Goal: Task Accomplishment & Management: Manage account settings

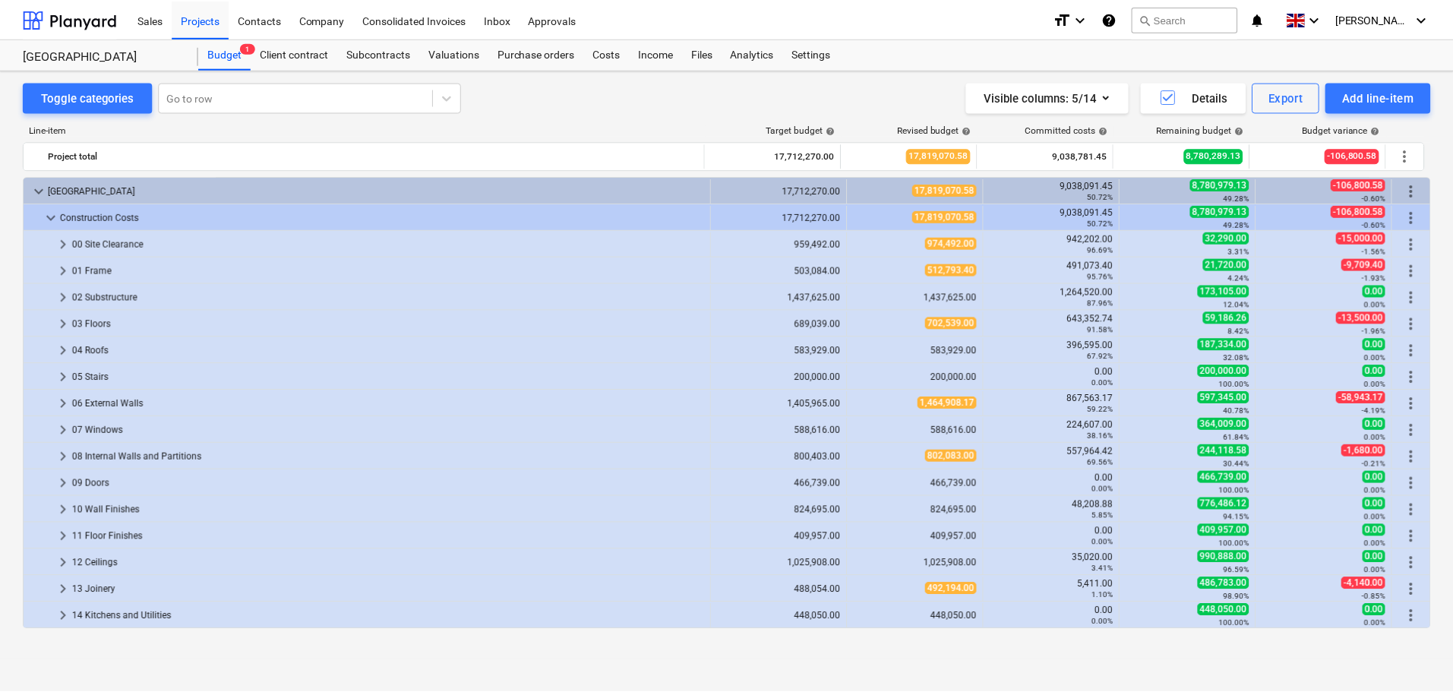
scroll to position [37, 0]
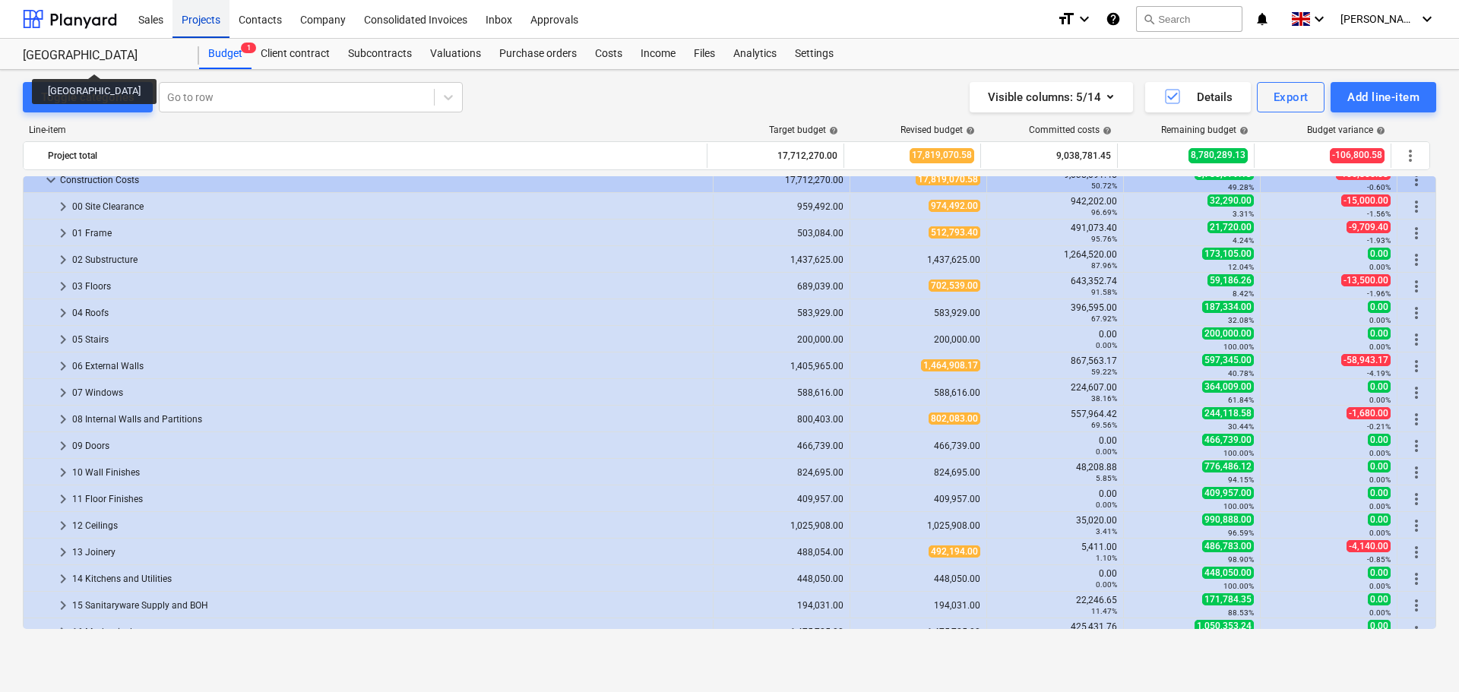
click at [211, 29] on div "Projects" at bounding box center [200, 18] width 57 height 39
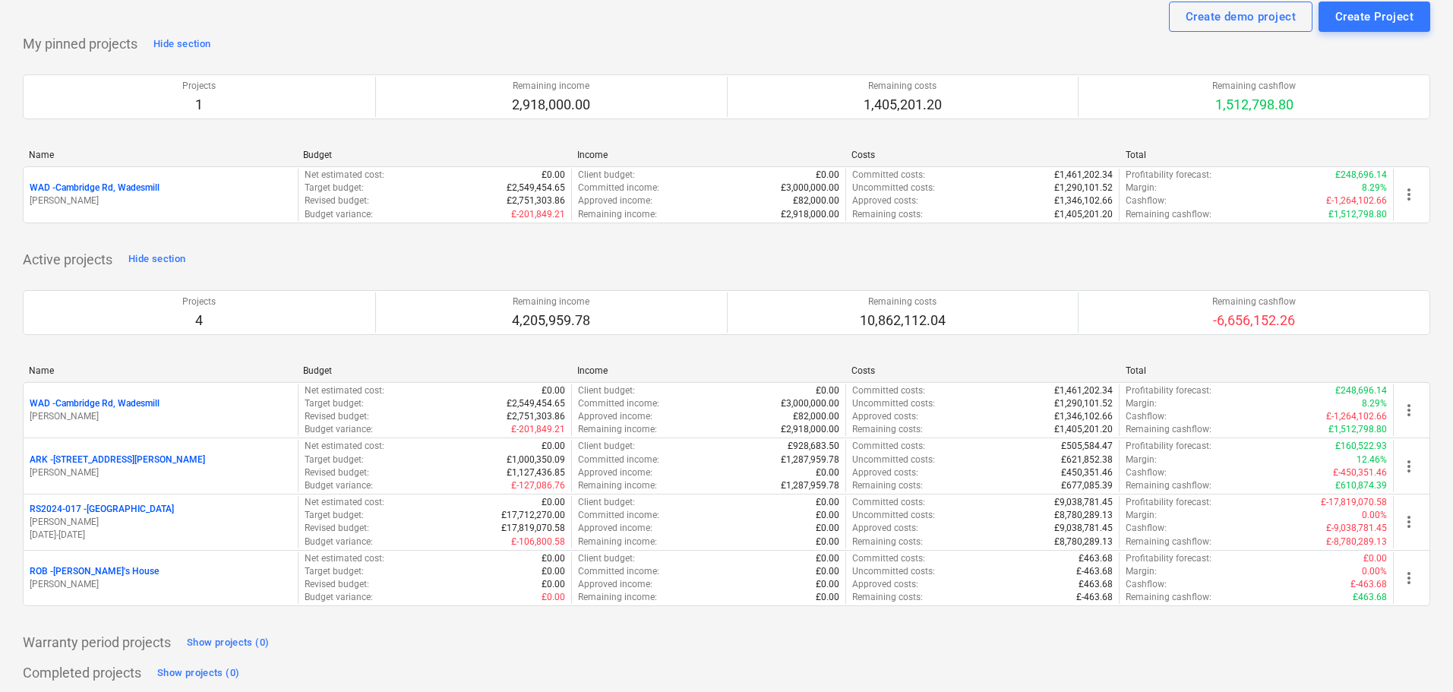
scroll to position [304, 0]
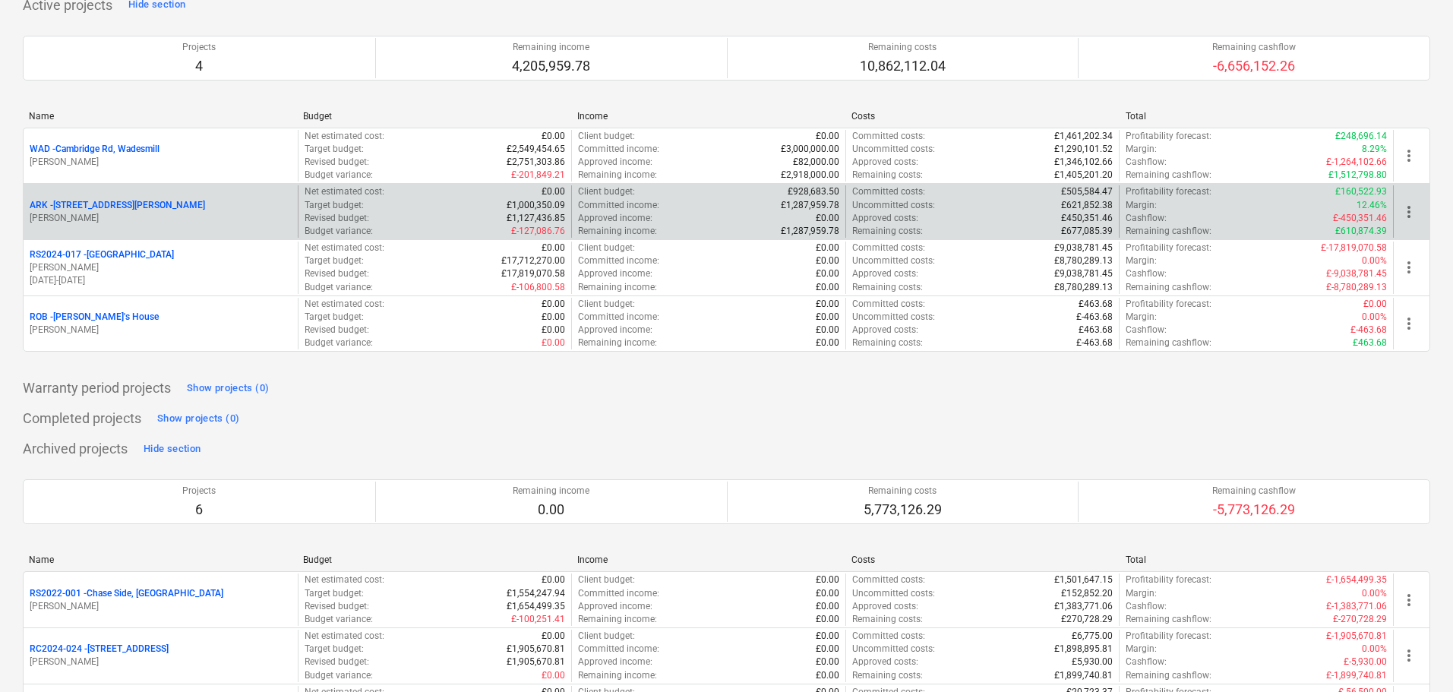
click at [113, 204] on p "ARK - 2 Galley [PERSON_NAME]" at bounding box center [118, 205] width 176 height 13
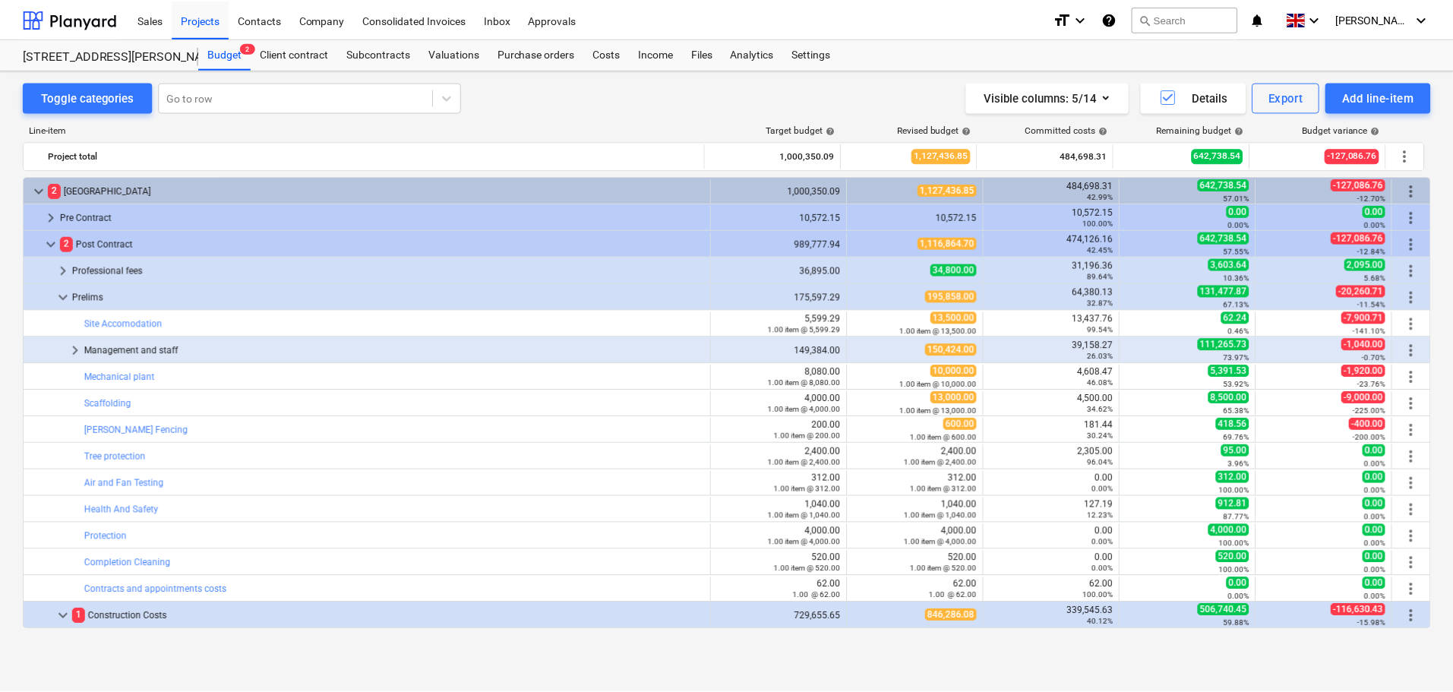
scroll to position [432, 0]
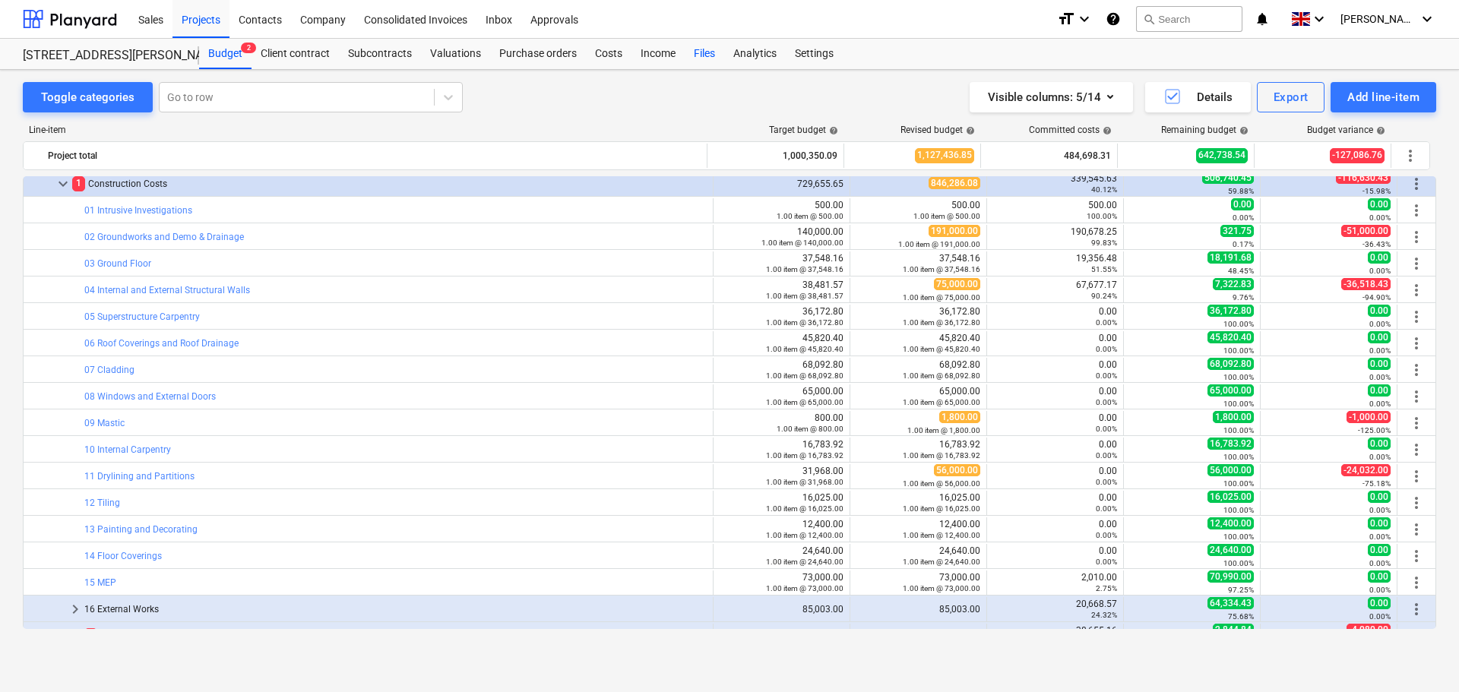
click at [701, 49] on div "Files" at bounding box center [705, 54] width 40 height 30
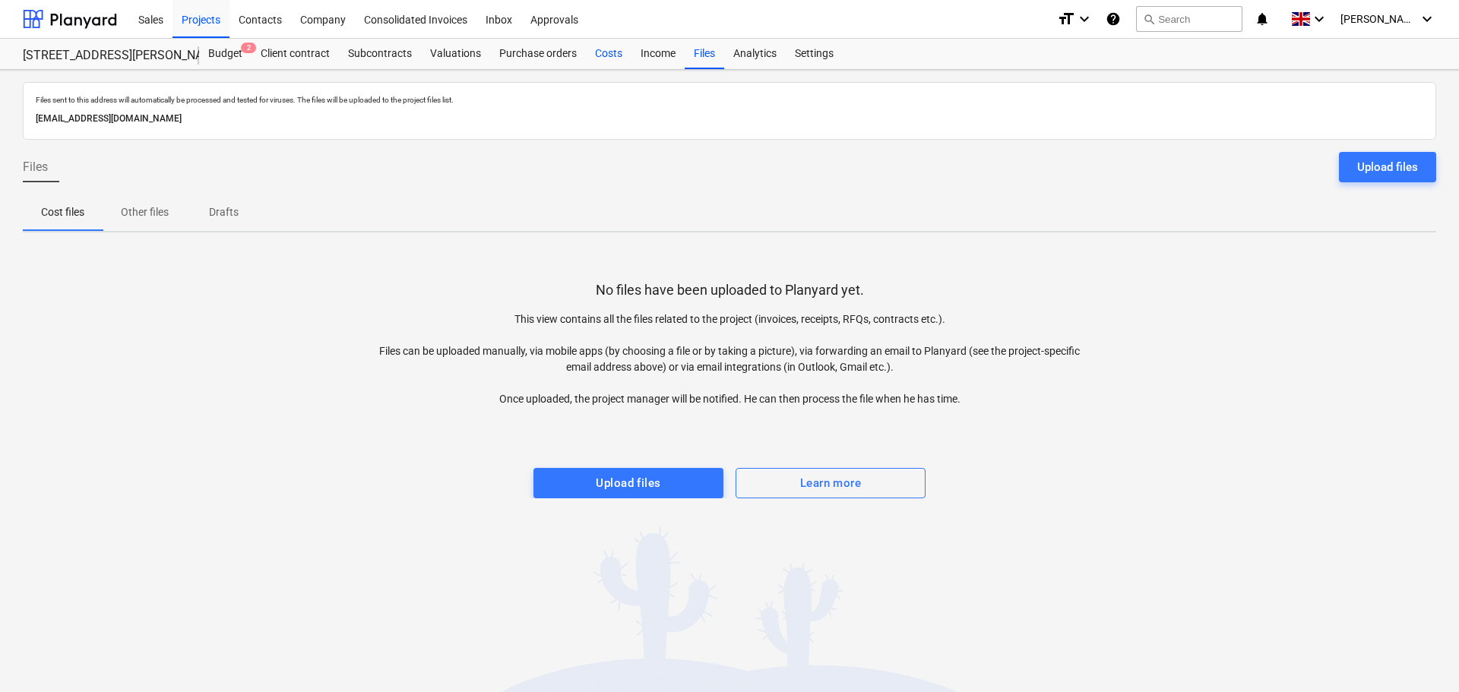
click at [614, 52] on div "Costs" at bounding box center [609, 54] width 46 height 30
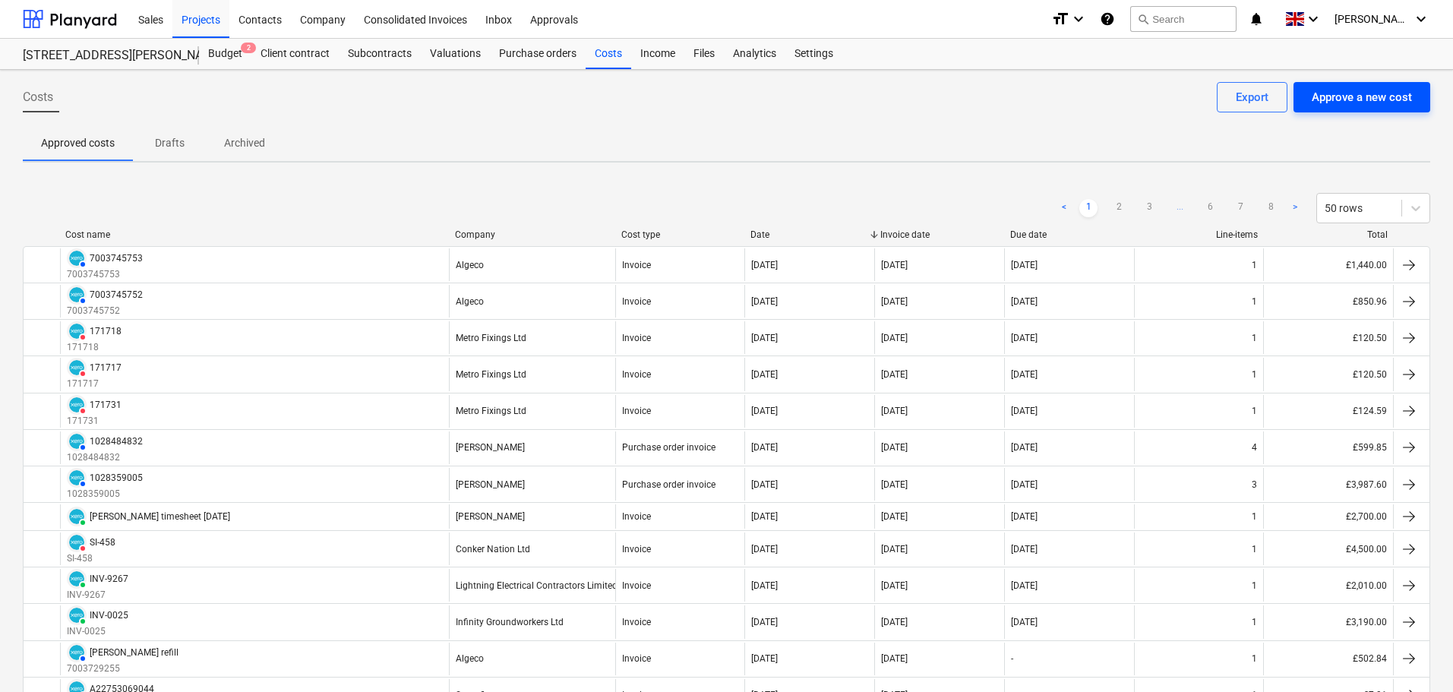
click at [1377, 96] on div "Approve a new cost" at bounding box center [1362, 97] width 100 height 20
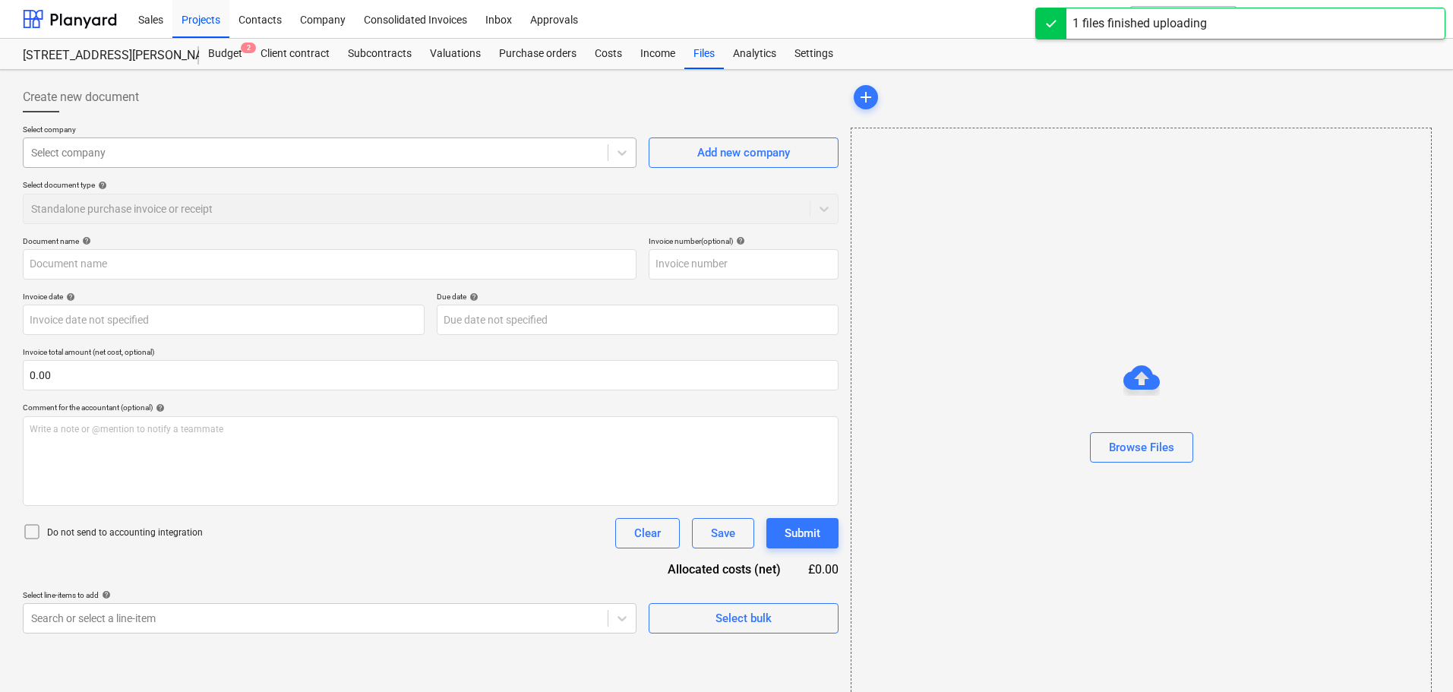
type input "1028763959_1.pdf"
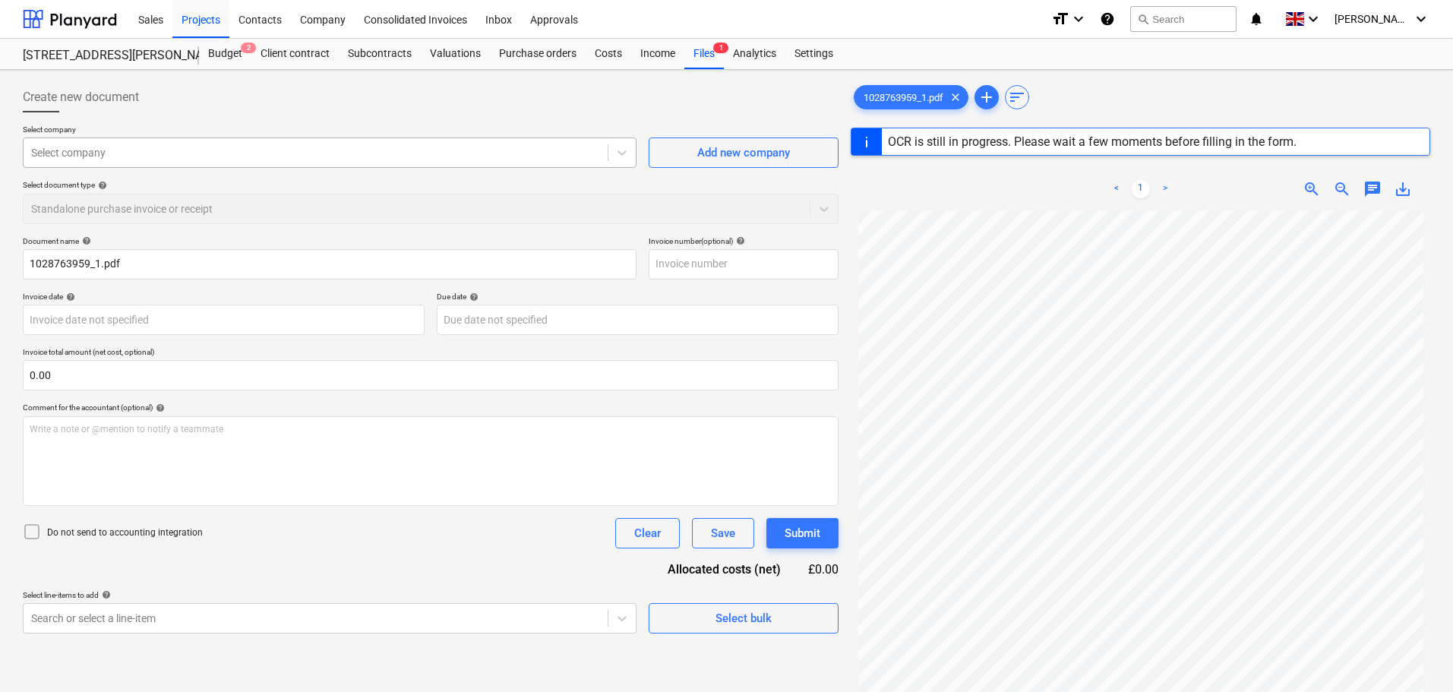
click at [119, 154] on div at bounding box center [315, 152] width 569 height 15
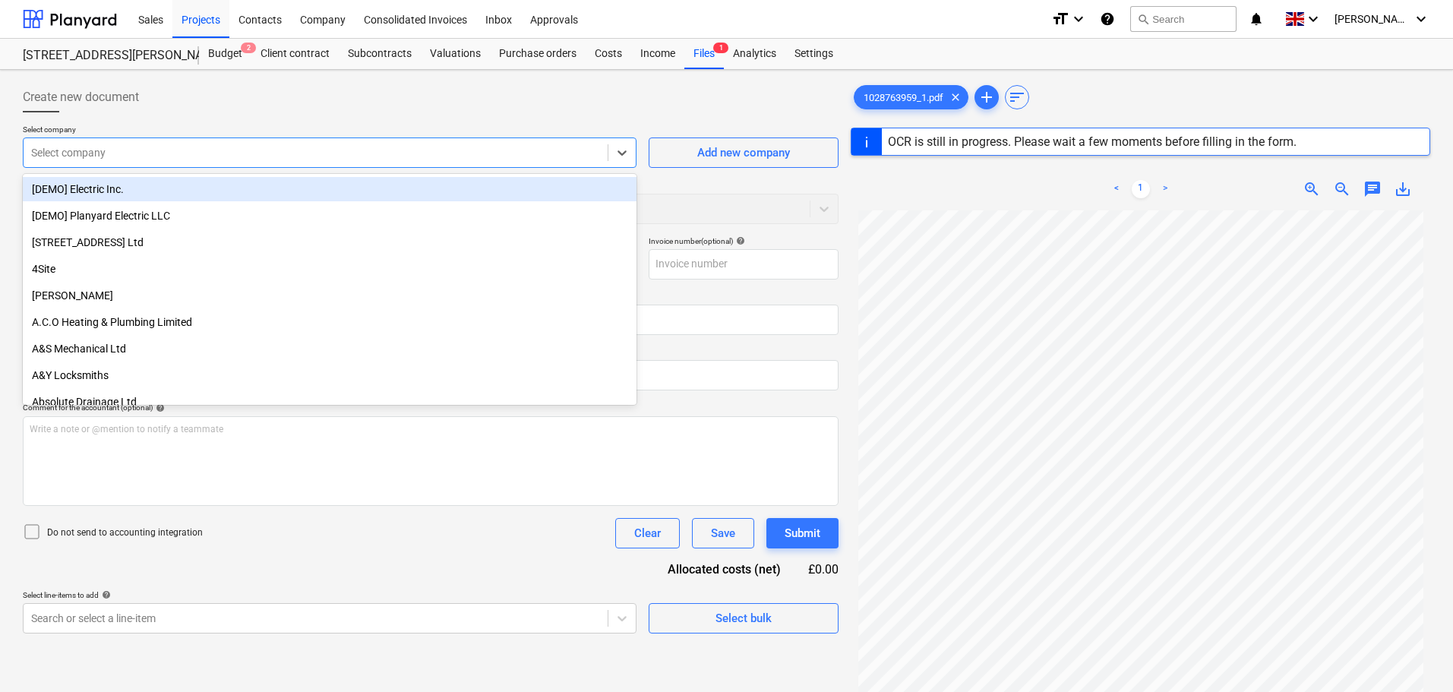
click at [180, 124] on div at bounding box center [431, 118] width 816 height 12
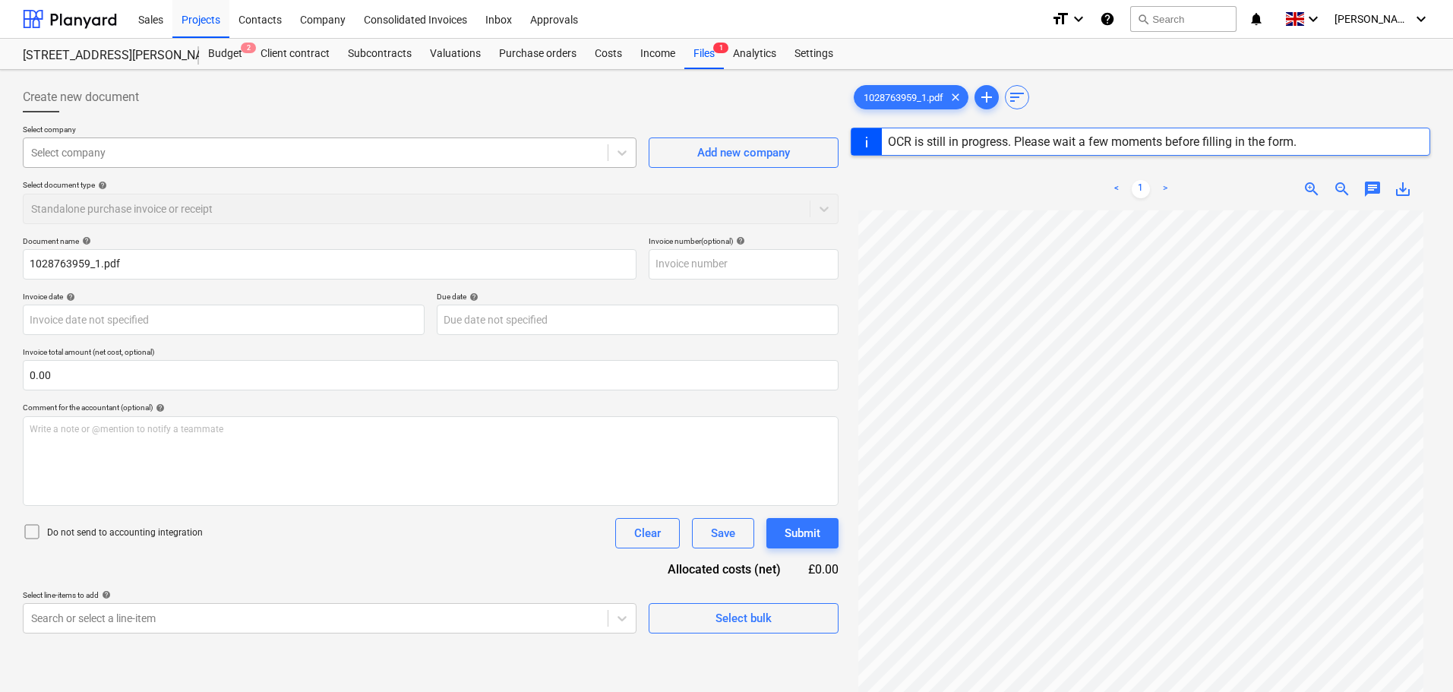
click at [168, 152] on div at bounding box center [315, 152] width 569 height 15
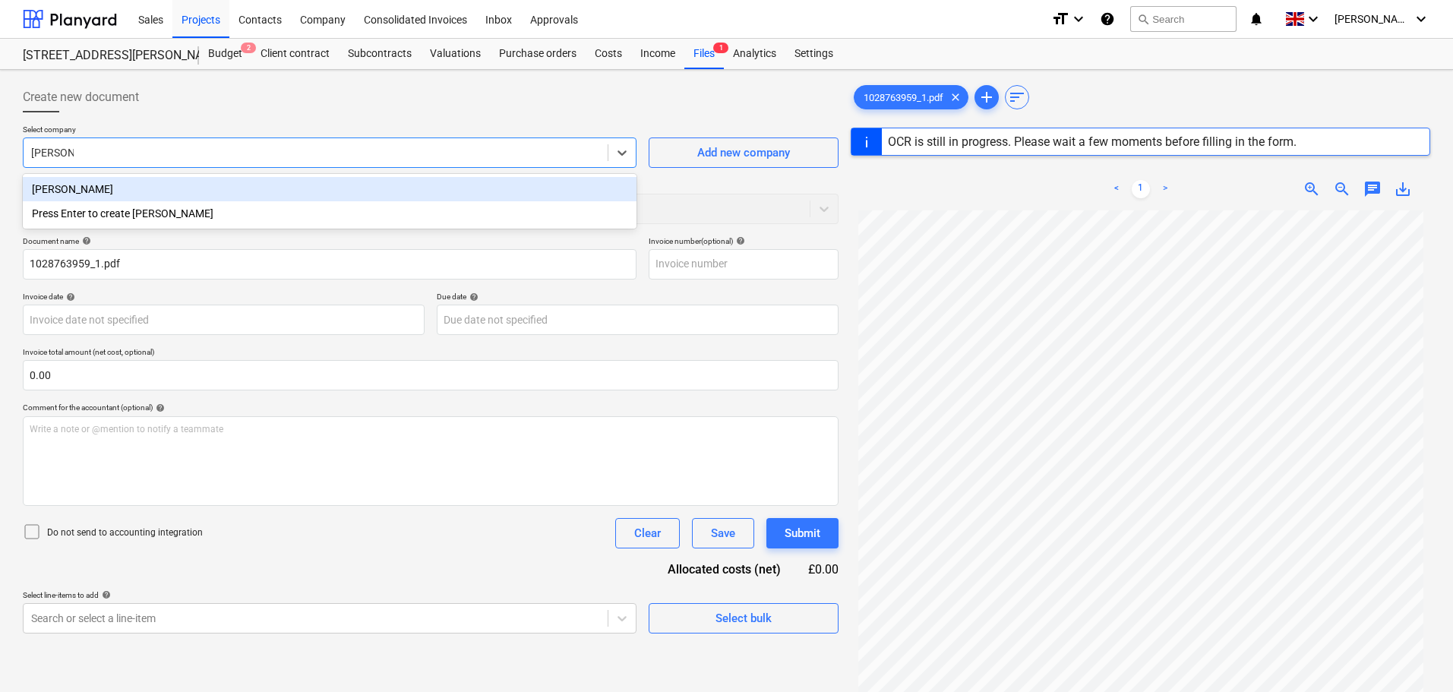
type input "[PERSON_NAME] per"
click at [182, 188] on div "[PERSON_NAME]" at bounding box center [330, 189] width 614 height 24
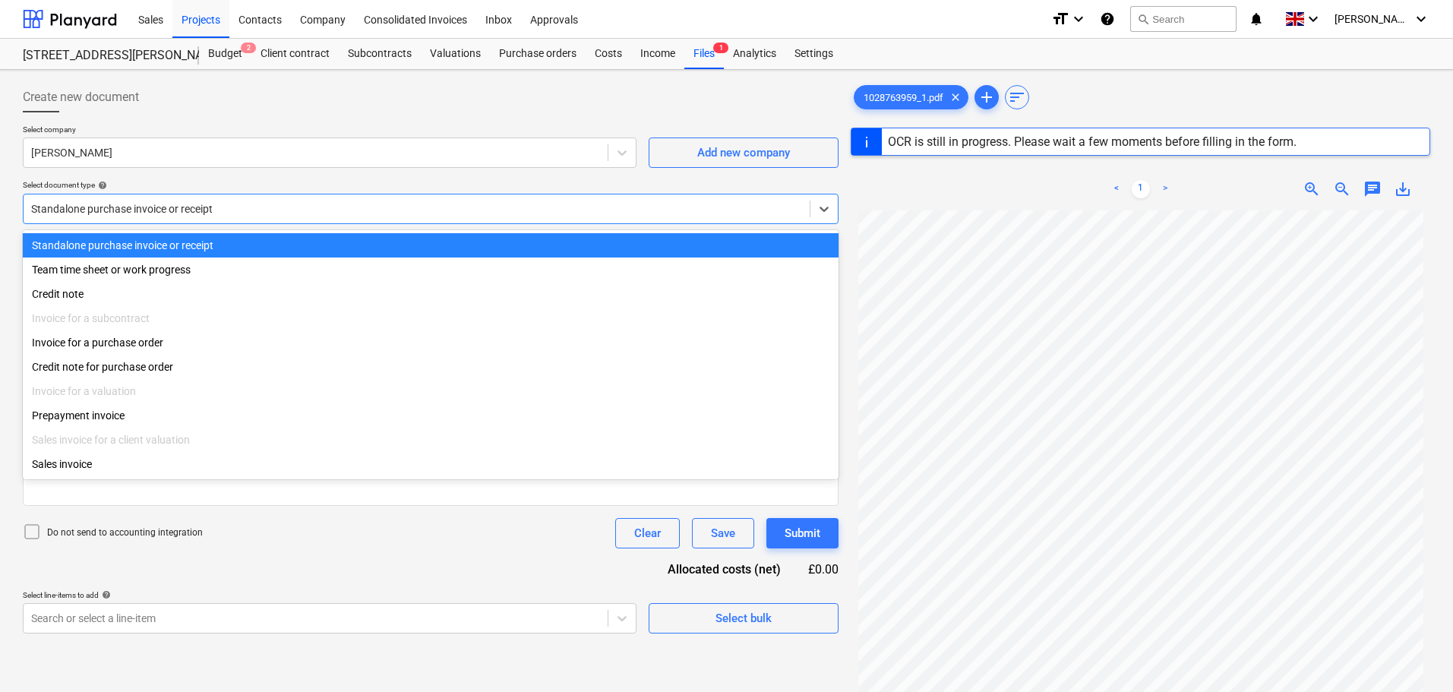
click at [203, 217] on div at bounding box center [416, 208] width 771 height 15
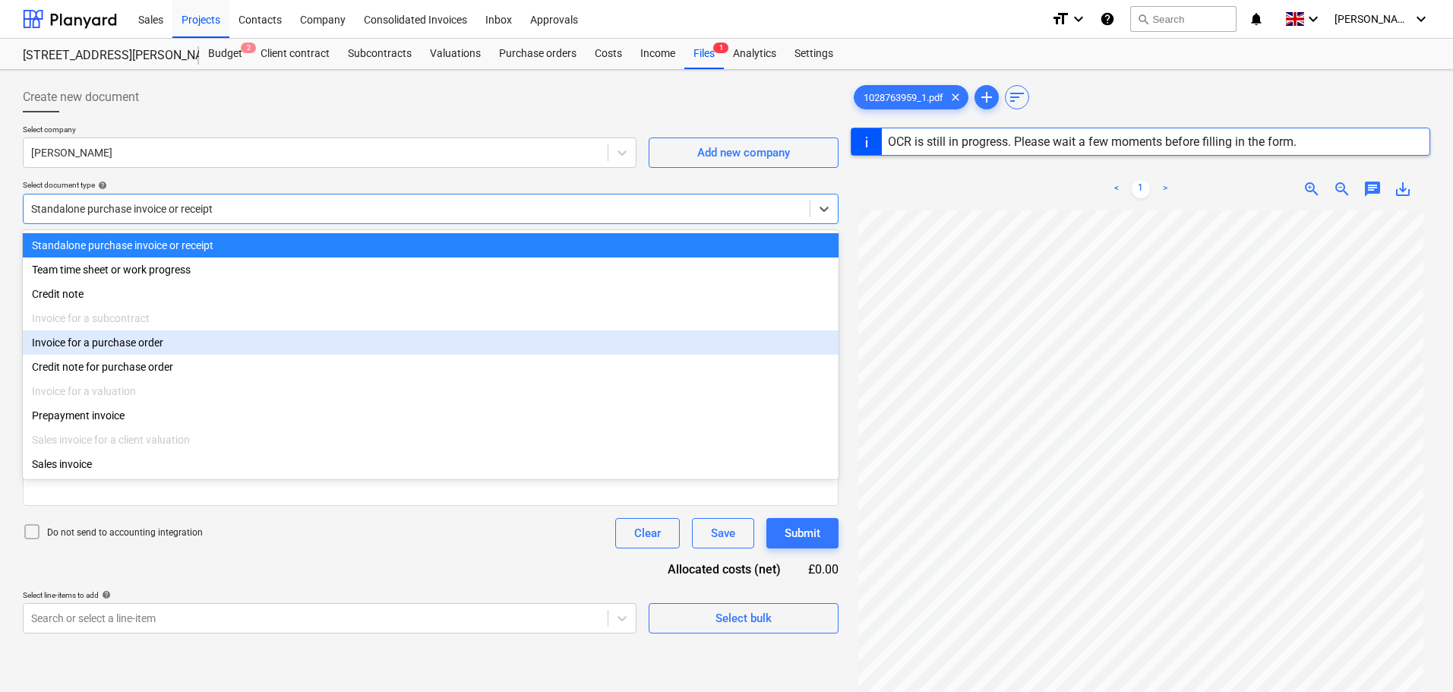
click at [167, 343] on div "Invoice for a purchase order" at bounding box center [431, 343] width 816 height 24
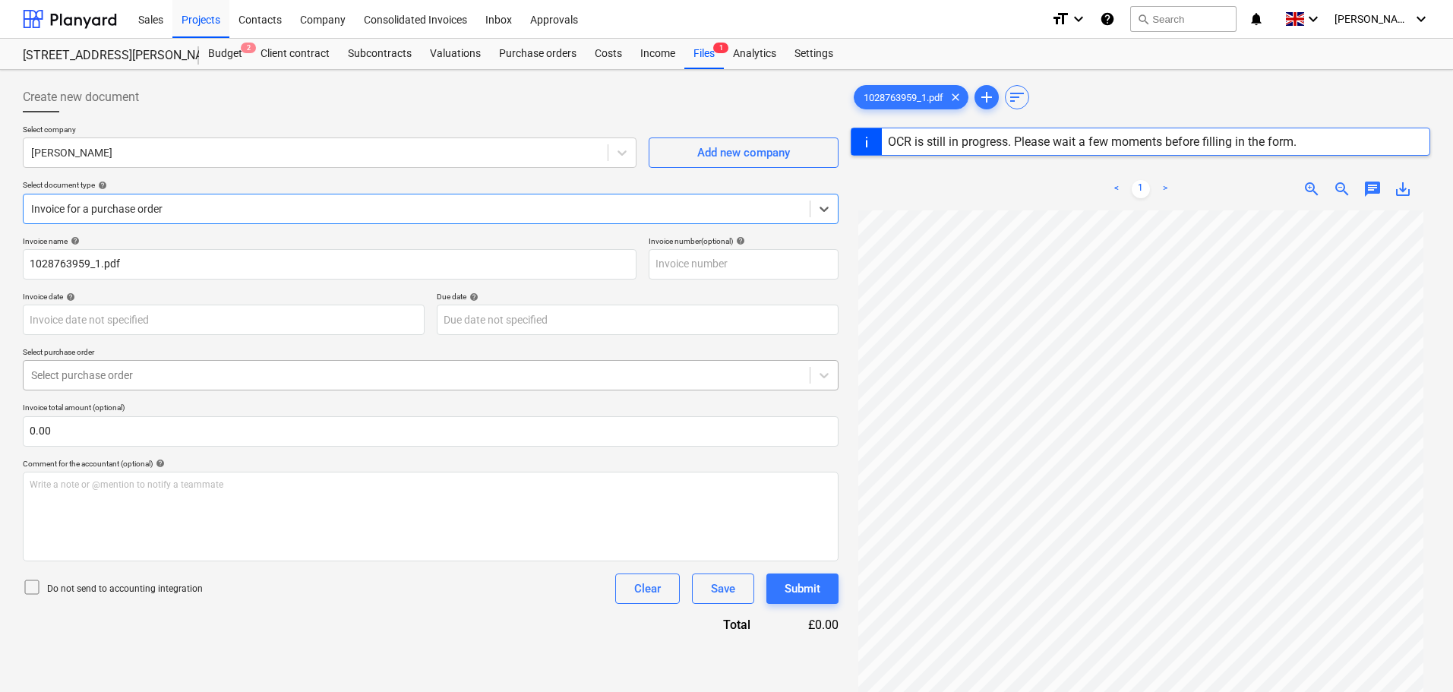
click at [132, 374] on div at bounding box center [416, 375] width 771 height 15
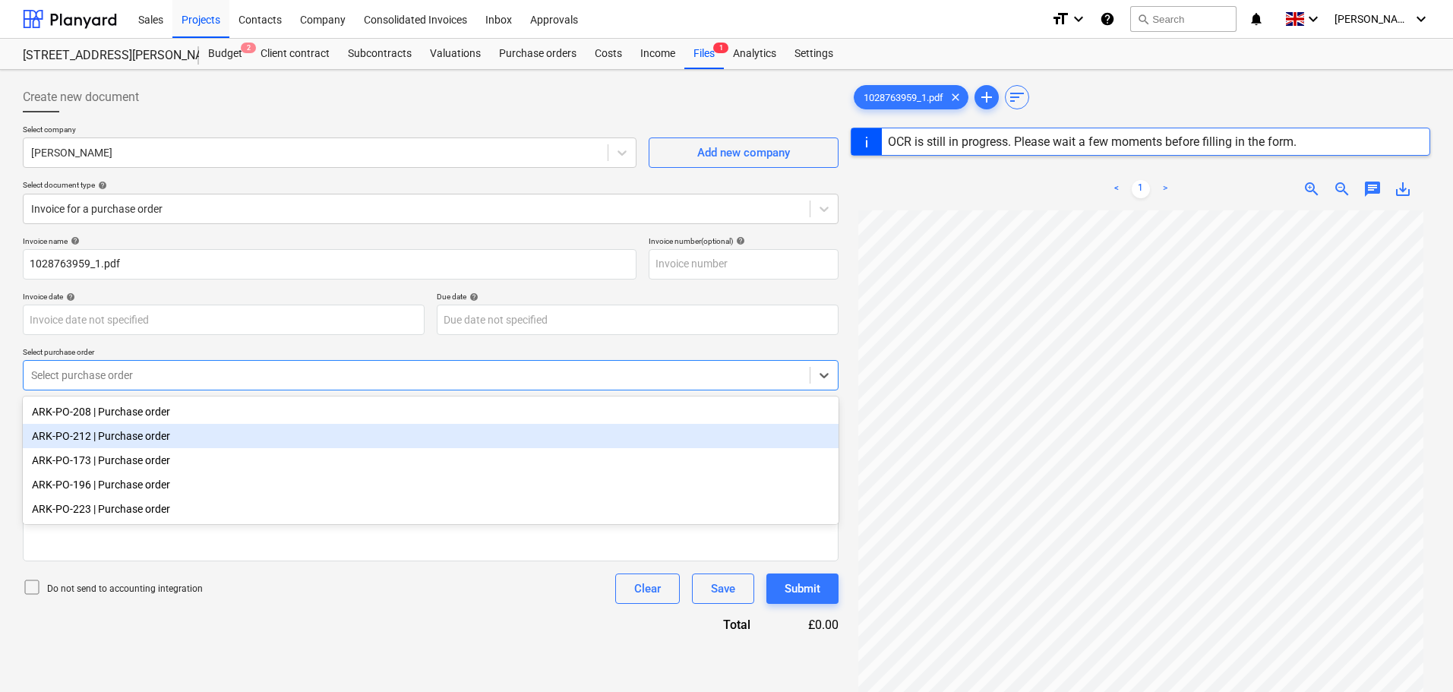
click at [123, 444] on div "ARK-PO-212 | Purchase order" at bounding box center [431, 436] width 816 height 24
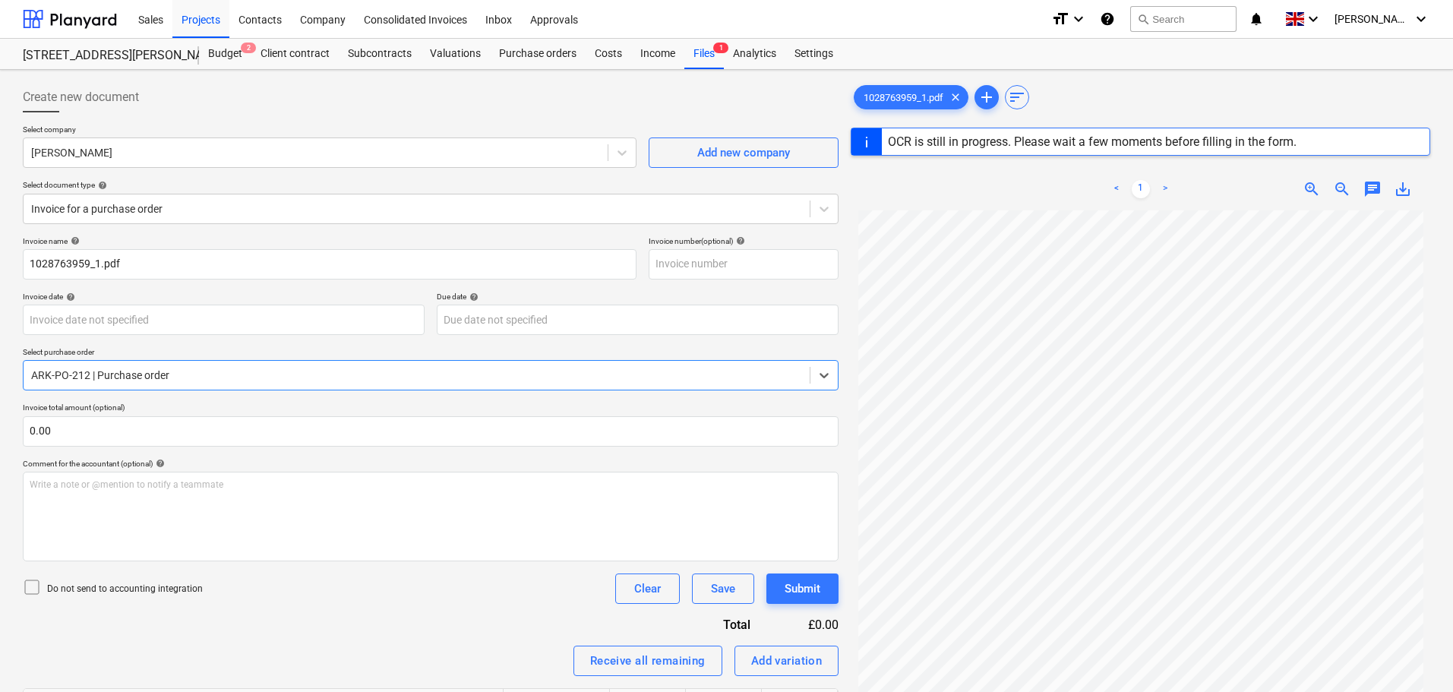
click at [270, 576] on div "Do not send to accounting integration Clear Save Submit" at bounding box center [431, 589] width 816 height 30
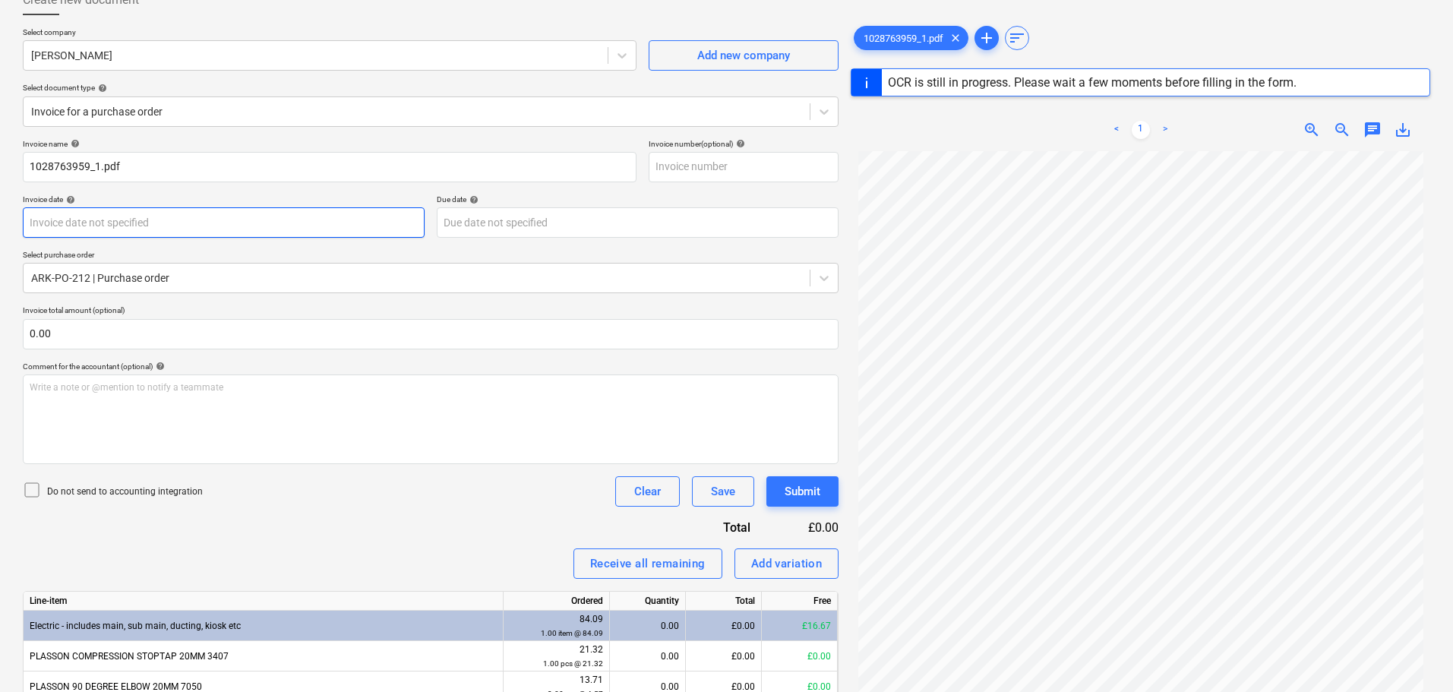
scroll to position [62, 0]
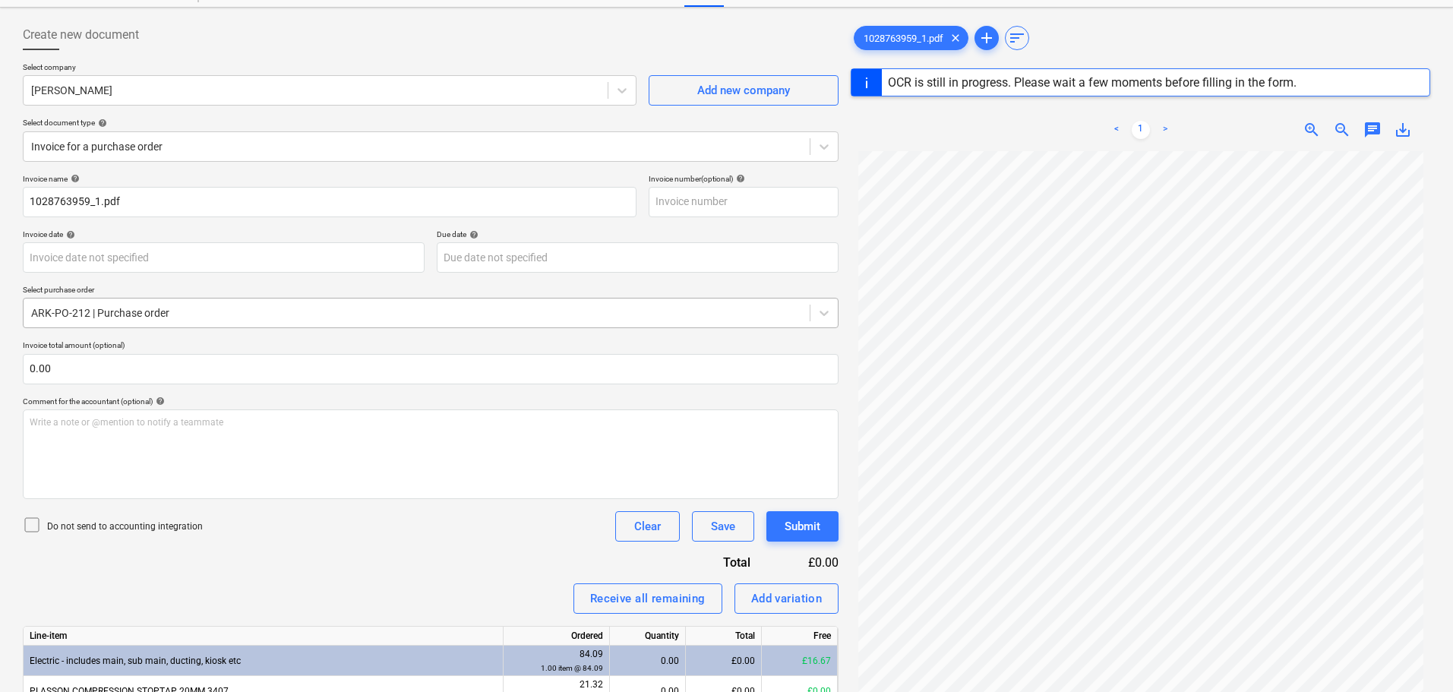
click at [144, 307] on div at bounding box center [416, 312] width 771 height 15
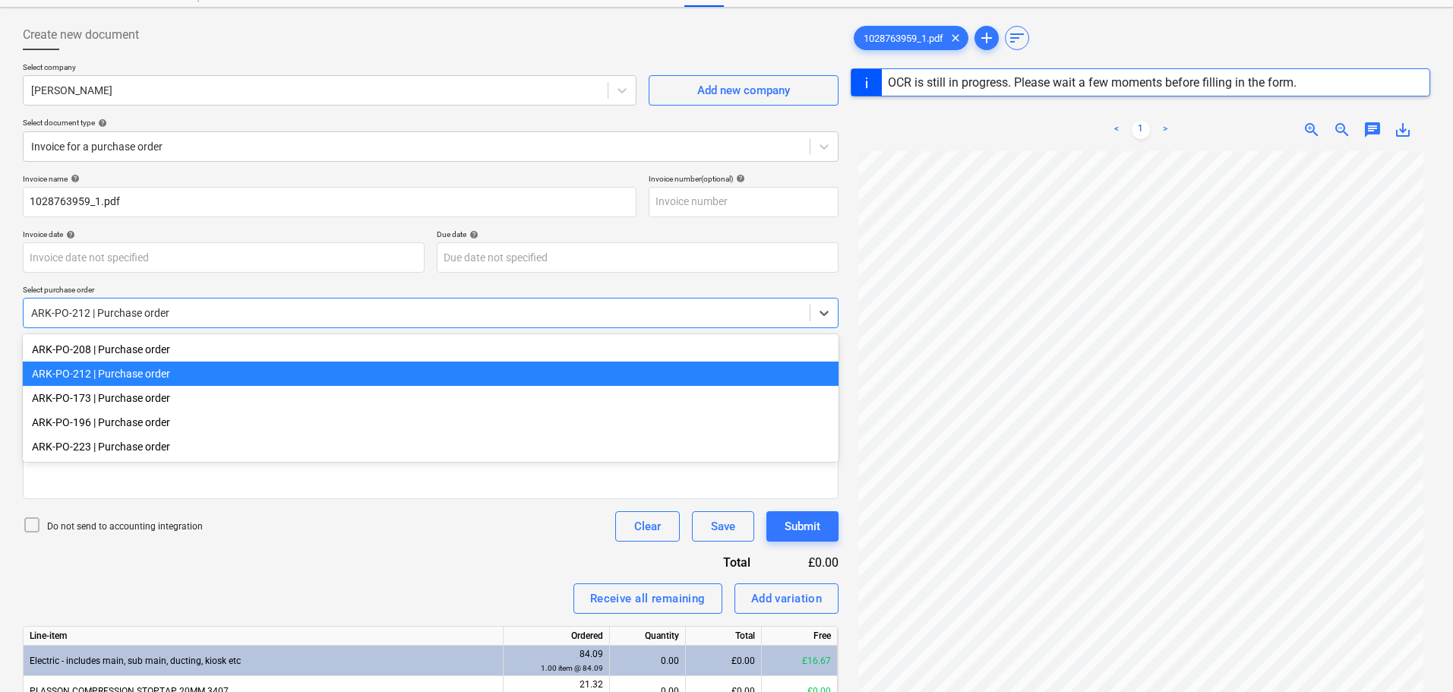
type input "1028763959"
type input "[DATE]"
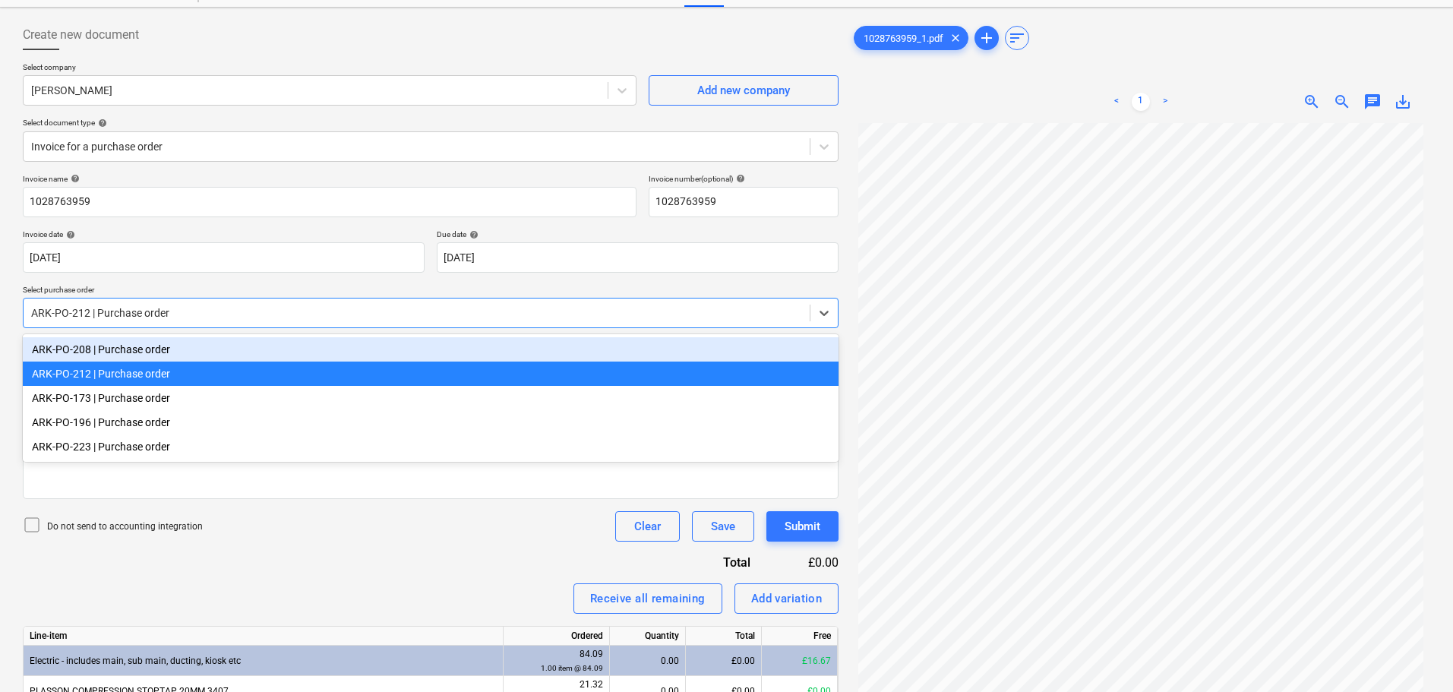
click at [141, 354] on div "ARK-PO-208 | Purchase order" at bounding box center [431, 349] width 816 height 24
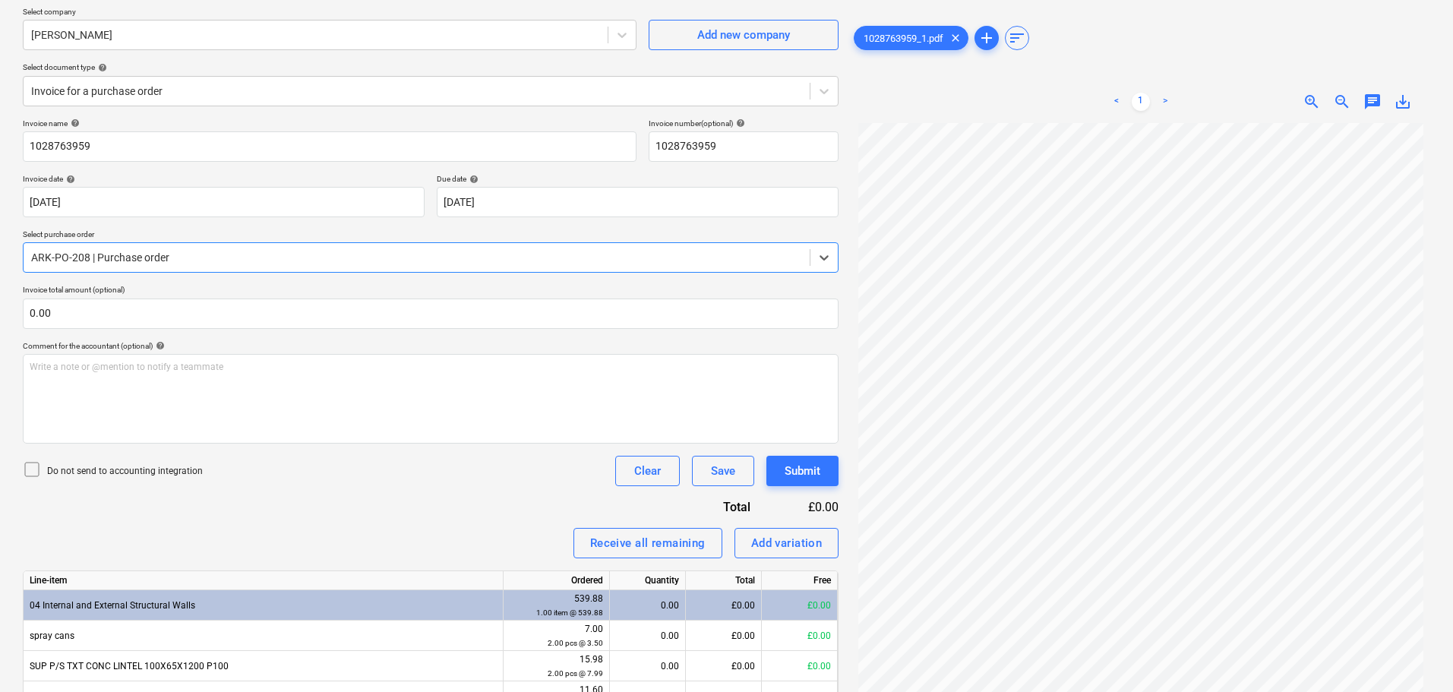
scroll to position [93, 0]
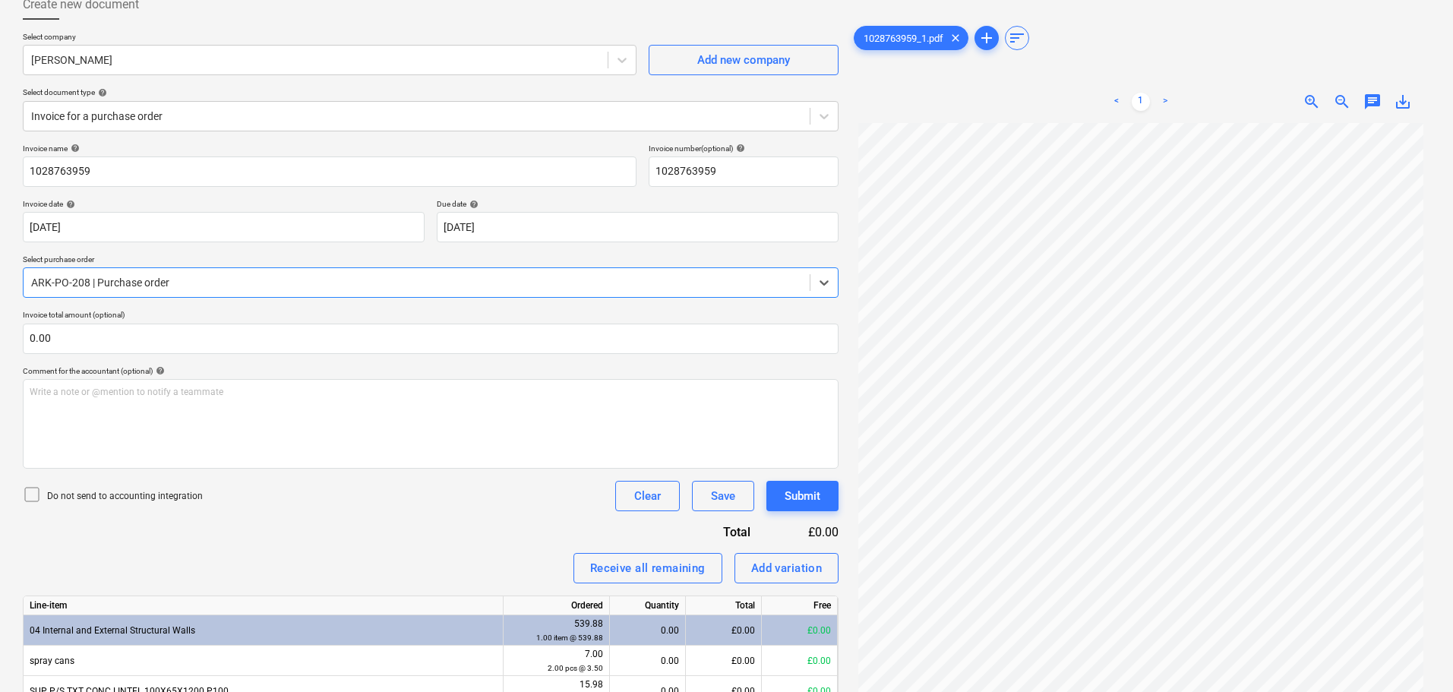
click at [183, 282] on div at bounding box center [416, 282] width 771 height 15
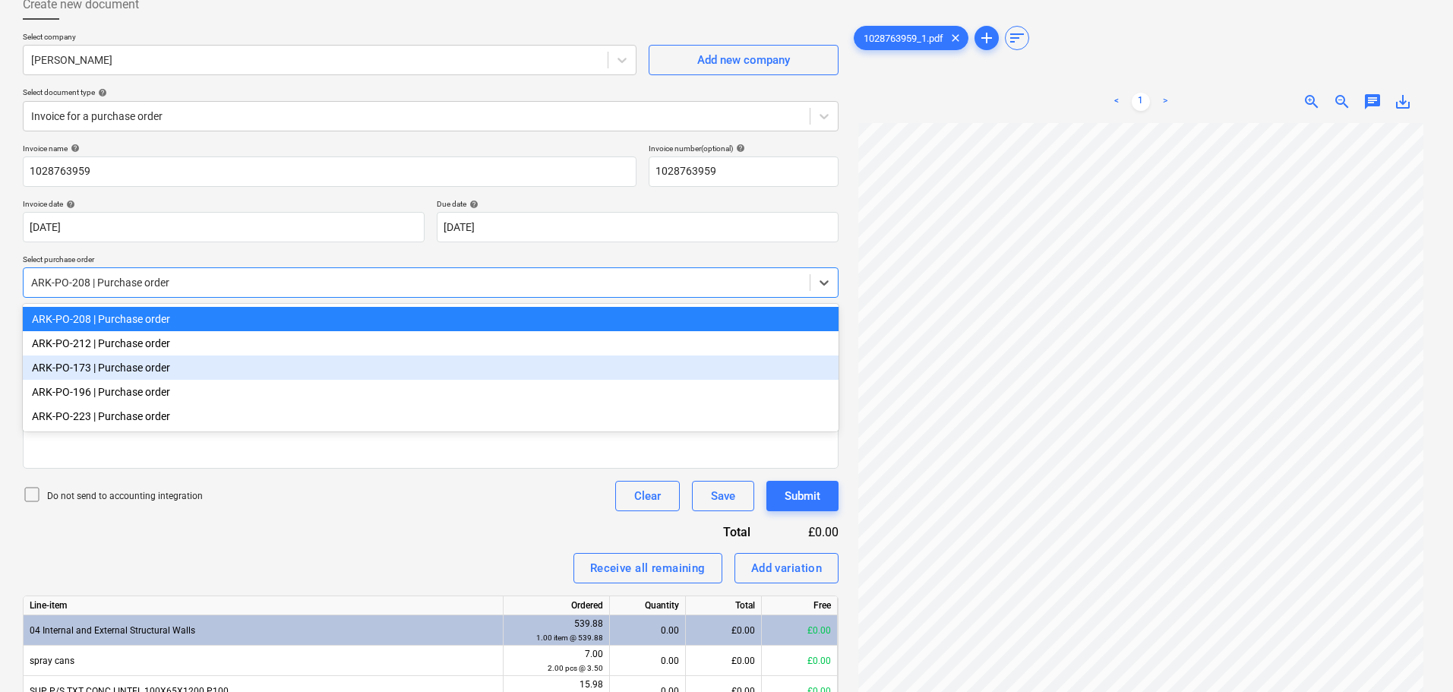
click at [138, 372] on div "ARK-PO-173 | Purchase order" at bounding box center [431, 368] width 816 height 24
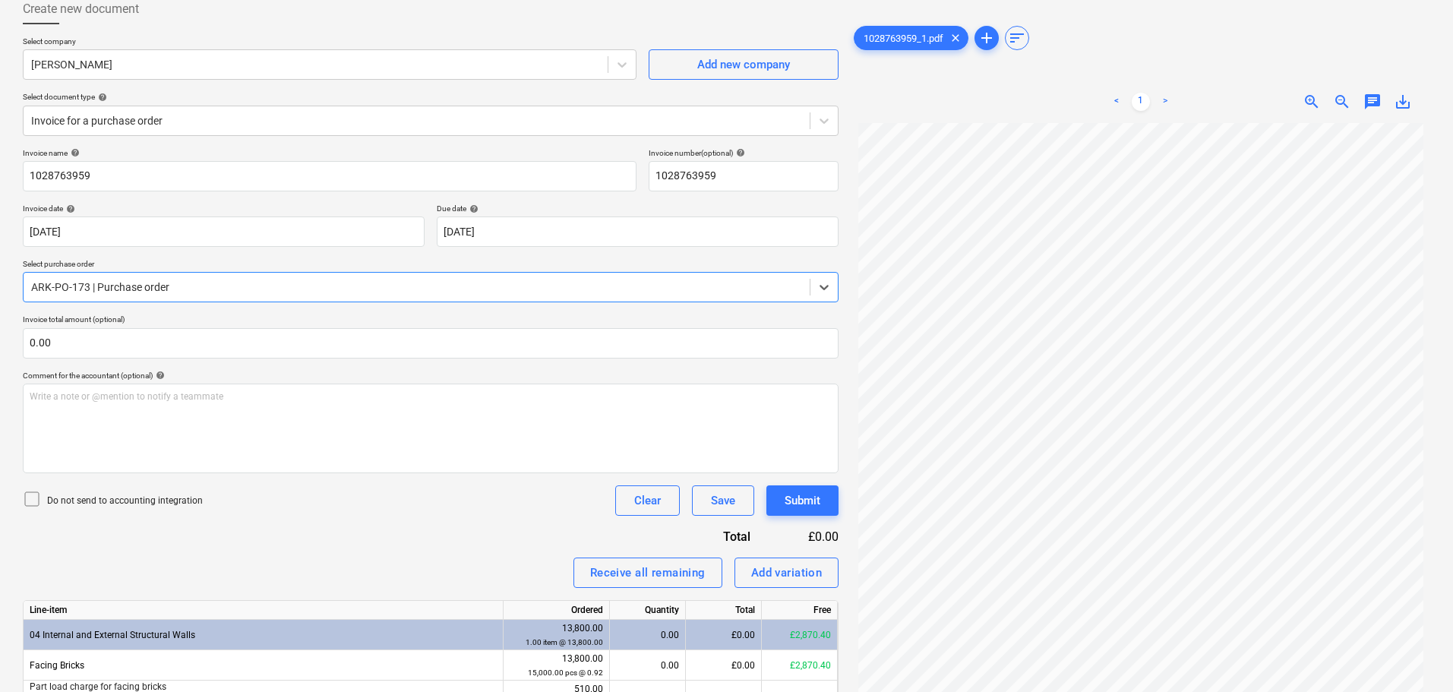
scroll to position [47, 0]
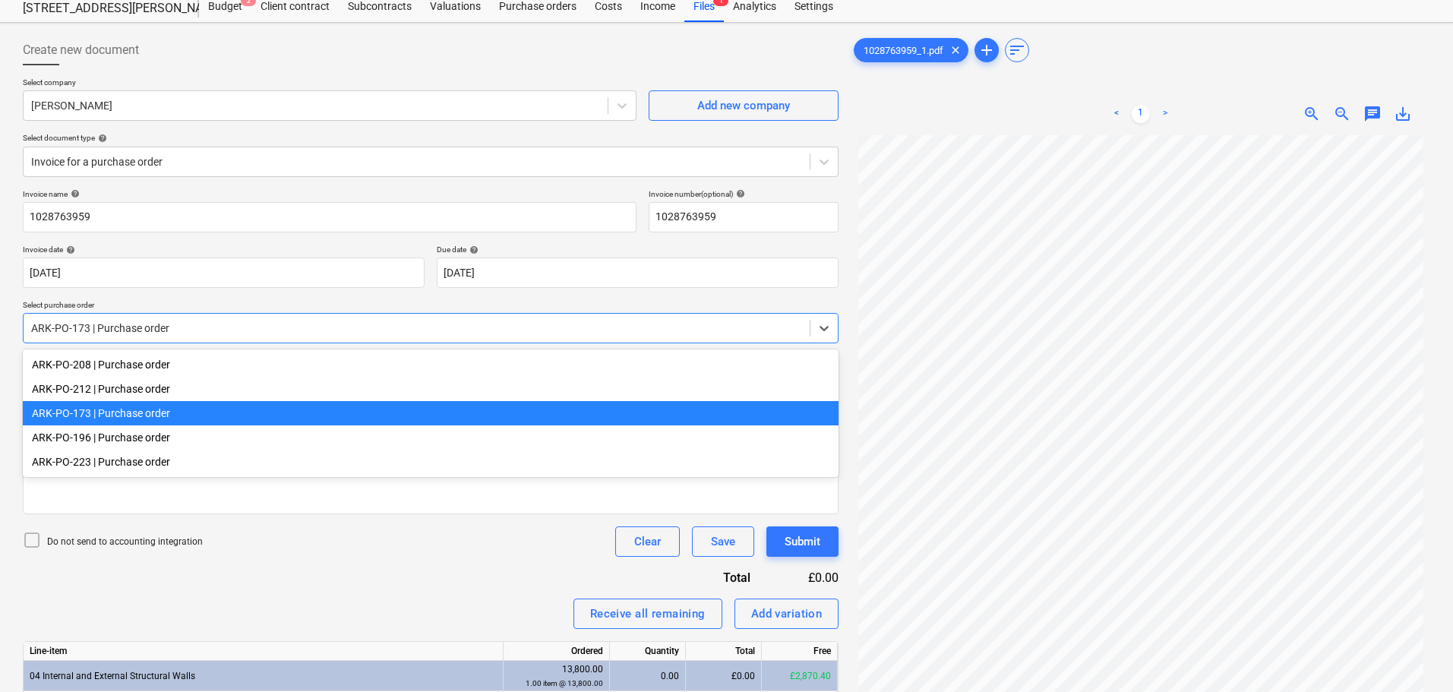
click at [191, 333] on div at bounding box center [416, 328] width 771 height 15
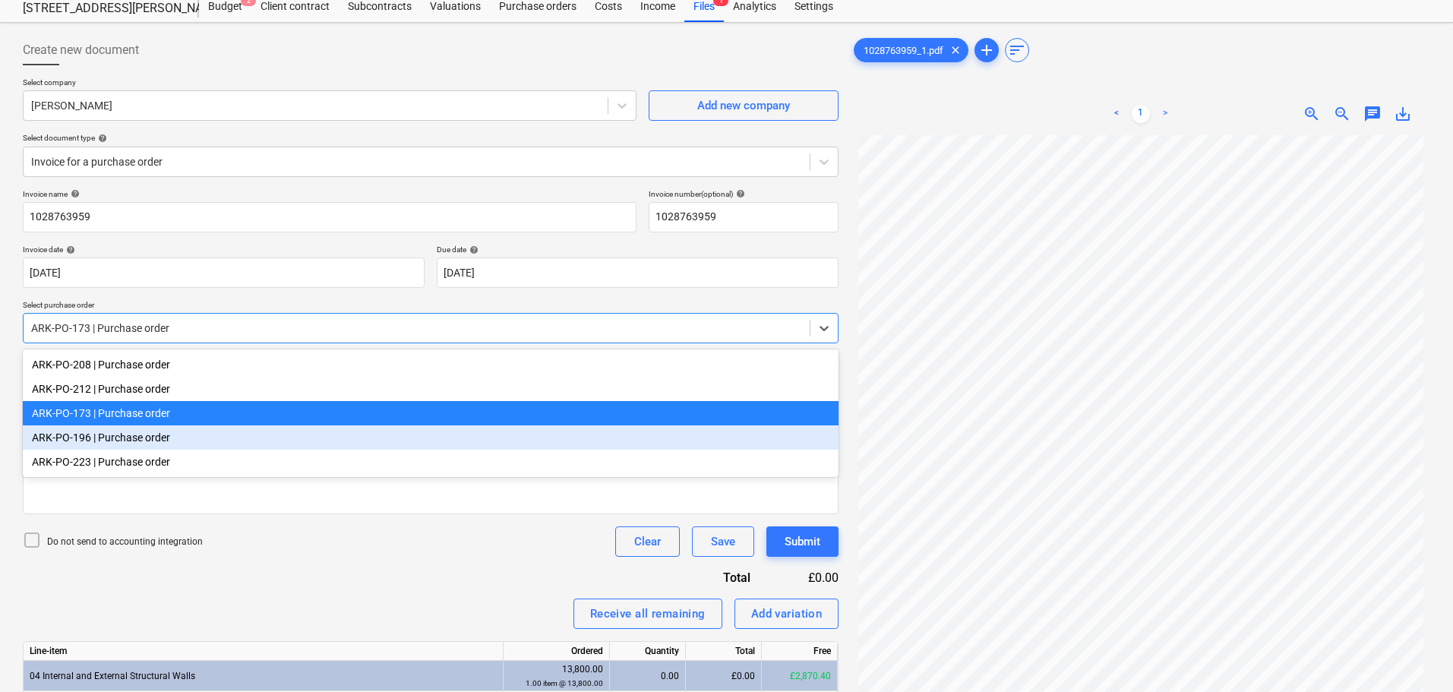
click at [130, 433] on div "ARK-PO-196 | Purchase order" at bounding box center [431, 437] width 816 height 24
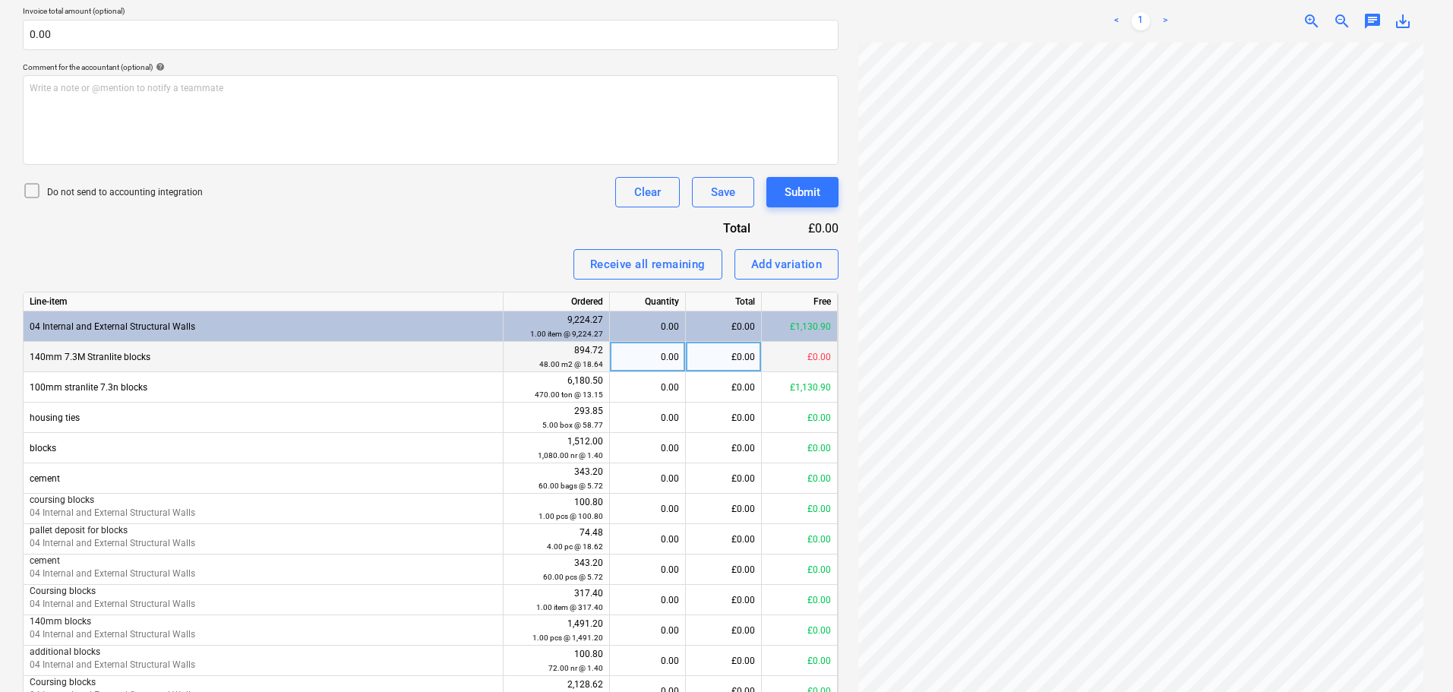
scroll to position [473, 0]
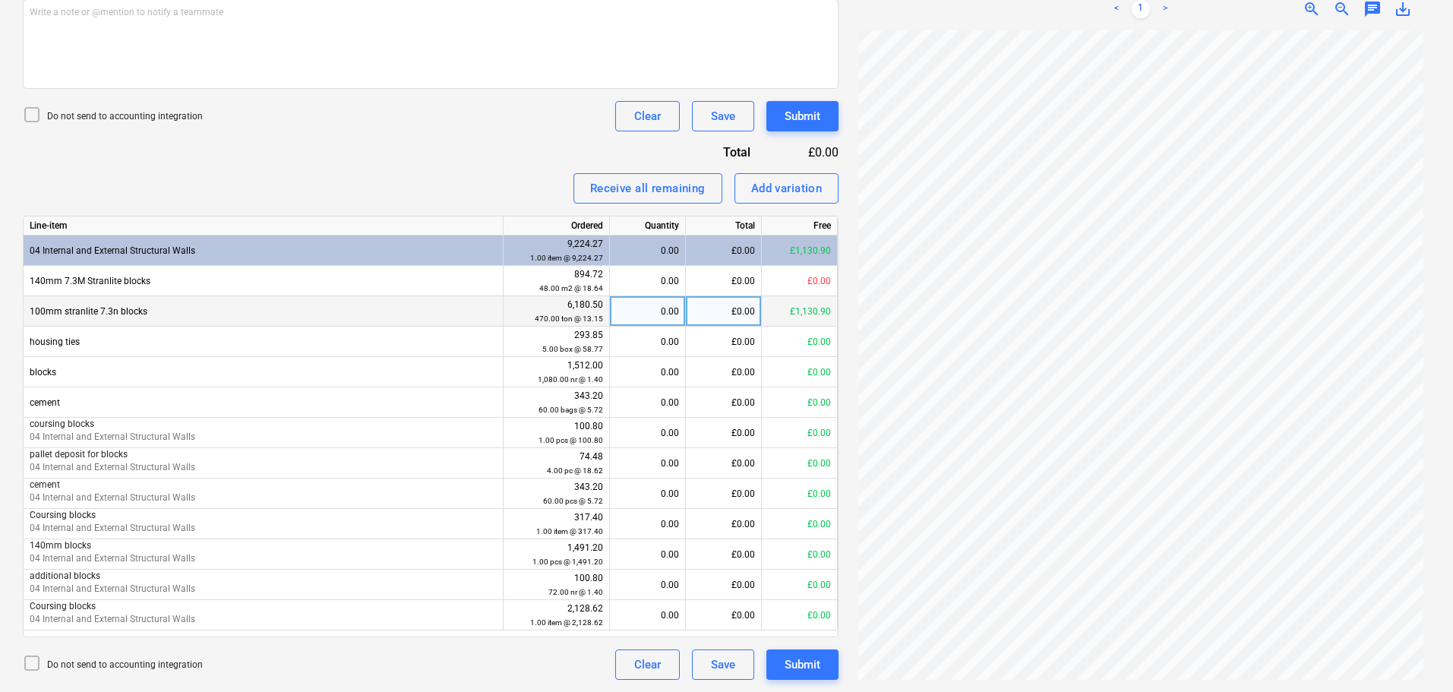
click at [719, 306] on div "£0.00" at bounding box center [724, 311] width 76 height 30
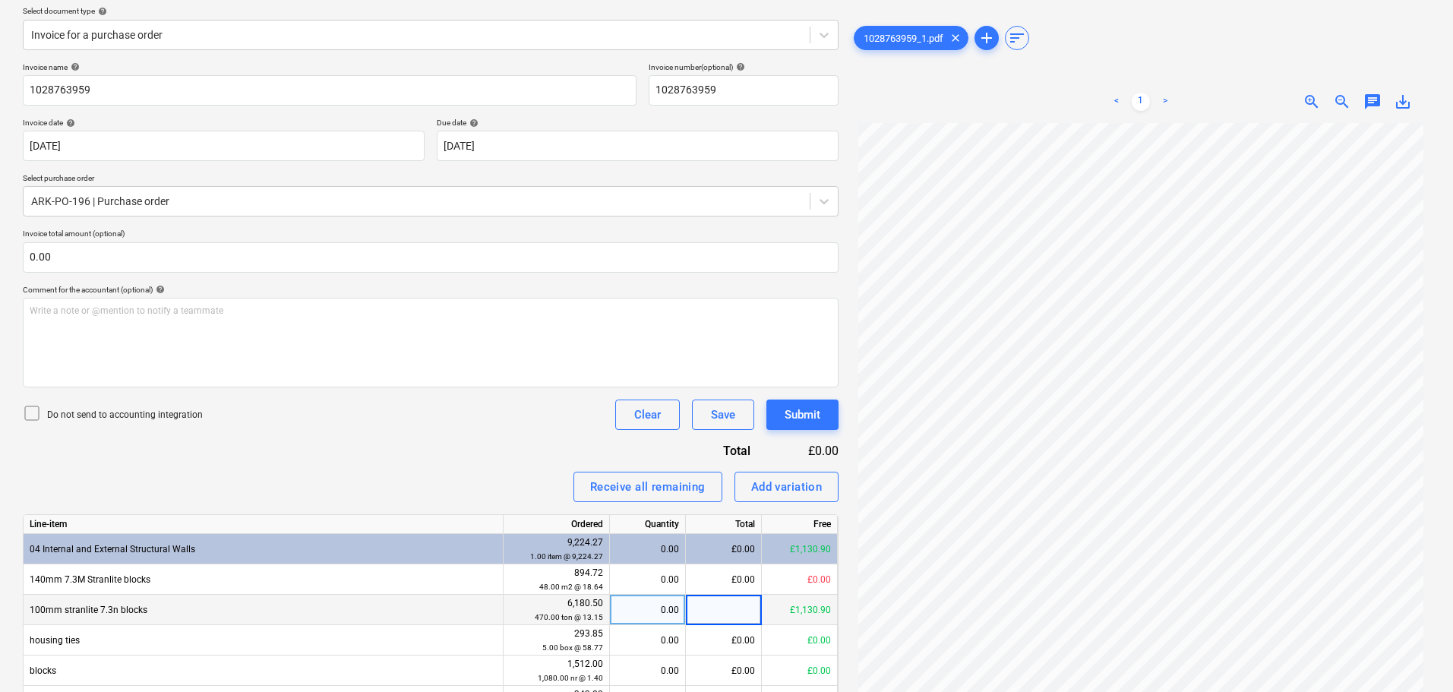
scroll to position [169, 0]
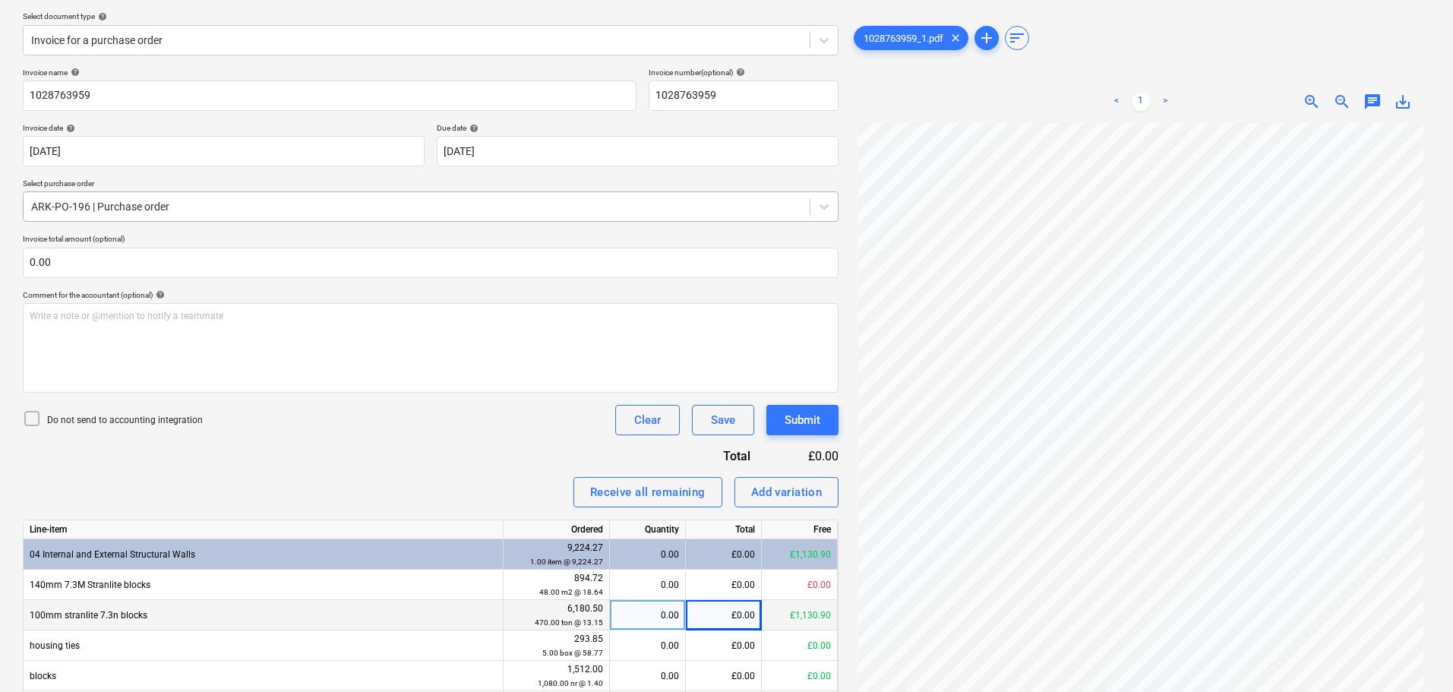
click at [182, 207] on div at bounding box center [416, 206] width 771 height 15
click at [182, 201] on div at bounding box center [416, 206] width 771 height 15
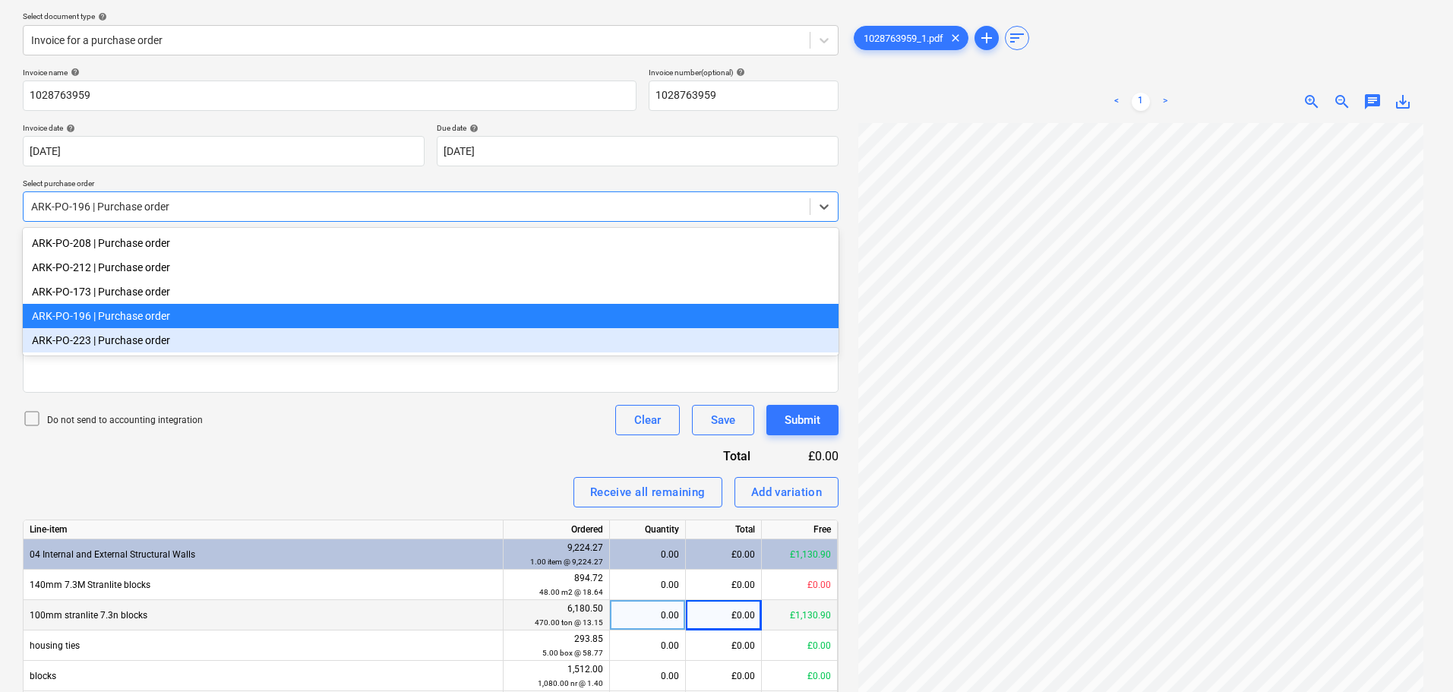
click at [98, 342] on div "ARK-PO-223 | Purchase order" at bounding box center [431, 340] width 816 height 24
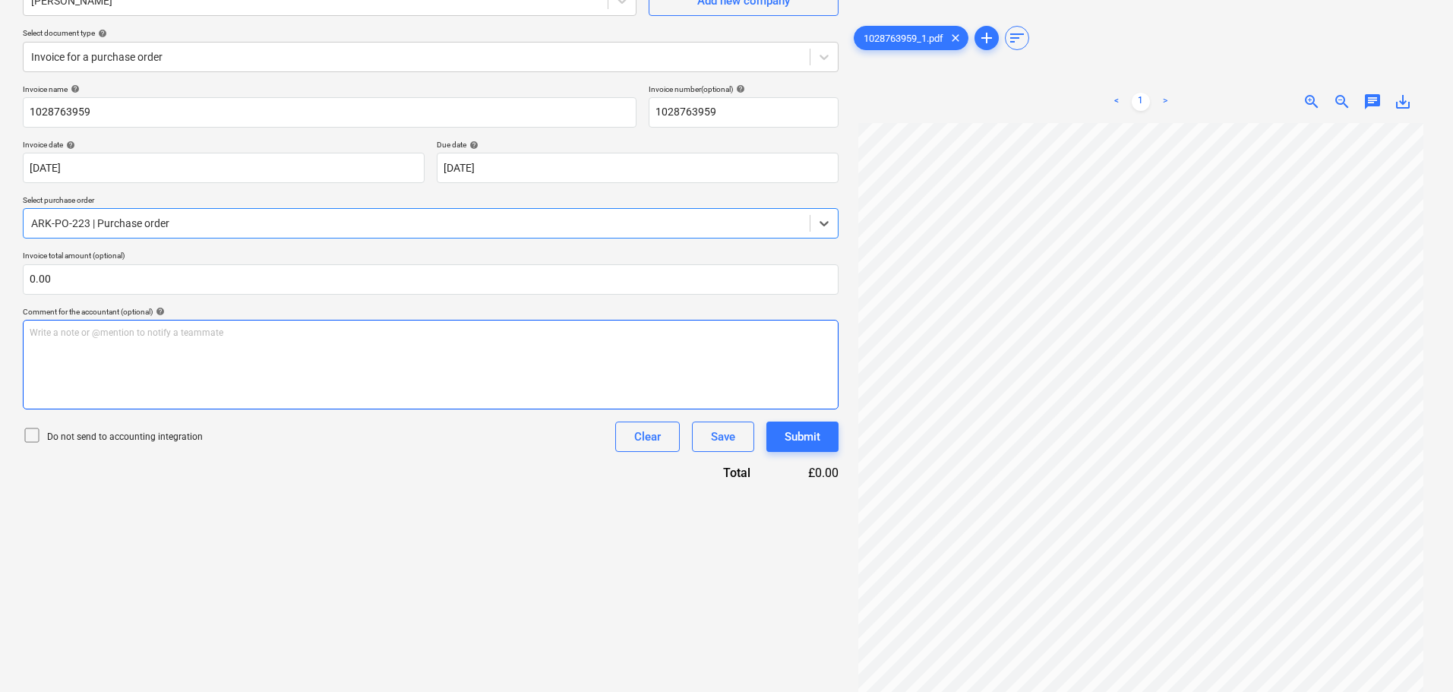
scroll to position [152, 0]
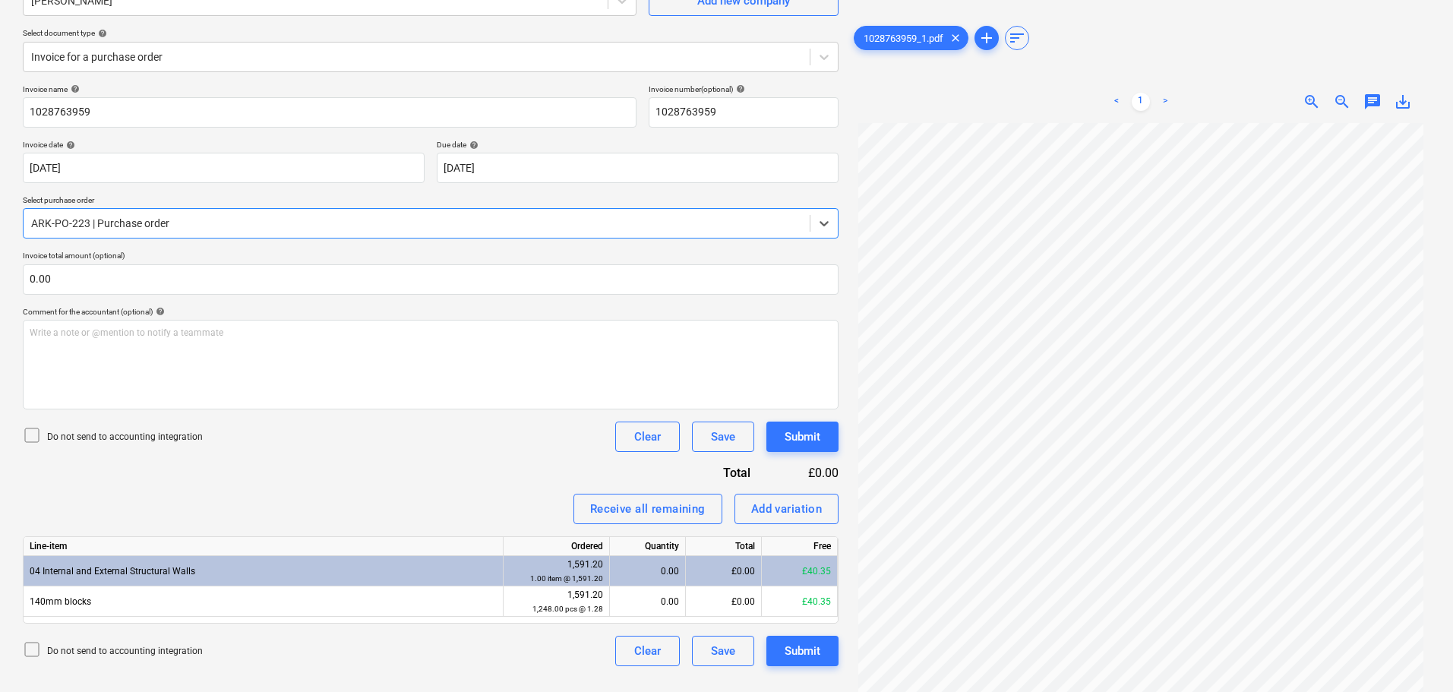
click at [343, 456] on div "Invoice name help 1028763959 Invoice number (optional) help 1028763959 Invoice …" at bounding box center [431, 375] width 816 height 582
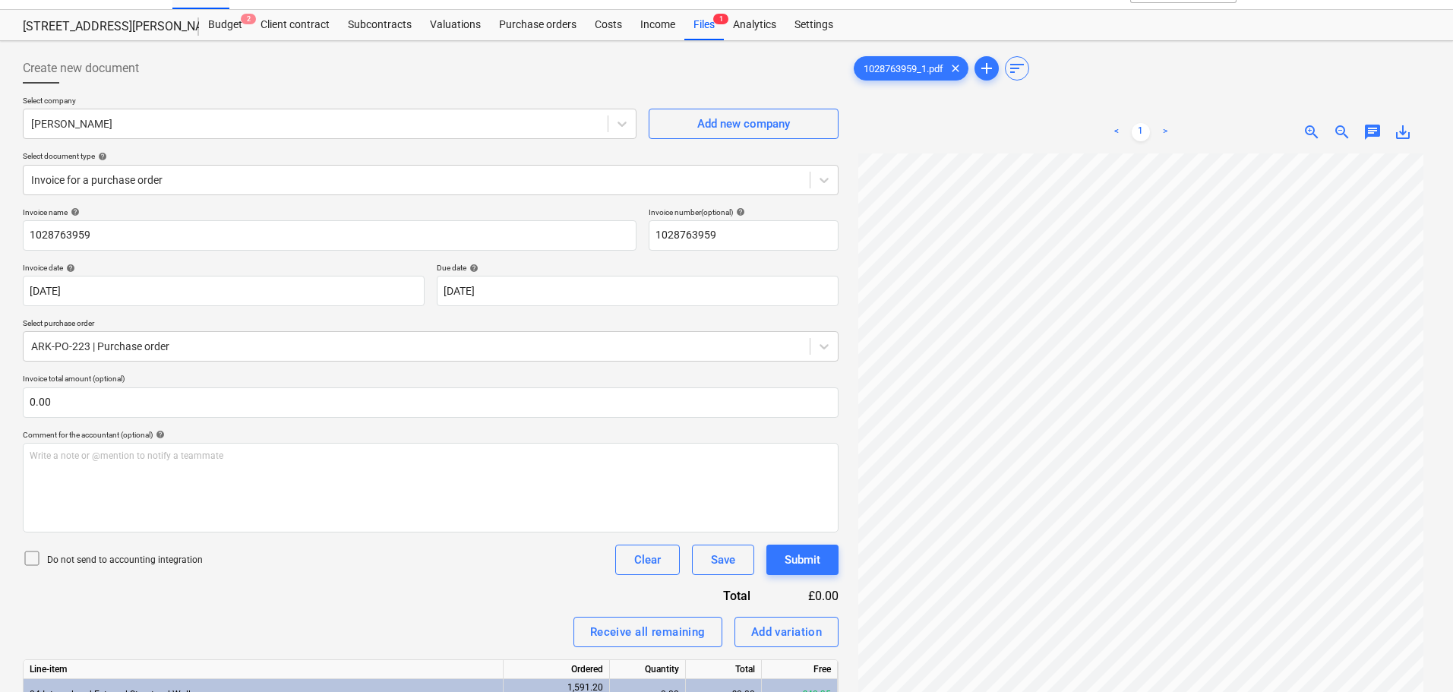
scroll to position [0, 0]
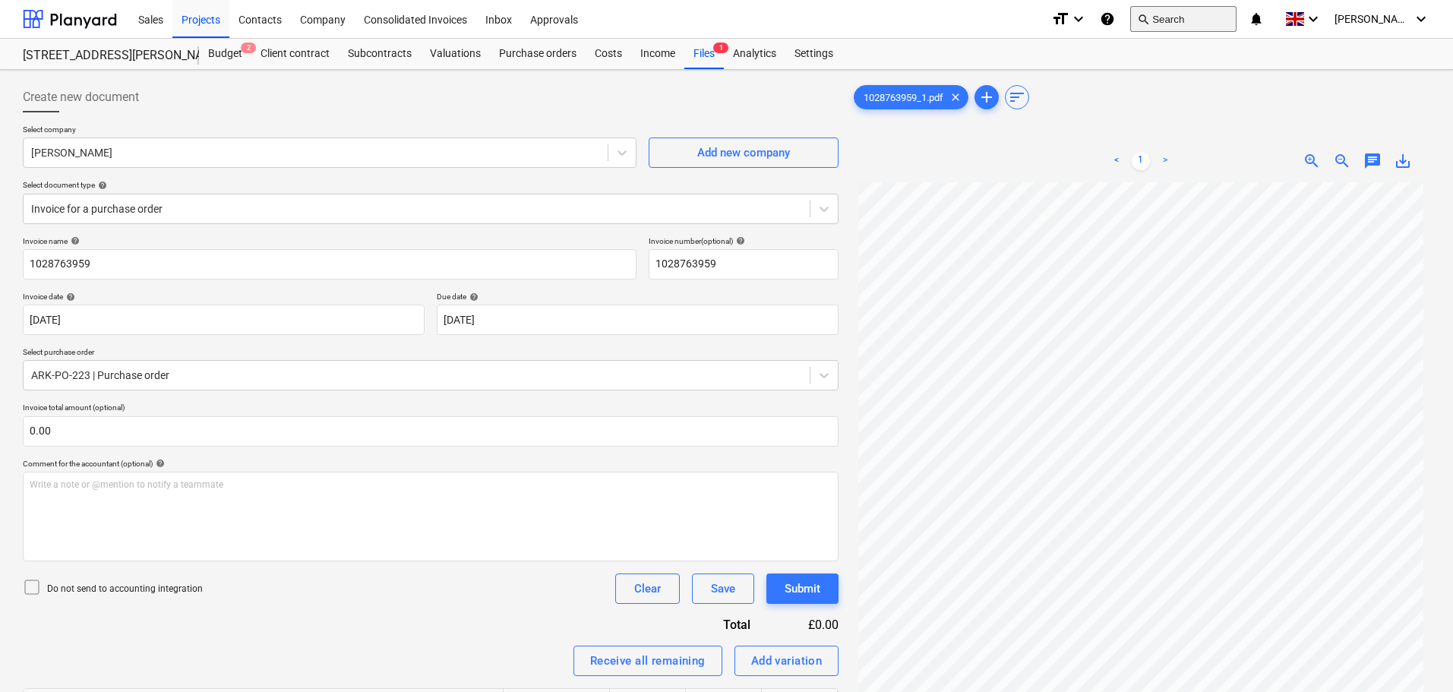
click at [1204, 15] on button "search Search" at bounding box center [1184, 19] width 106 height 26
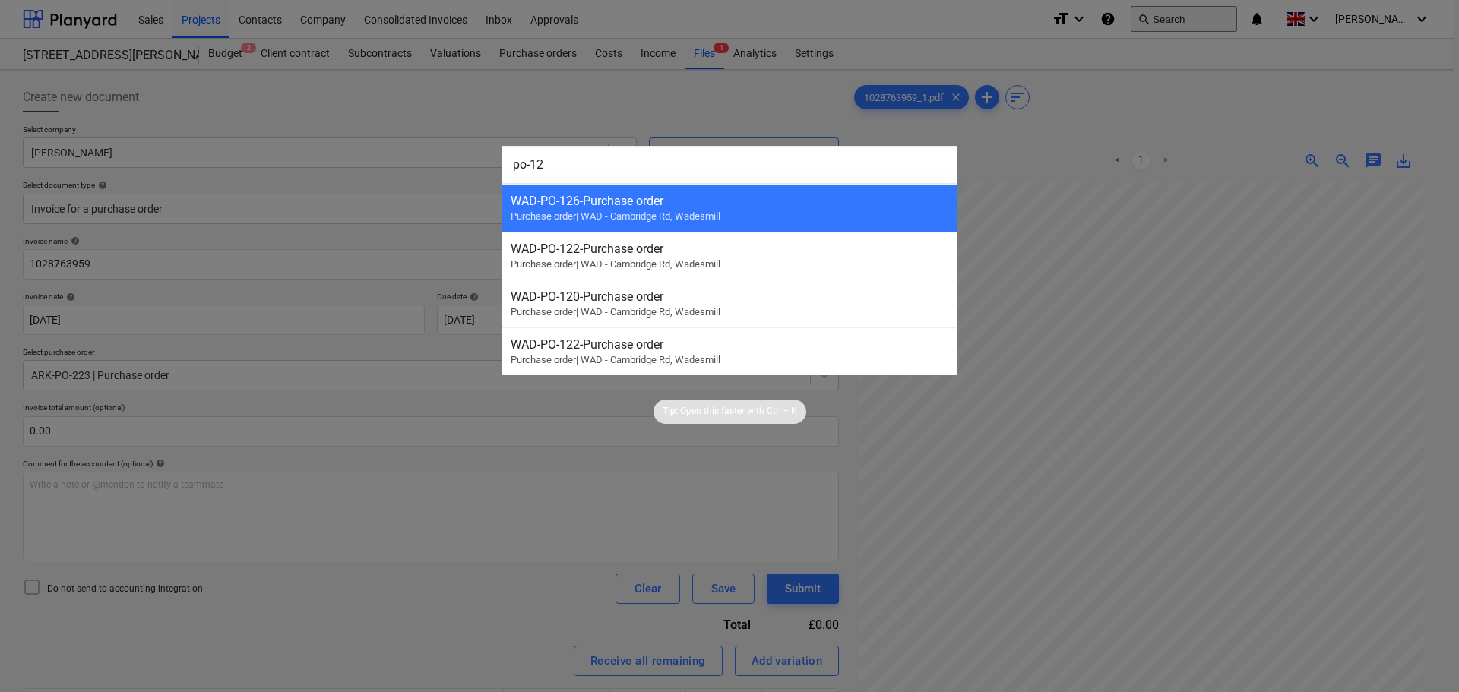
type input "po-121"
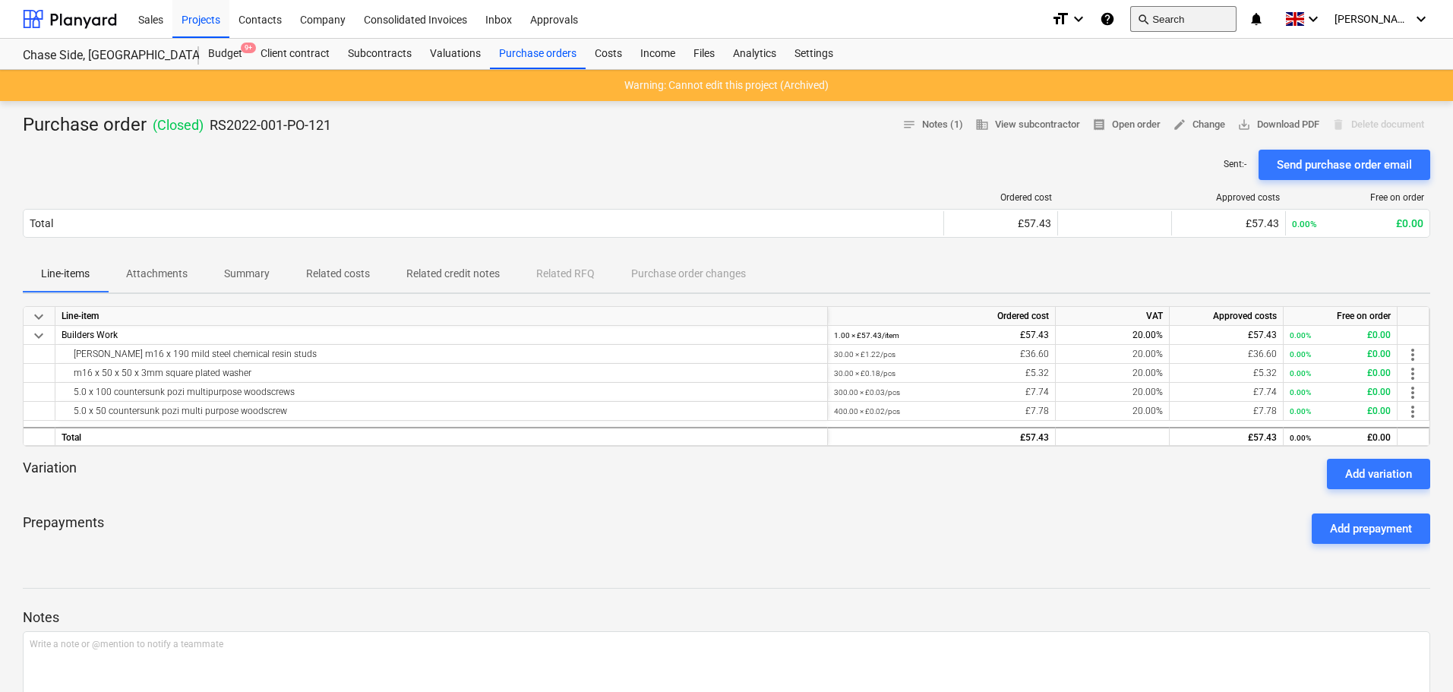
click at [1209, 15] on button "search Search" at bounding box center [1184, 19] width 106 height 26
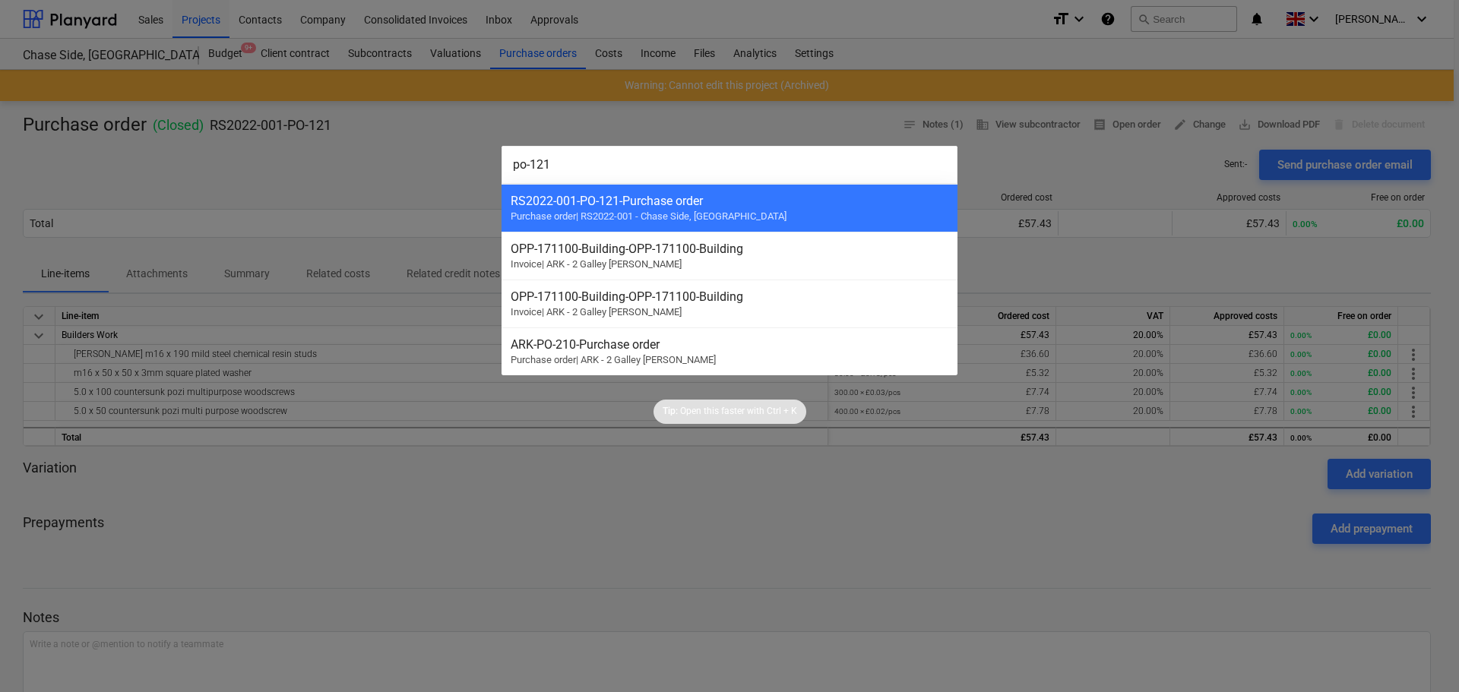
type input "po-121"
click at [356, 173] on div at bounding box center [729, 346] width 1459 height 692
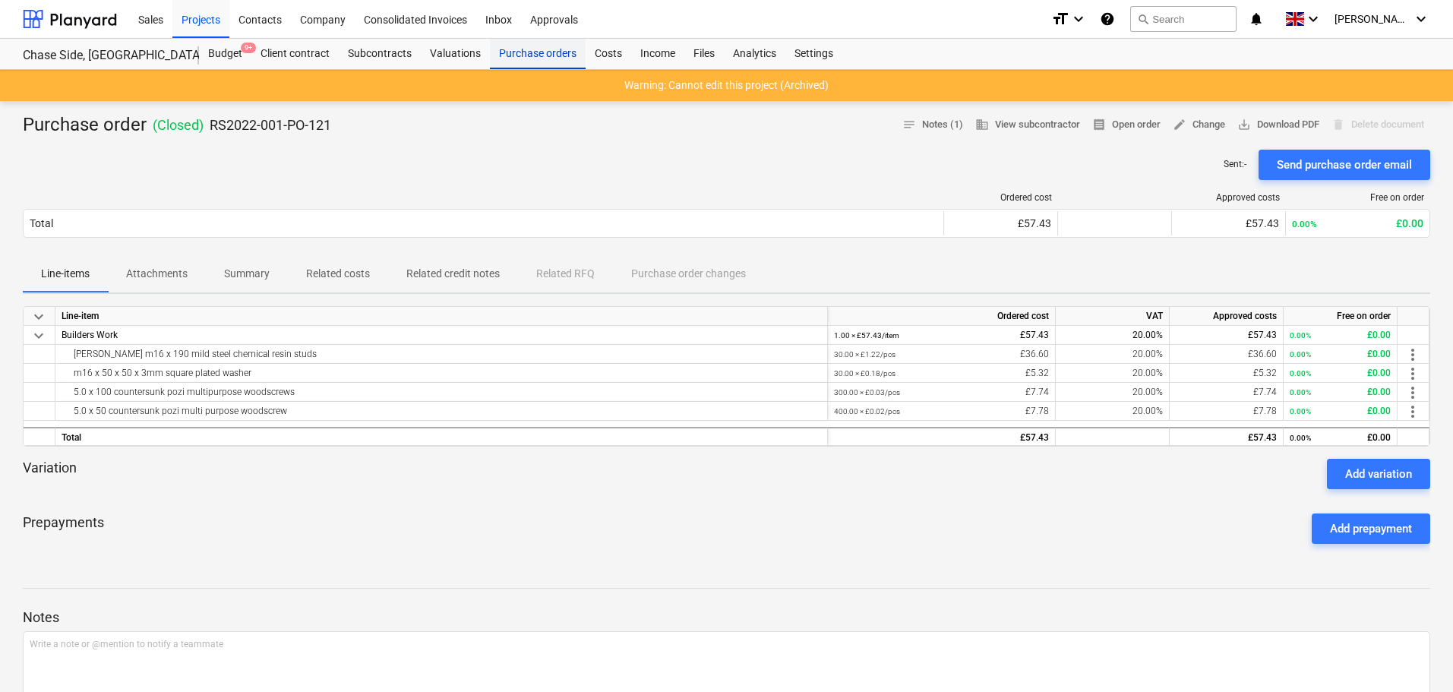
click at [541, 49] on div "Purchase orders" at bounding box center [538, 54] width 96 height 30
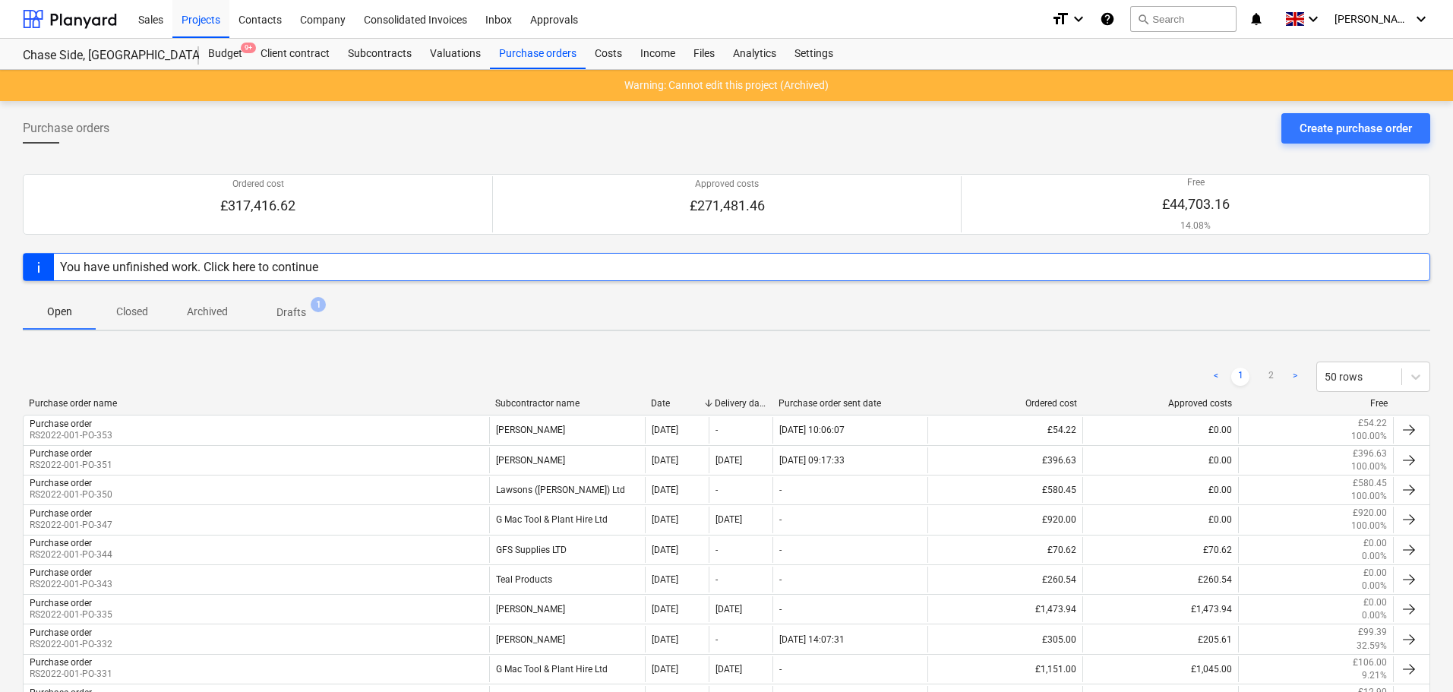
drag, startPoint x: 136, startPoint y: 316, endPoint x: 176, endPoint y: 326, distance: 41.5
click at [135, 316] on p "Closed" at bounding box center [132, 312] width 36 height 16
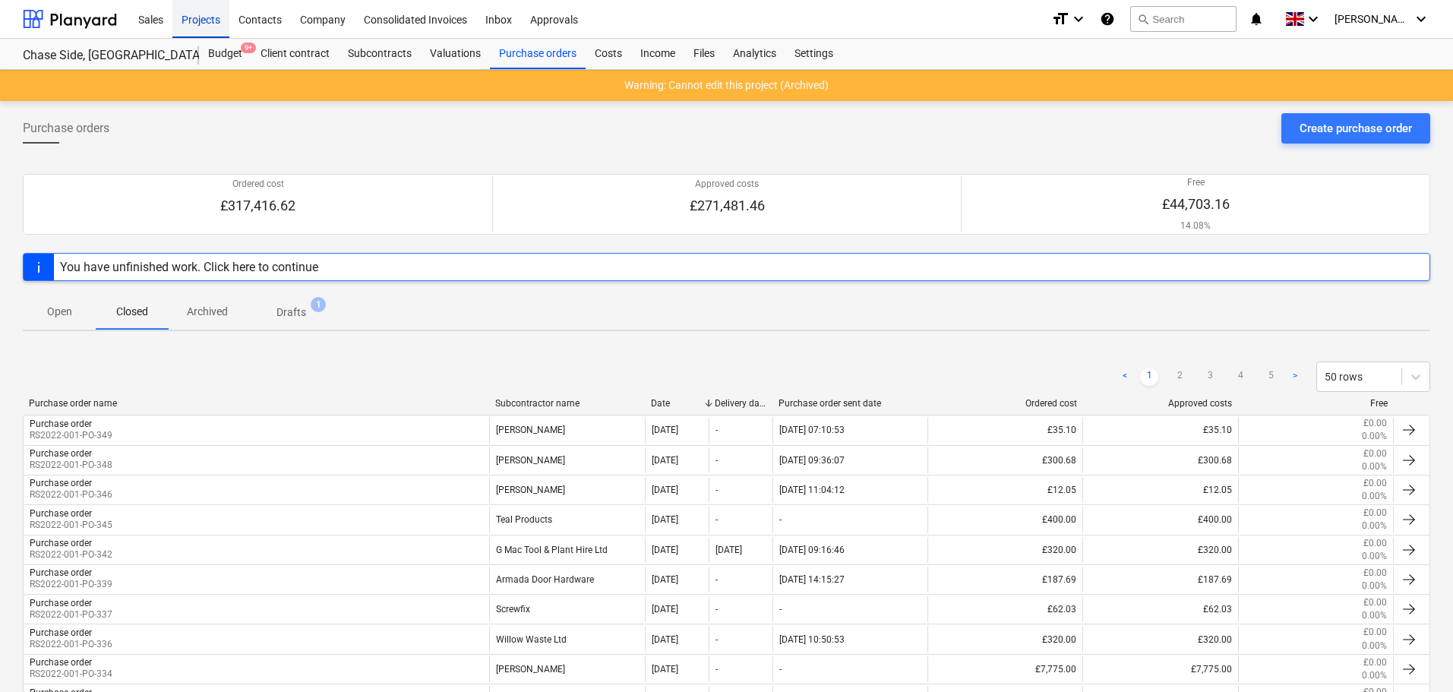
click at [213, 27] on div "Projects" at bounding box center [200, 18] width 57 height 39
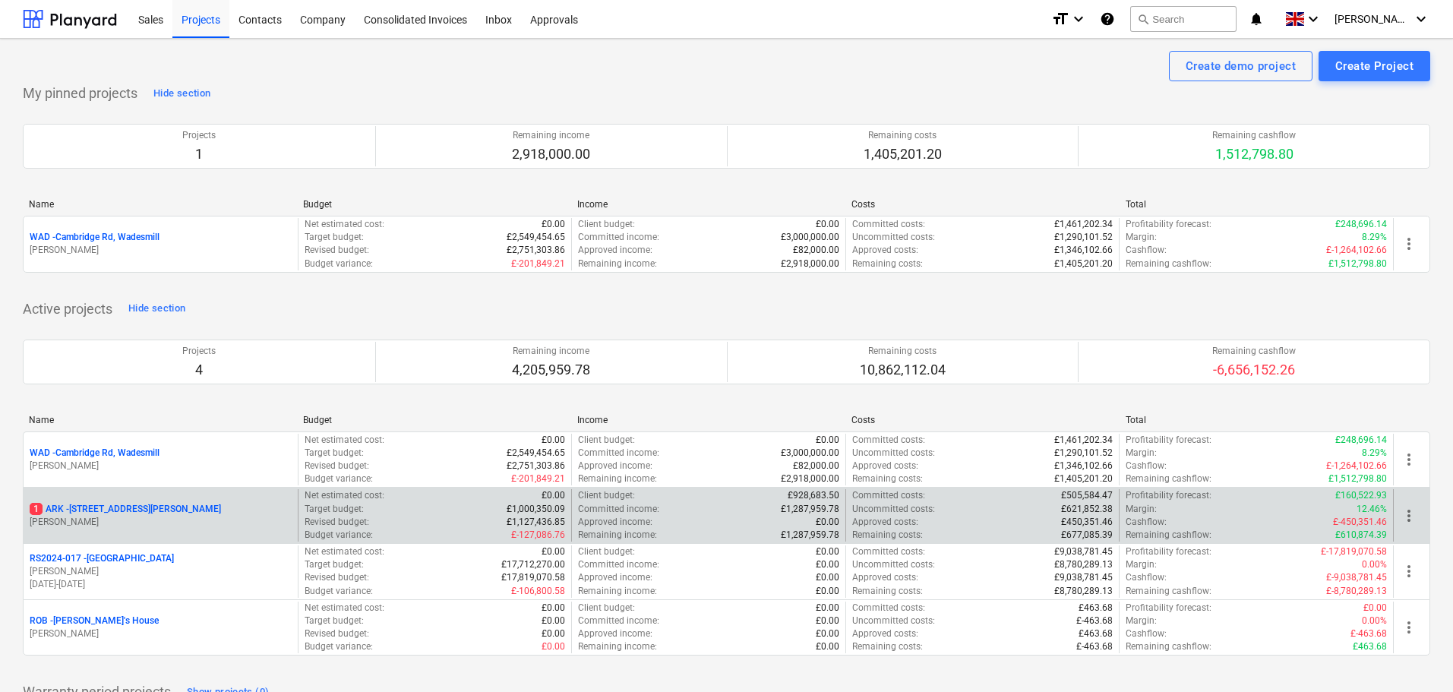
click at [125, 504] on p "1 ARK - 2 Galley [PERSON_NAME]" at bounding box center [125, 509] width 191 height 13
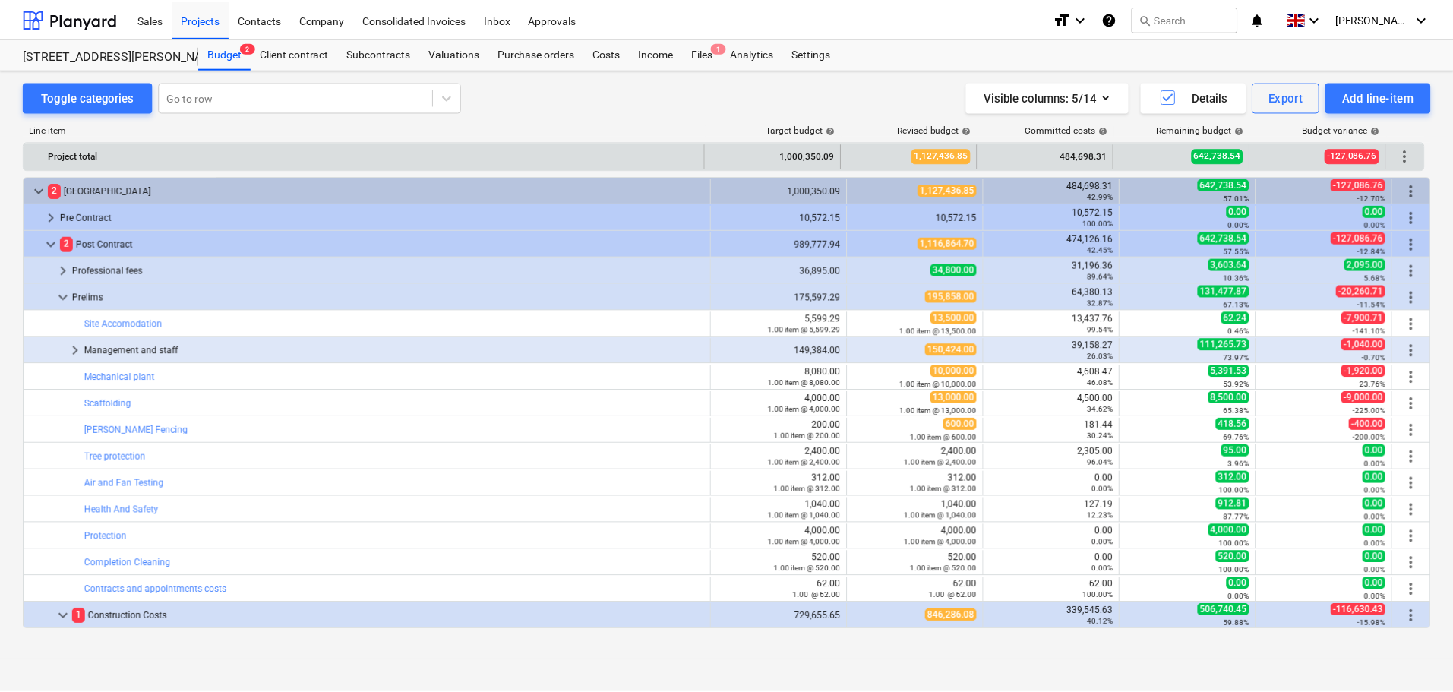
scroll to position [432, 0]
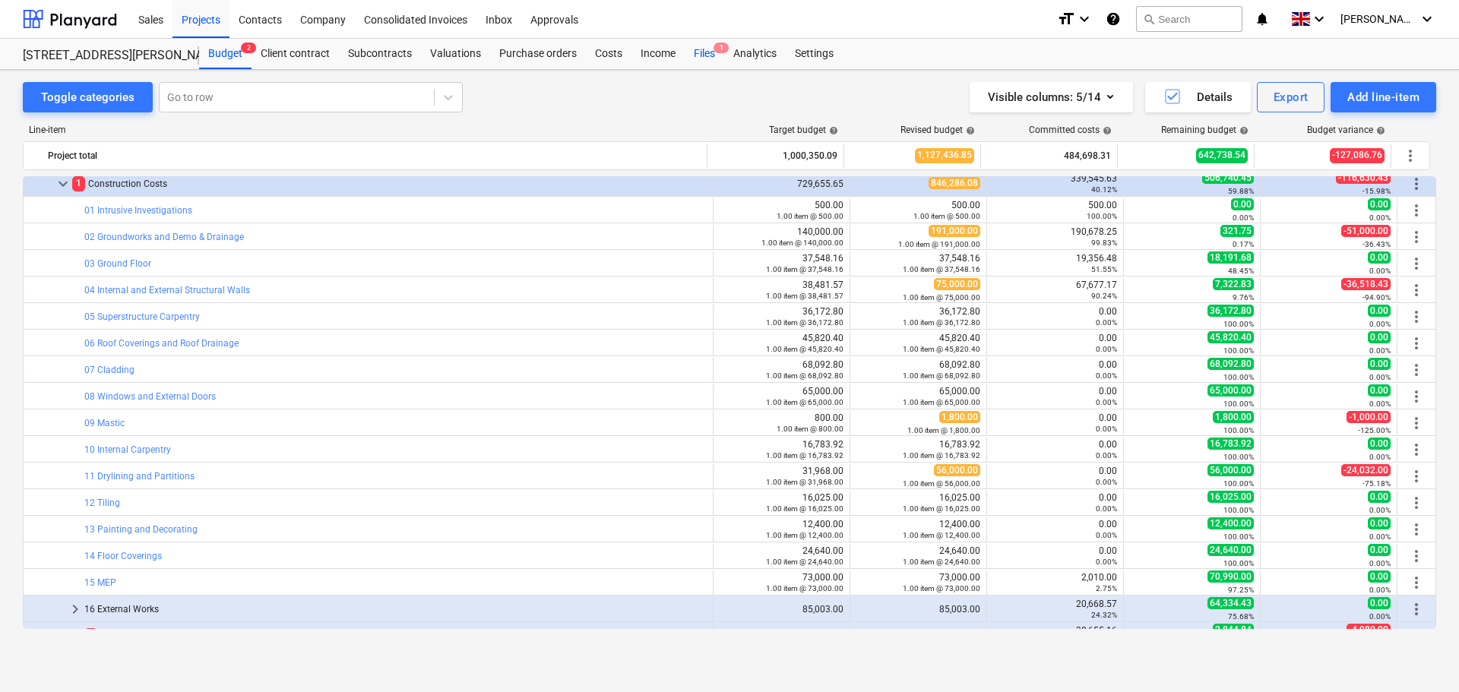
click at [695, 52] on div "Files 1" at bounding box center [705, 54] width 40 height 30
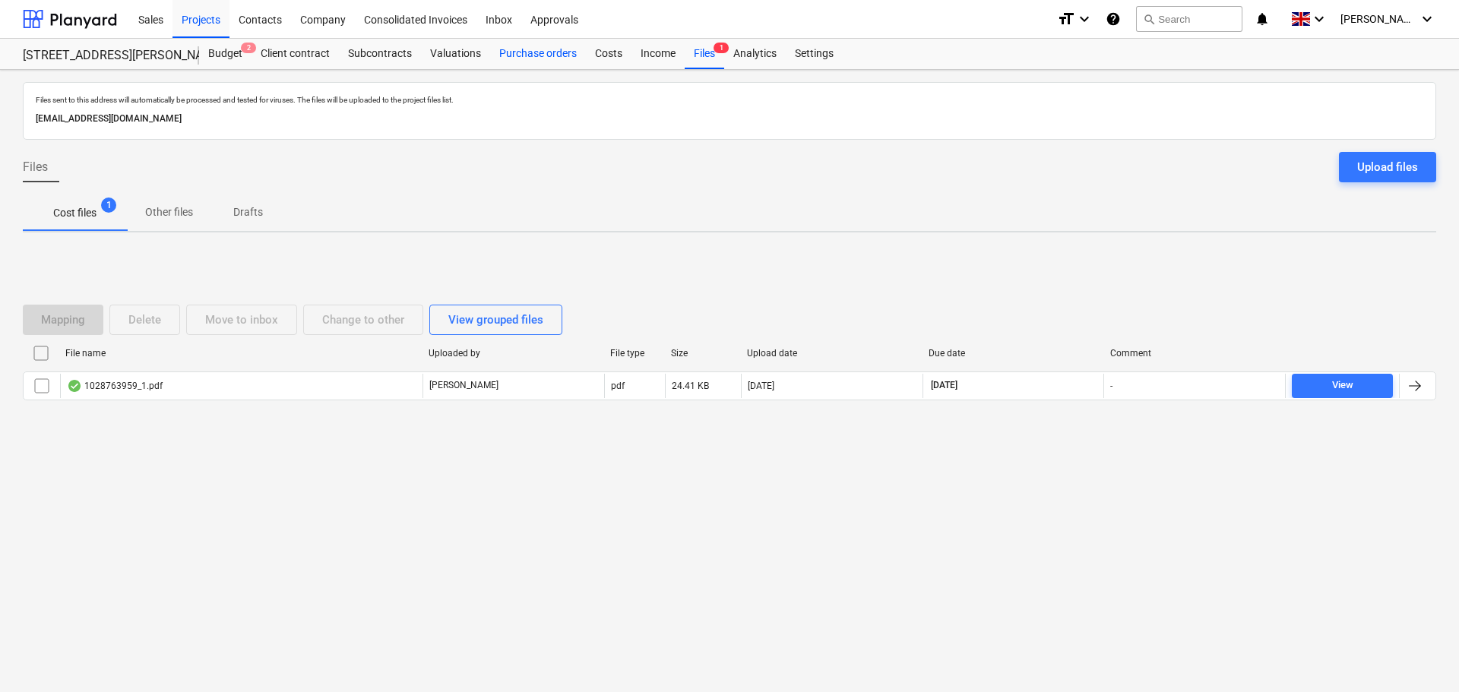
click at [523, 48] on div "Purchase orders" at bounding box center [538, 54] width 96 height 30
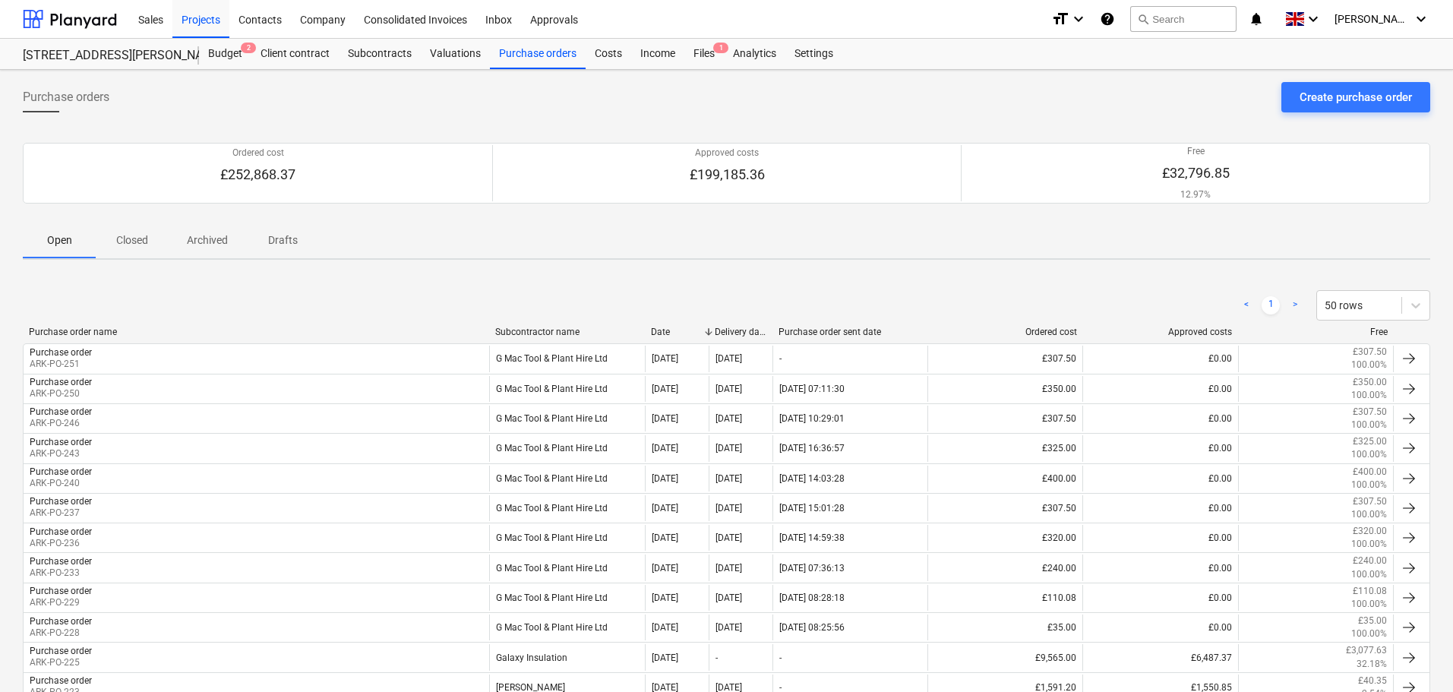
click at [147, 234] on p "Closed" at bounding box center [132, 240] width 36 height 16
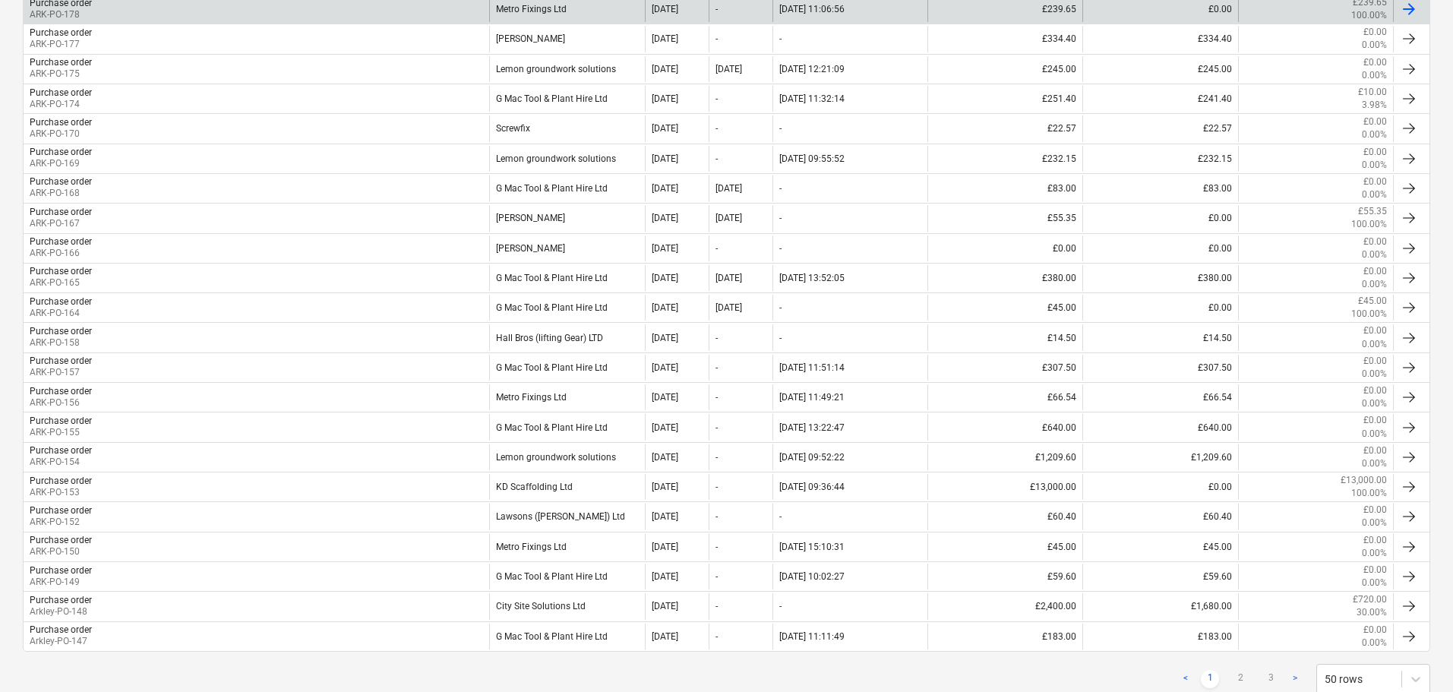
scroll to position [1231, 0]
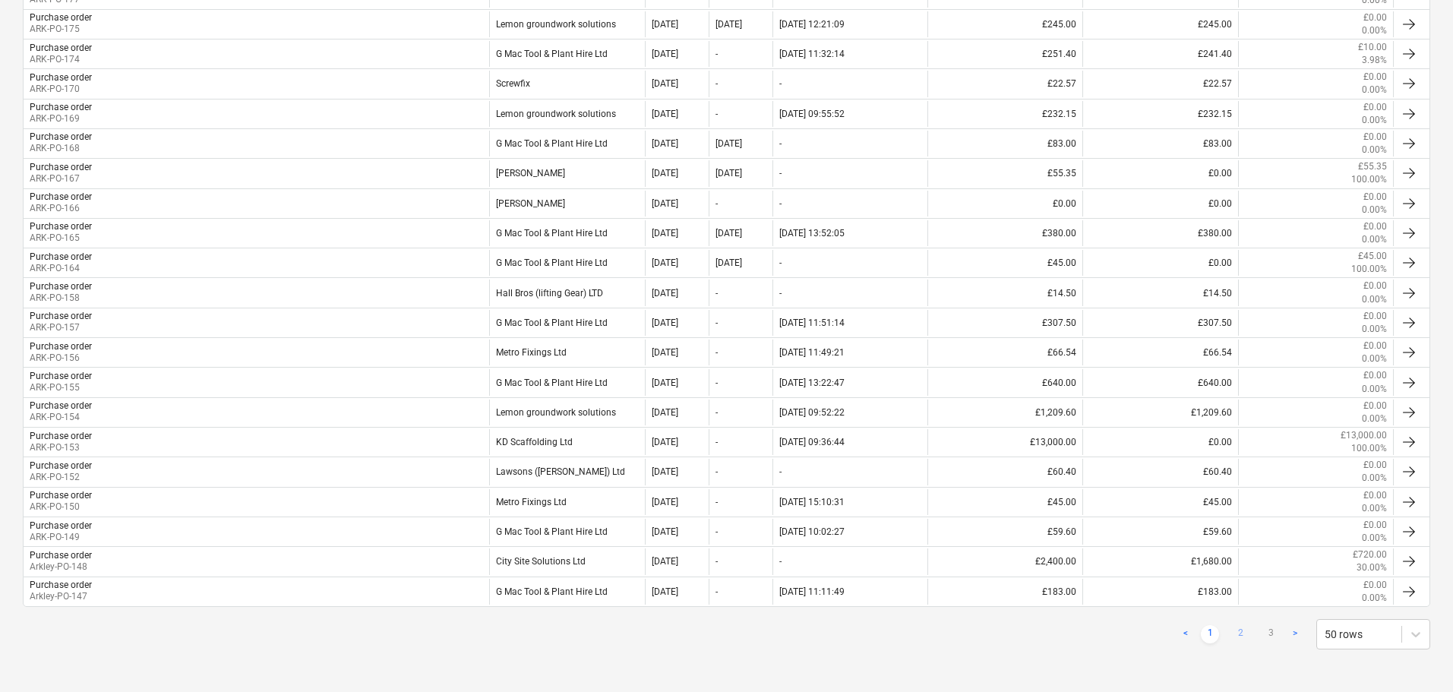
click at [1246, 630] on link "2" at bounding box center [1241, 634] width 18 height 18
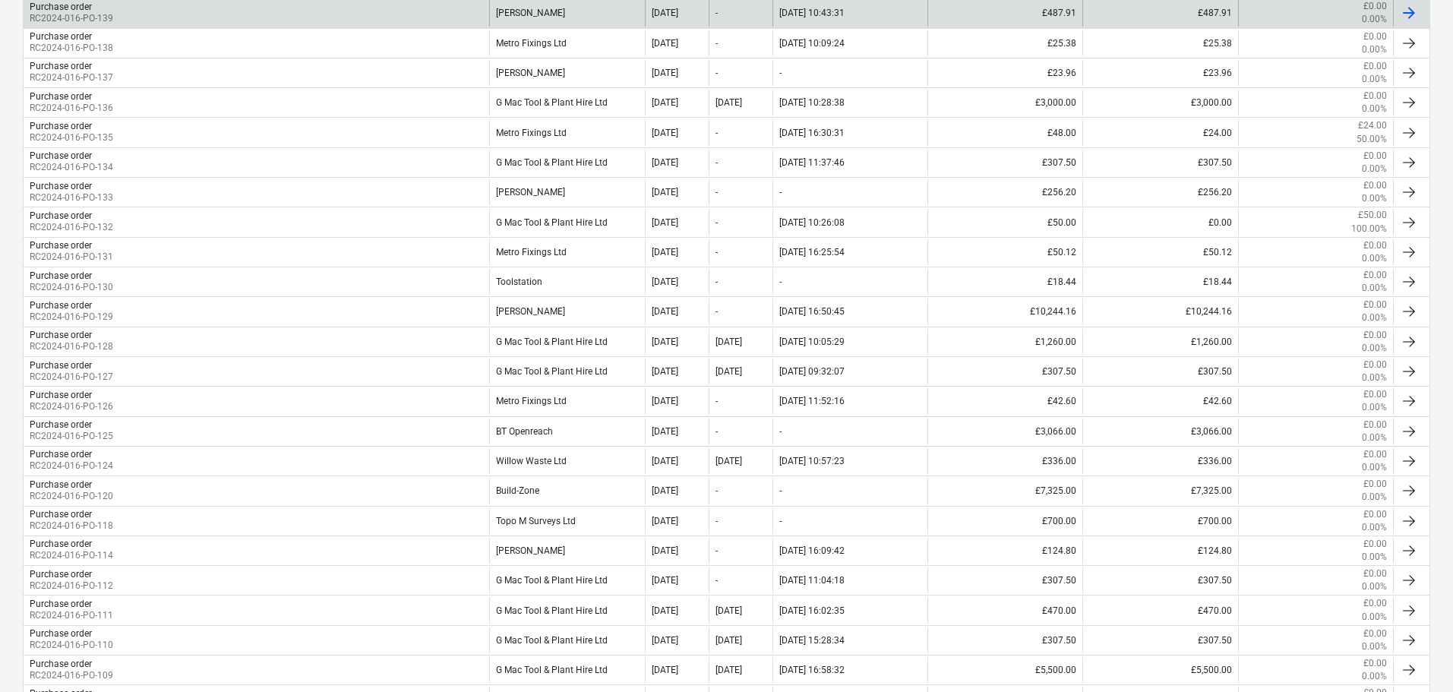
scroll to position [15, 0]
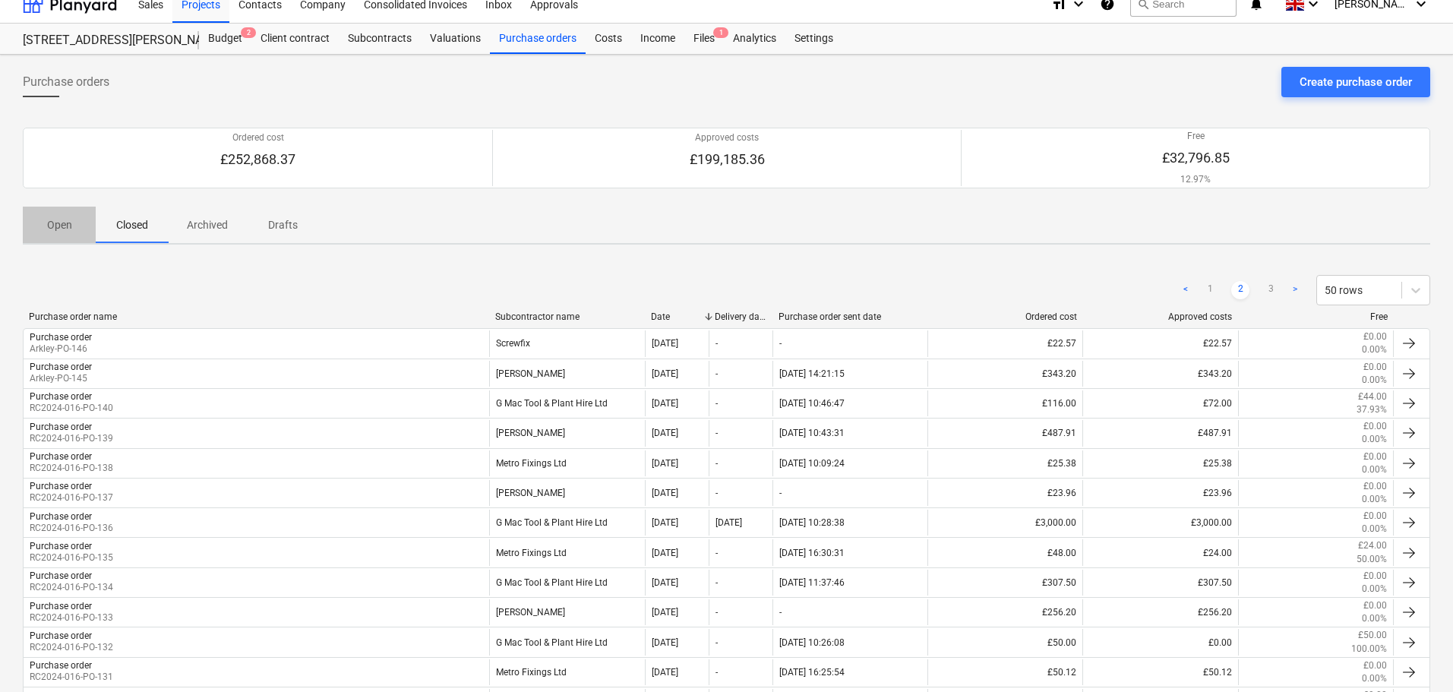
click at [57, 223] on p "Open" at bounding box center [59, 225] width 36 height 16
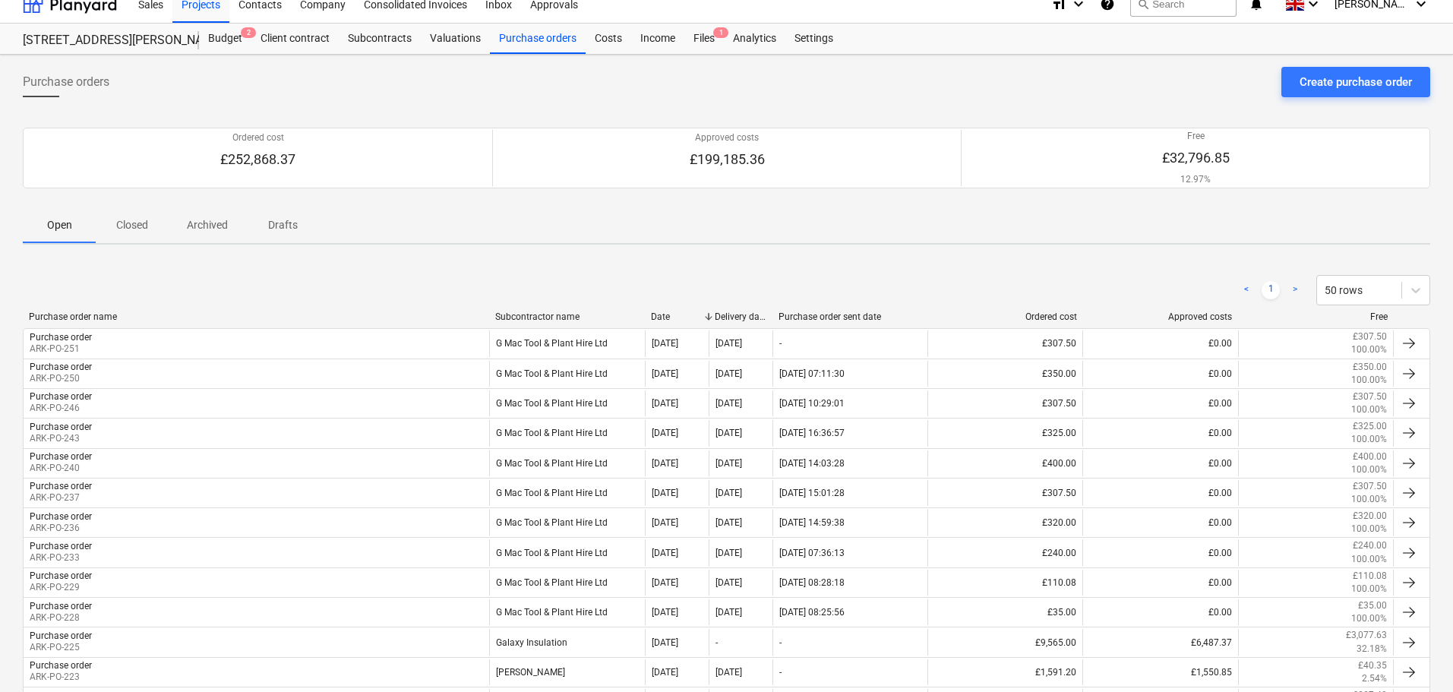
click at [539, 314] on div "Subcontractor name" at bounding box center [567, 317] width 144 height 11
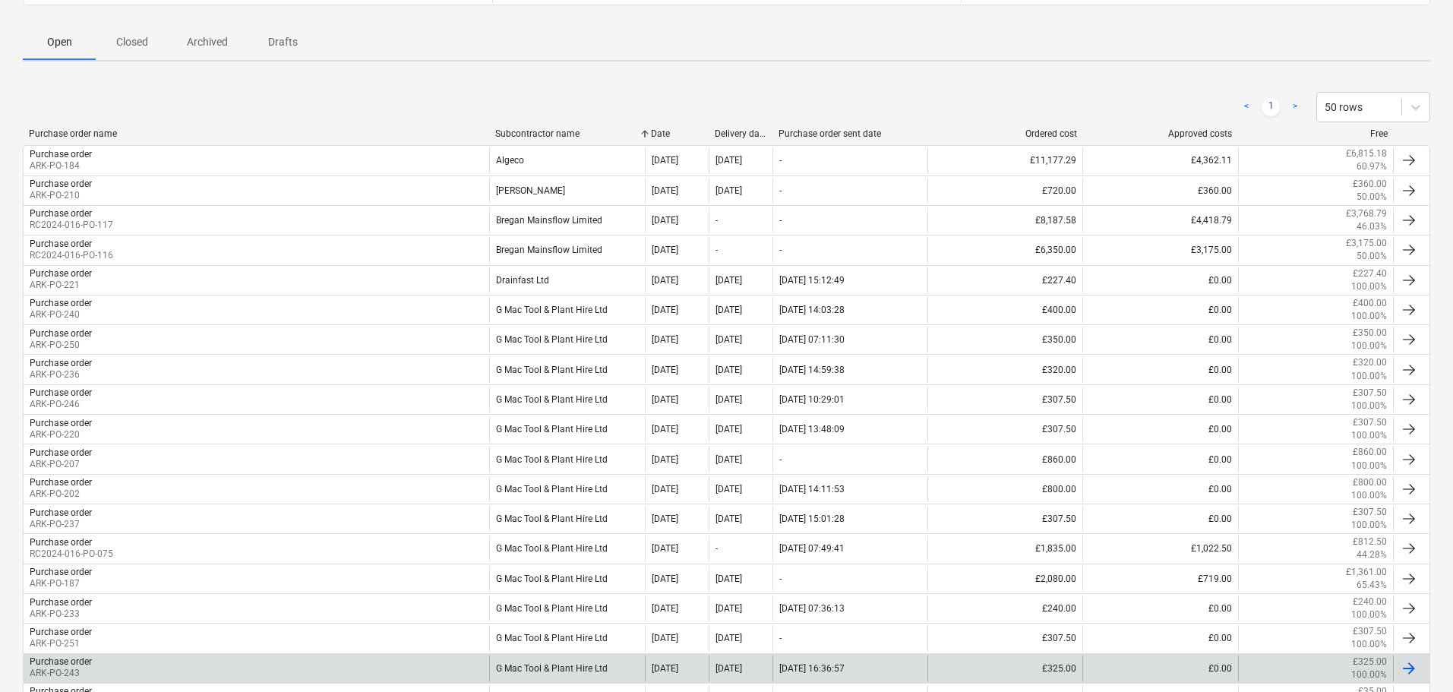
scroll to position [574, 0]
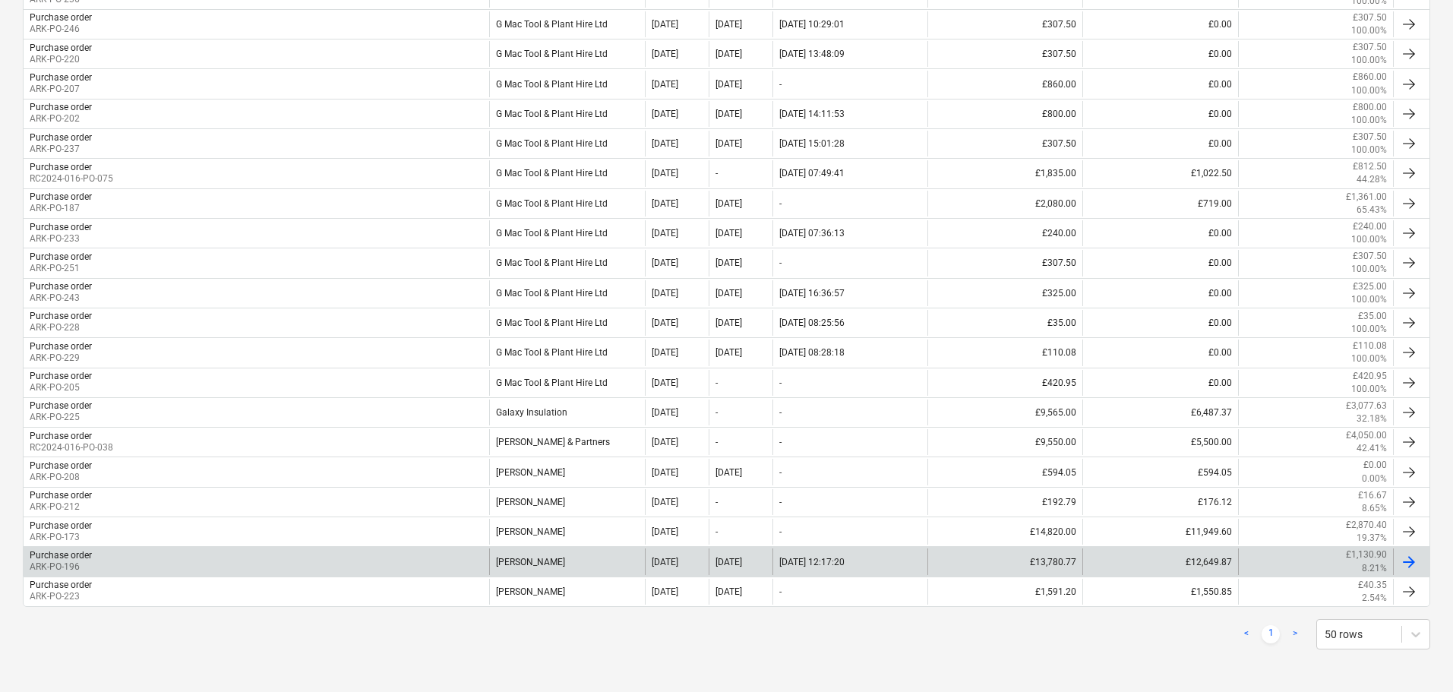
click at [381, 553] on div "Purchase order ARK-PO-196" at bounding box center [257, 562] width 466 height 26
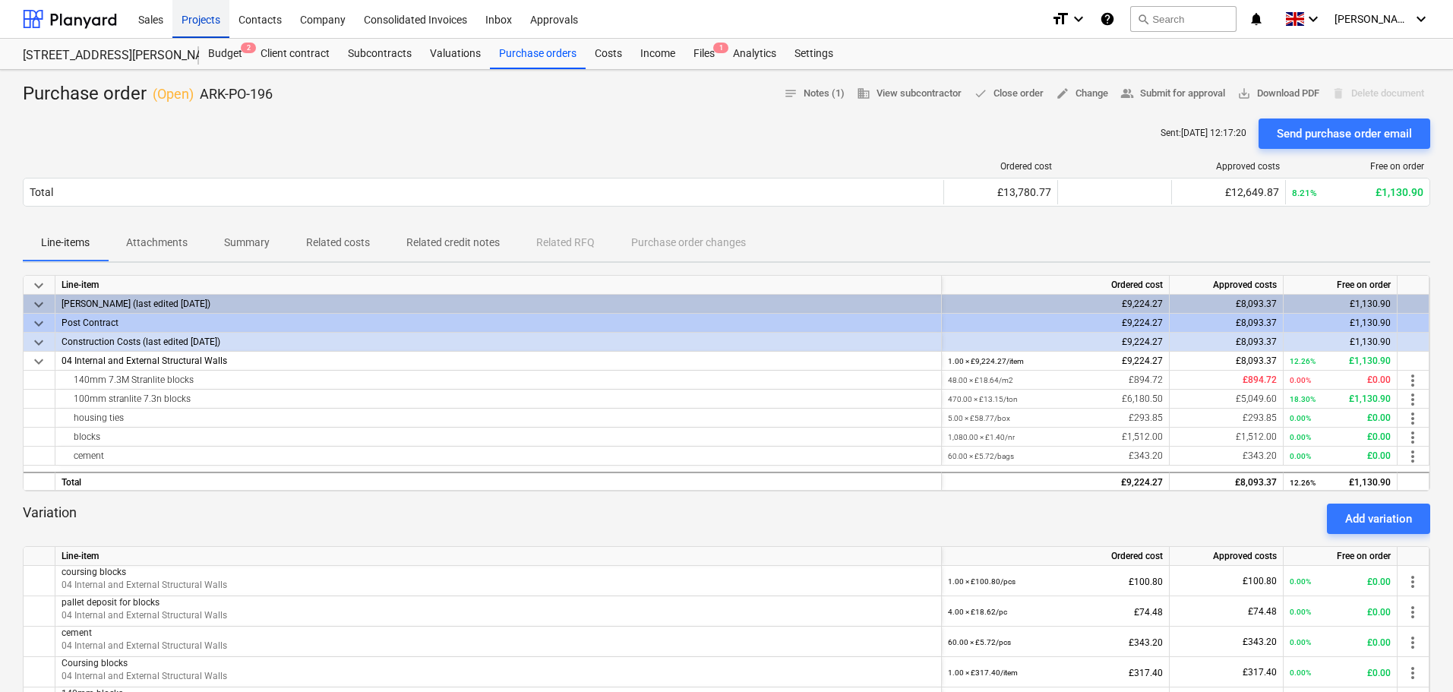
click at [195, 23] on div "Projects" at bounding box center [200, 18] width 57 height 39
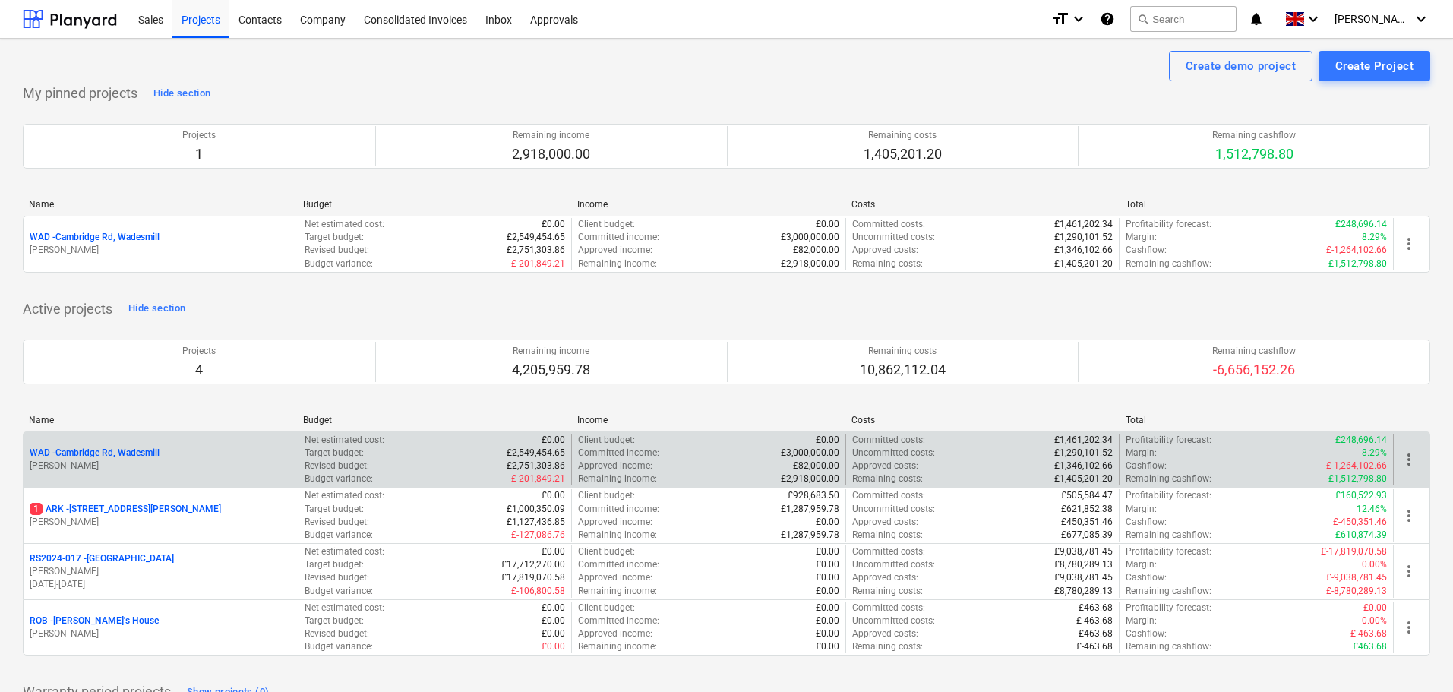
click at [127, 453] on p "WAD - Cambridge Rd, Wadesmill" at bounding box center [95, 453] width 130 height 13
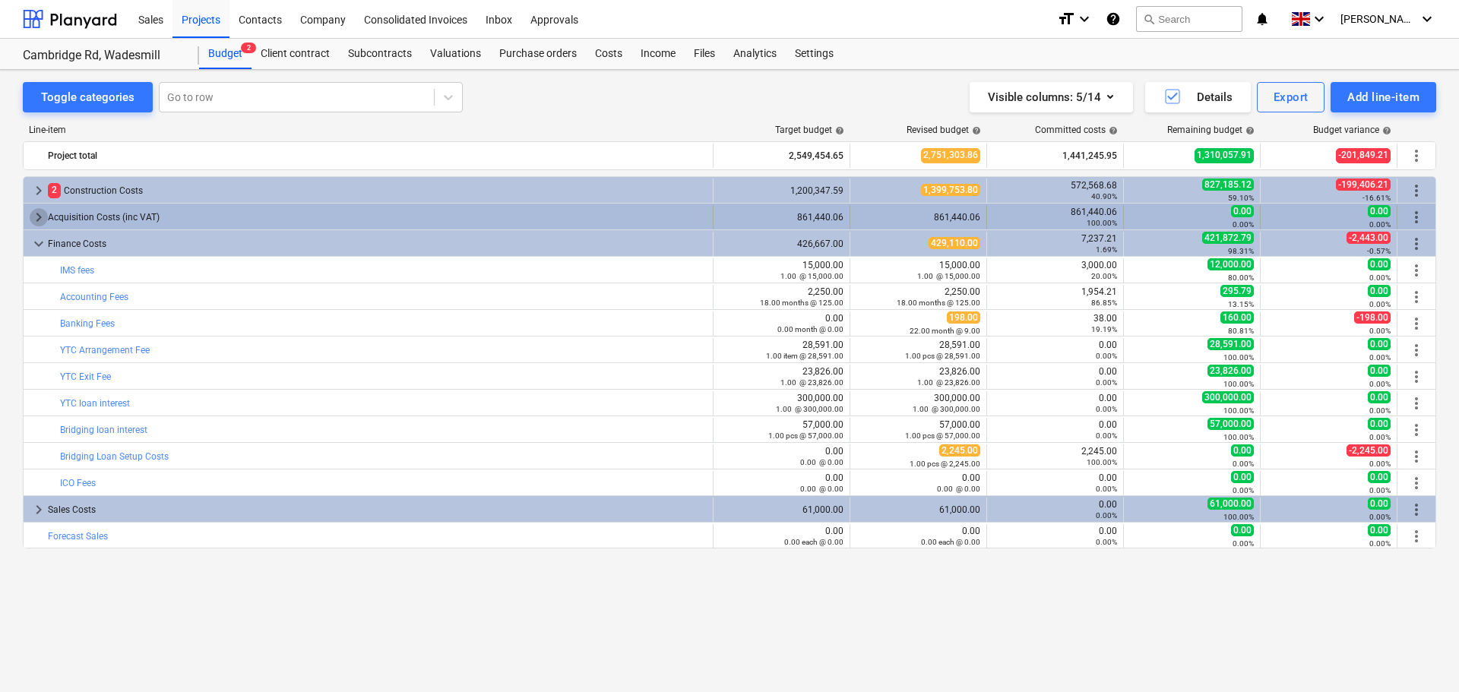
click at [38, 218] on span "keyboard_arrow_right" at bounding box center [39, 217] width 18 height 18
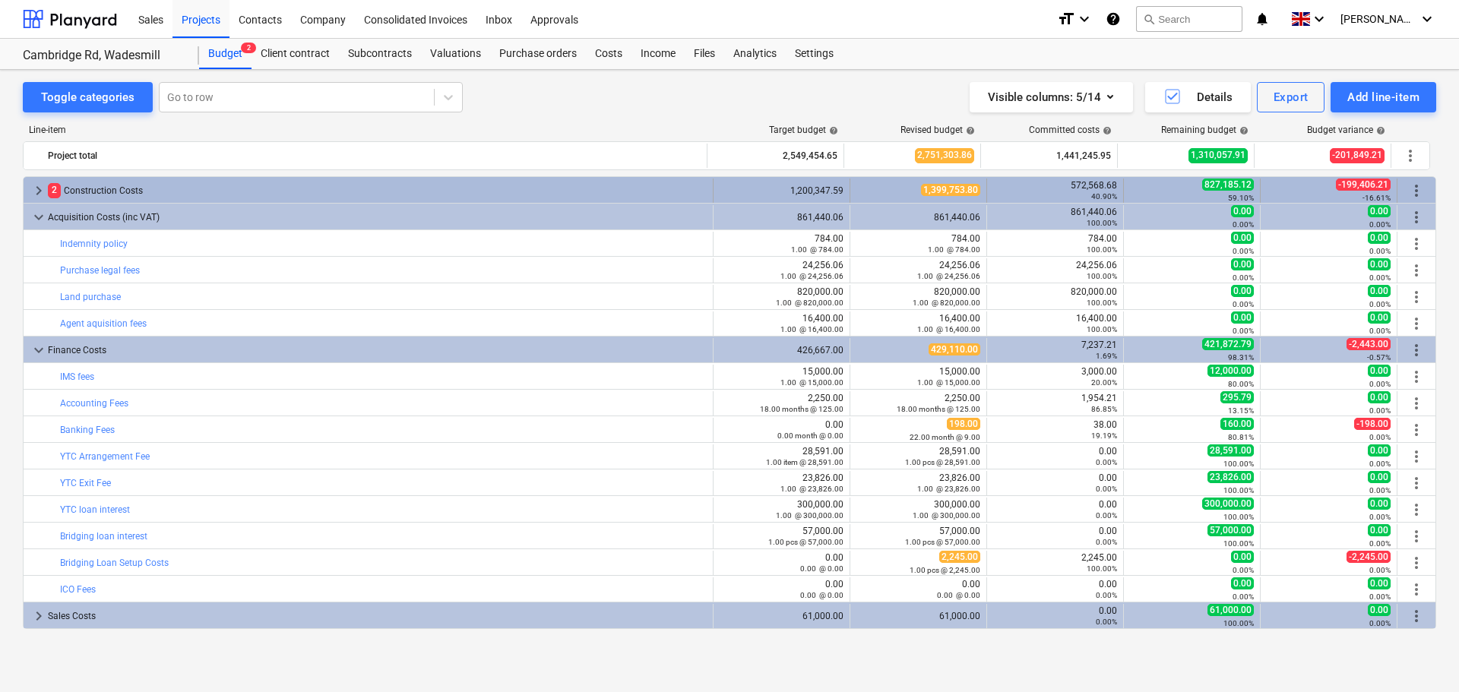
click at [37, 198] on span "keyboard_arrow_right" at bounding box center [39, 191] width 18 height 18
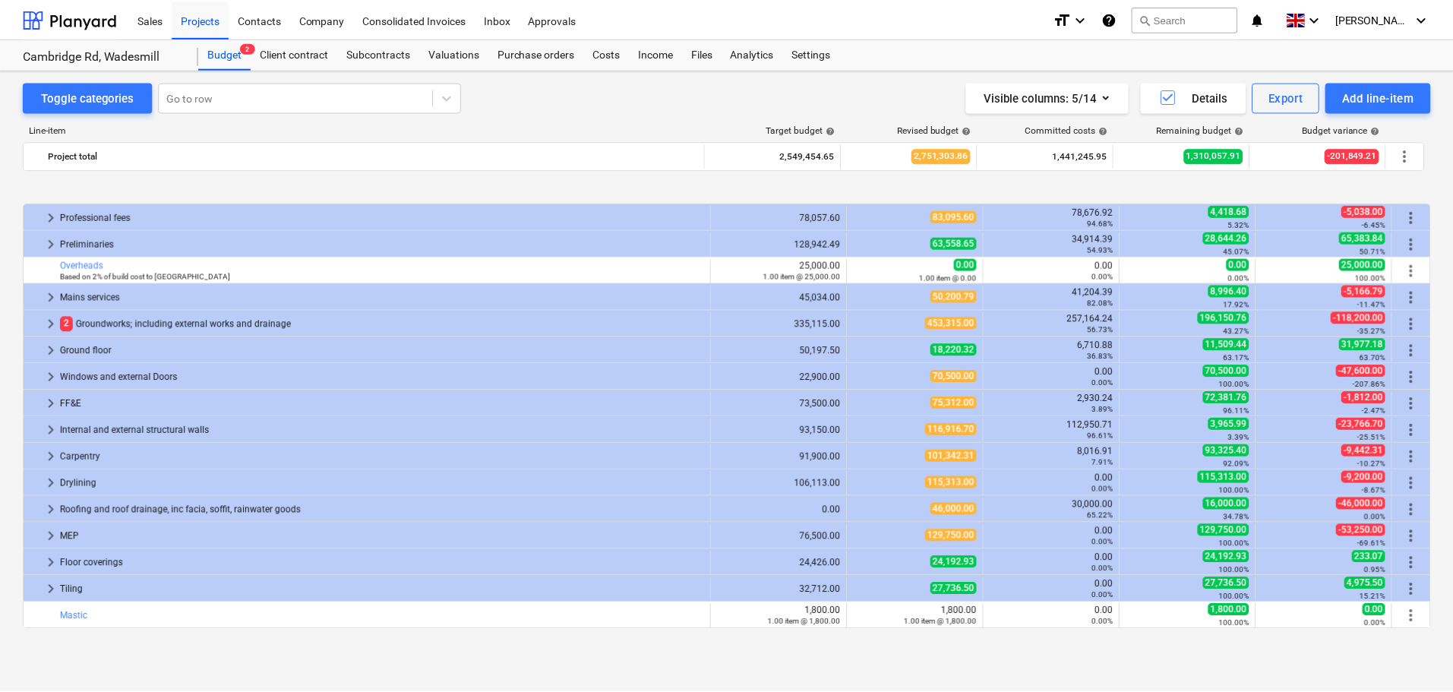
scroll to position [76, 0]
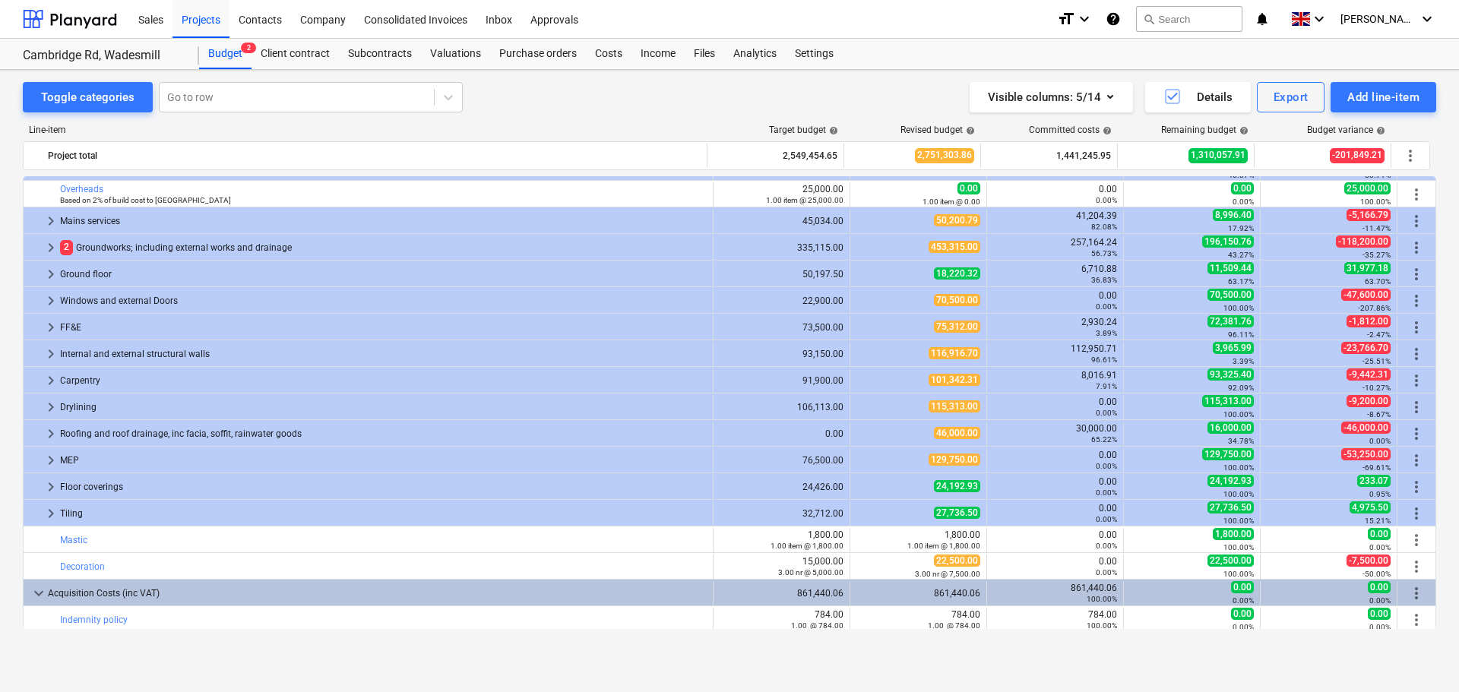
click at [230, 52] on div "Budget 2" at bounding box center [225, 54] width 52 height 30
click at [613, 53] on div "Costs" at bounding box center [609, 54] width 46 height 30
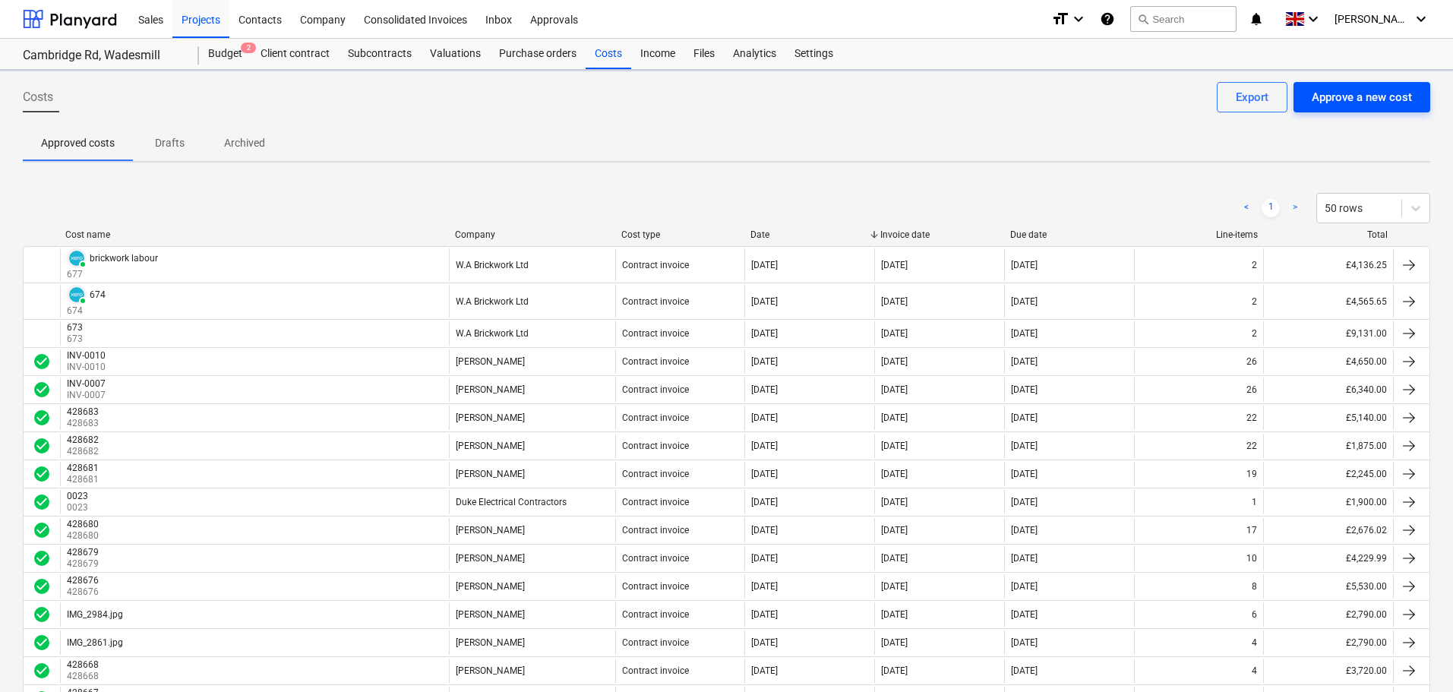
click at [1366, 101] on div "Approve a new cost" at bounding box center [1362, 97] width 100 height 20
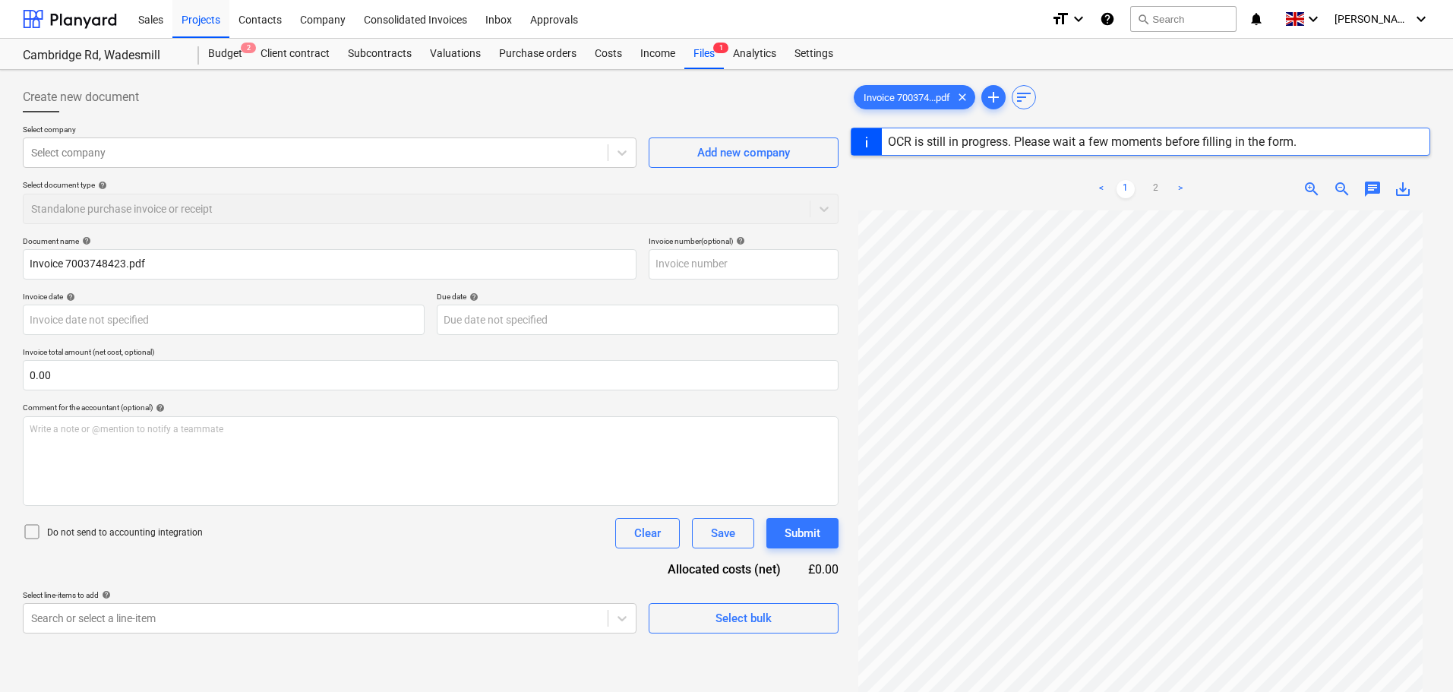
type input "7003748423"
type input "[DATE]"
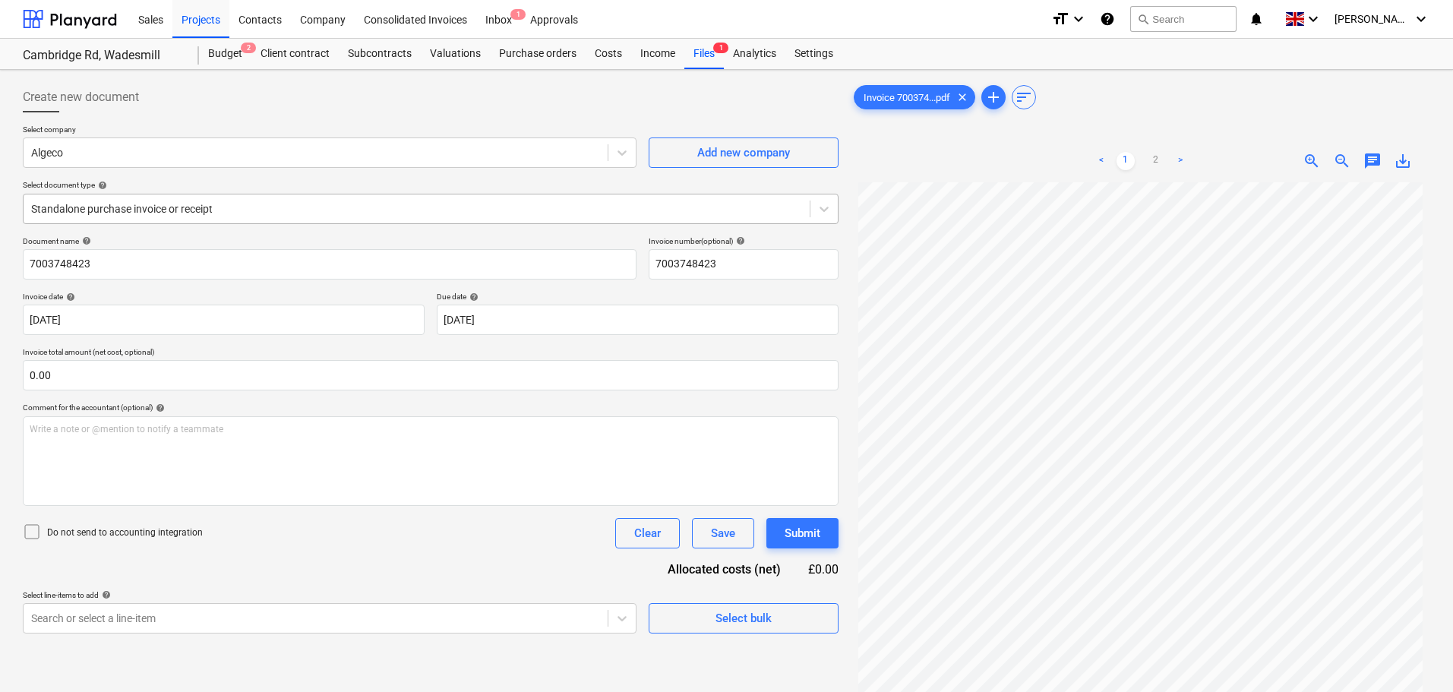
click at [219, 209] on div at bounding box center [416, 208] width 771 height 15
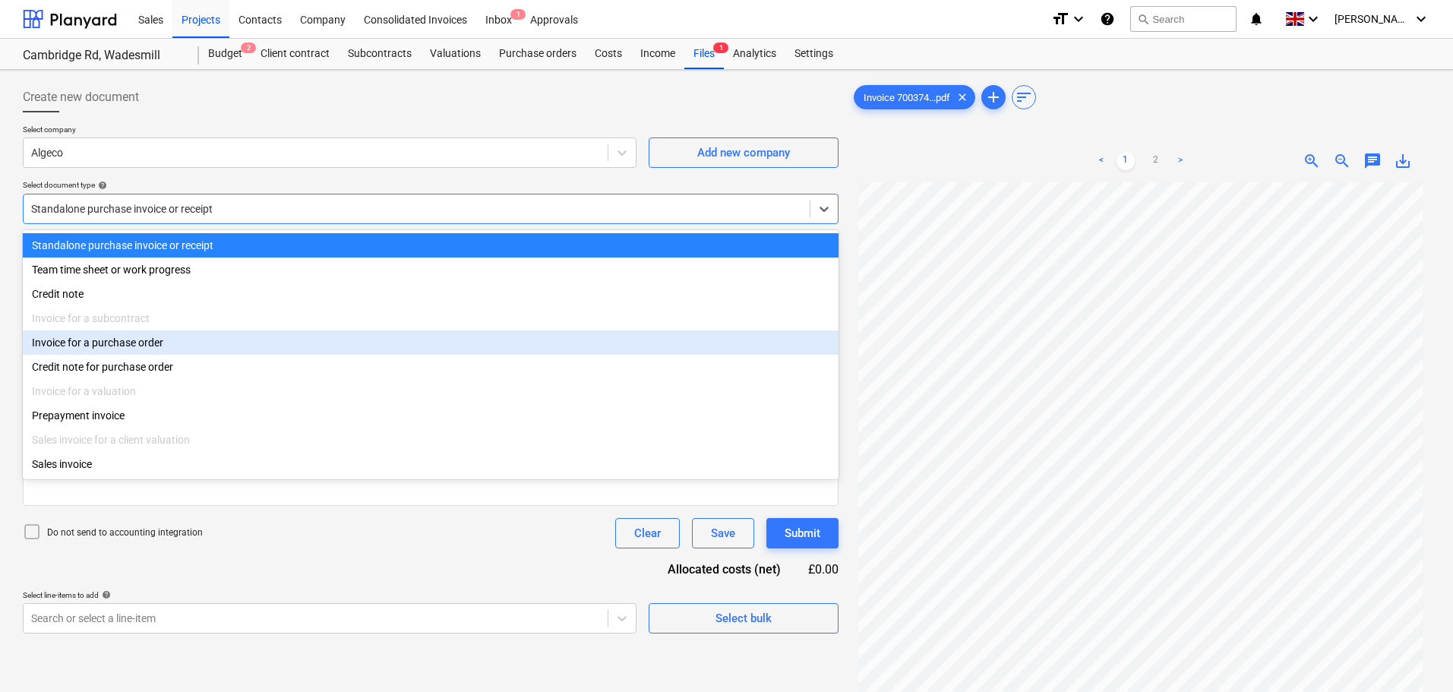
click at [157, 350] on div "Invoice for a purchase order" at bounding box center [431, 343] width 816 height 24
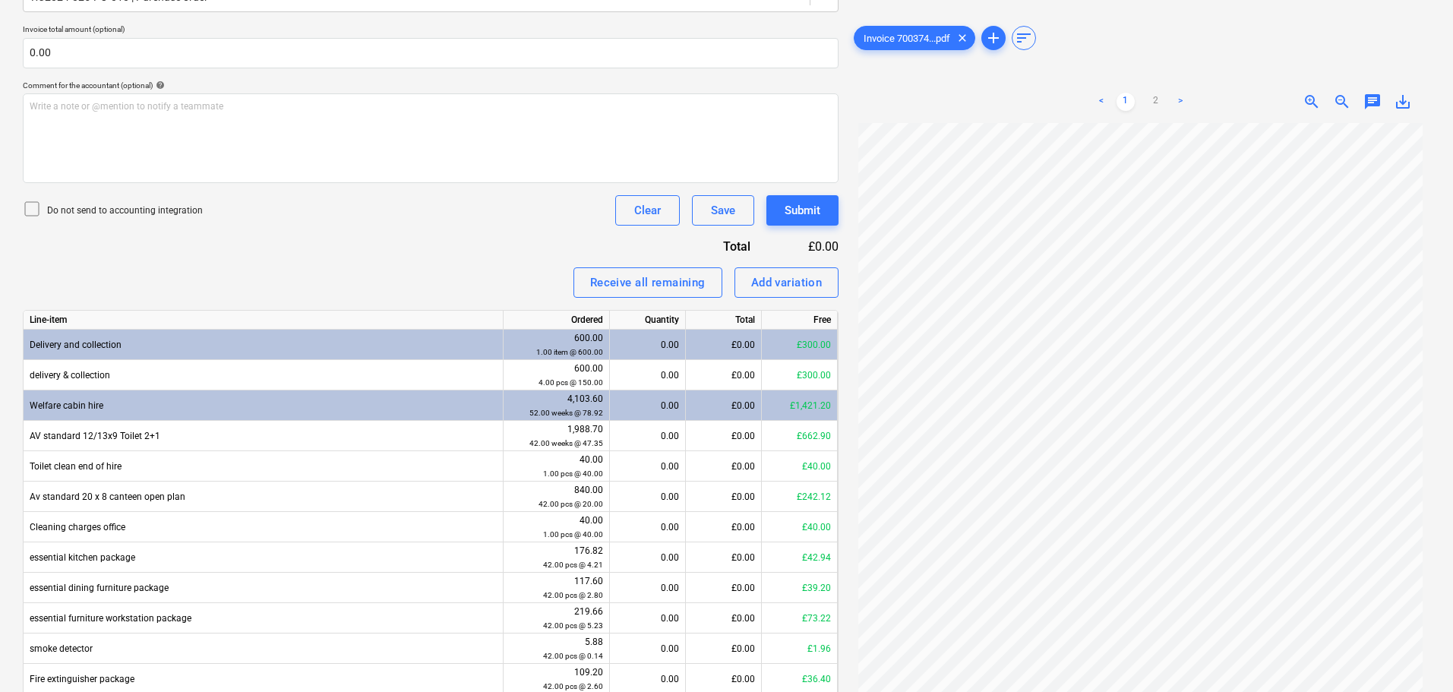
scroll to position [93, 0]
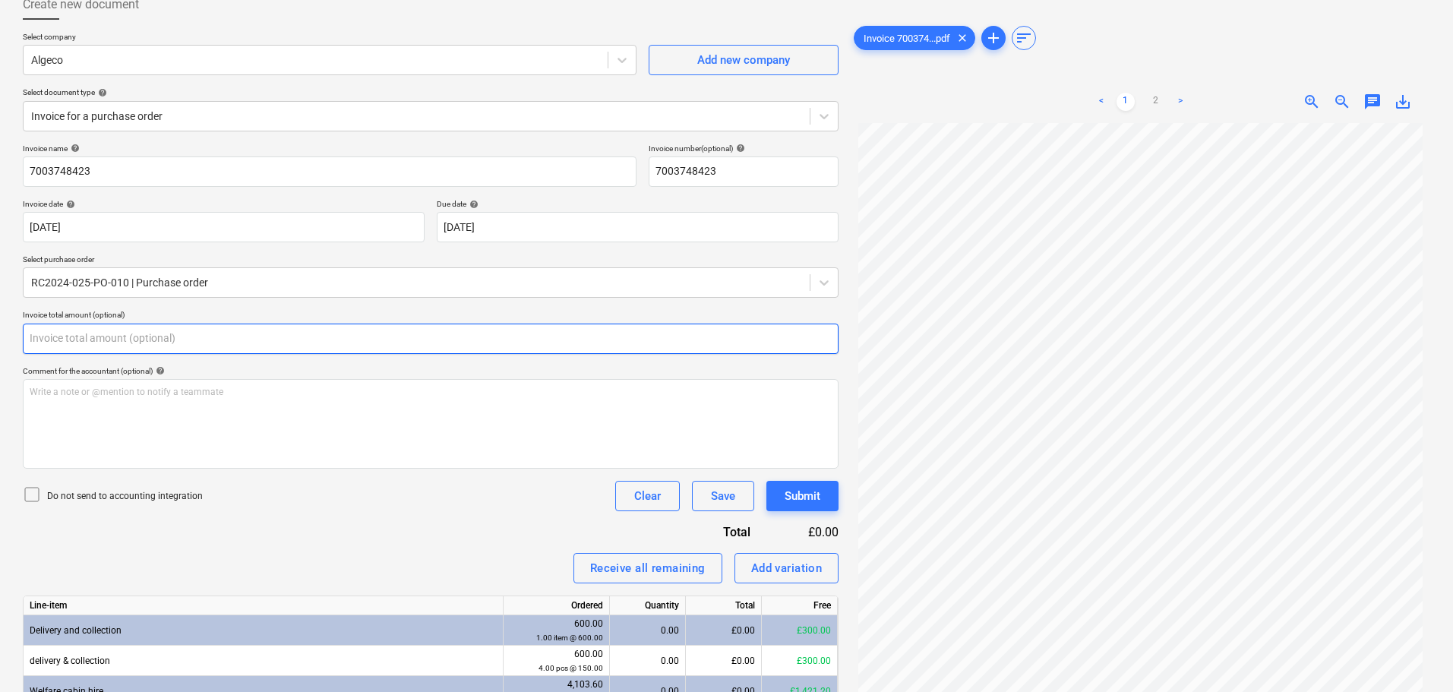
click at [86, 331] on input "text" at bounding box center [431, 339] width 816 height 30
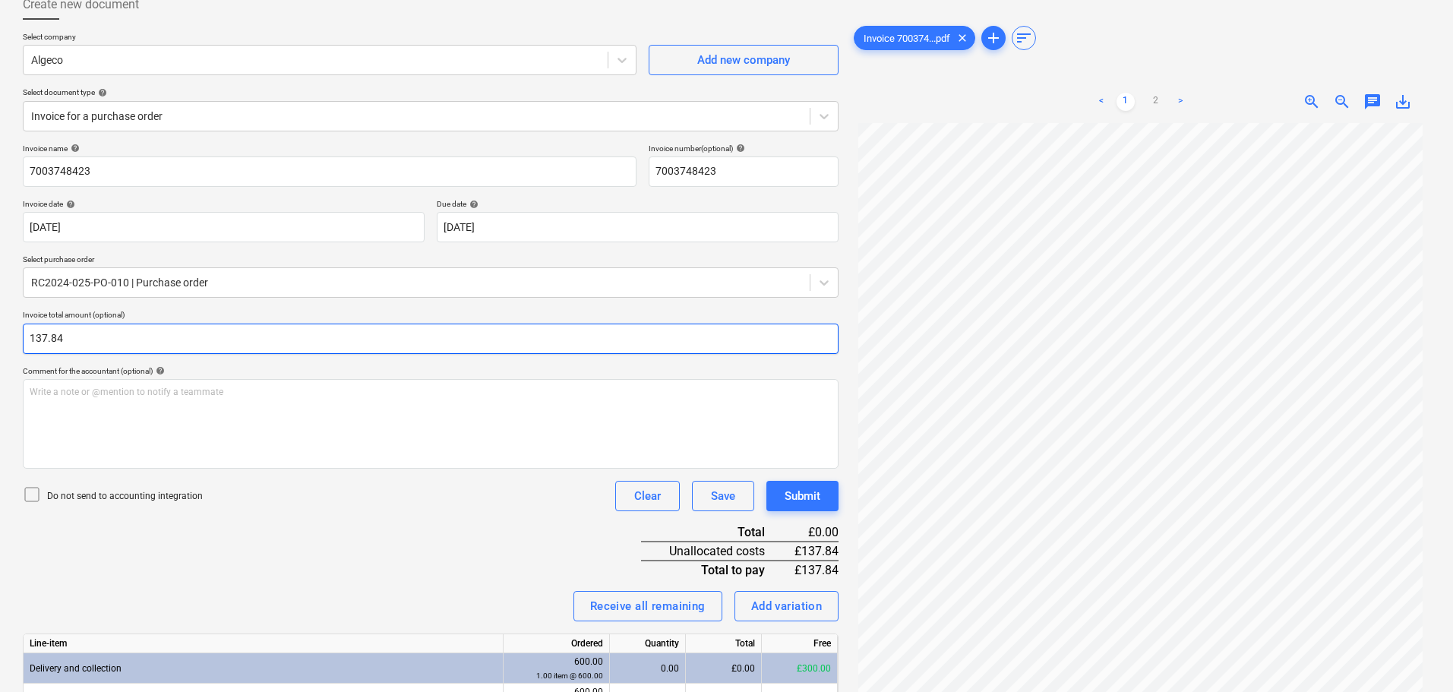
drag, startPoint x: 107, startPoint y: 335, endPoint x: -14, endPoint y: 331, distance: 120.9
click at [0, 331] on html "Sales Projects Contacts Company Consolidated Invoices Inbox 1 Approvals format_…" at bounding box center [726, 253] width 1453 height 692
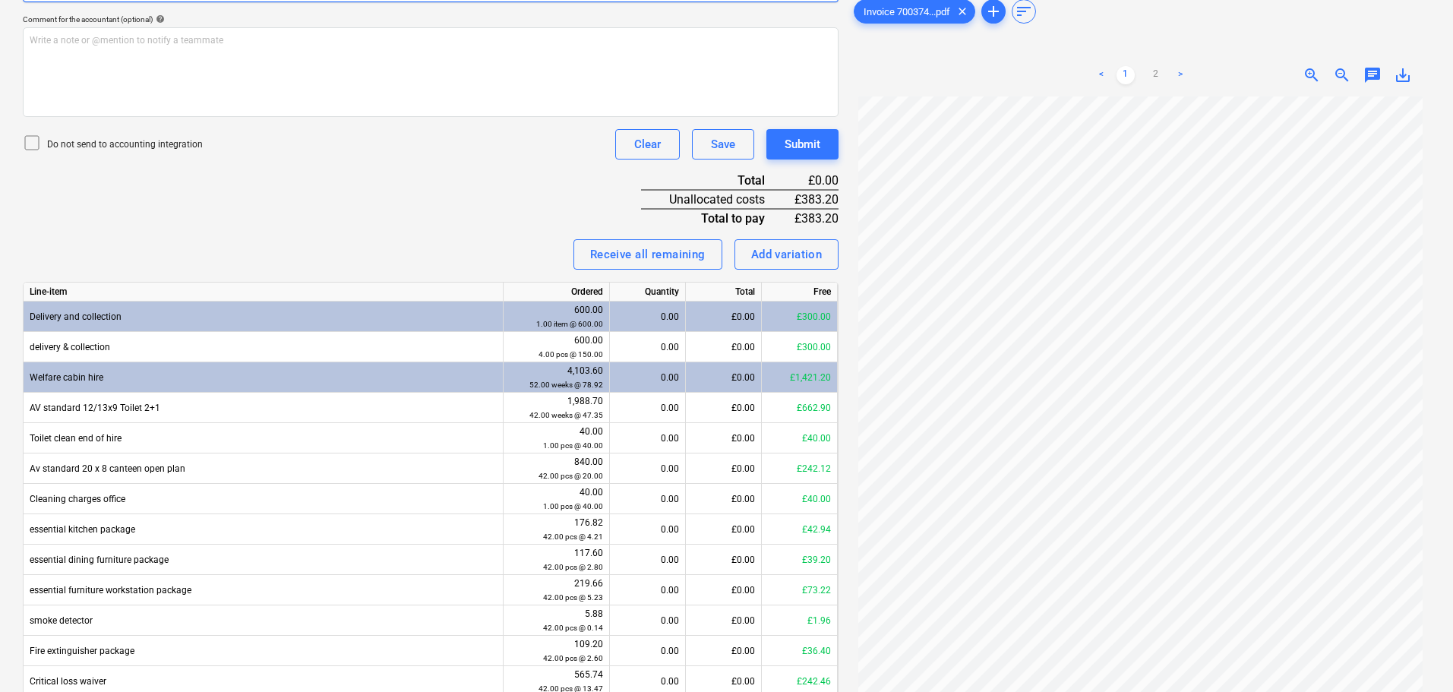
scroll to position [511, 0]
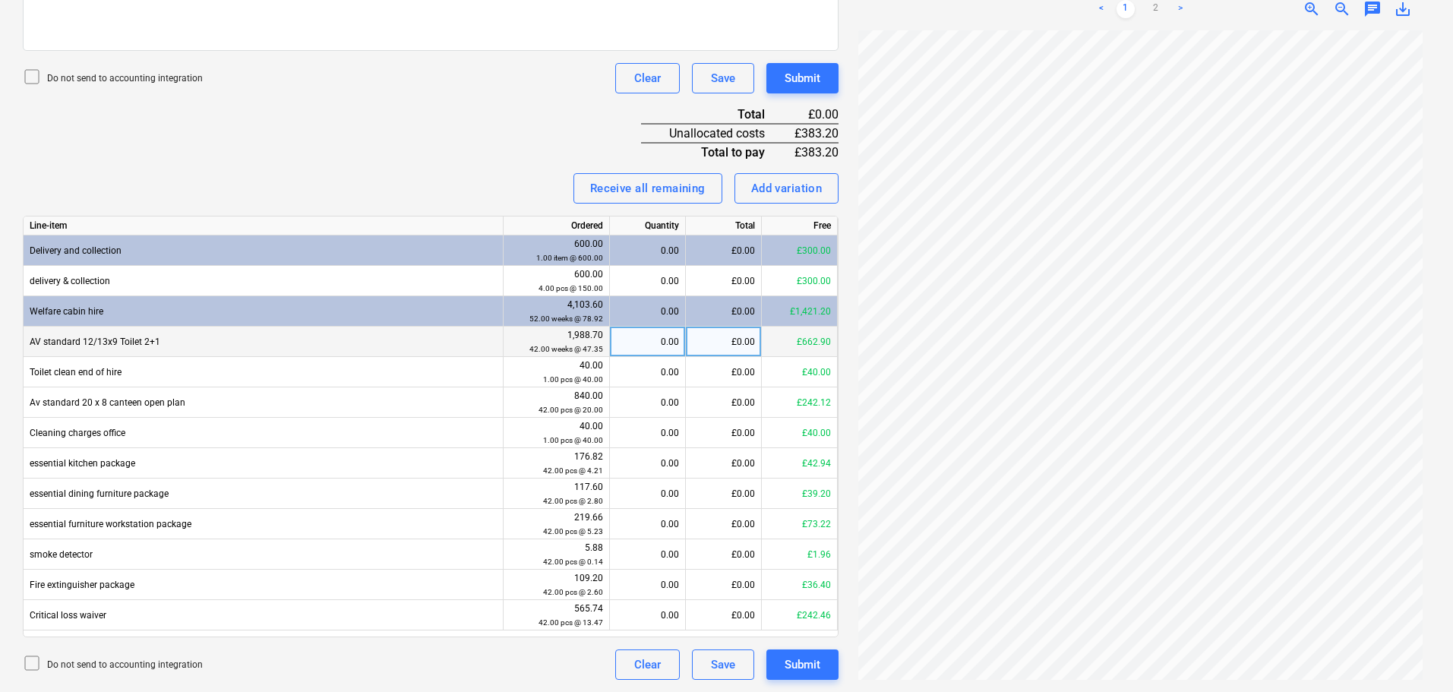
type input "383.20"
click at [720, 342] on div "£0.00" at bounding box center [724, 342] width 76 height 30
type input "189.40"
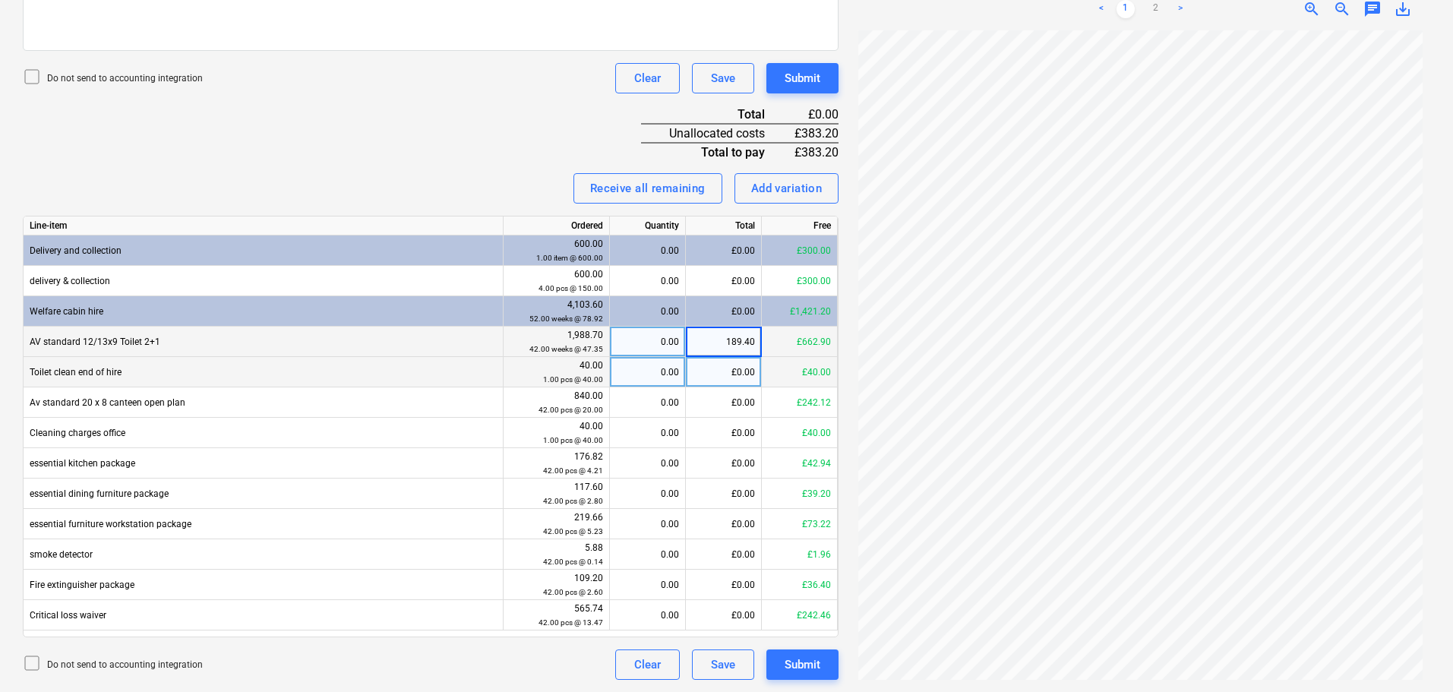
click at [724, 368] on div "£0.00" at bounding box center [724, 372] width 76 height 30
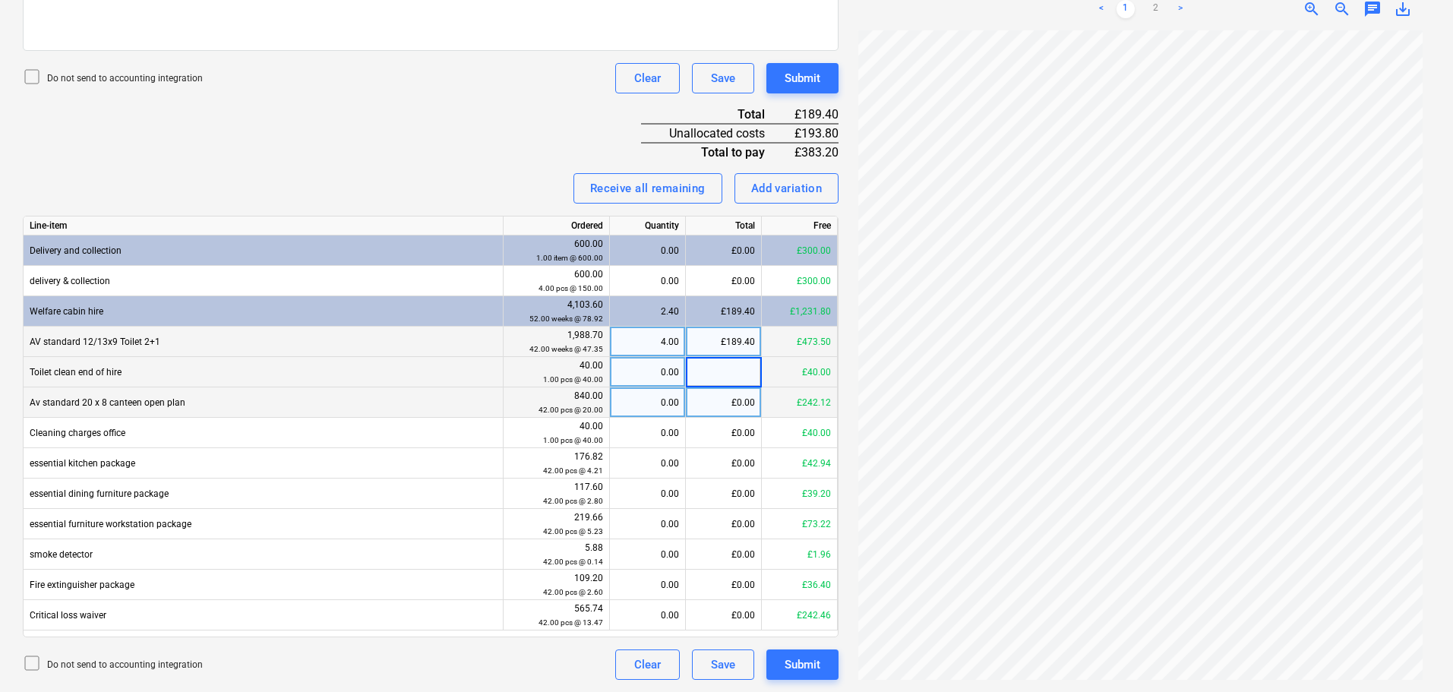
click at [716, 403] on div "£0.00" at bounding box center [724, 402] width 76 height 30
type input "80"
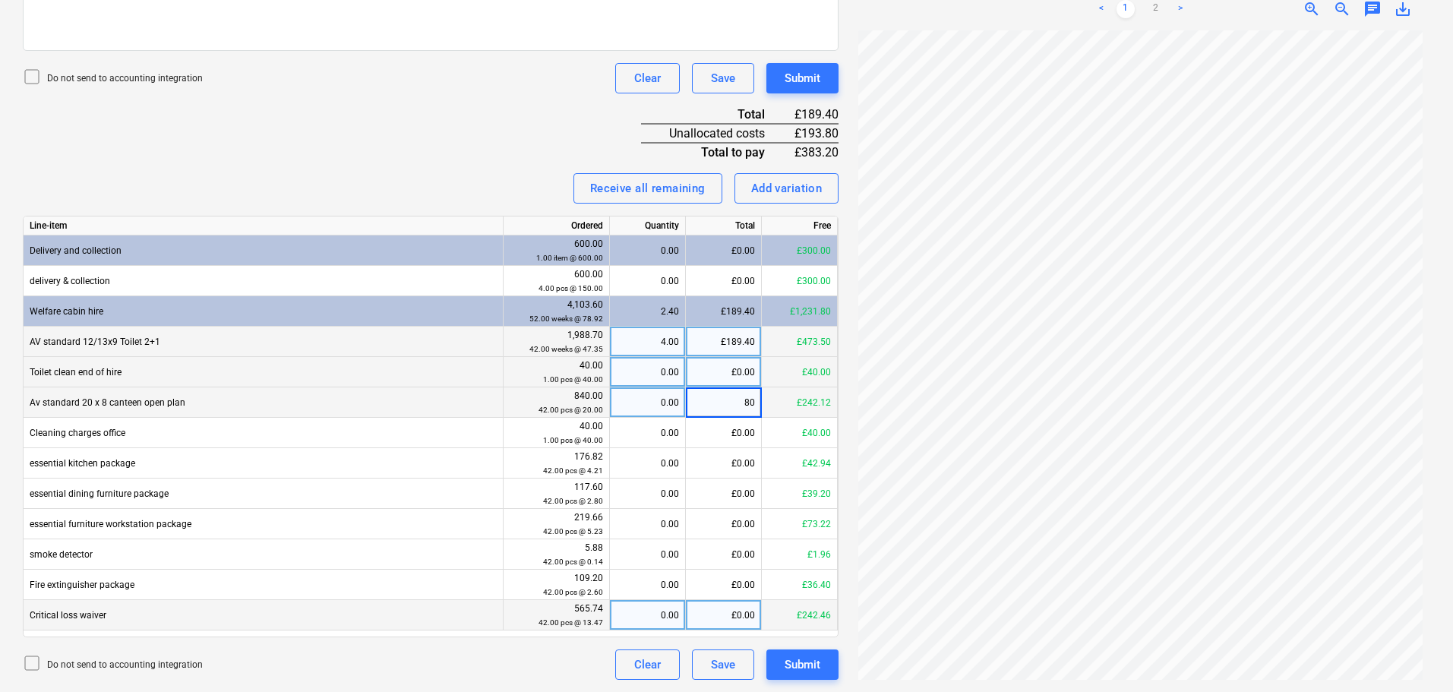
click at [732, 620] on div "£0.00" at bounding box center [724, 615] width 76 height 30
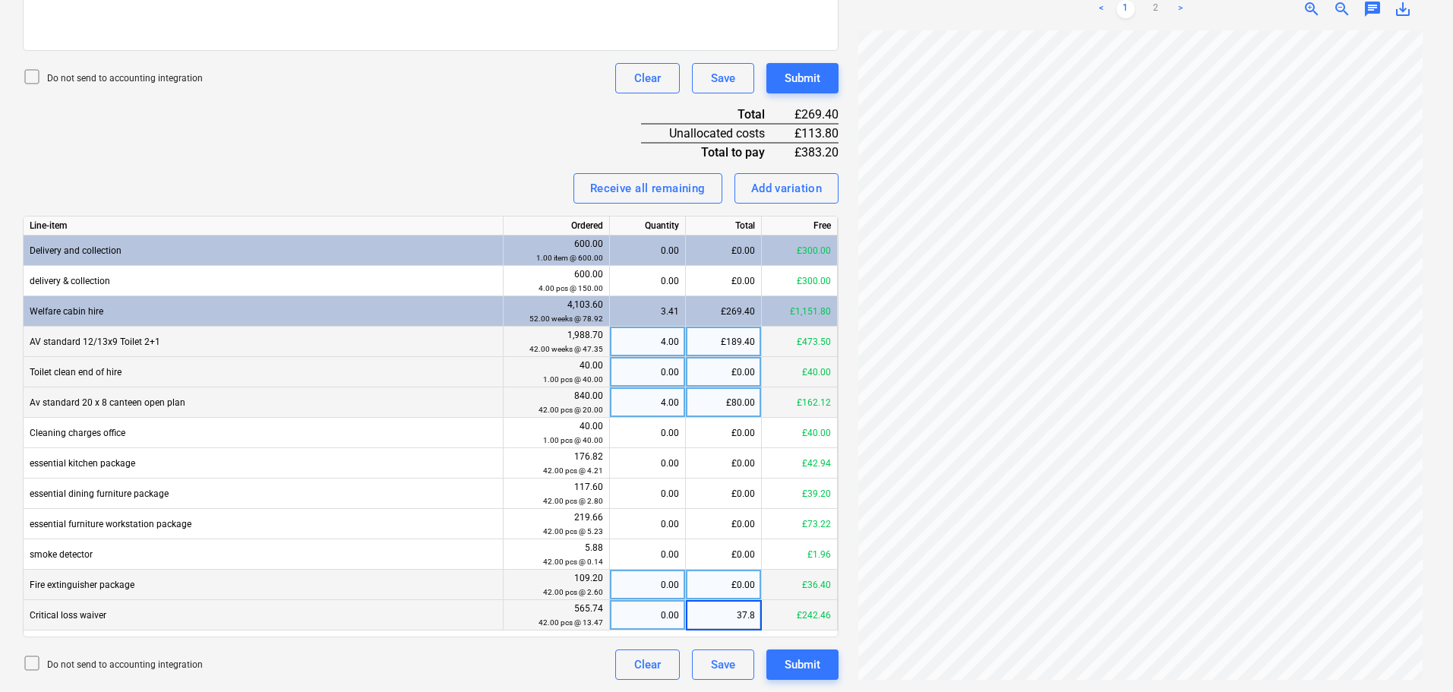
type input "37.88"
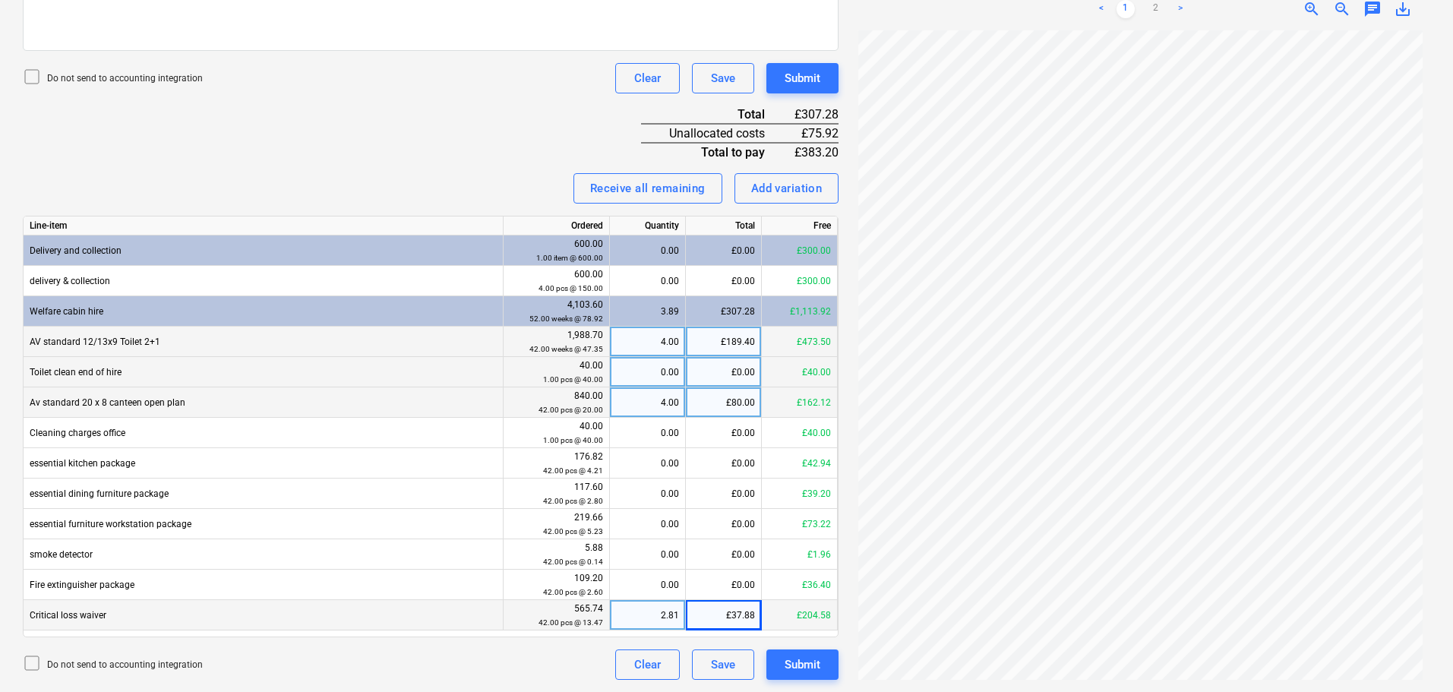
click at [729, 619] on div "£37.88" at bounding box center [724, 615] width 76 height 30
type input "53.88"
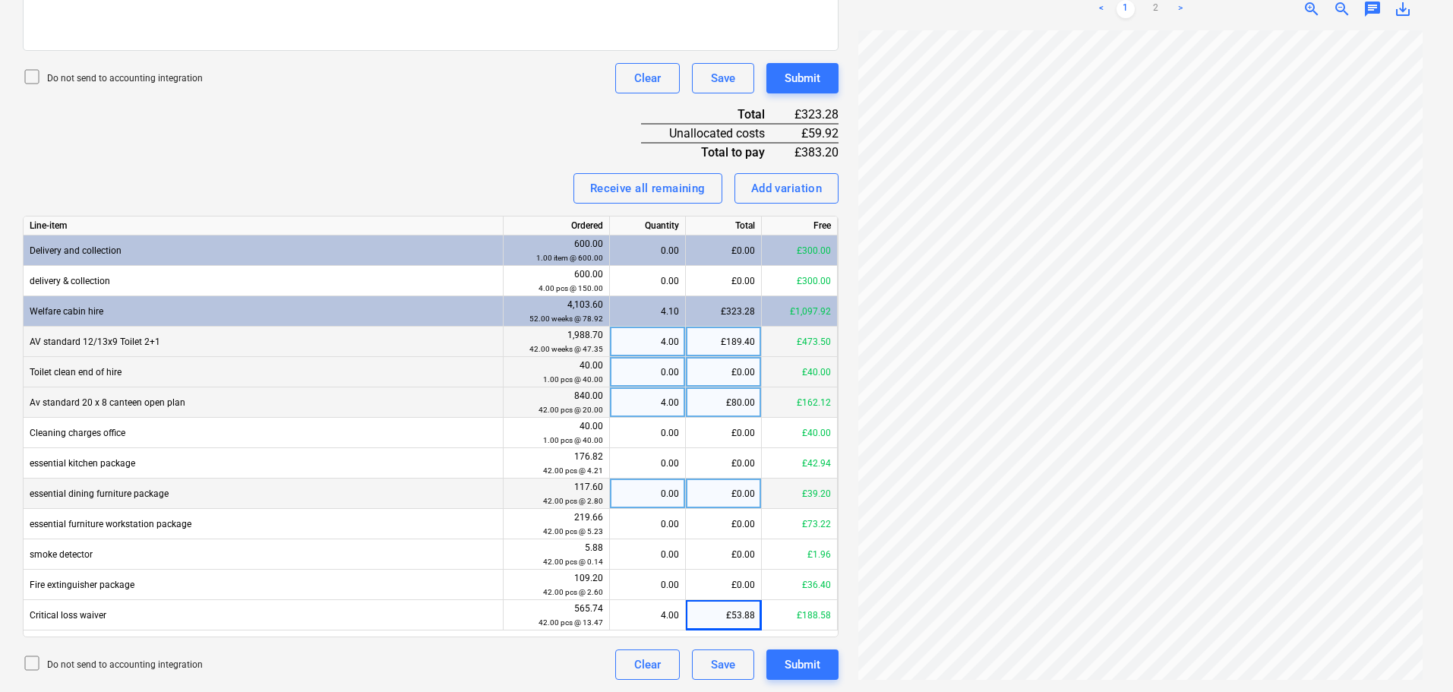
click at [709, 498] on div "£0.00" at bounding box center [724, 494] width 76 height 30
type input "11.20"
type input "20.92"
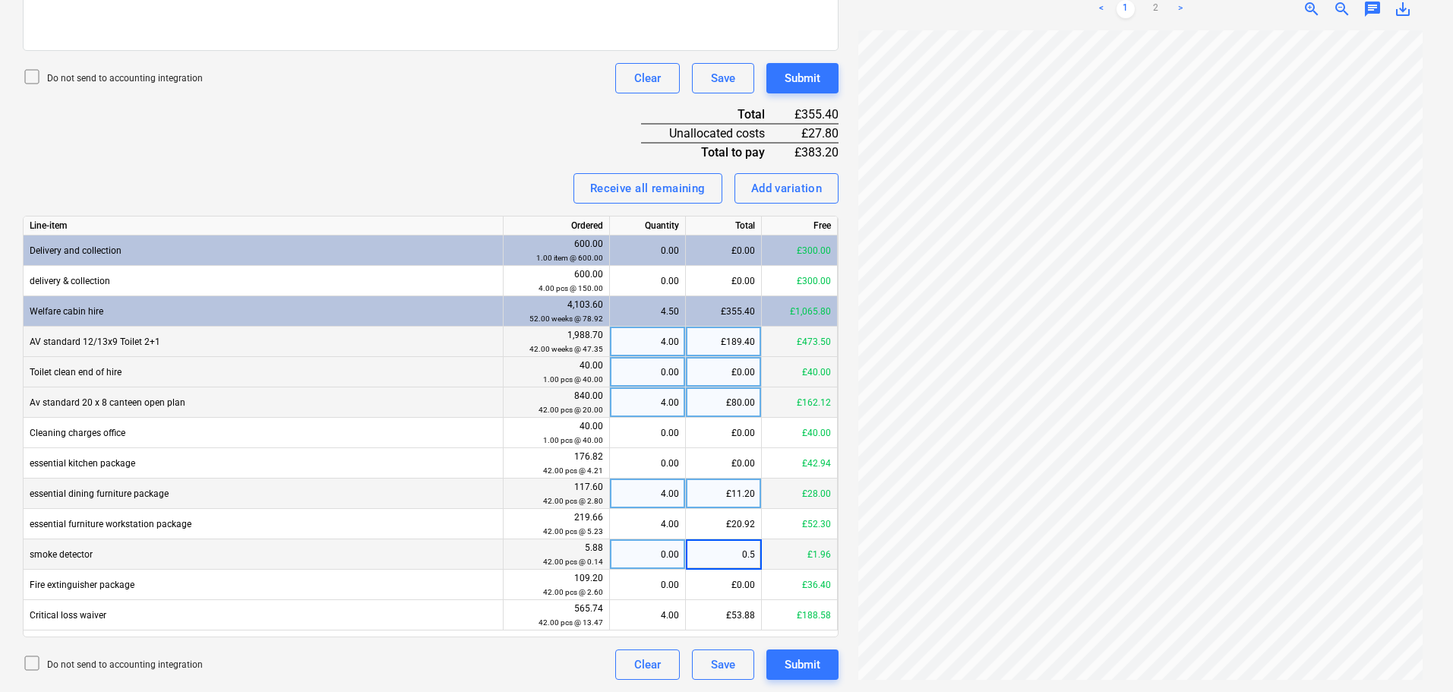
type input "0.56"
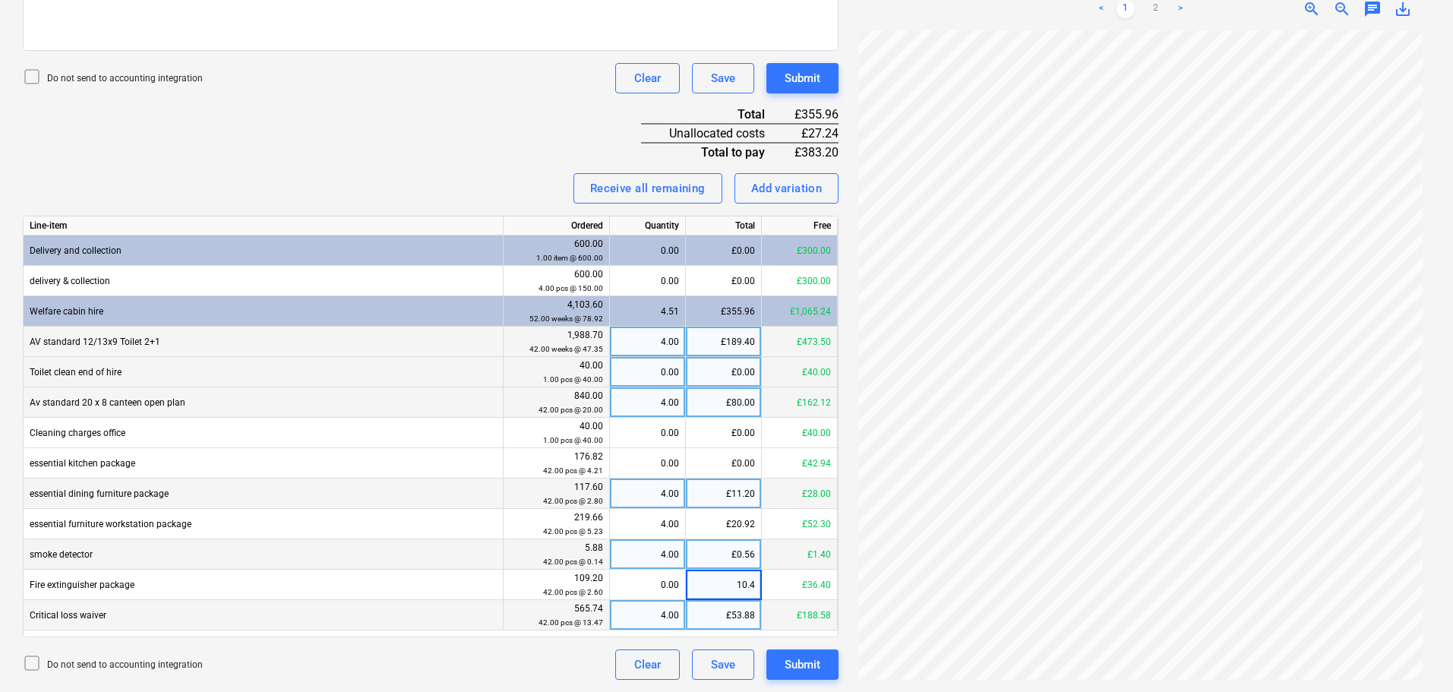
type input "10.40"
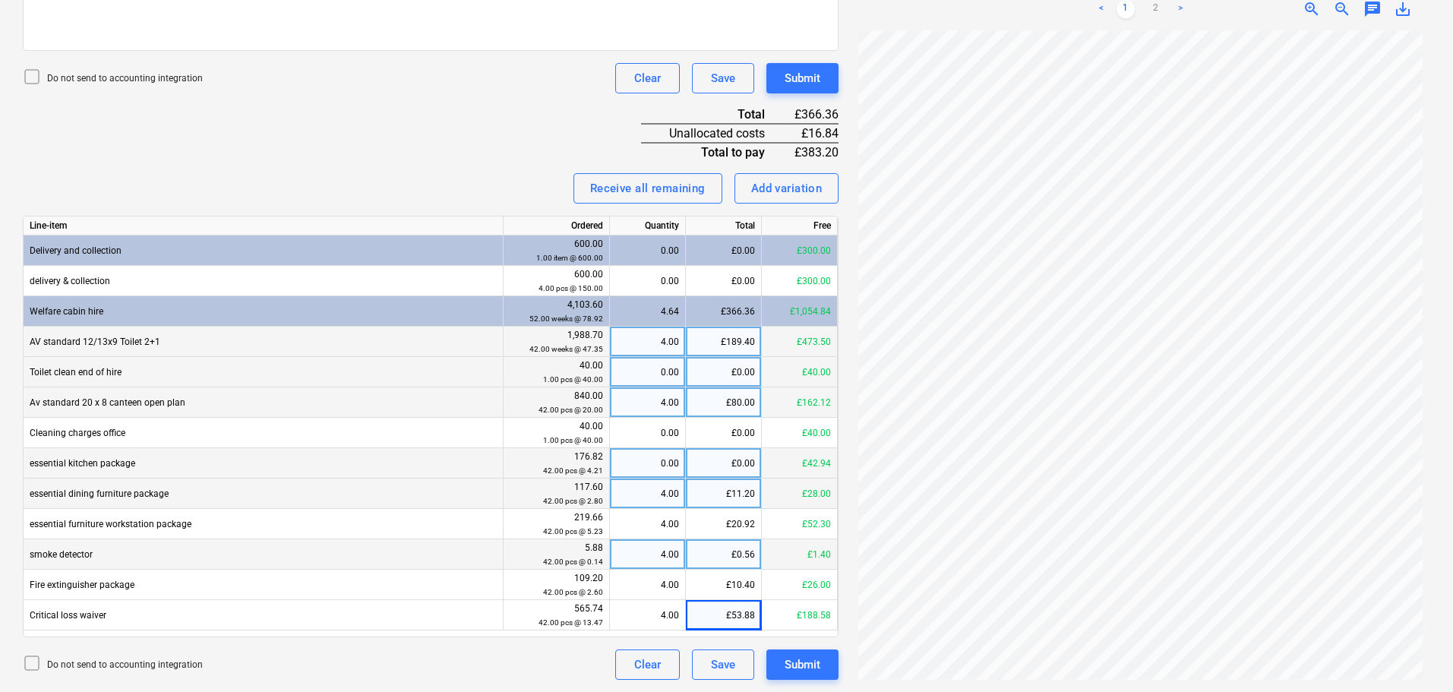
click at [722, 463] on div "£0.00" at bounding box center [724, 463] width 76 height 30
type input "16.84"
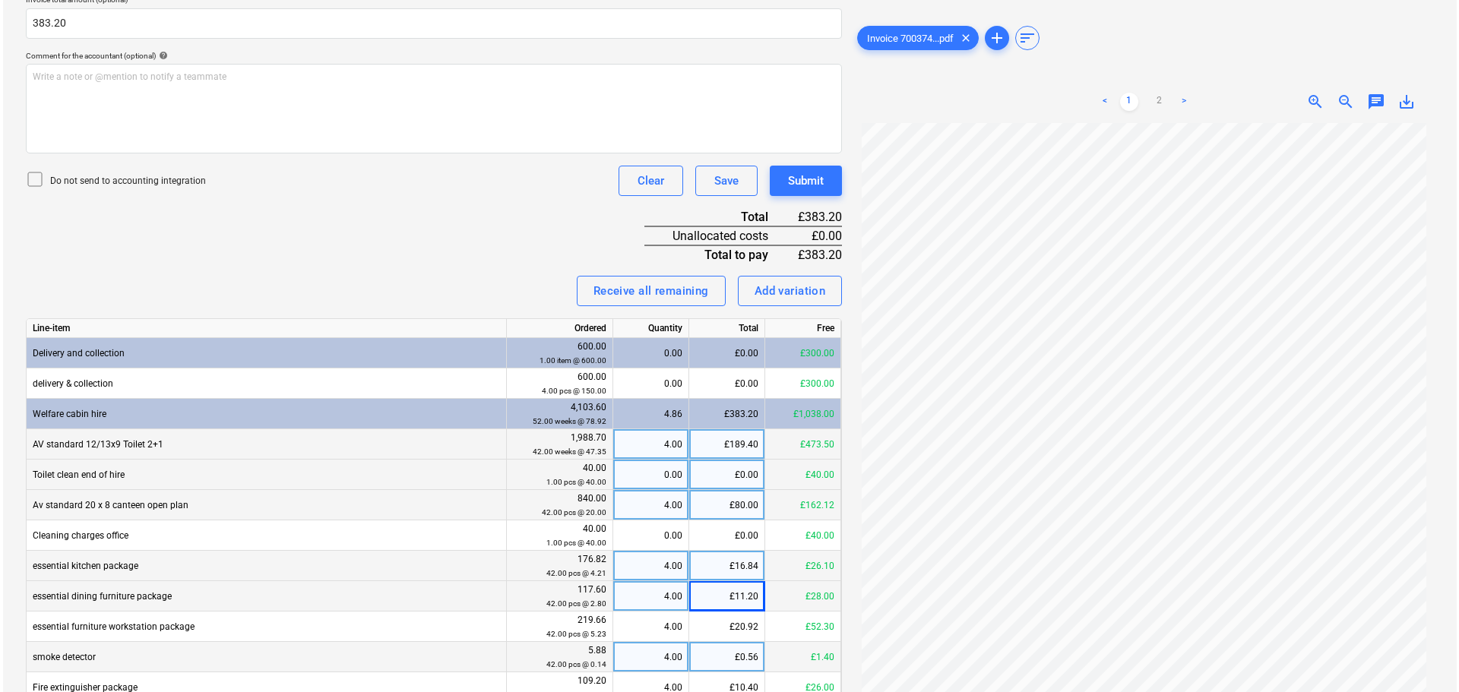
scroll to position [55, 0]
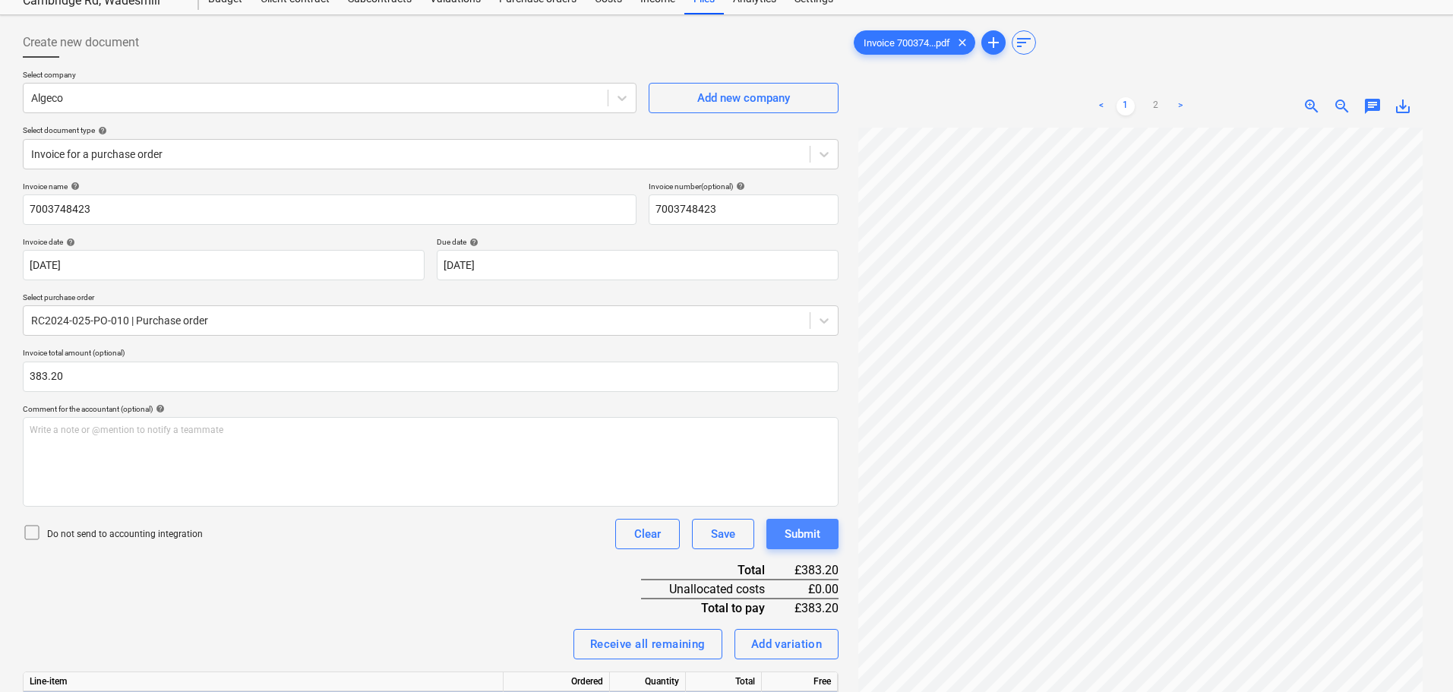
click at [805, 533] on div "Submit" at bounding box center [803, 534] width 36 height 20
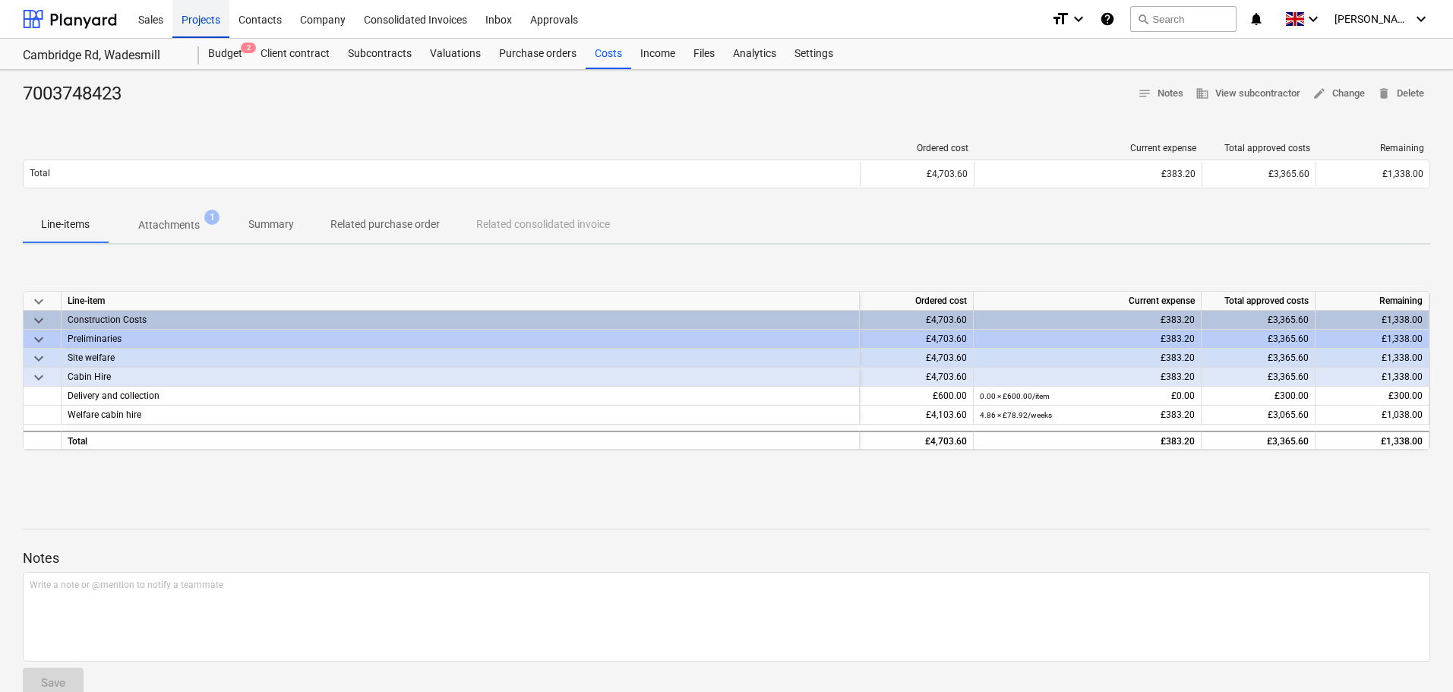
click at [207, 14] on div "Projects" at bounding box center [200, 18] width 57 height 39
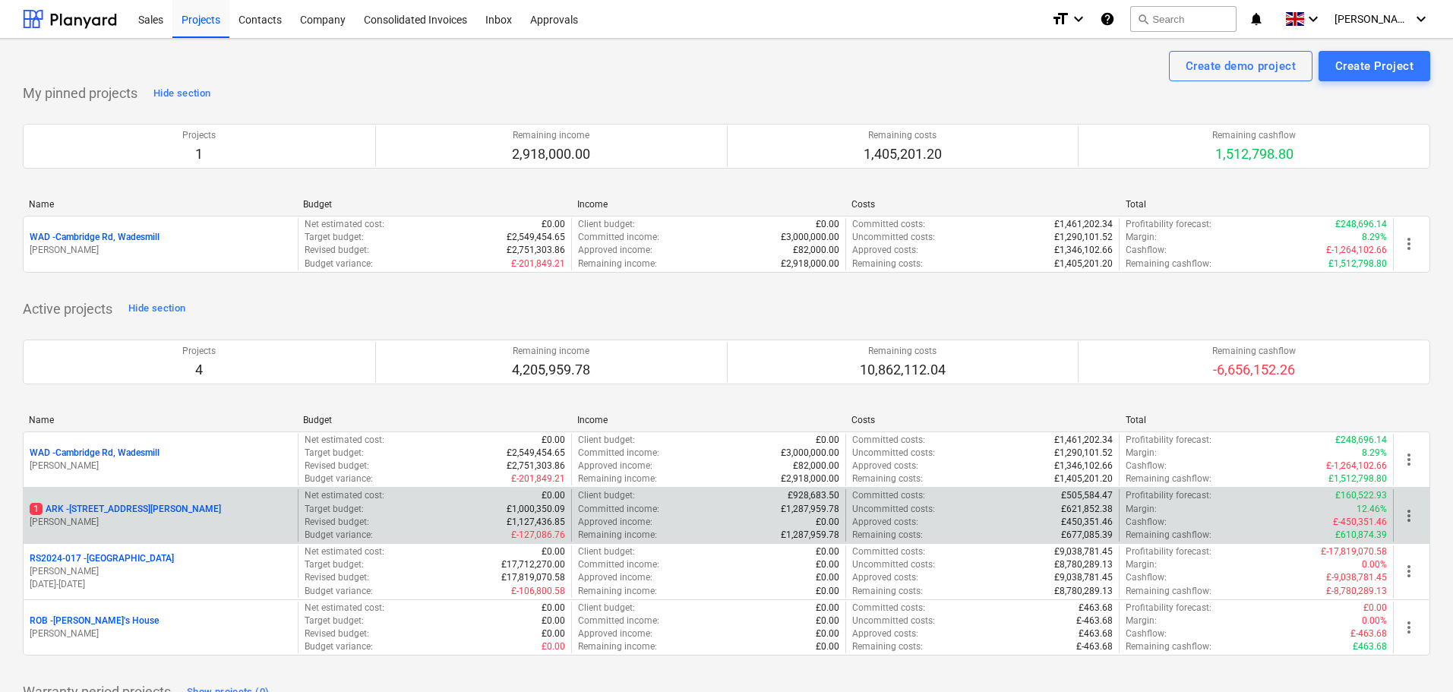
click at [136, 504] on p "1 ARK - 2 Galley [PERSON_NAME]" at bounding box center [125, 509] width 191 height 13
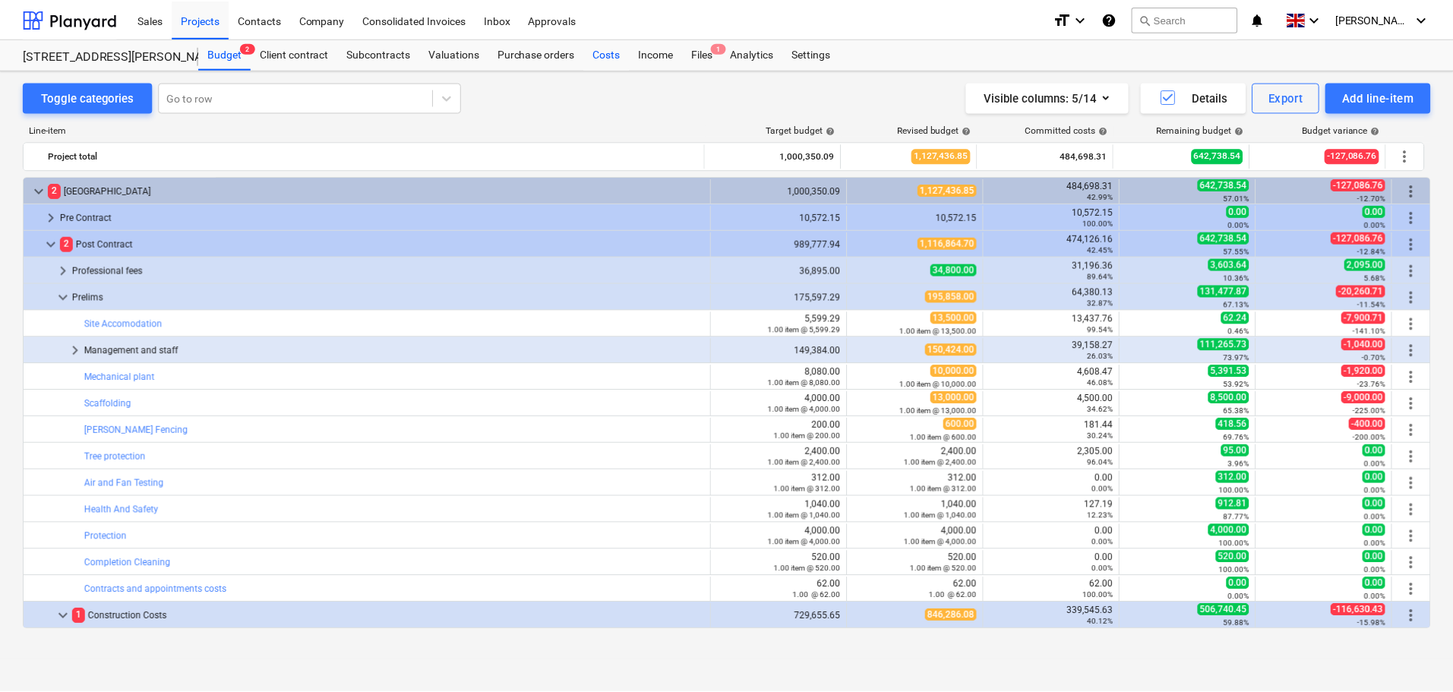
scroll to position [432, 0]
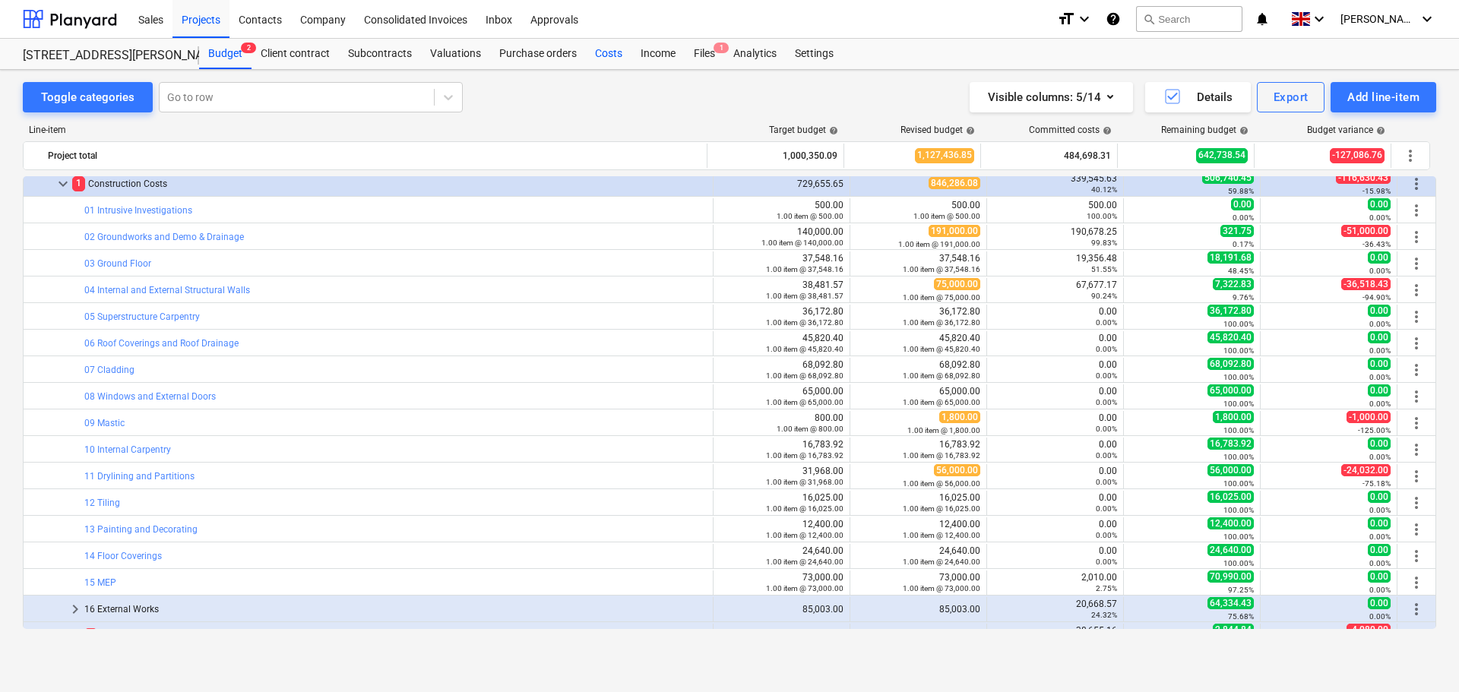
click at [605, 59] on div "Costs" at bounding box center [609, 54] width 46 height 30
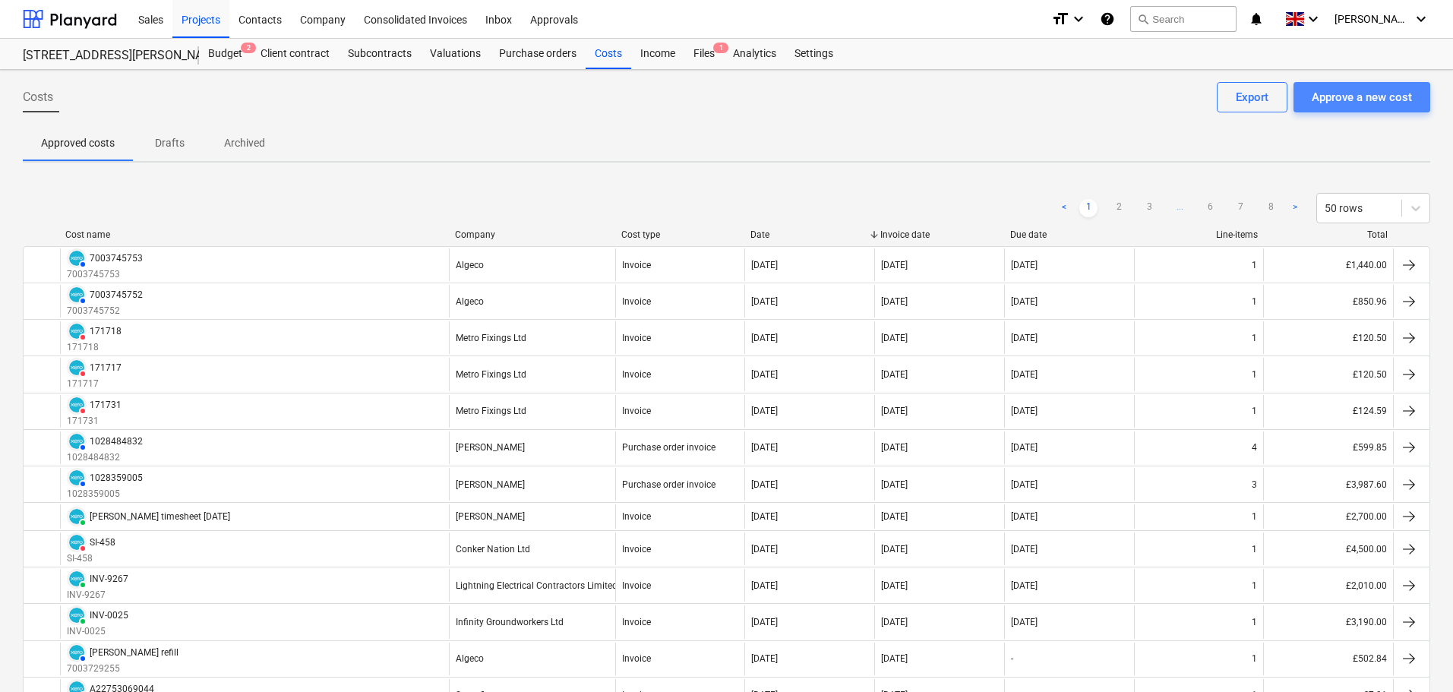
click at [1352, 96] on div "Approve a new cost" at bounding box center [1362, 97] width 100 height 20
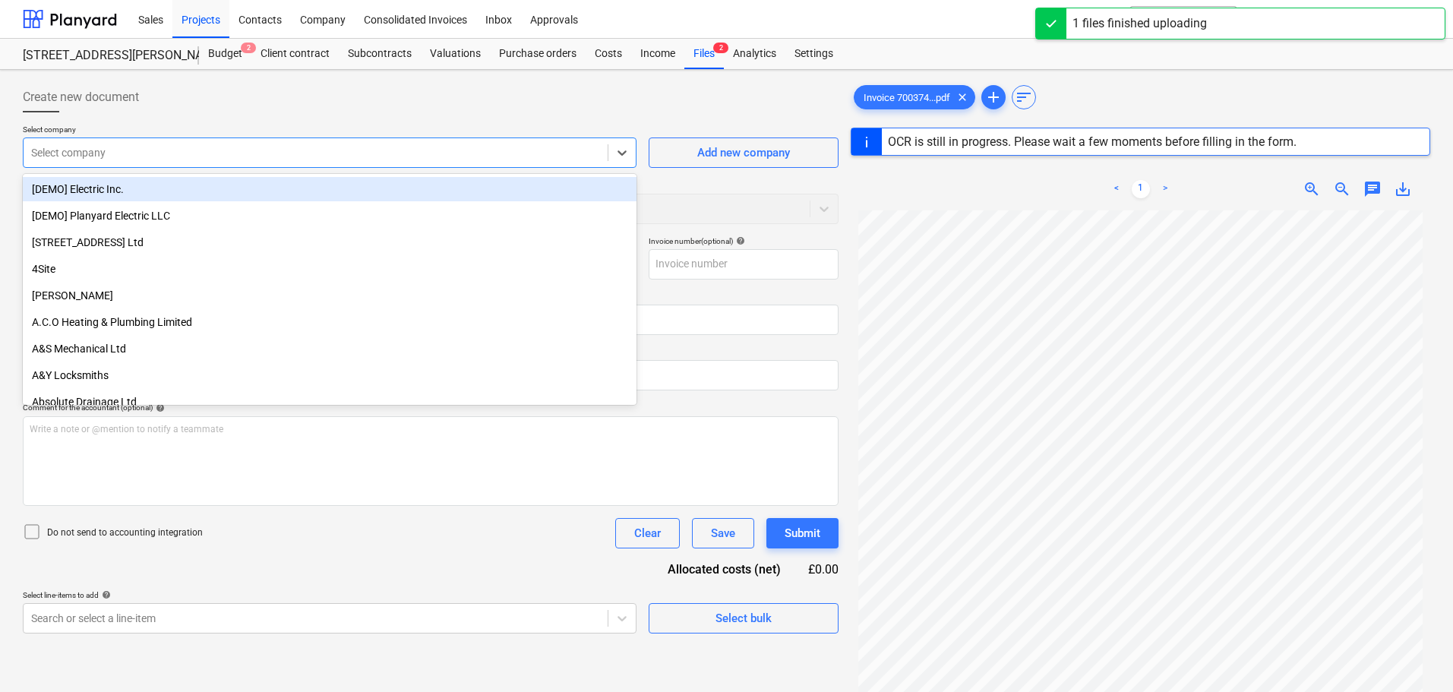
click at [61, 149] on div at bounding box center [315, 152] width 569 height 15
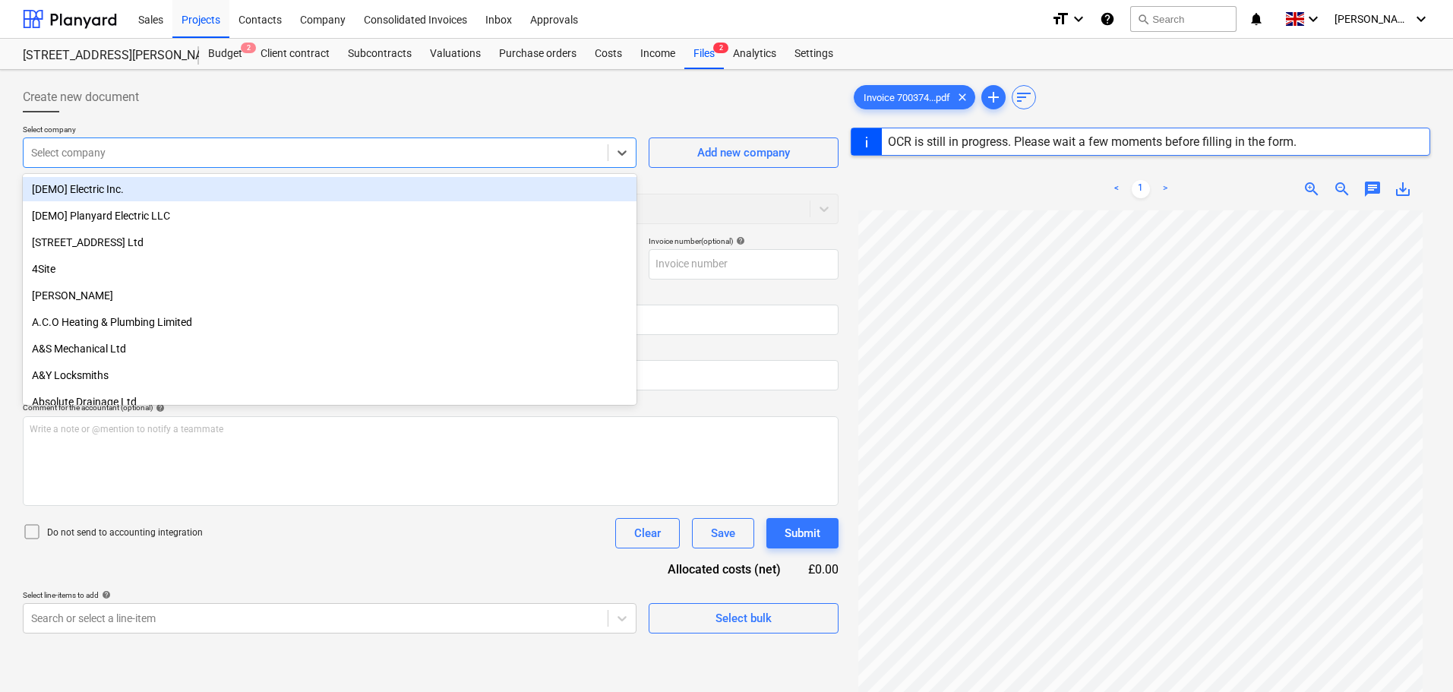
type input "7003746861"
type input "[DATE]"
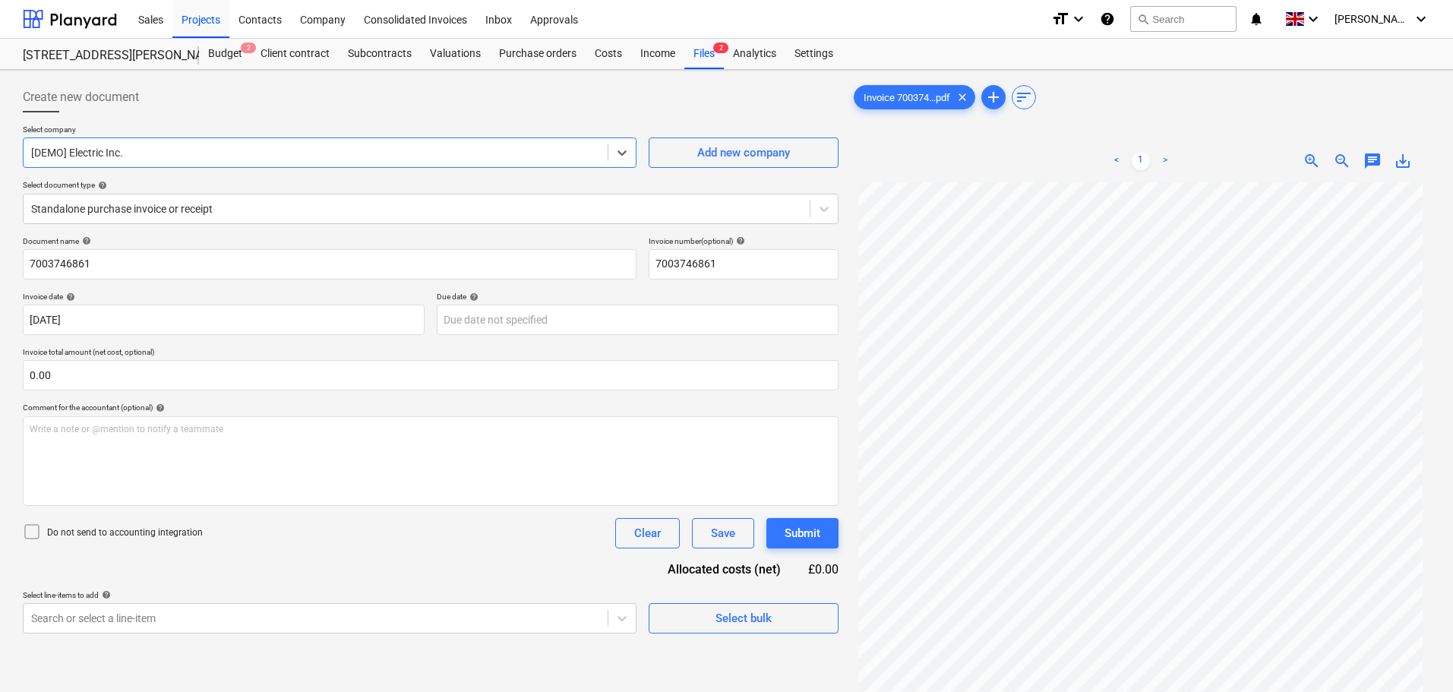
click at [251, 119] on div at bounding box center [431, 118] width 816 height 12
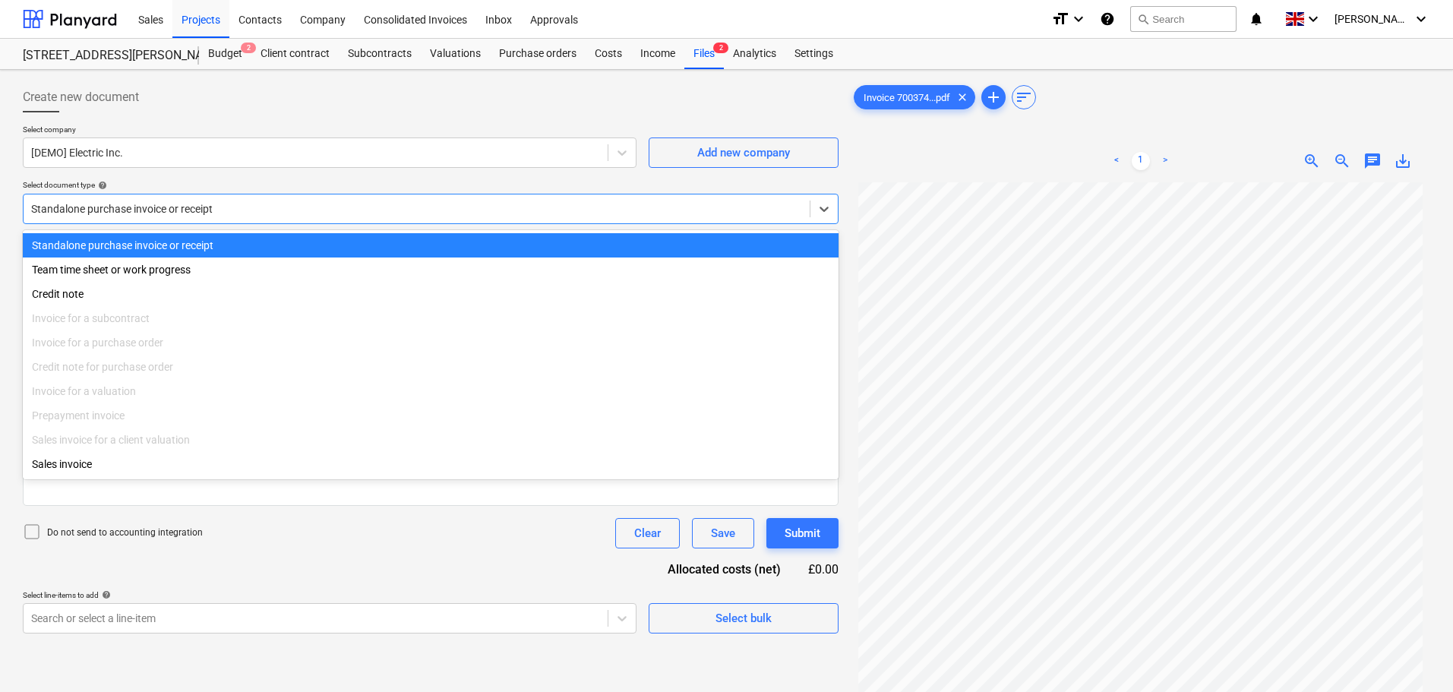
click at [223, 207] on div at bounding box center [416, 208] width 771 height 15
click at [309, 125] on p "Select company" at bounding box center [330, 131] width 614 height 13
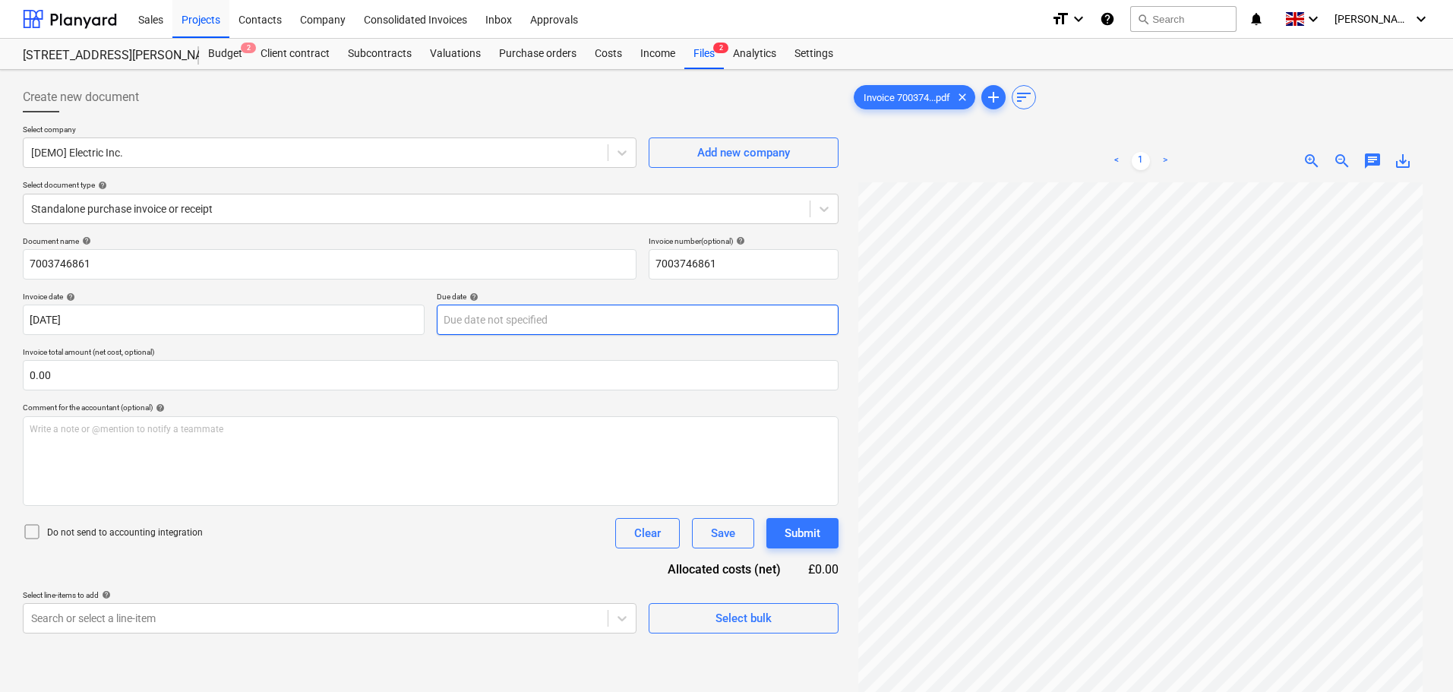
click at [536, 309] on body "Sales Projects Contacts Company Consolidated Invoices Inbox Approvals format_si…" at bounding box center [726, 346] width 1453 height 692
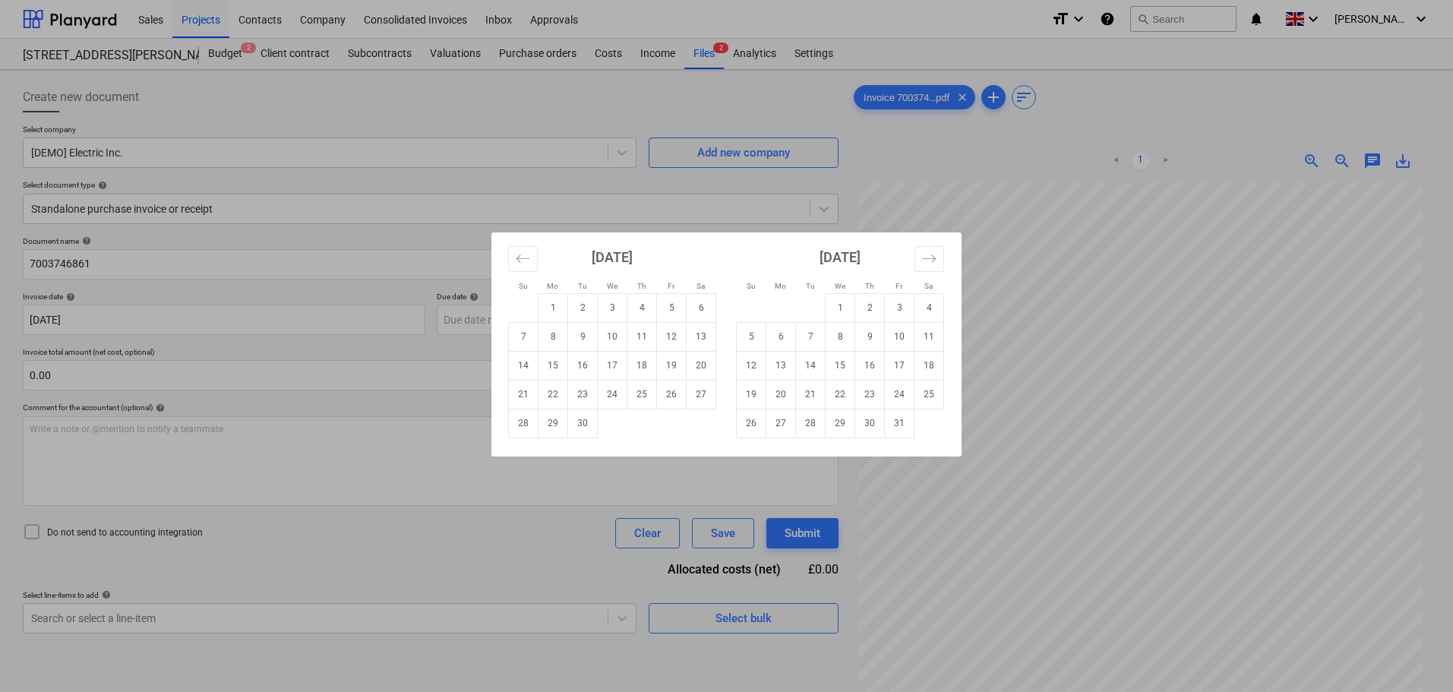
click at [915, 428] on td "Calendar" at bounding box center [930, 423] width 30 height 29
click at [903, 426] on td "31" at bounding box center [900, 423] width 30 height 29
type input "[DATE]"
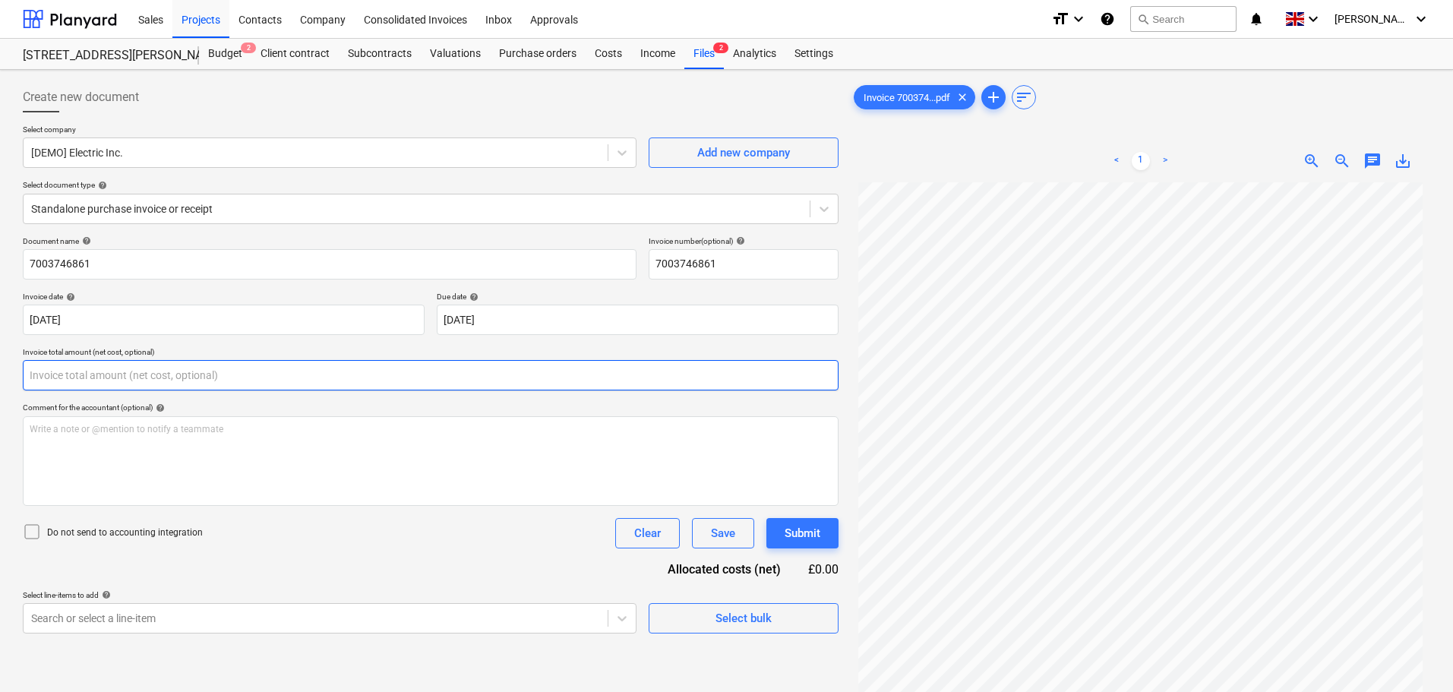
click at [81, 366] on input "text" at bounding box center [431, 375] width 816 height 30
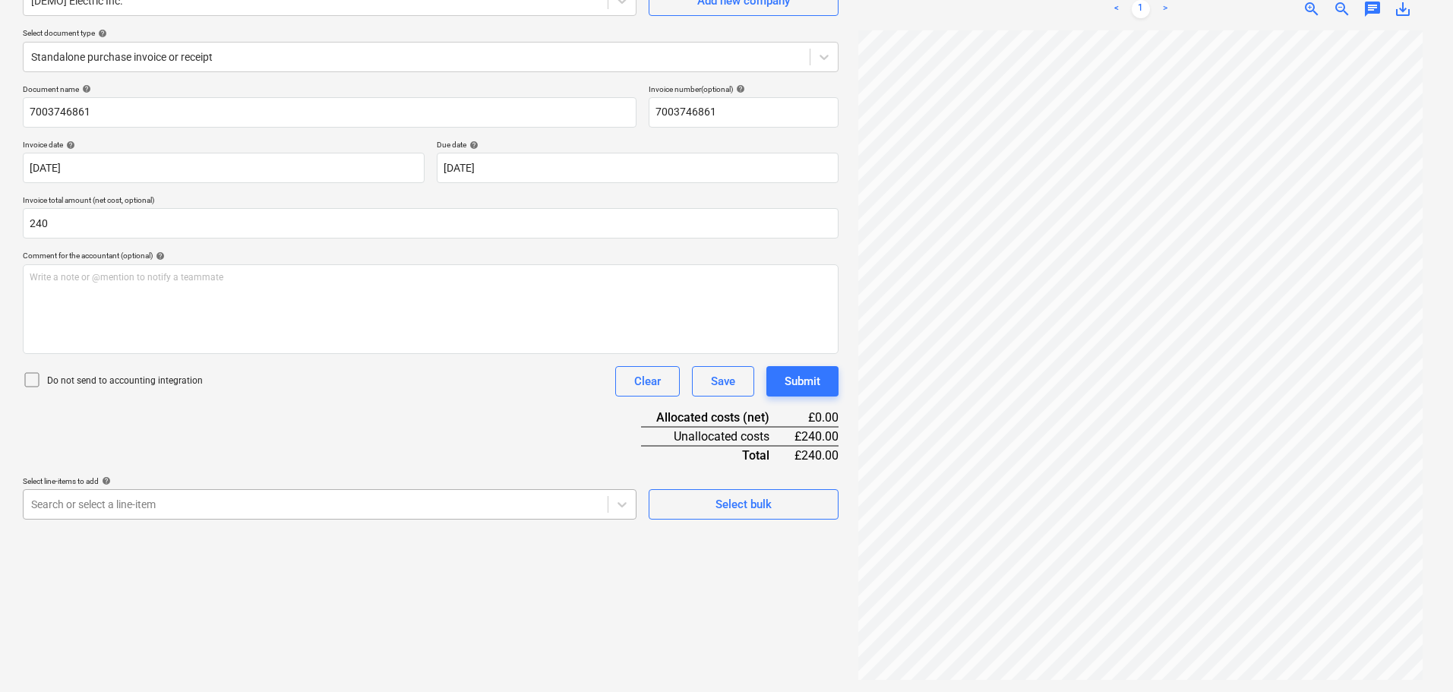
type input "240.00"
click at [118, 508] on body "Sales Projects Contacts Company Consolidated Invoices Inbox Approvals format_si…" at bounding box center [726, 194] width 1453 height 692
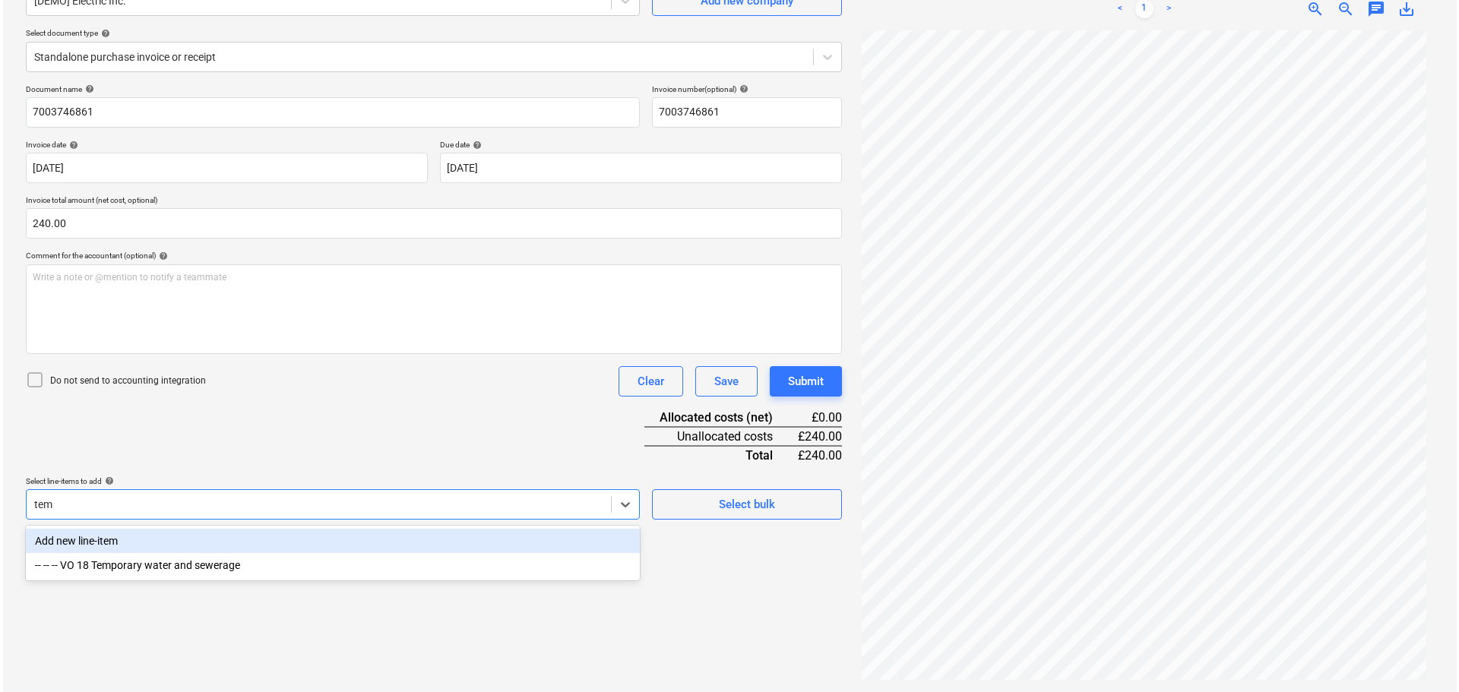
scroll to position [152, 0]
type input "temp"
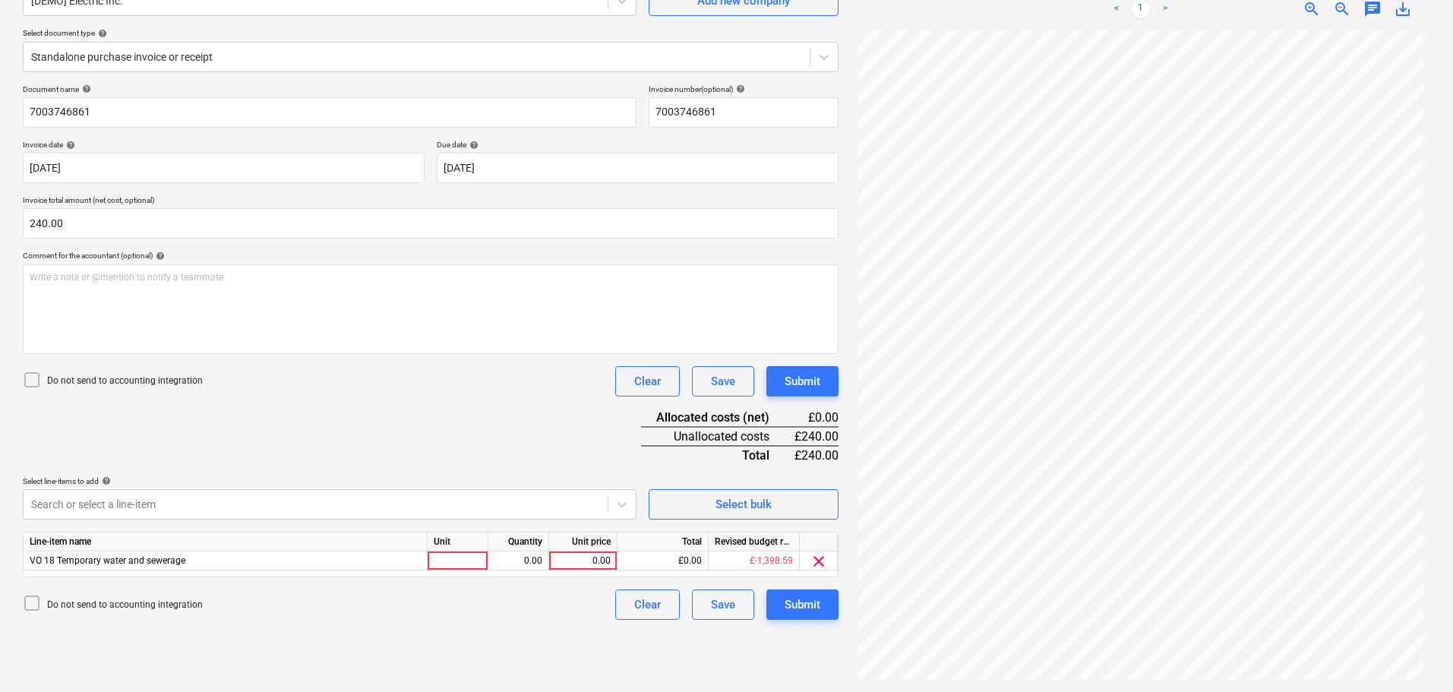
drag, startPoint x: 390, startPoint y: 451, endPoint x: 639, endPoint y: 514, distance: 257.1
click at [397, 451] on div "Document name help 7003746861 Invoice number (optional) help 7003746861 Invoice…" at bounding box center [431, 352] width 816 height 536
click at [584, 562] on div "0.00" at bounding box center [582, 561] width 55 height 19
type input "240"
click at [473, 426] on div "Document name help 7003746861 Invoice number (optional) help 7003746861 Invoice…" at bounding box center [431, 352] width 816 height 536
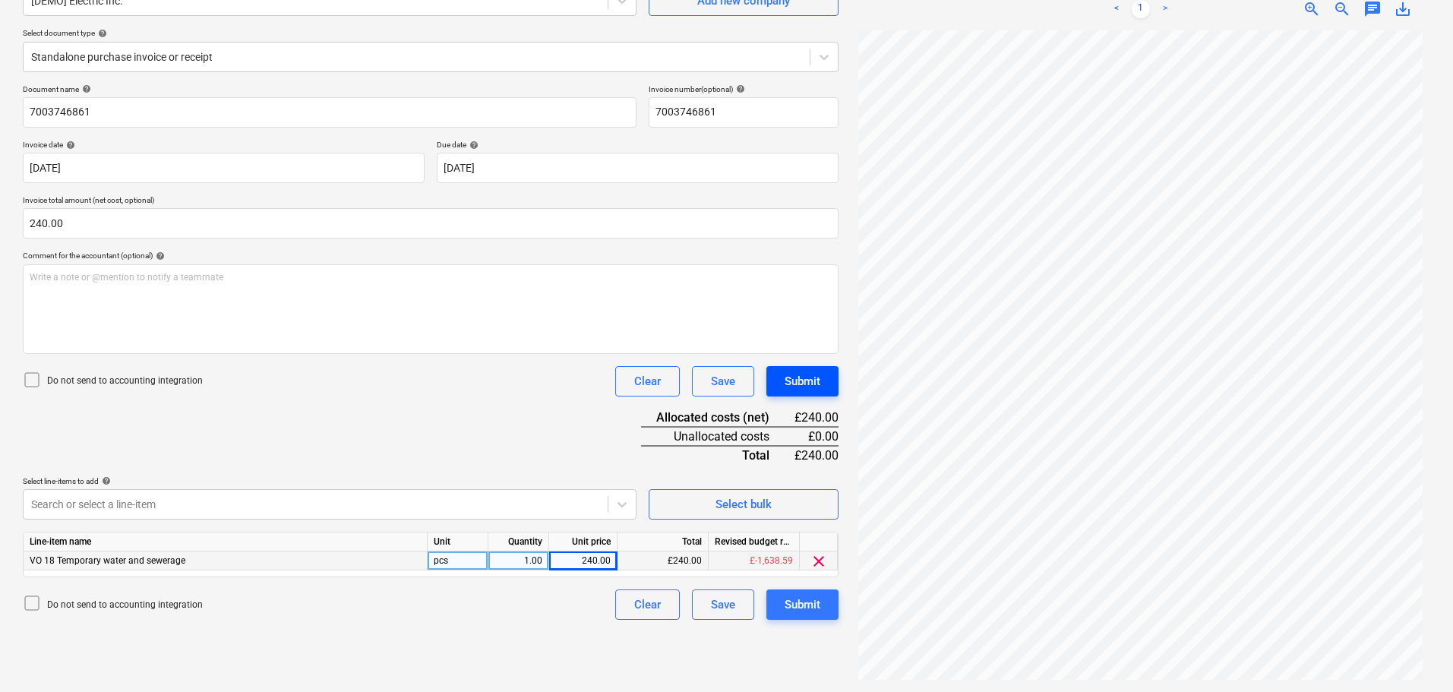
click at [807, 384] on div "Submit" at bounding box center [803, 382] width 36 height 20
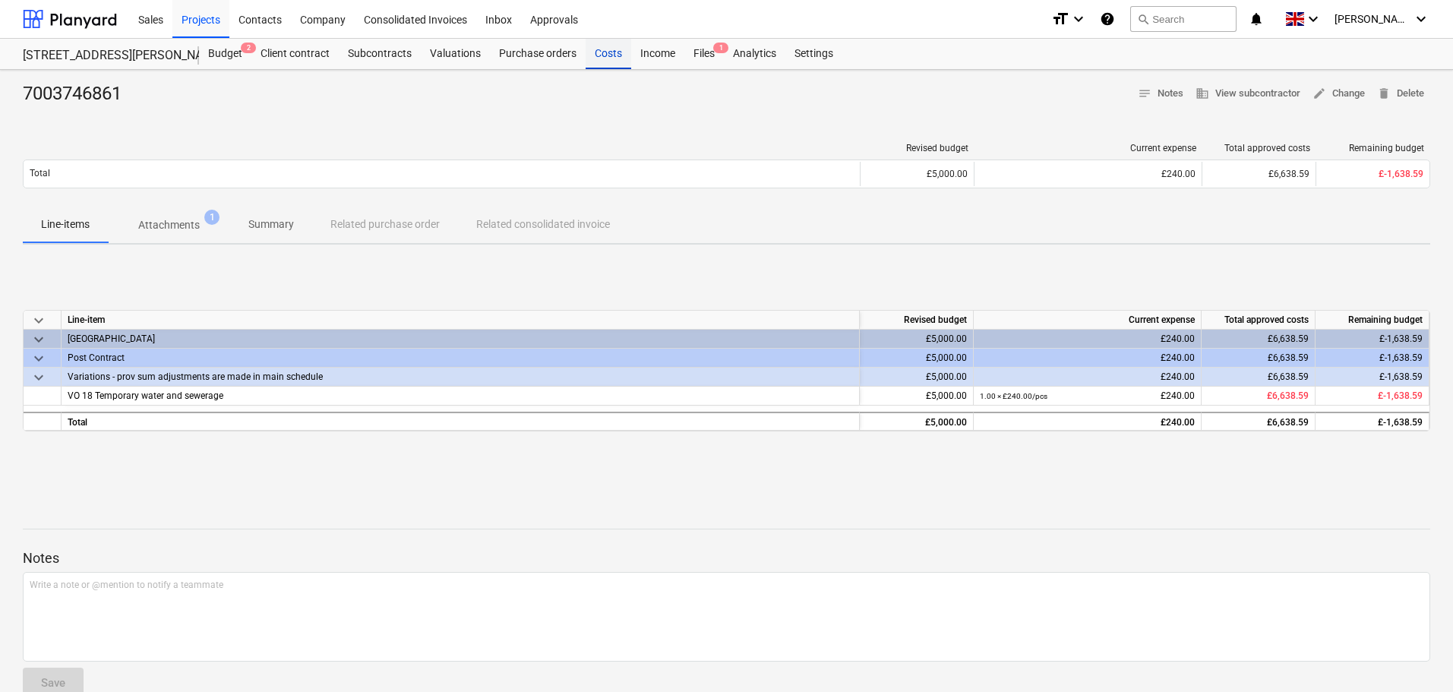
click at [613, 54] on div "Costs" at bounding box center [609, 54] width 46 height 30
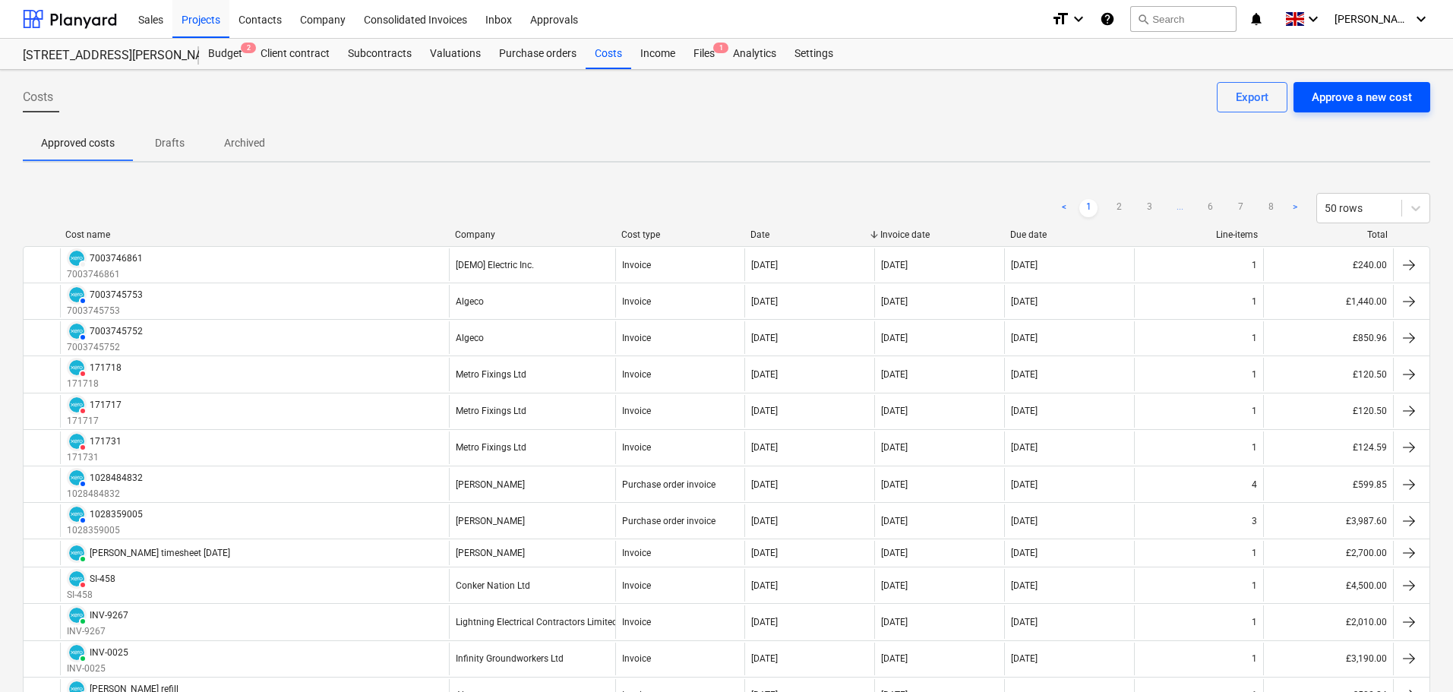
click at [1379, 104] on div "Approve a new cost" at bounding box center [1362, 97] width 100 height 20
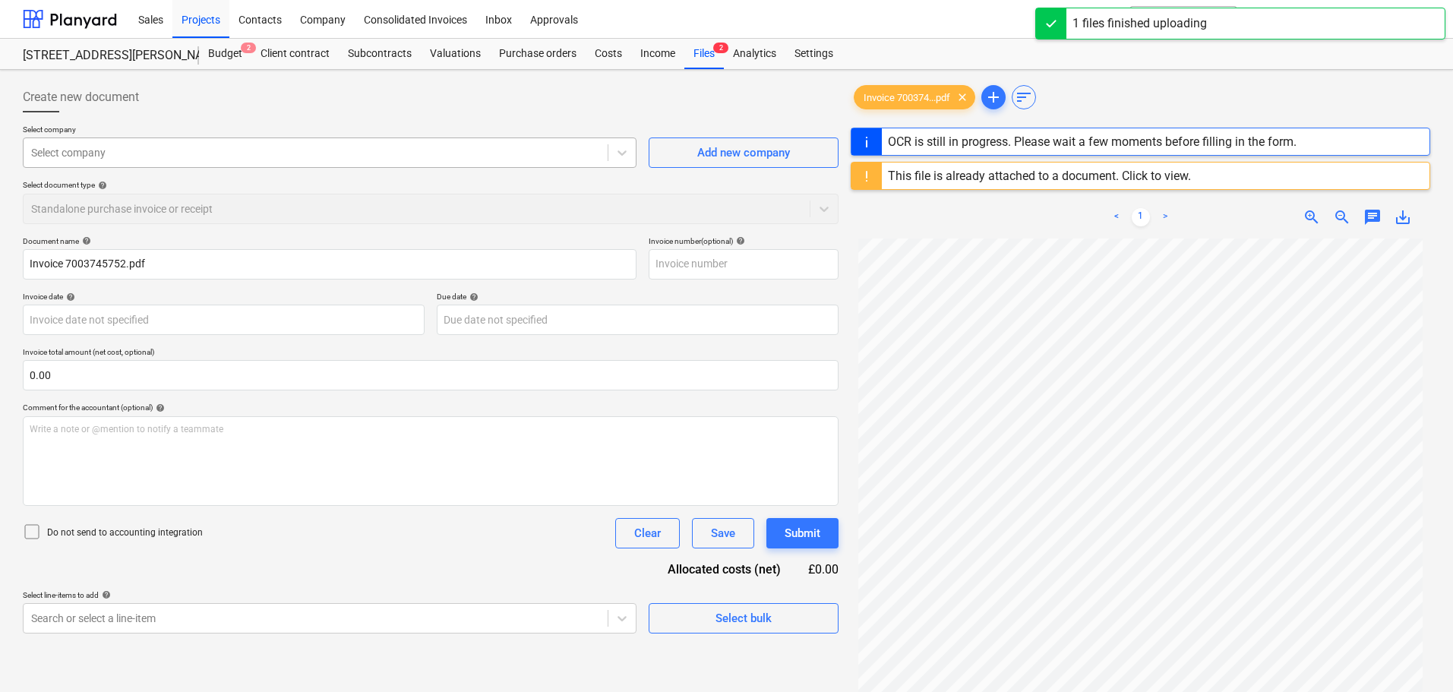
click at [110, 147] on div at bounding box center [315, 152] width 569 height 15
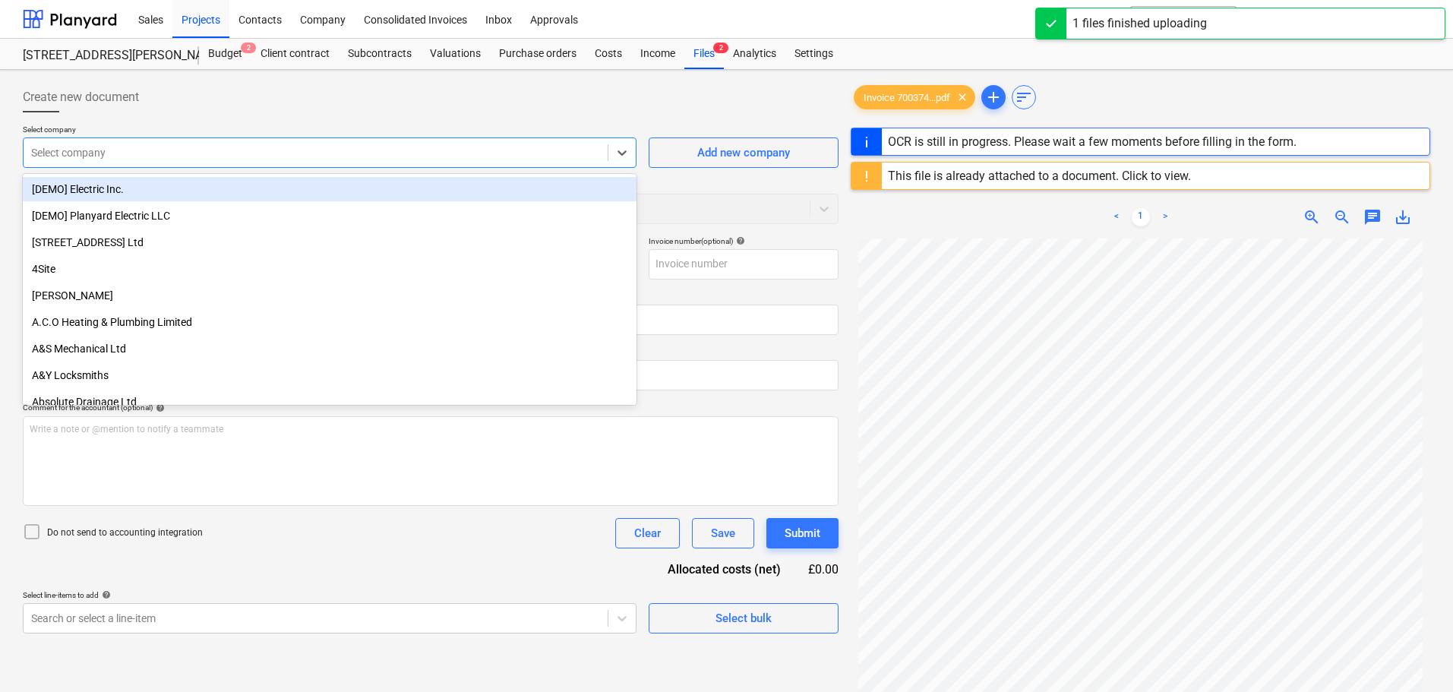
click at [151, 121] on div at bounding box center [431, 118] width 816 height 12
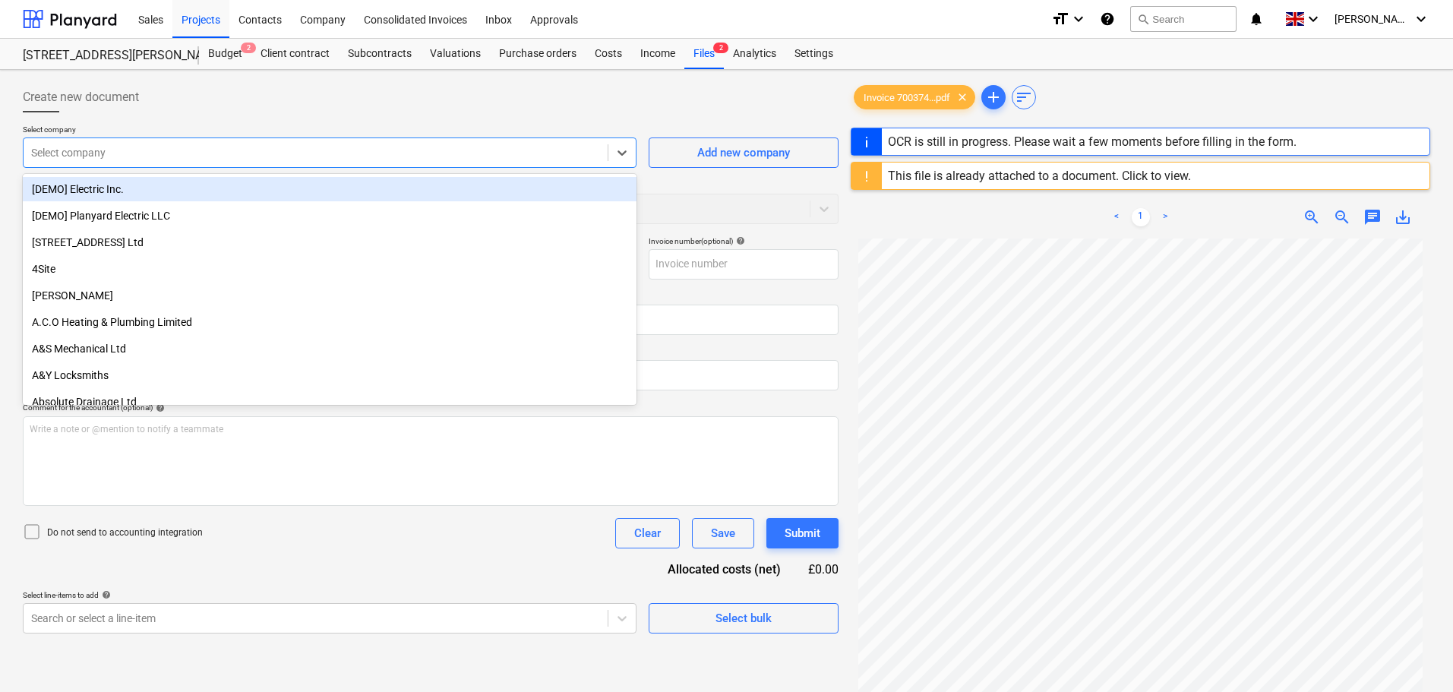
click at [95, 159] on div at bounding box center [315, 152] width 569 height 15
type input "7003745752"
type input "[DATE]"
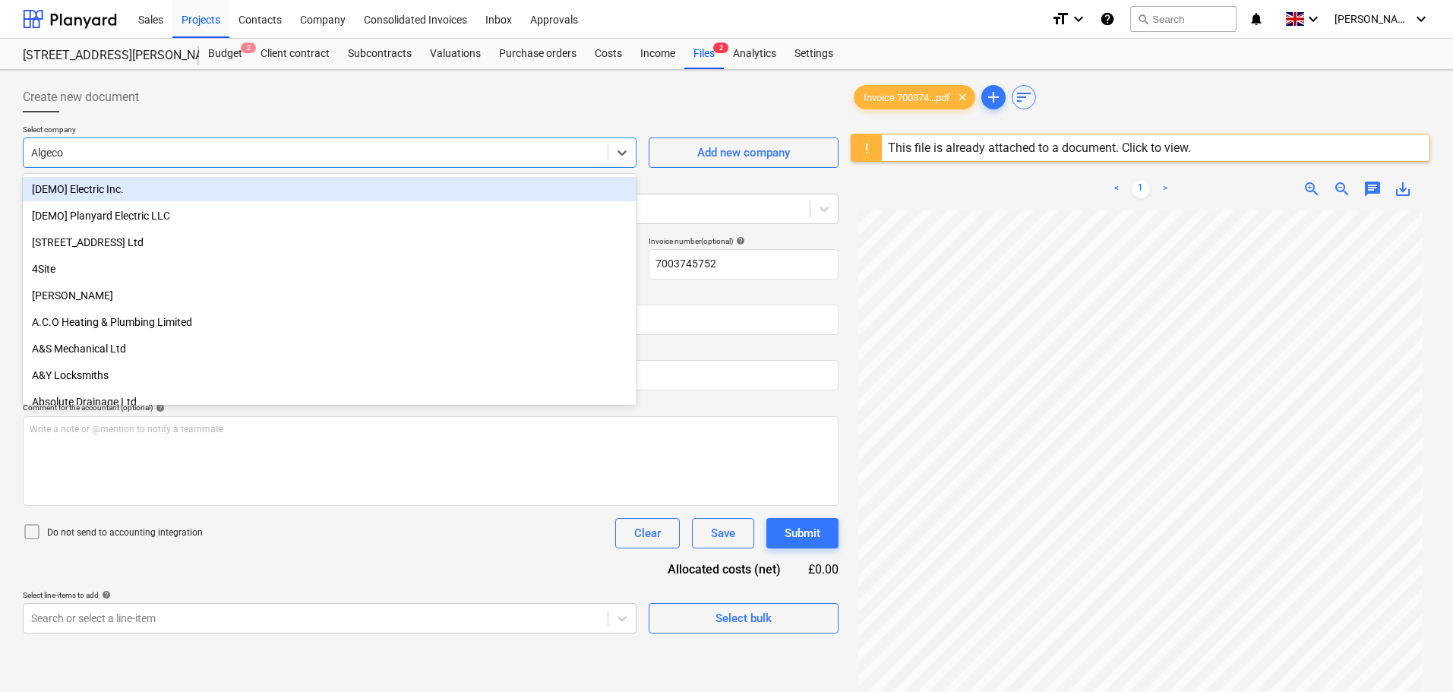
click at [206, 125] on p "Select company" at bounding box center [330, 131] width 614 height 13
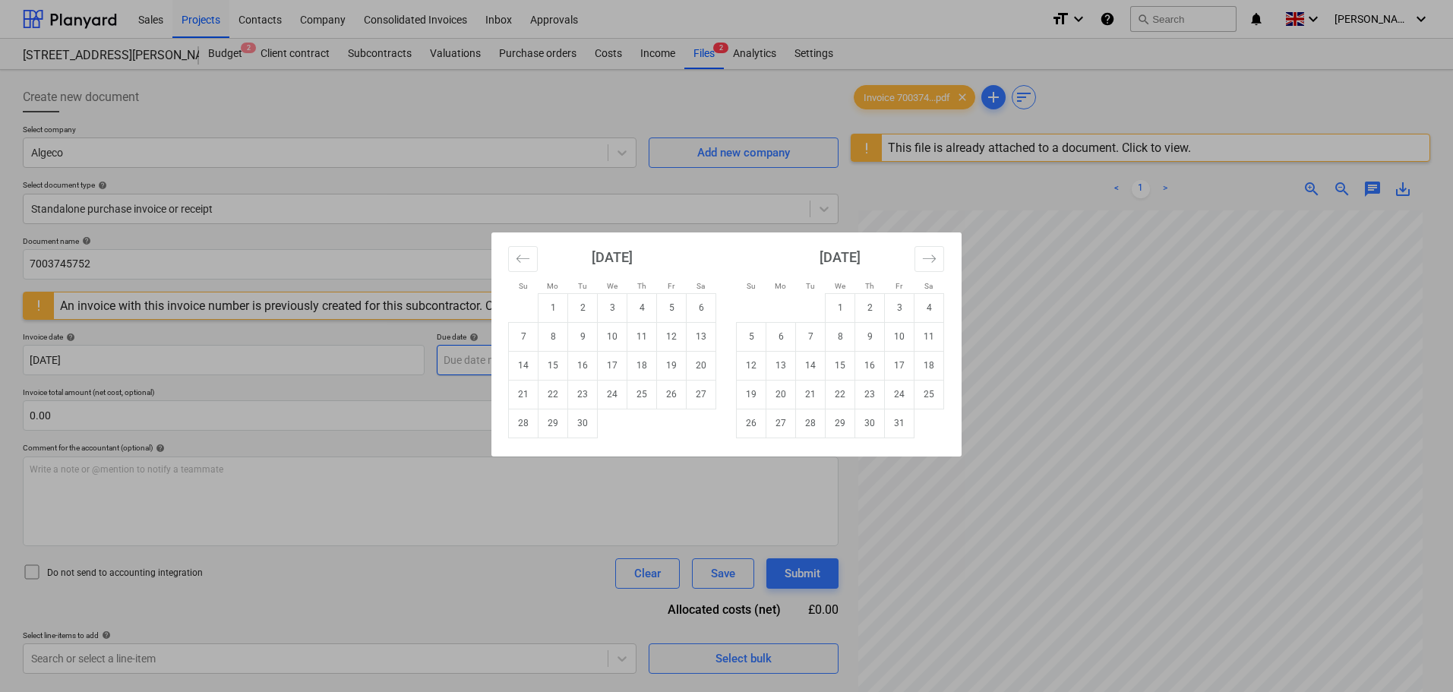
drag, startPoint x: 510, startPoint y: 366, endPoint x: 529, endPoint y: 368, distance: 19.1
click at [511, 366] on body "Sales Projects Contacts Company Consolidated Invoices Inbox Approvals format_si…" at bounding box center [726, 346] width 1453 height 692
click at [906, 429] on td "31" at bounding box center [900, 423] width 30 height 29
type input "[DATE]"
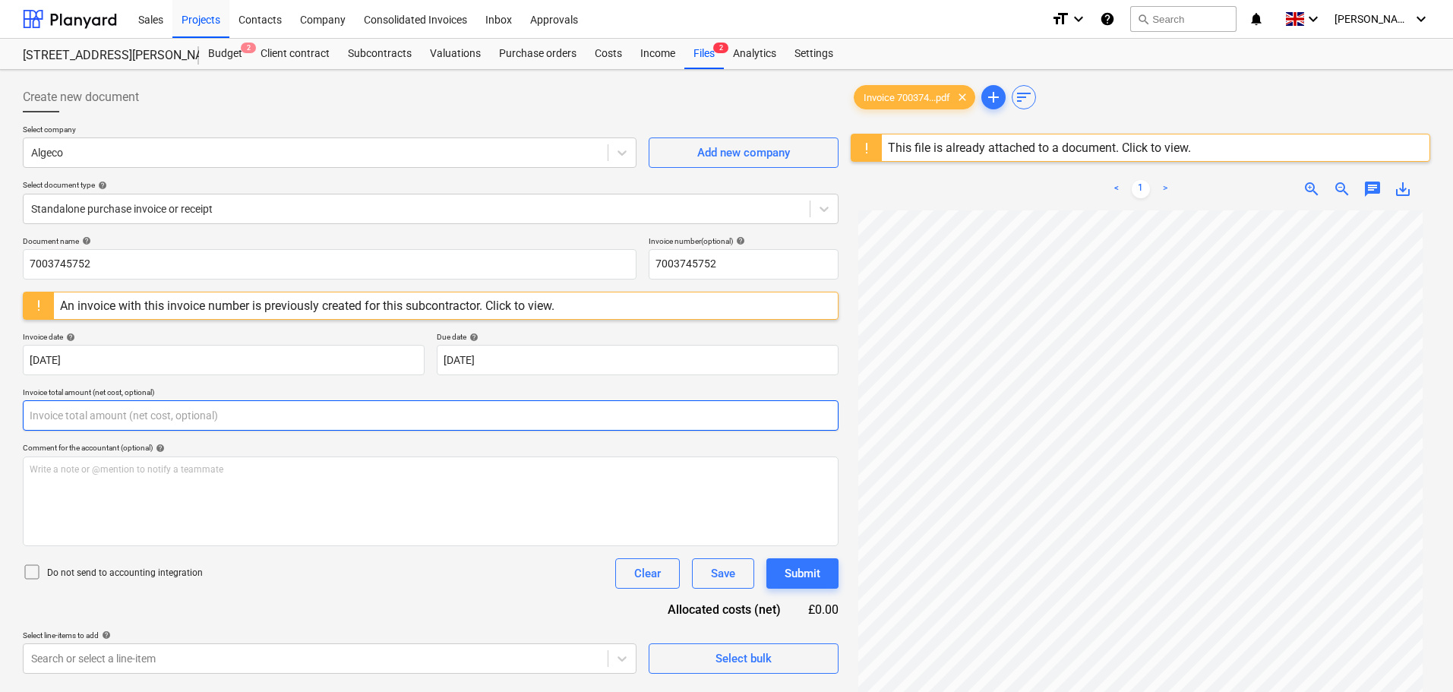
click at [74, 416] on input "text" at bounding box center [431, 415] width 816 height 30
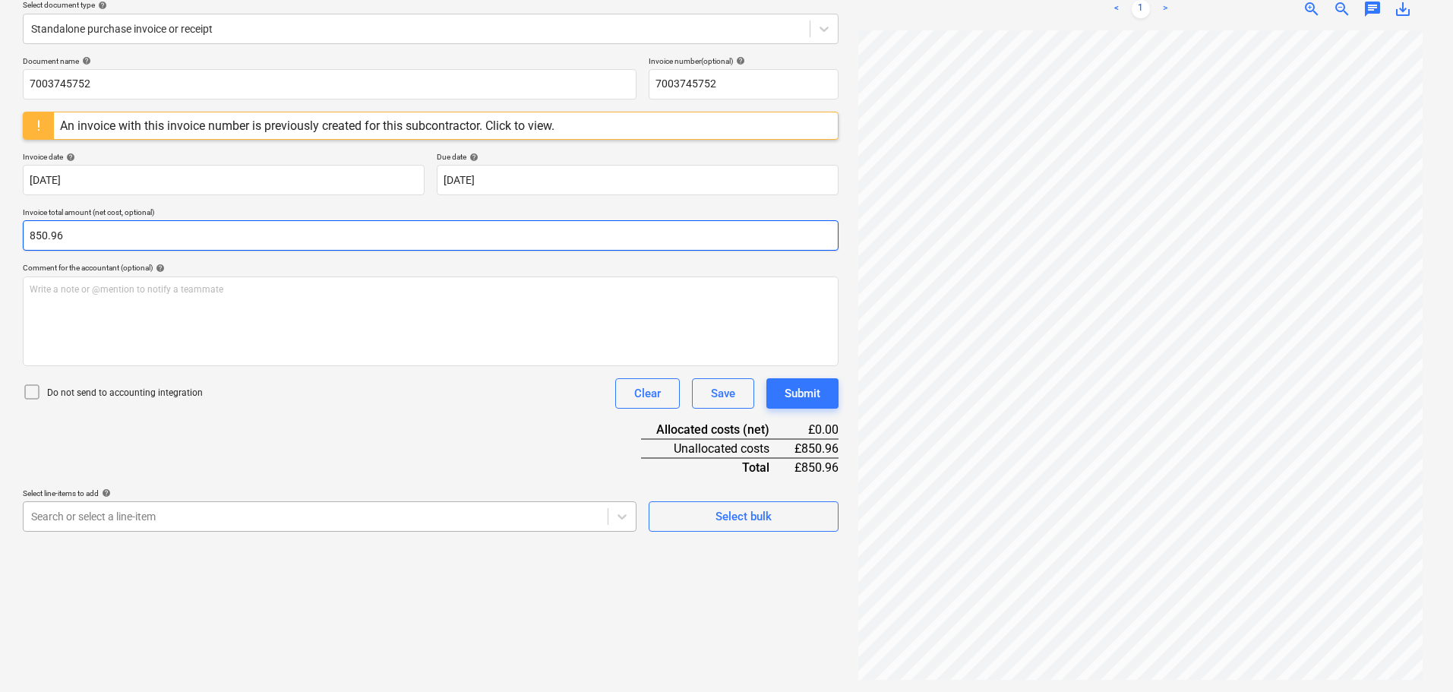
type input "850.96"
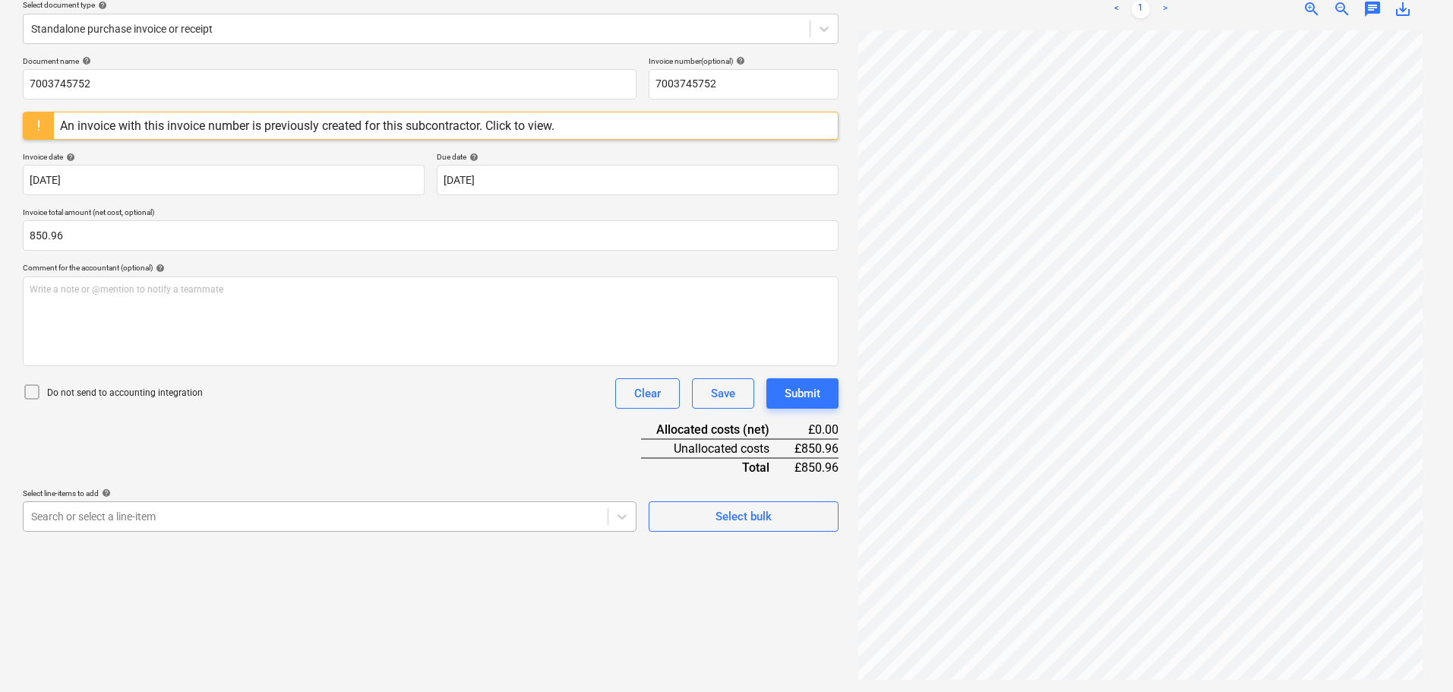
click at [131, 512] on body "Sales Projects Contacts Company Consolidated Invoices Inbox Approvals format_si…" at bounding box center [726, 166] width 1453 height 692
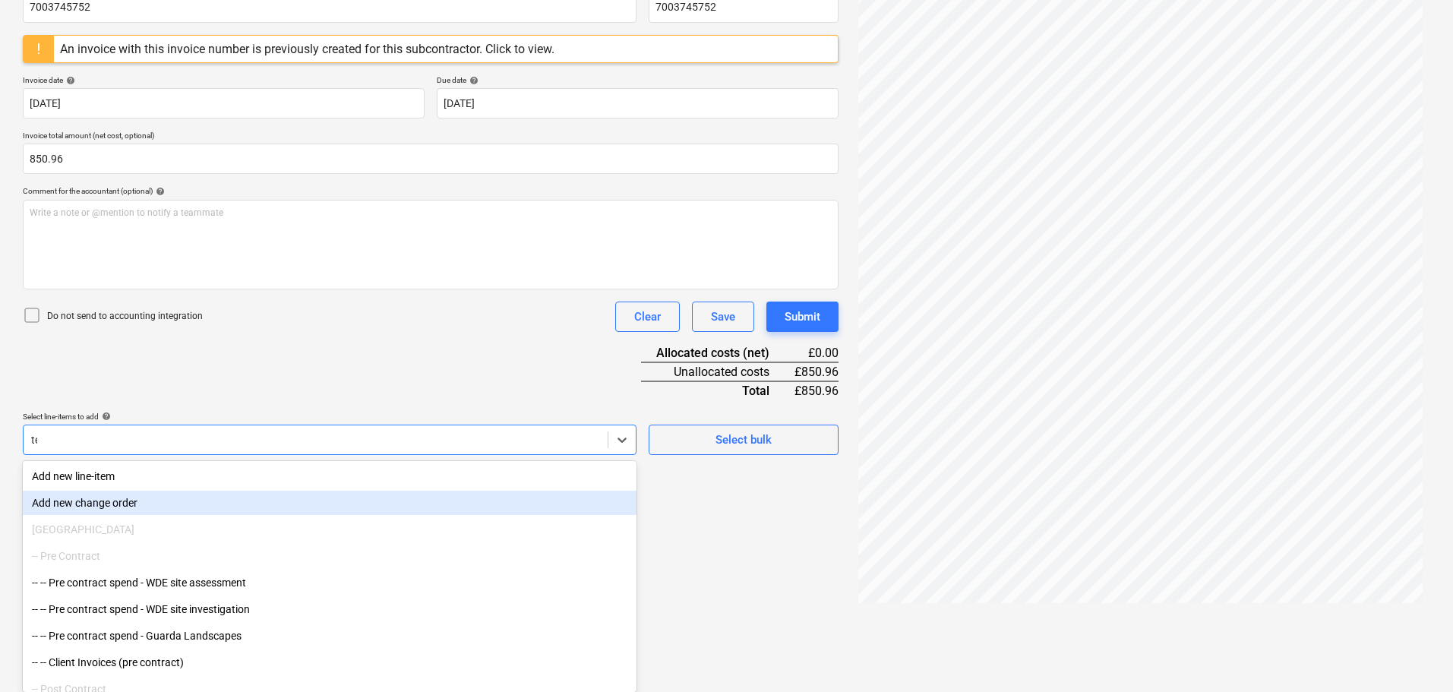
scroll to position [180, 0]
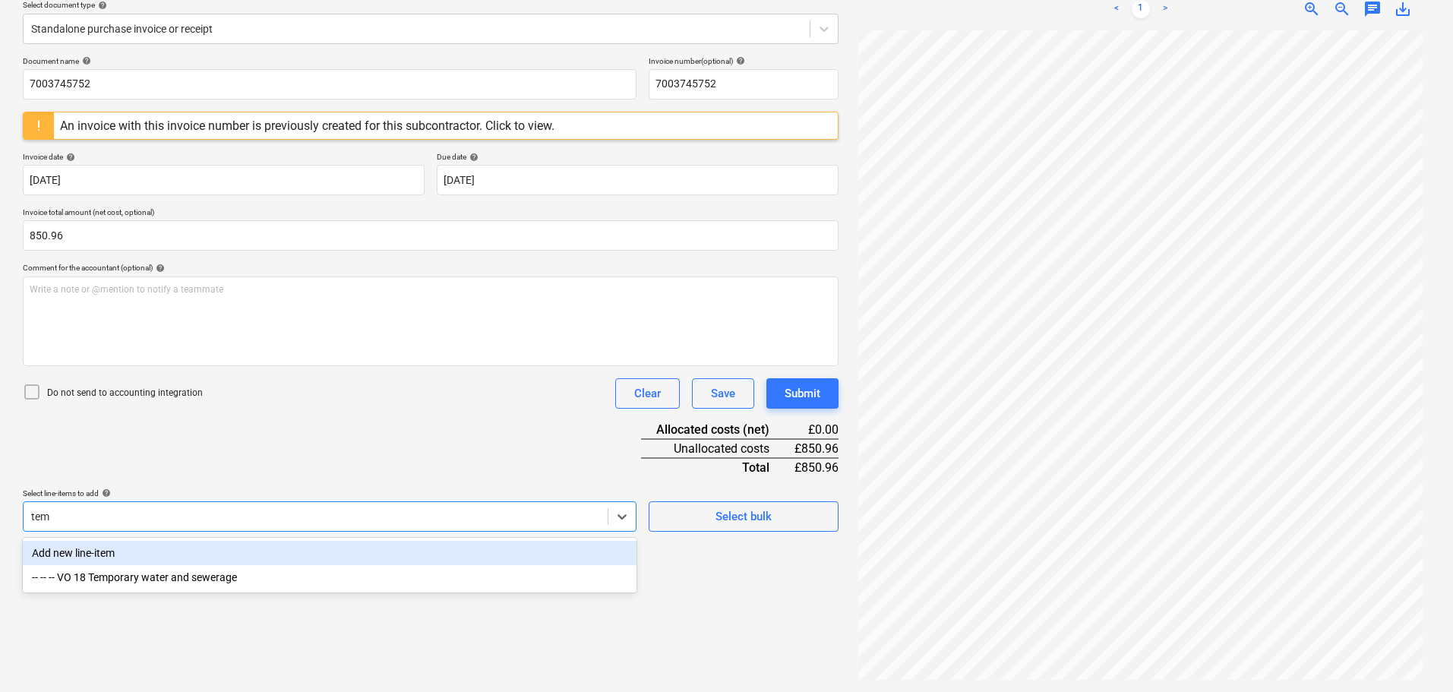
type input "temp"
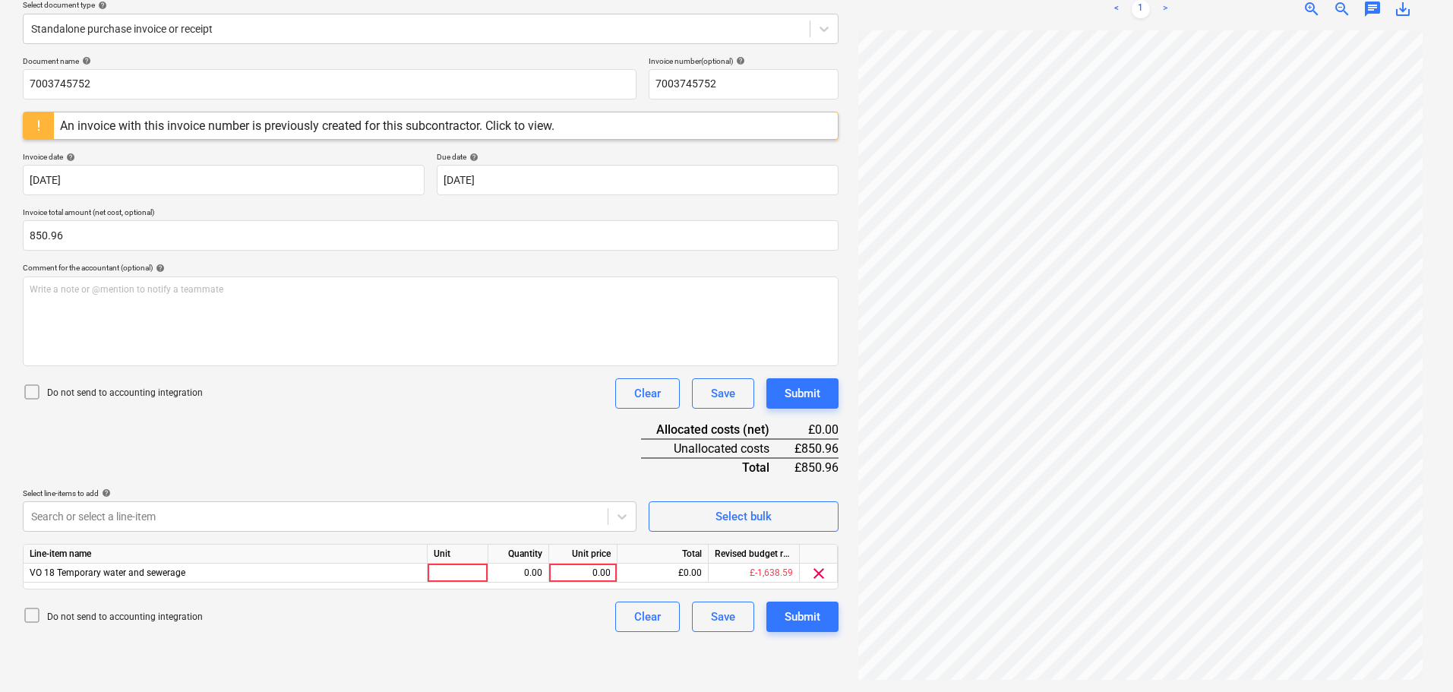
drag, startPoint x: 286, startPoint y: 463, endPoint x: 310, endPoint y: 467, distance: 24.5
click at [289, 463] on div "Document name help 7003745752 Invoice number (optional) help 7003745752 An invo…" at bounding box center [431, 344] width 816 height 576
click at [575, 574] on div "0.00" at bounding box center [582, 573] width 55 height 19
type input "850.96"
click at [466, 417] on div "Document name help 7003745752 Invoice number (optional) help 7003745752 An invo…" at bounding box center [431, 344] width 816 height 576
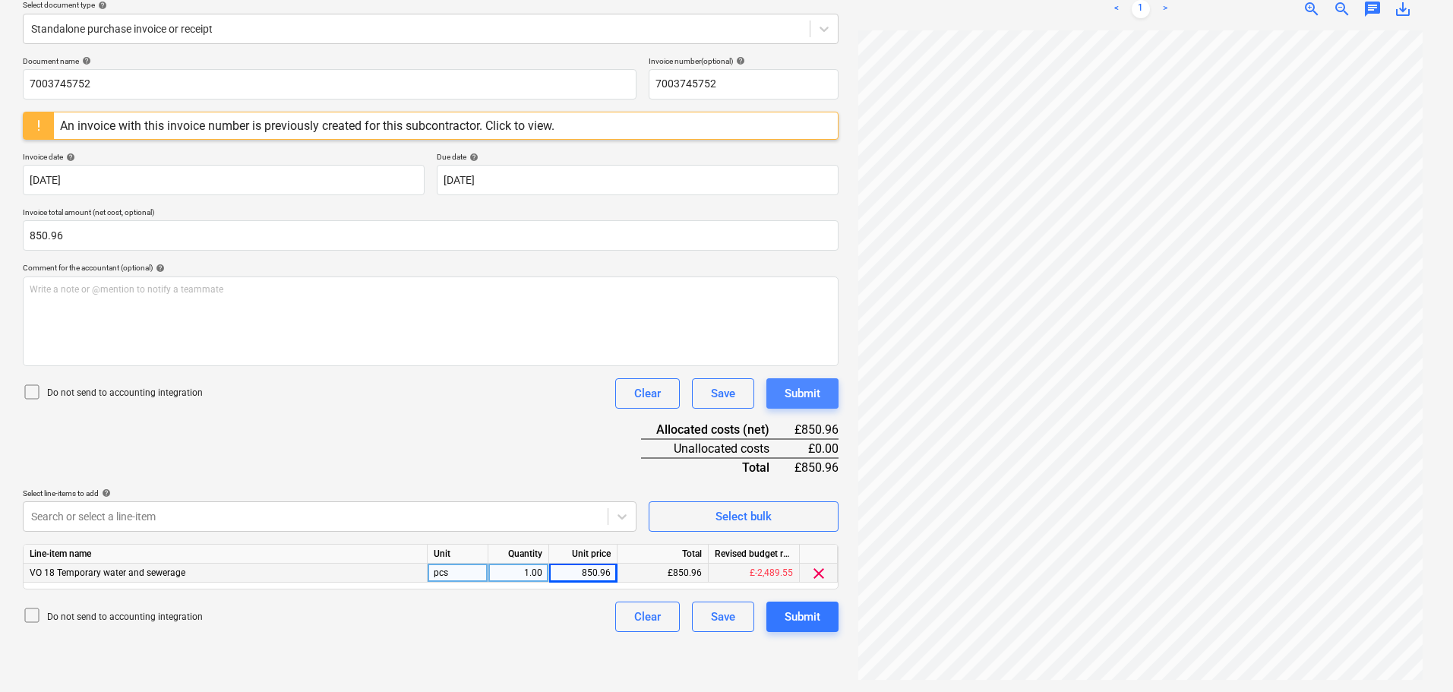
click at [803, 403] on button "Submit" at bounding box center [803, 393] width 72 height 30
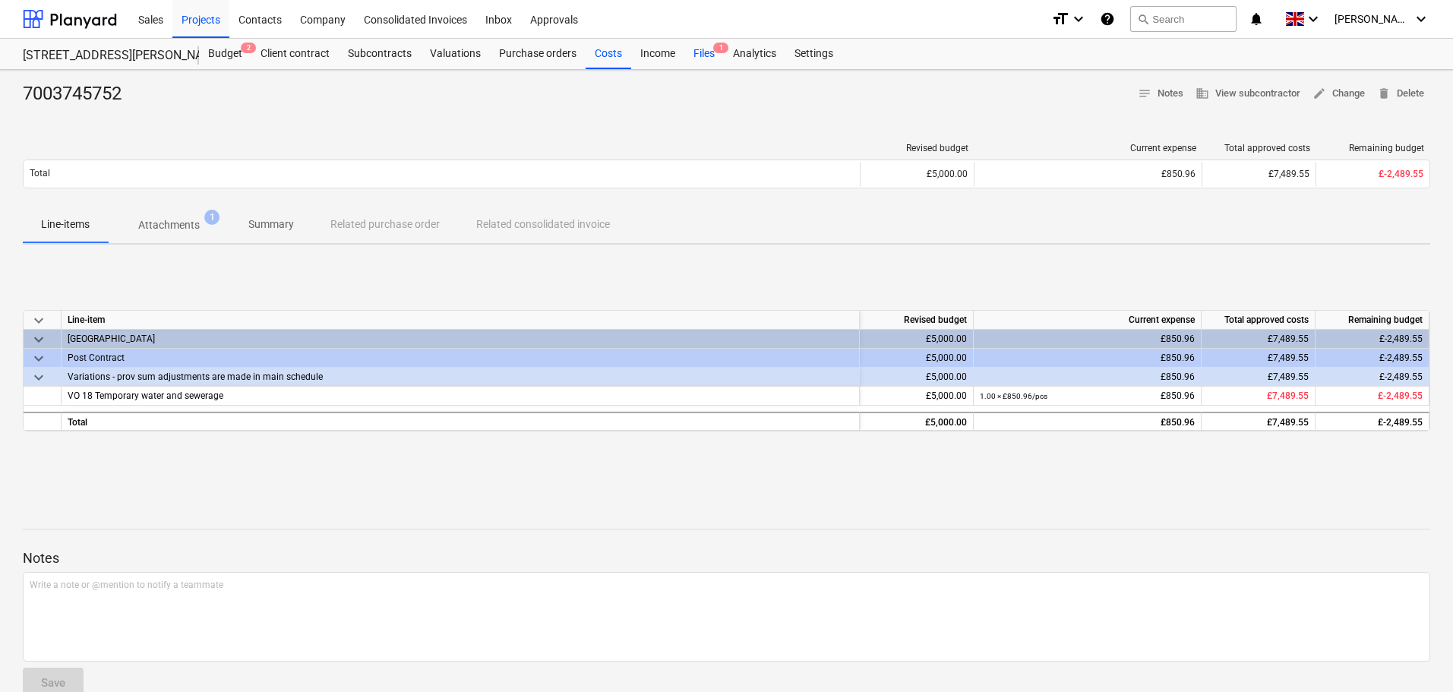
click at [696, 48] on div "Files 1" at bounding box center [705, 54] width 40 height 30
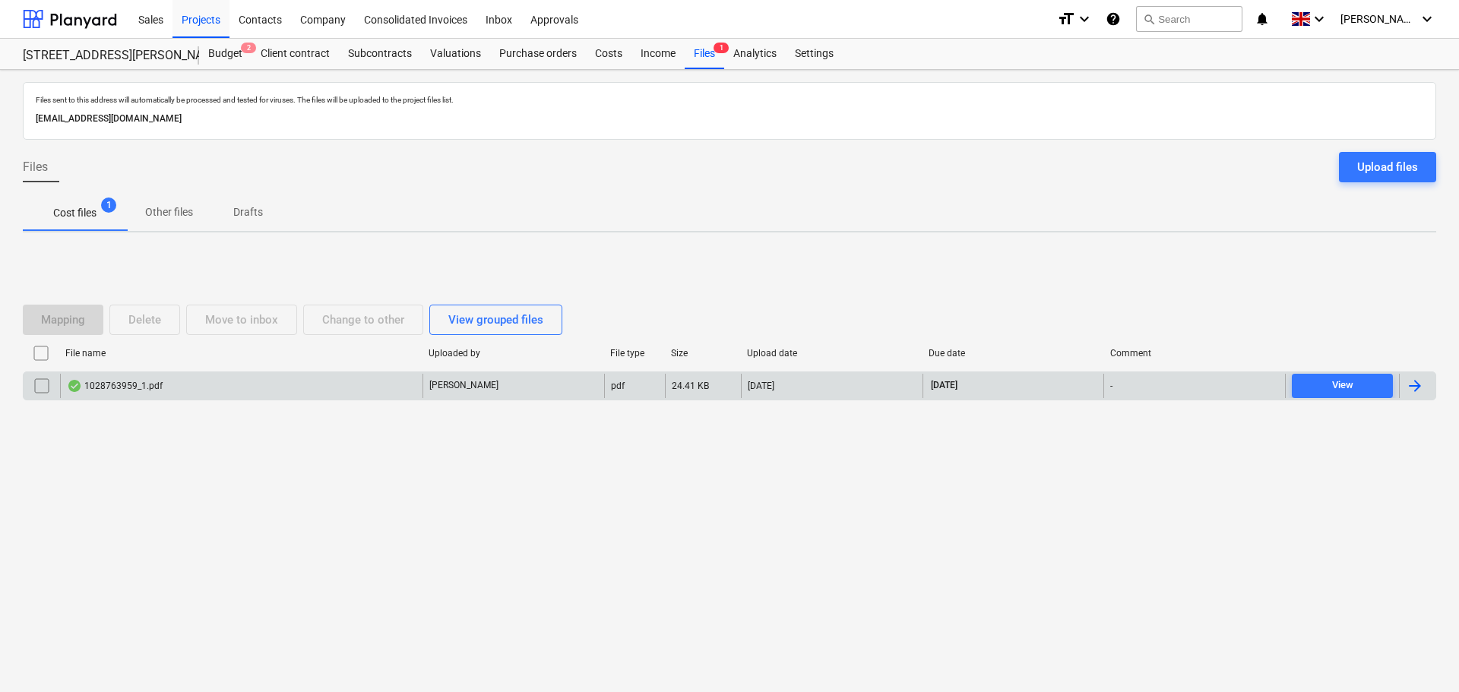
click at [162, 391] on div "1028763959_1.pdf" at bounding box center [241, 386] width 362 height 24
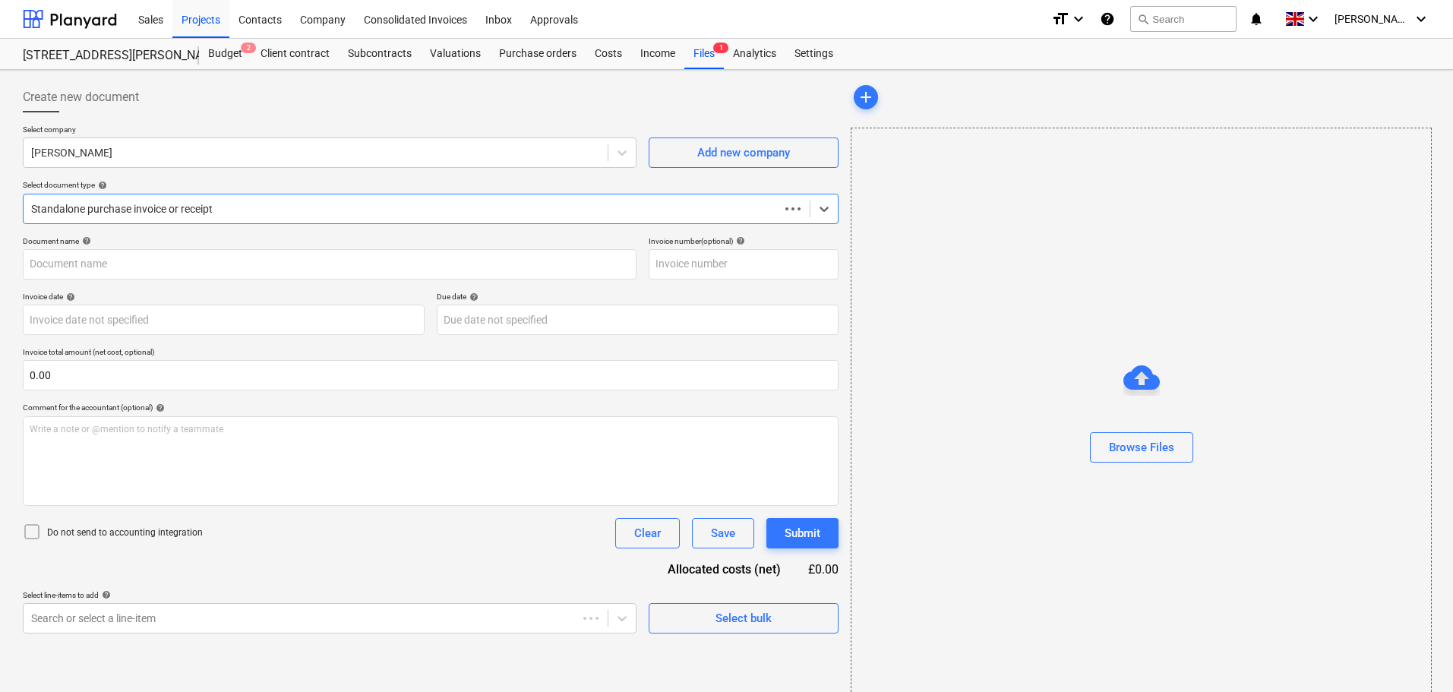
type input "1028763959"
type input "[DATE]"
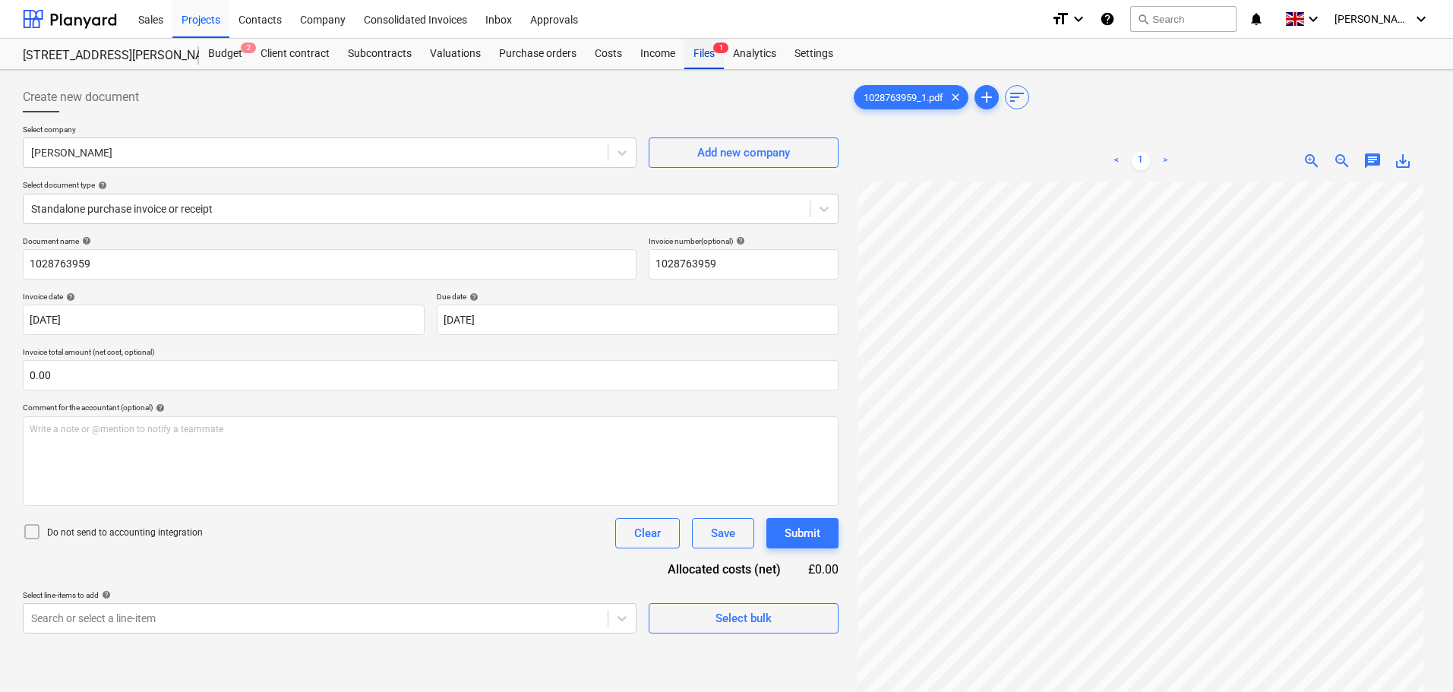
click at [697, 53] on div "Files 1" at bounding box center [705, 54] width 40 height 30
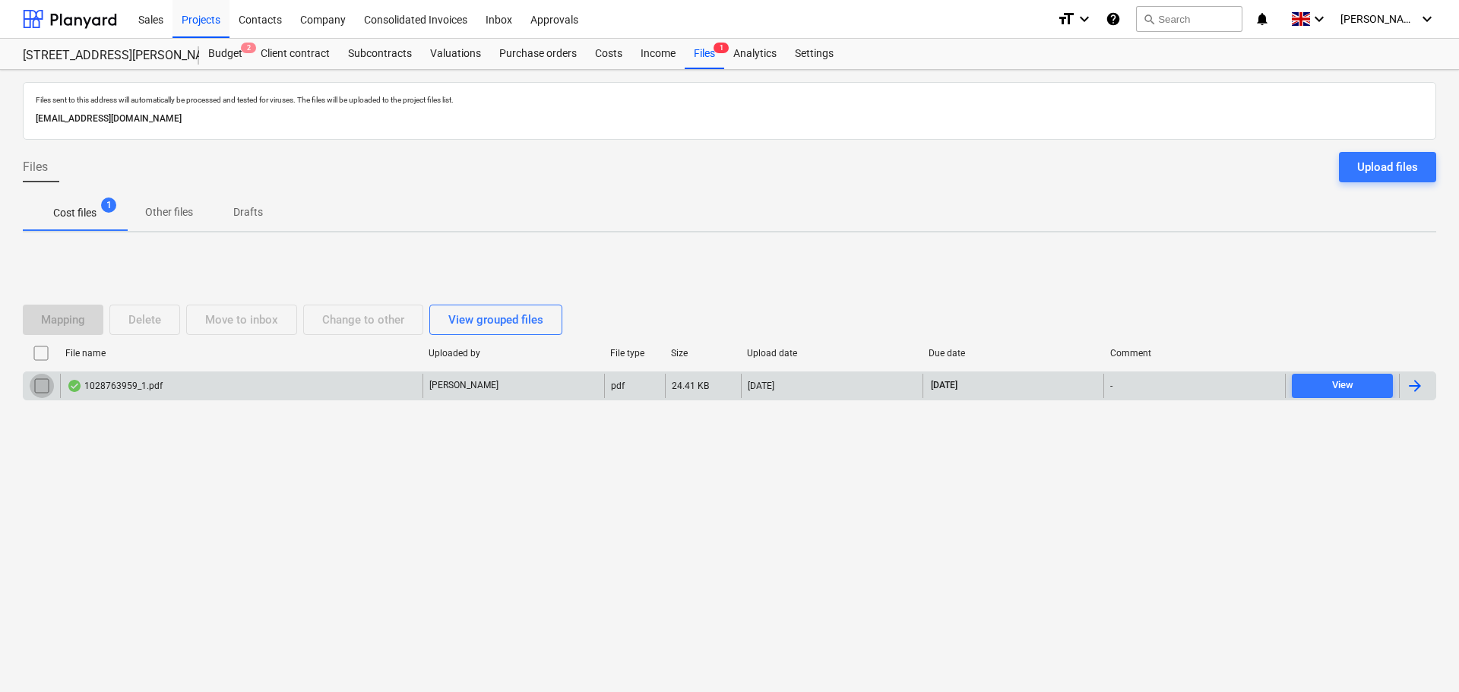
click at [39, 385] on input "checkbox" at bounding box center [42, 386] width 24 height 24
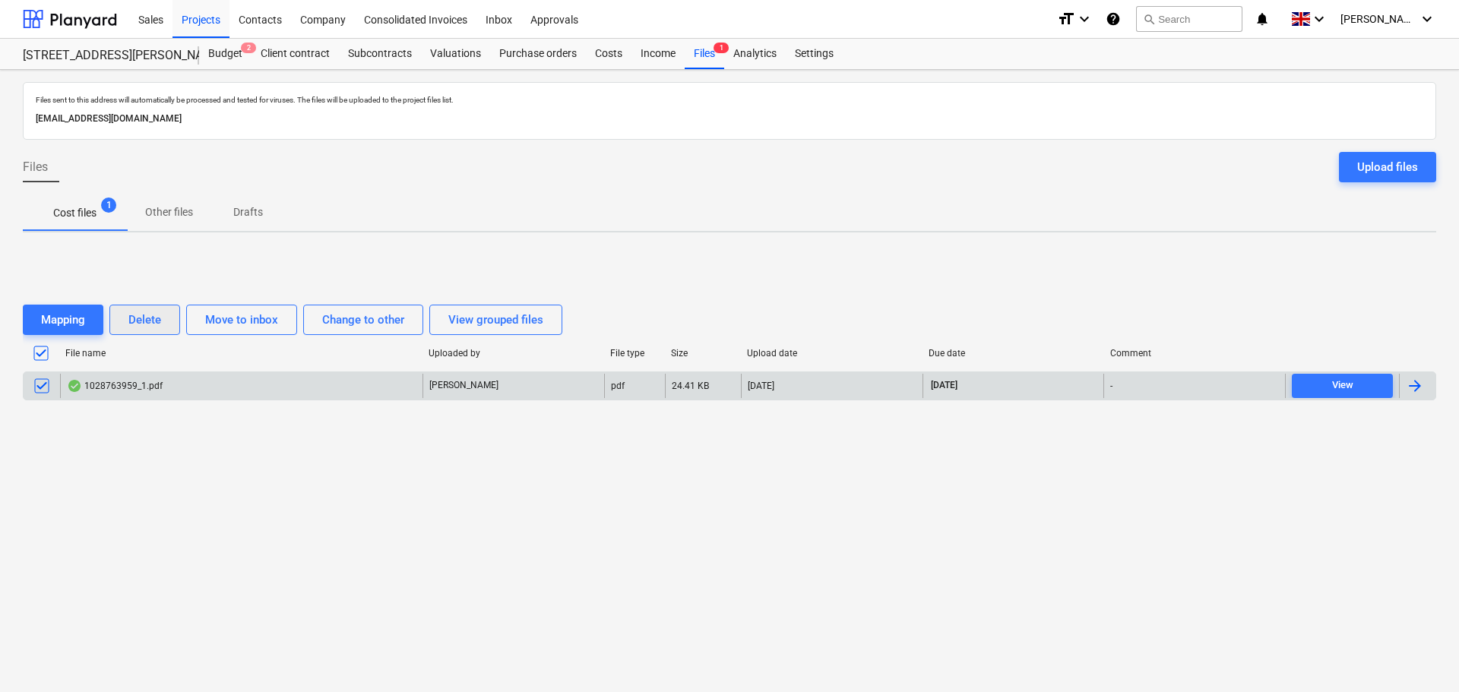
click at [136, 318] on div "Delete" at bounding box center [144, 320] width 33 height 20
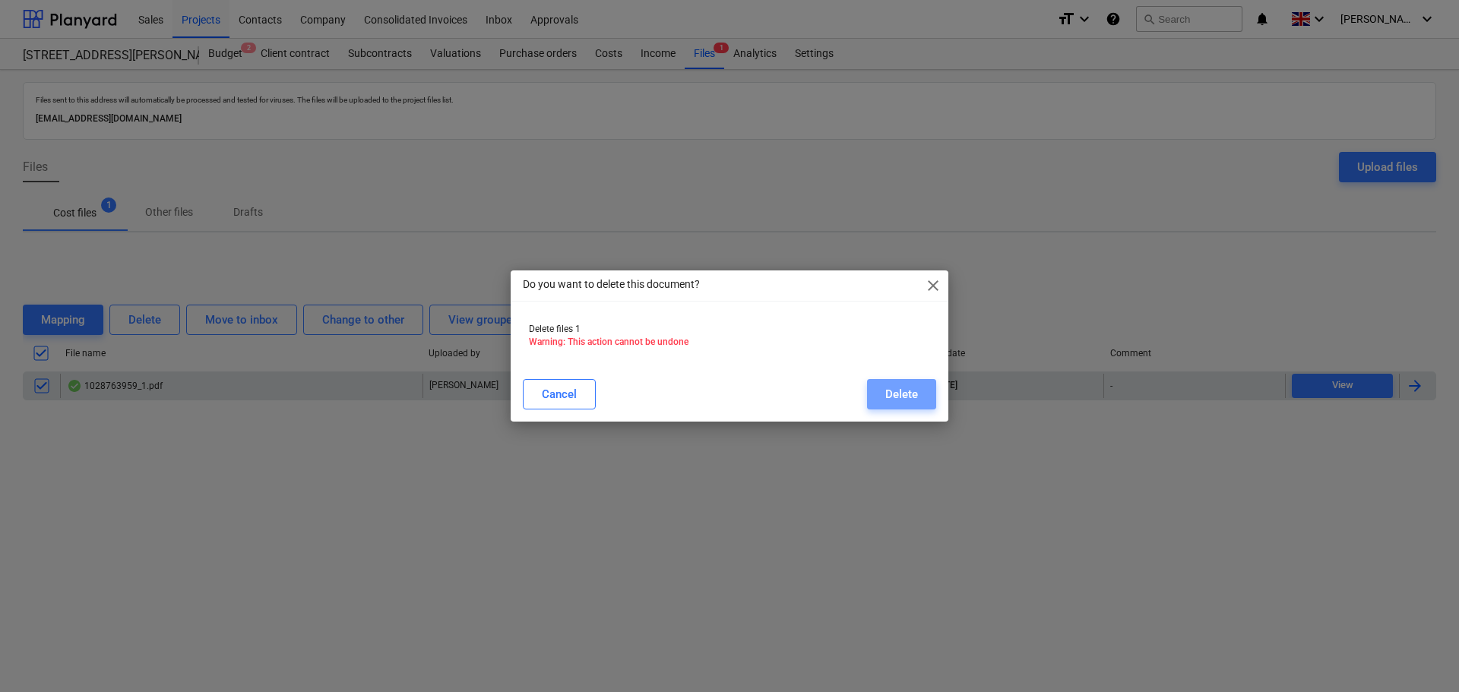
drag, startPoint x: 916, startPoint y: 400, endPoint x: 879, endPoint y: 369, distance: 48.1
click at [916, 399] on div "Delete" at bounding box center [901, 394] width 33 height 20
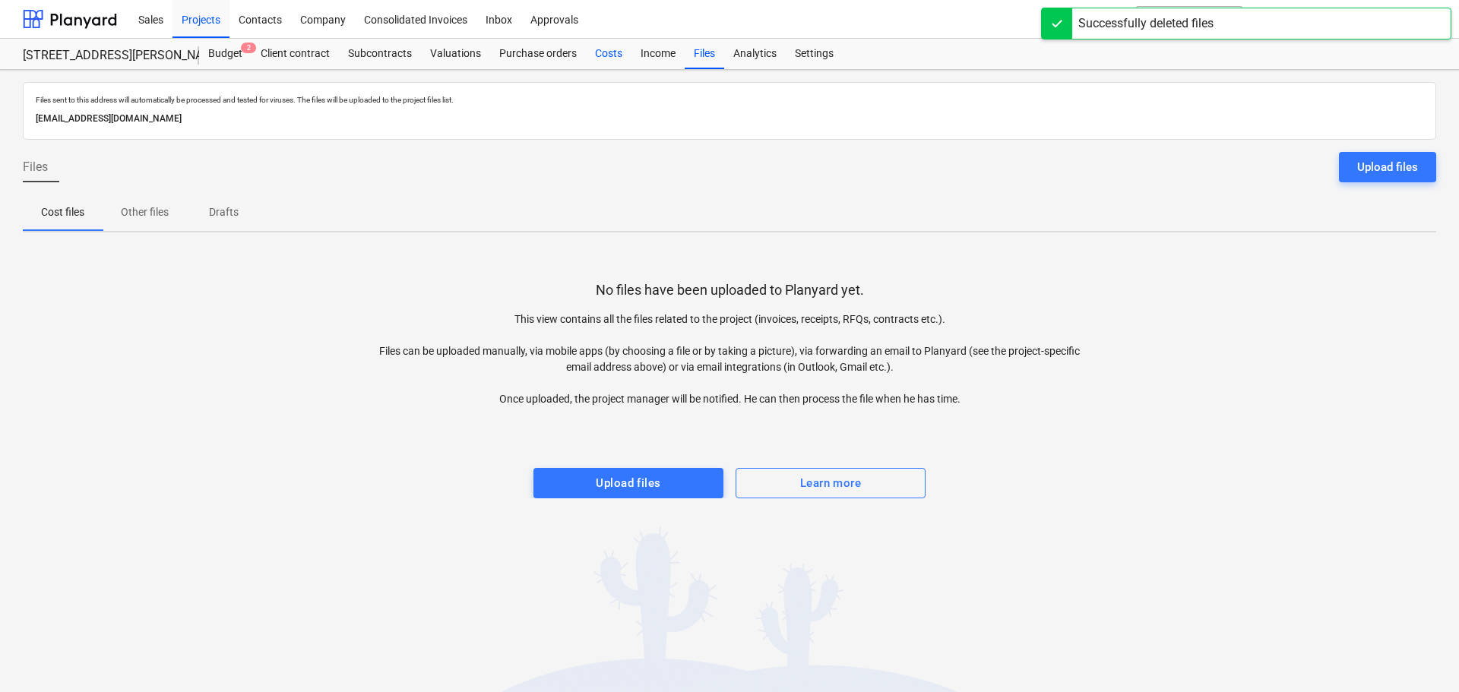
click at [609, 58] on div "Costs" at bounding box center [609, 54] width 46 height 30
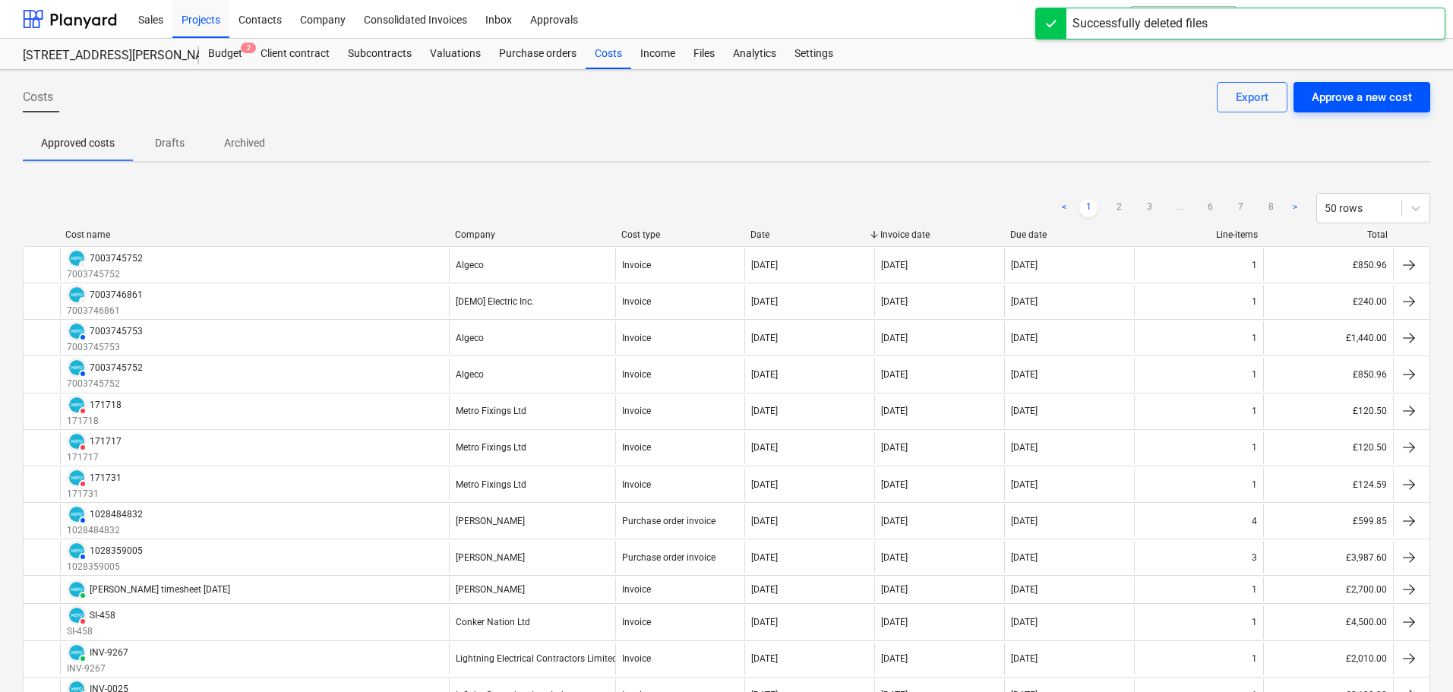
click at [1349, 101] on div "Approve a new cost" at bounding box center [1362, 97] width 100 height 20
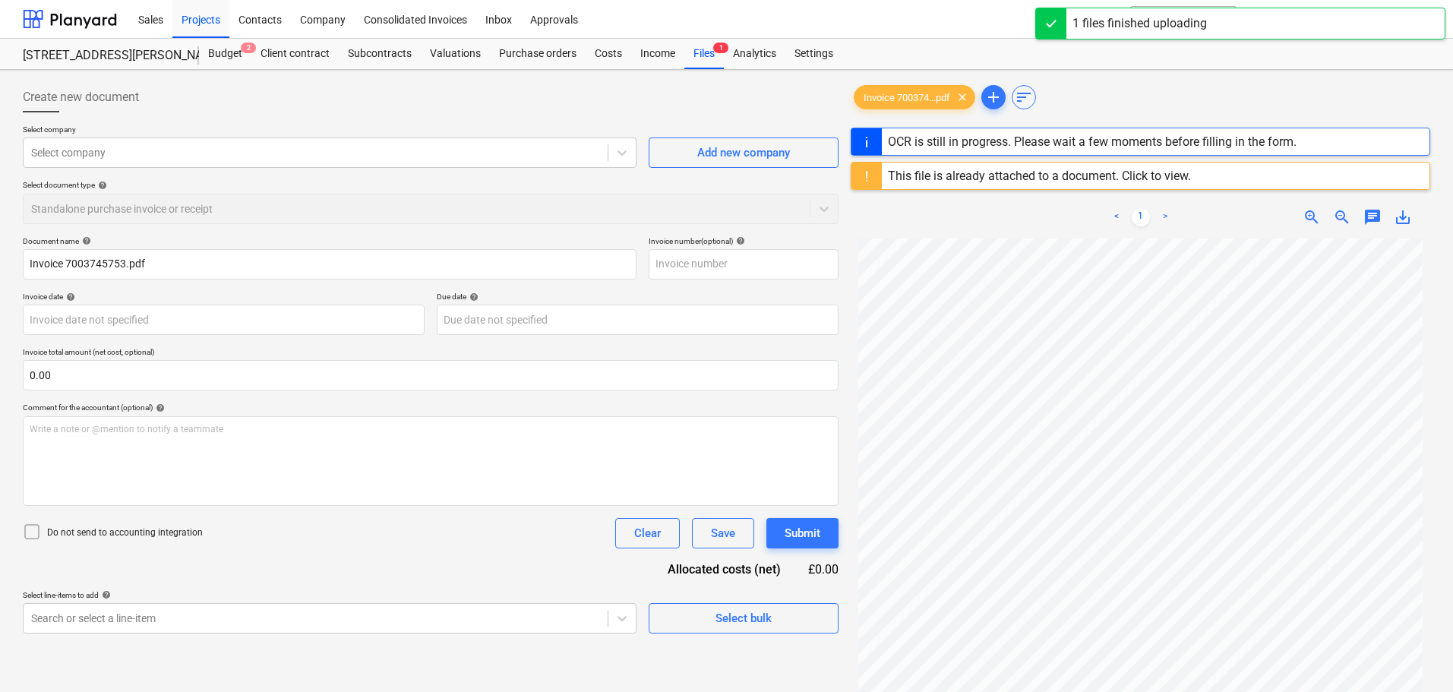
type input "7003745753"
type input "[DATE]"
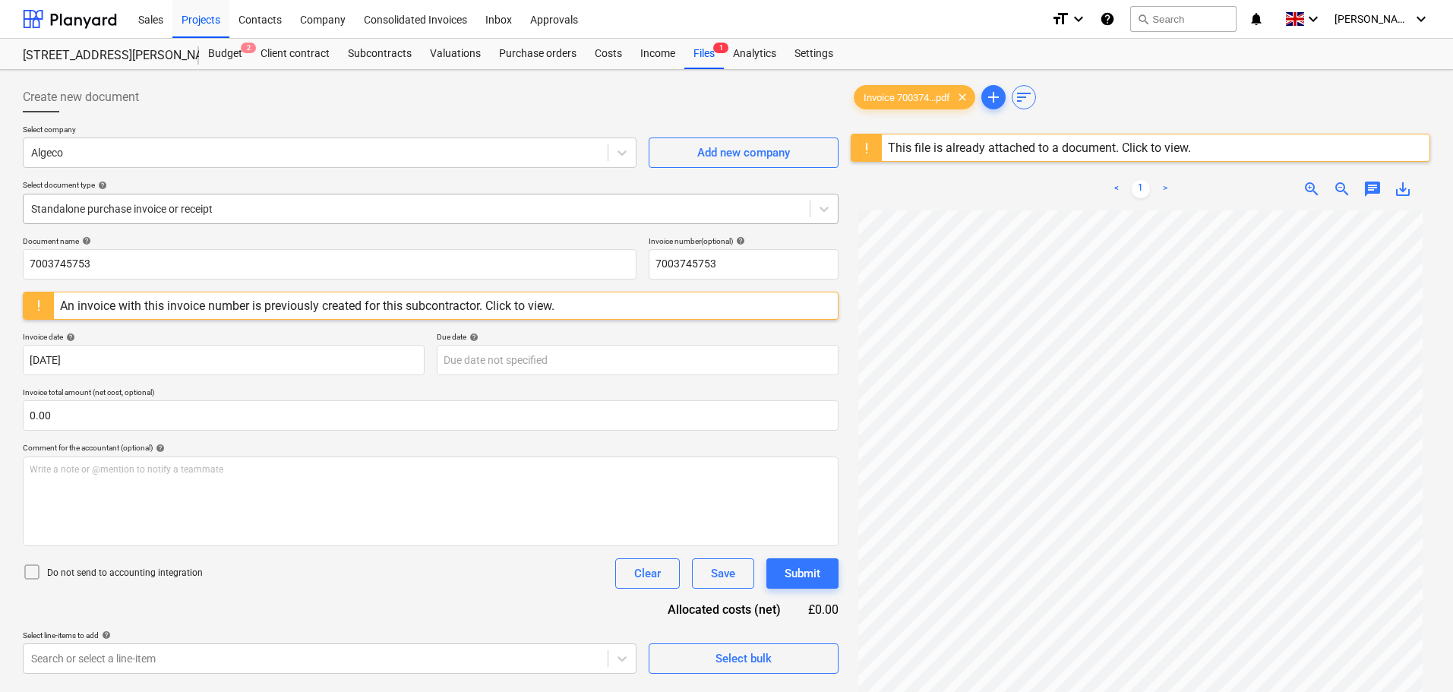
click at [129, 206] on div at bounding box center [416, 208] width 771 height 15
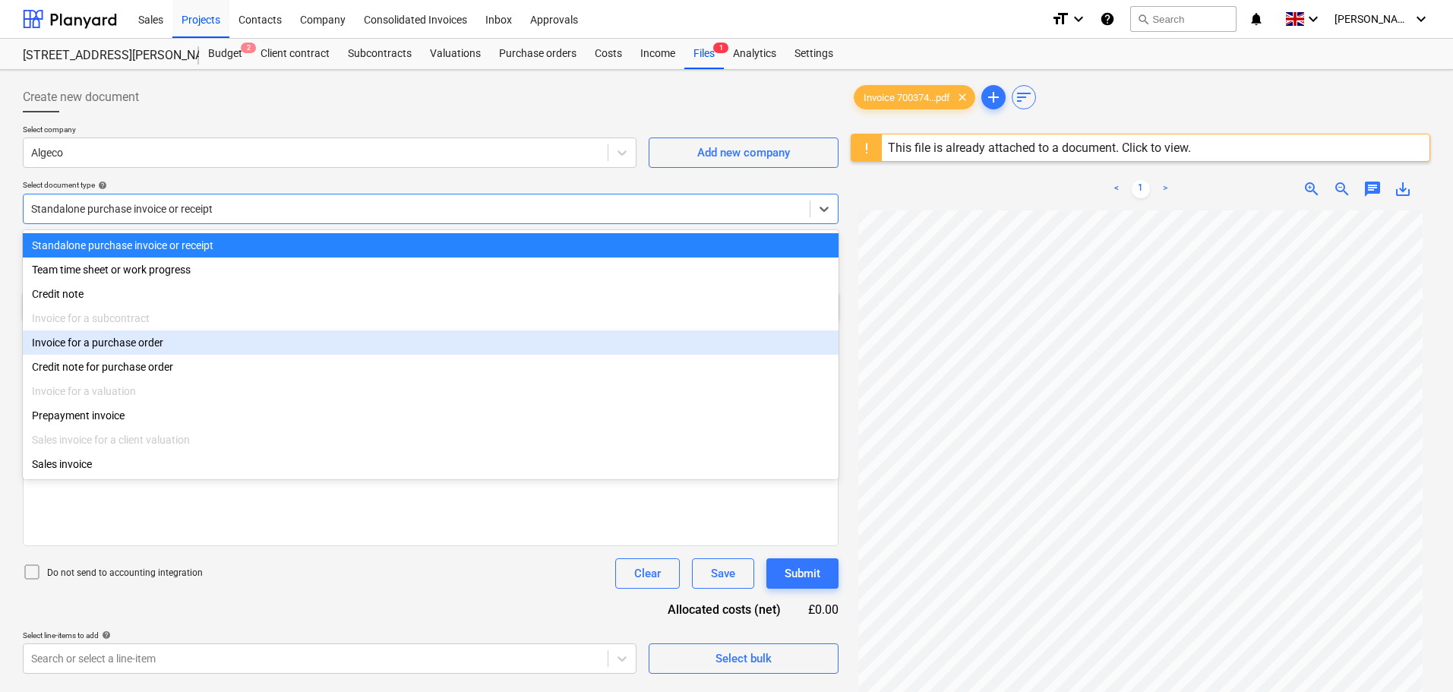
click at [122, 343] on div "Invoice for a purchase order" at bounding box center [431, 343] width 816 height 24
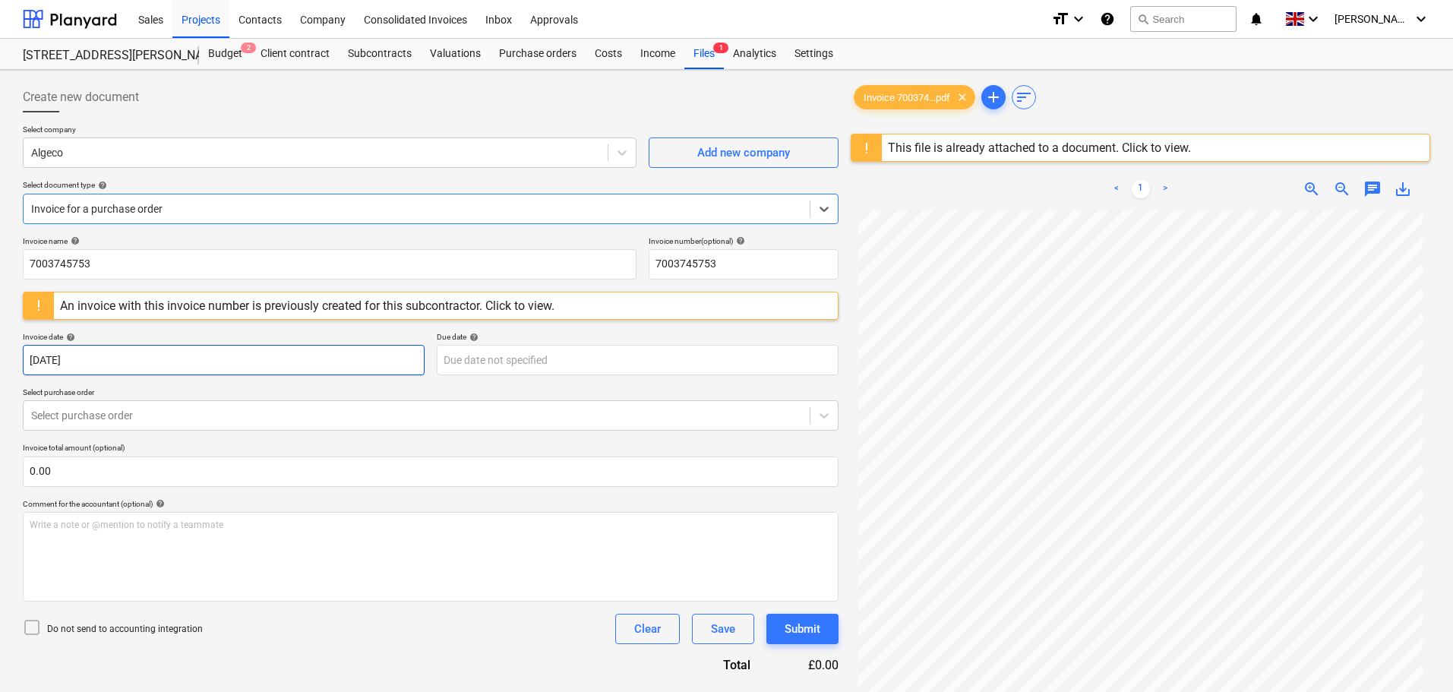
click at [126, 374] on body "Sales Projects Contacts Company Consolidated Invoices Inbox Approvals format_si…" at bounding box center [726, 346] width 1453 height 692
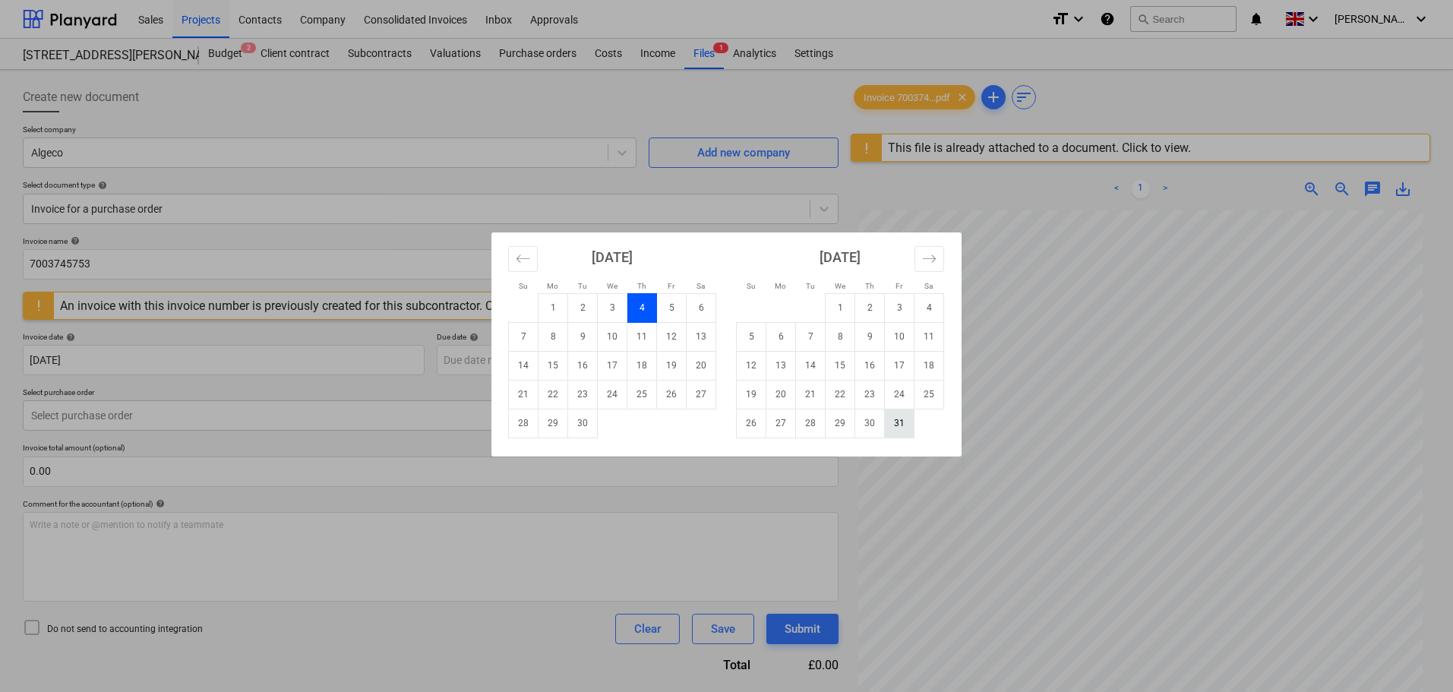
click at [903, 428] on td "31" at bounding box center [900, 423] width 30 height 29
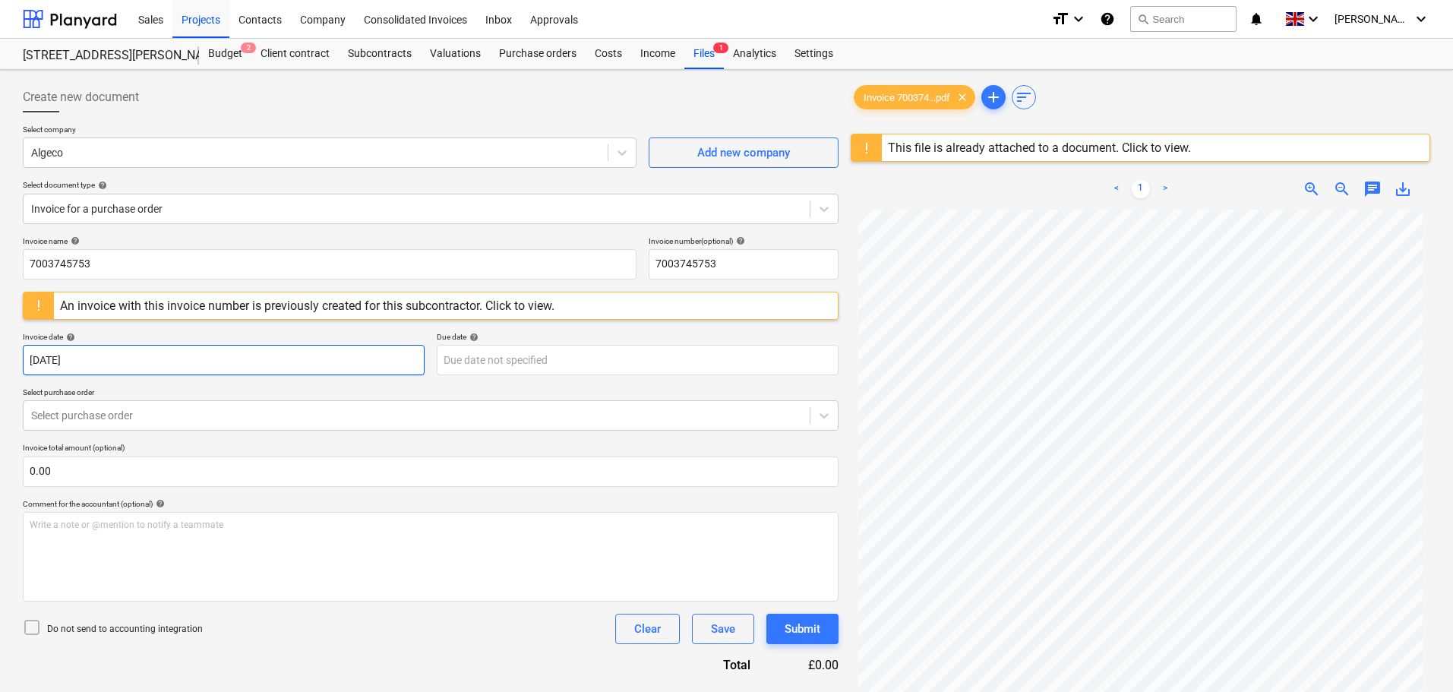
click at [124, 357] on body "Sales Projects Contacts Company Consolidated Invoices Inbox Approvals format_si…" at bounding box center [726, 346] width 1453 height 692
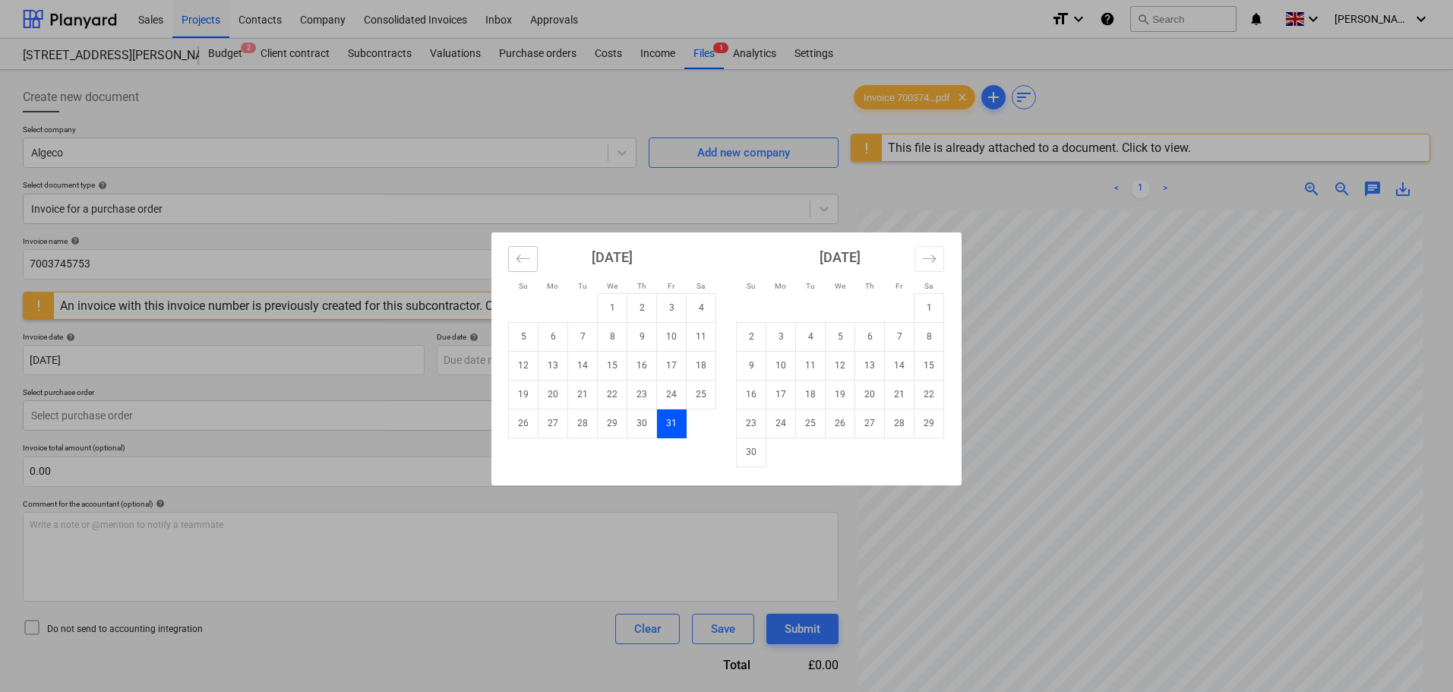
click at [524, 259] on icon "Move backward to switch to the previous month." at bounding box center [523, 258] width 14 height 14
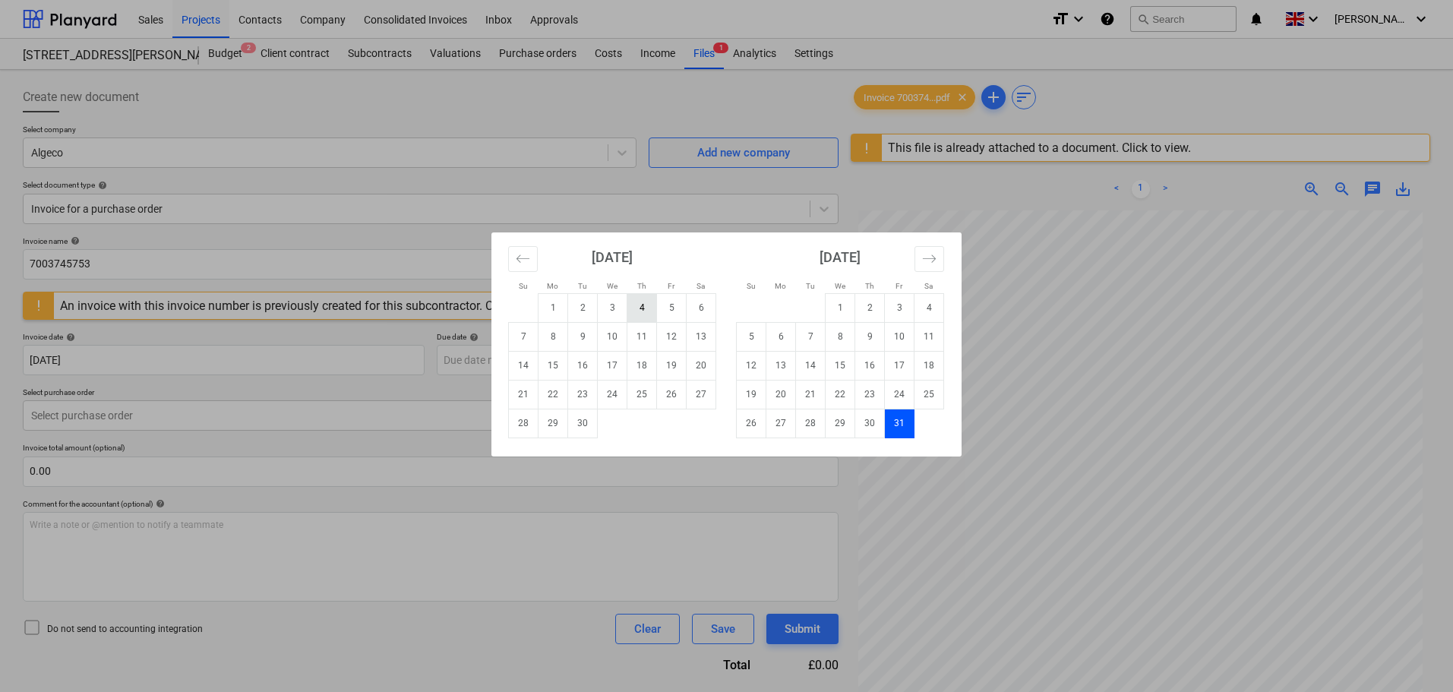
click at [642, 310] on td "4" at bounding box center [643, 307] width 30 height 29
type input "[DATE]"
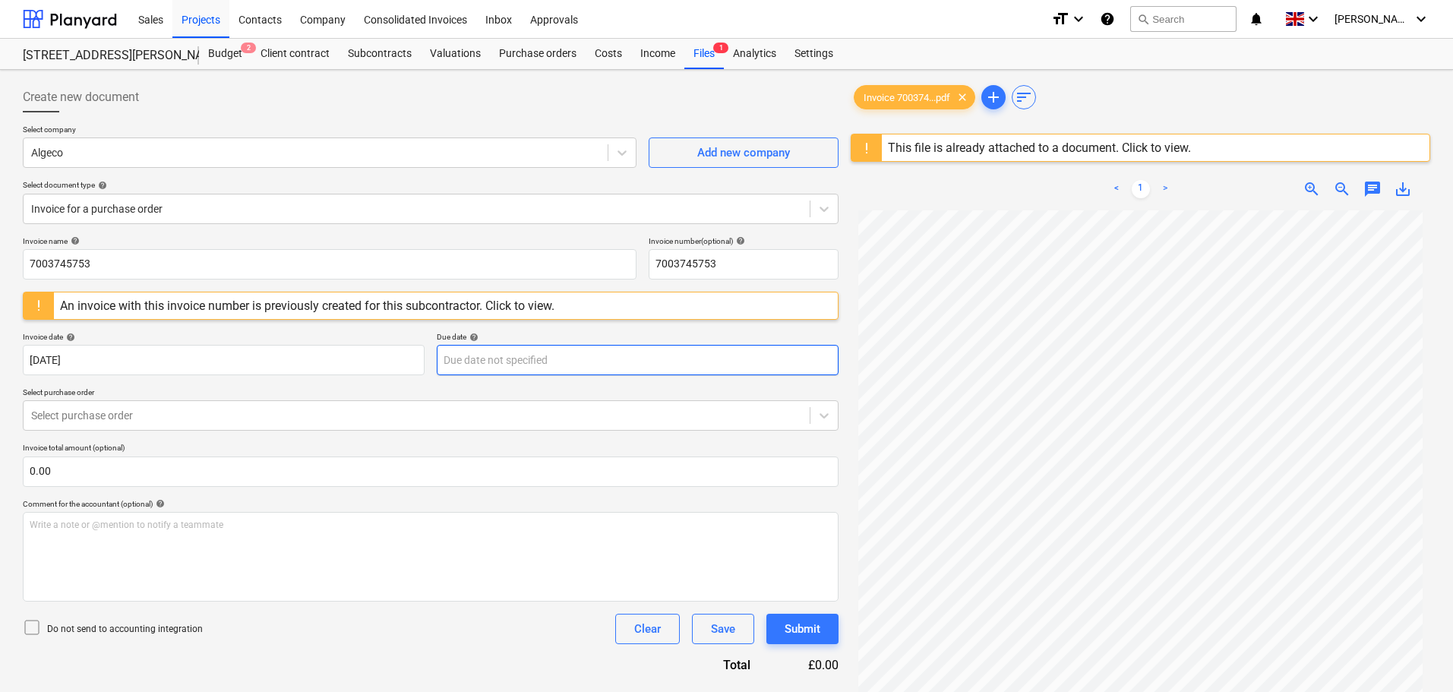
click at [501, 362] on body "Sales Projects Contacts Company Consolidated Invoices Inbox Approvals format_si…" at bounding box center [726, 346] width 1453 height 692
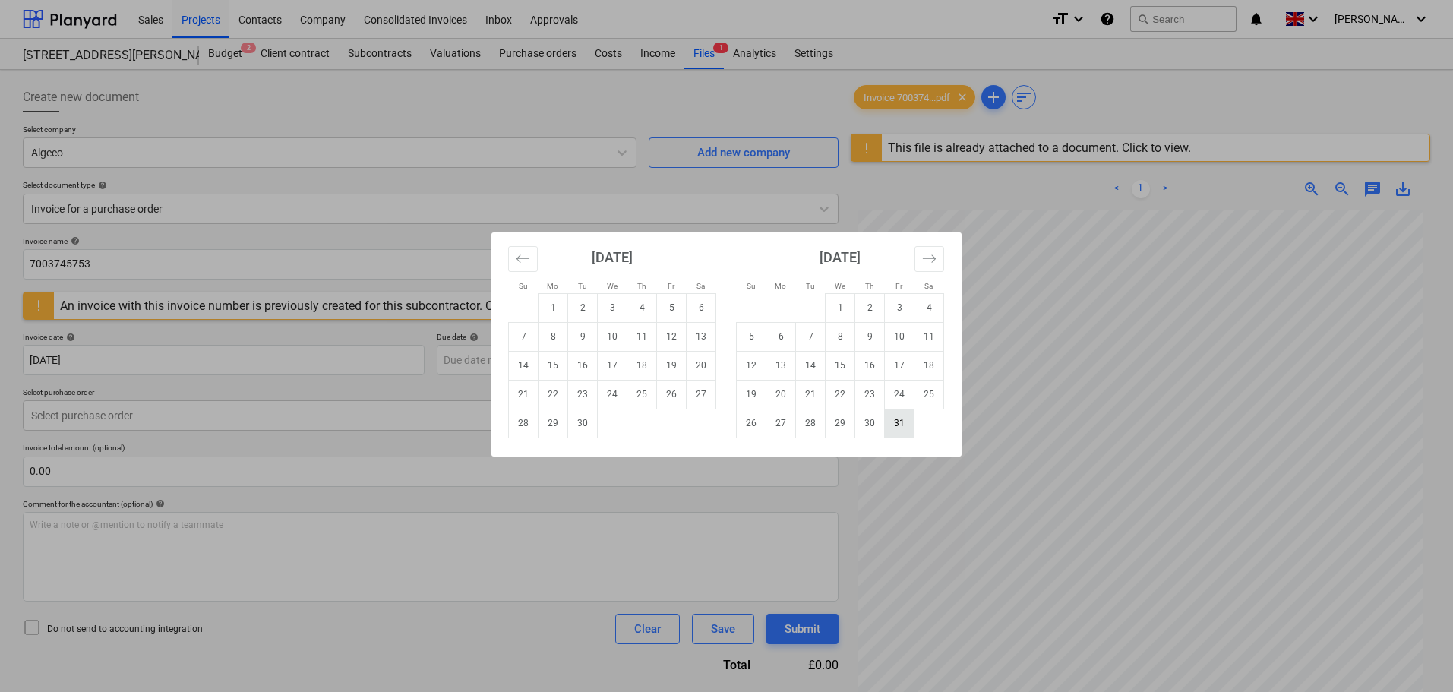
drag, startPoint x: 898, startPoint y: 425, endPoint x: 430, endPoint y: 385, distance: 469.8
click at [897, 425] on td "31" at bounding box center [900, 423] width 30 height 29
type input "[DATE]"
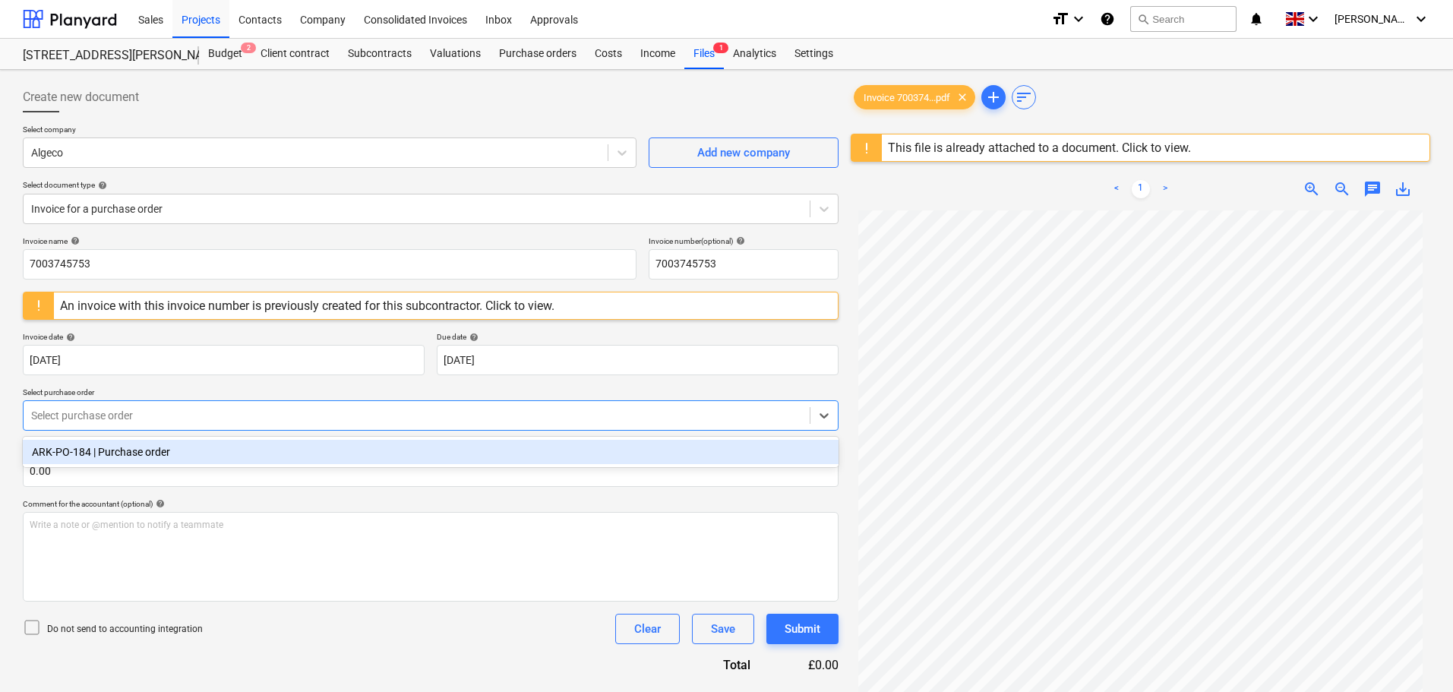
click at [213, 410] on div at bounding box center [416, 415] width 771 height 15
click at [106, 452] on div "ARK-PO-184 | Purchase order" at bounding box center [431, 452] width 816 height 24
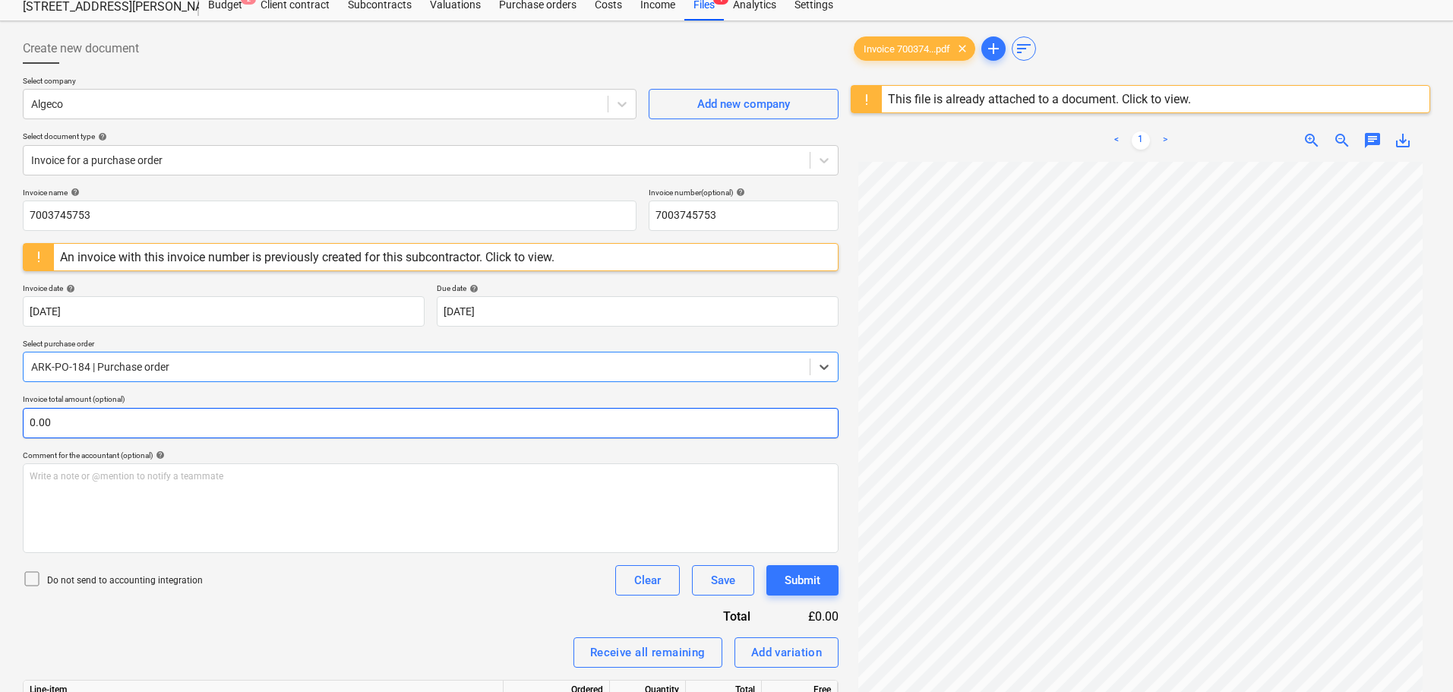
scroll to position [76, 0]
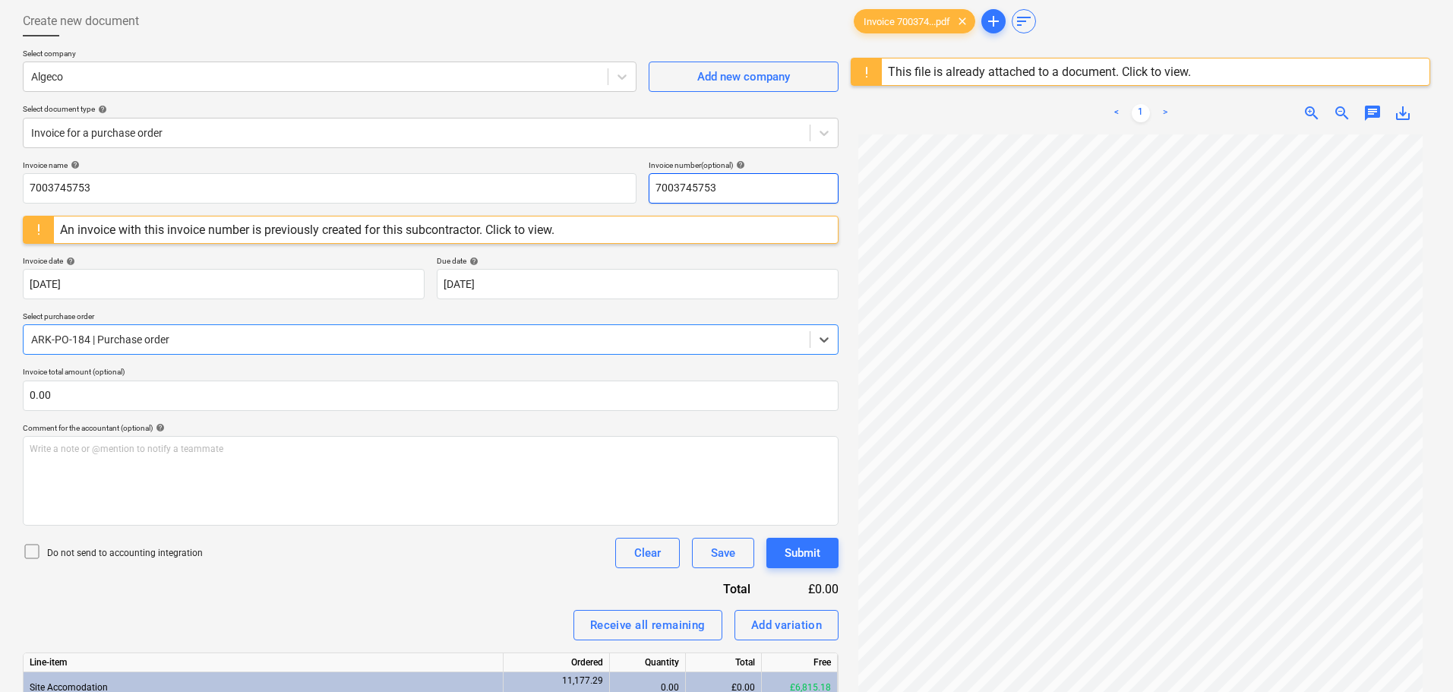
click at [736, 186] on input "7003745753" at bounding box center [744, 188] width 190 height 30
click at [1029, 71] on div "This file is already attached to a document. Click to view." at bounding box center [1039, 72] width 303 height 14
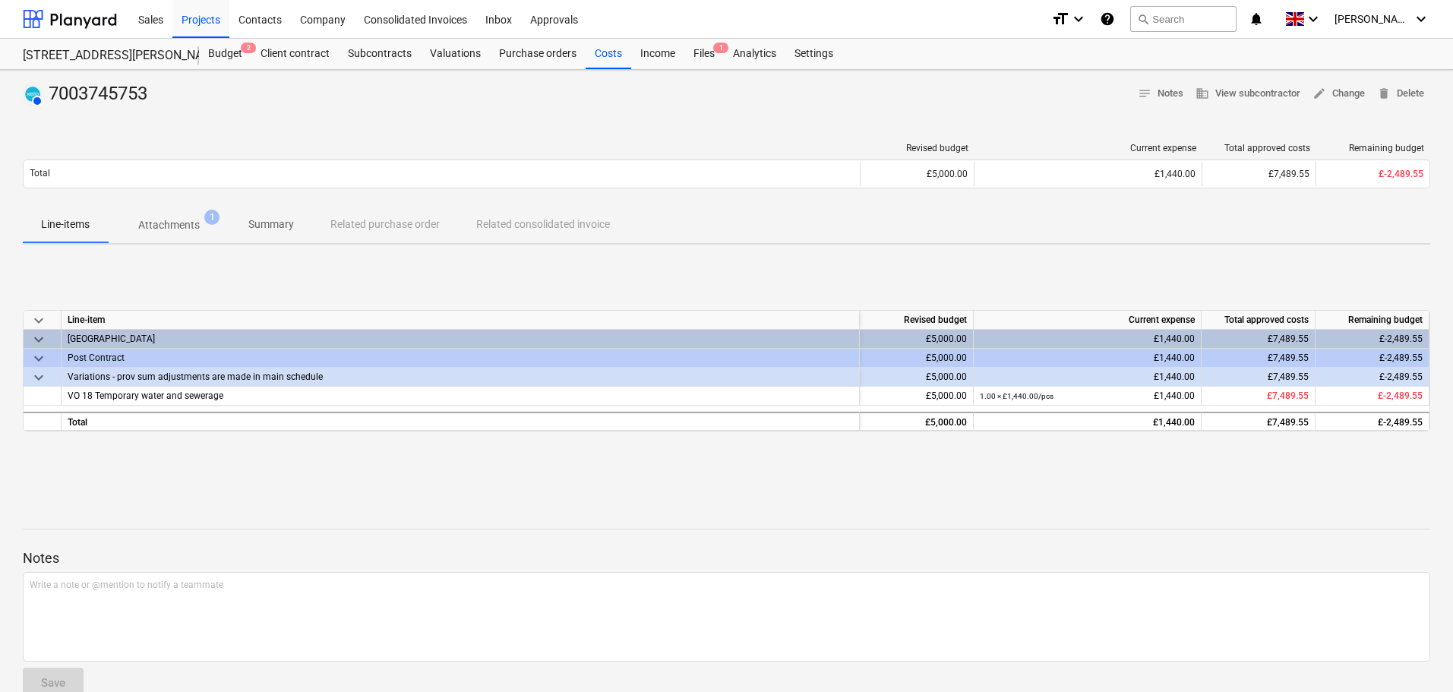
click at [172, 220] on p "Attachments" at bounding box center [169, 225] width 62 height 16
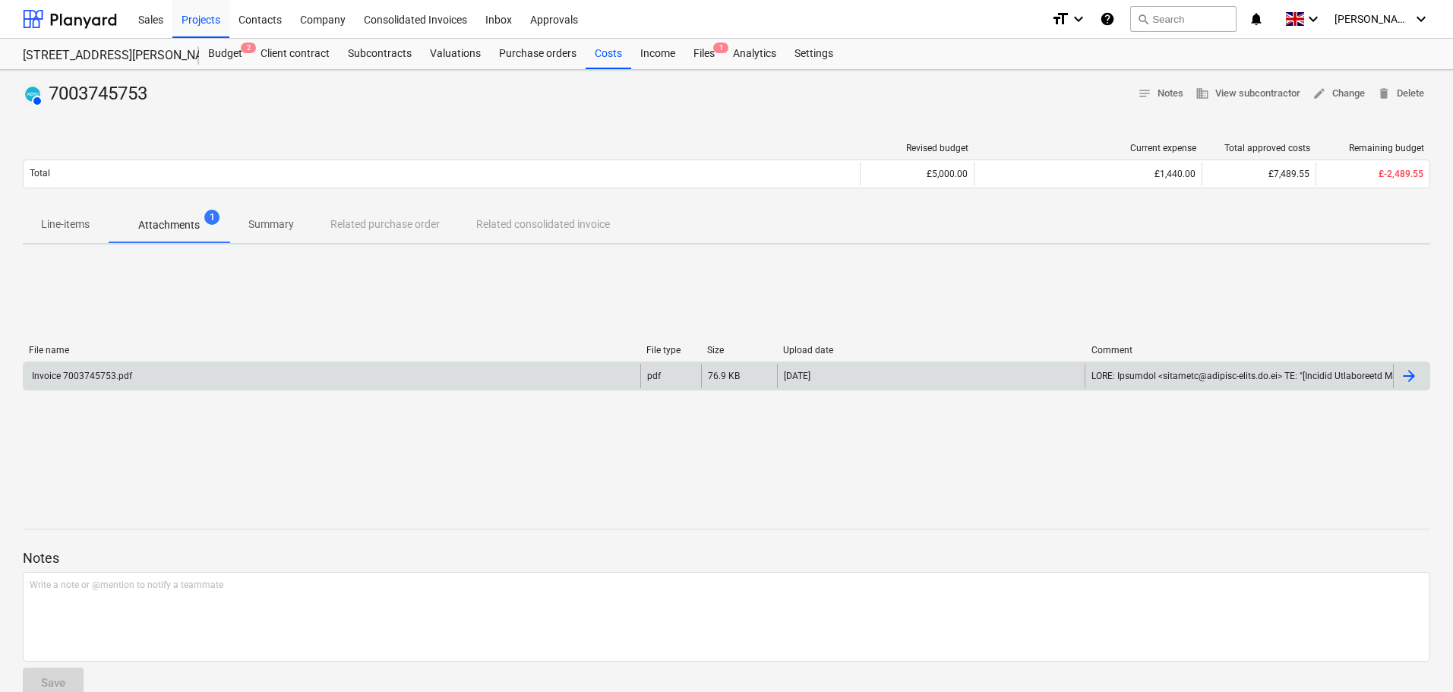
click at [222, 376] on div "Invoice 7003745753.pdf" at bounding box center [332, 376] width 617 height 24
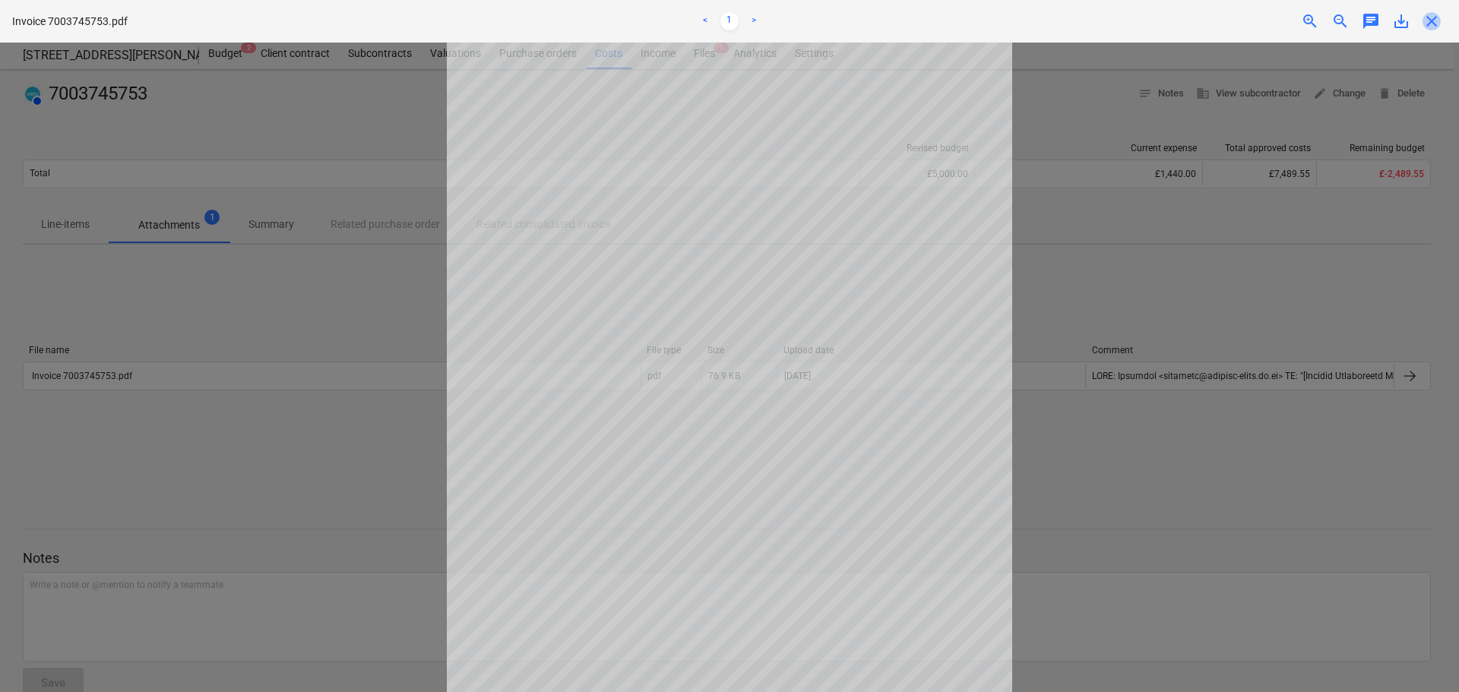
click at [1428, 21] on span "close" at bounding box center [1431, 21] width 18 height 18
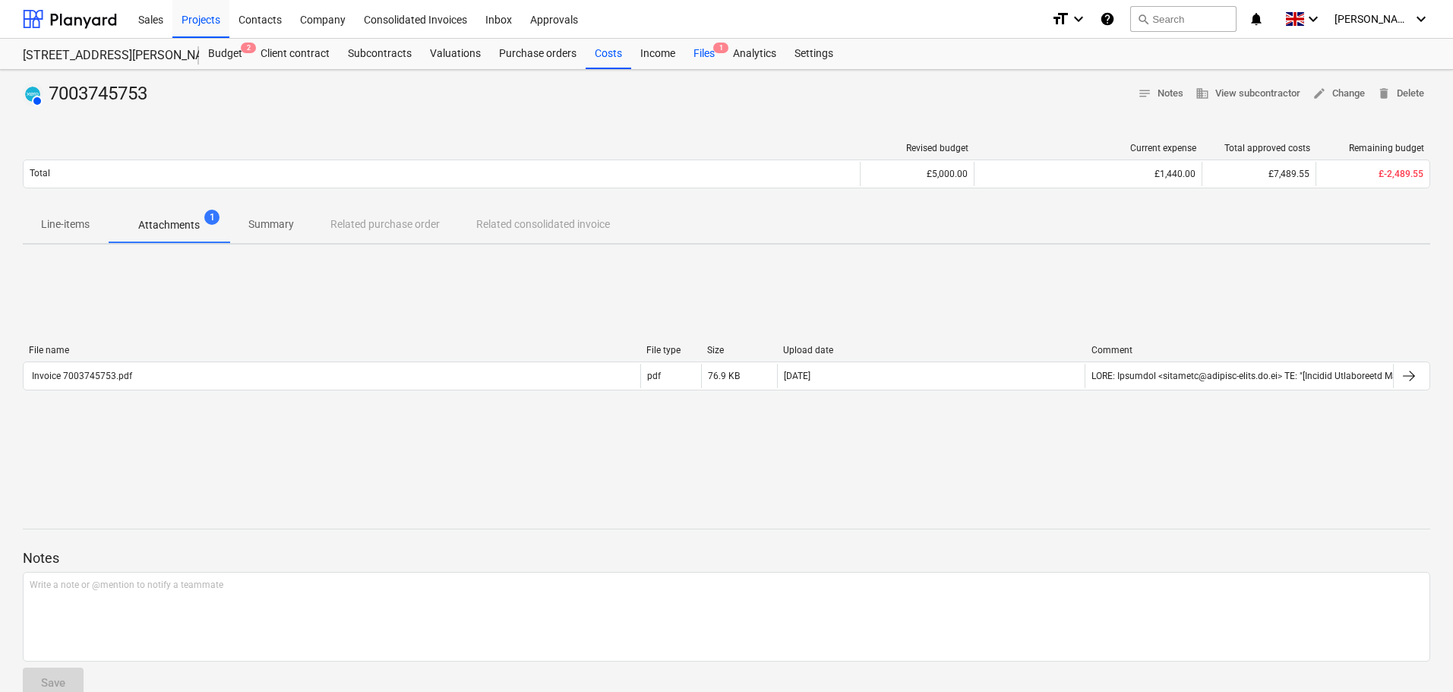
click at [713, 52] on div "Files 1" at bounding box center [705, 54] width 40 height 30
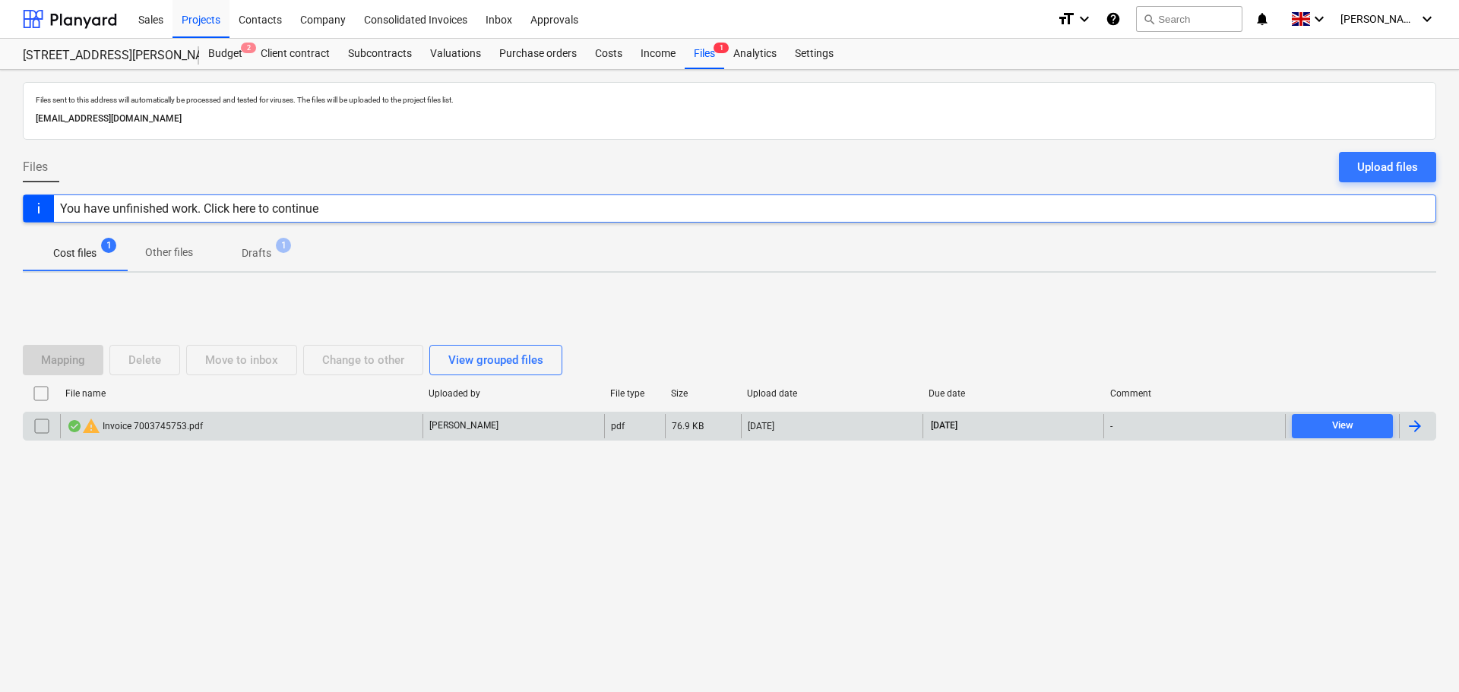
click at [40, 425] on input "checkbox" at bounding box center [42, 426] width 24 height 24
click at [156, 360] on div "Delete" at bounding box center [144, 360] width 33 height 20
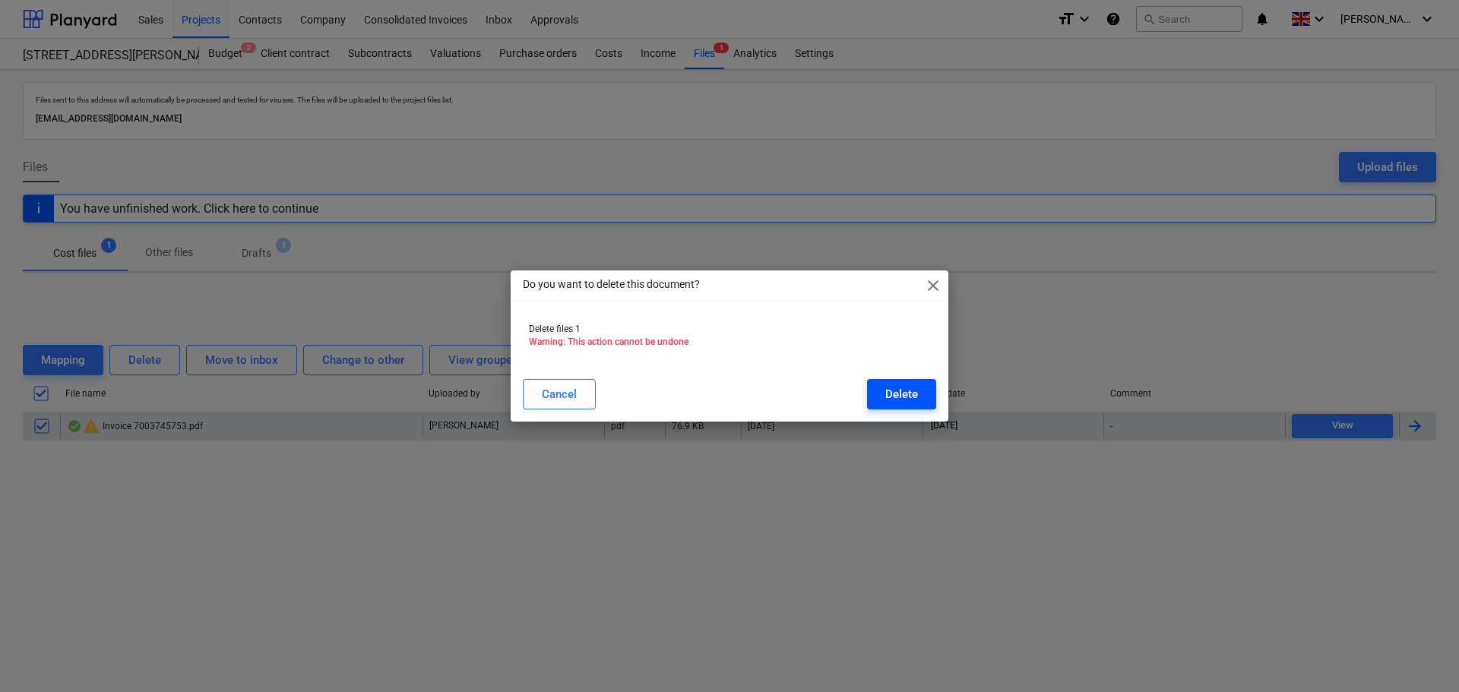
click at [900, 386] on div "Delete" at bounding box center [901, 394] width 33 height 20
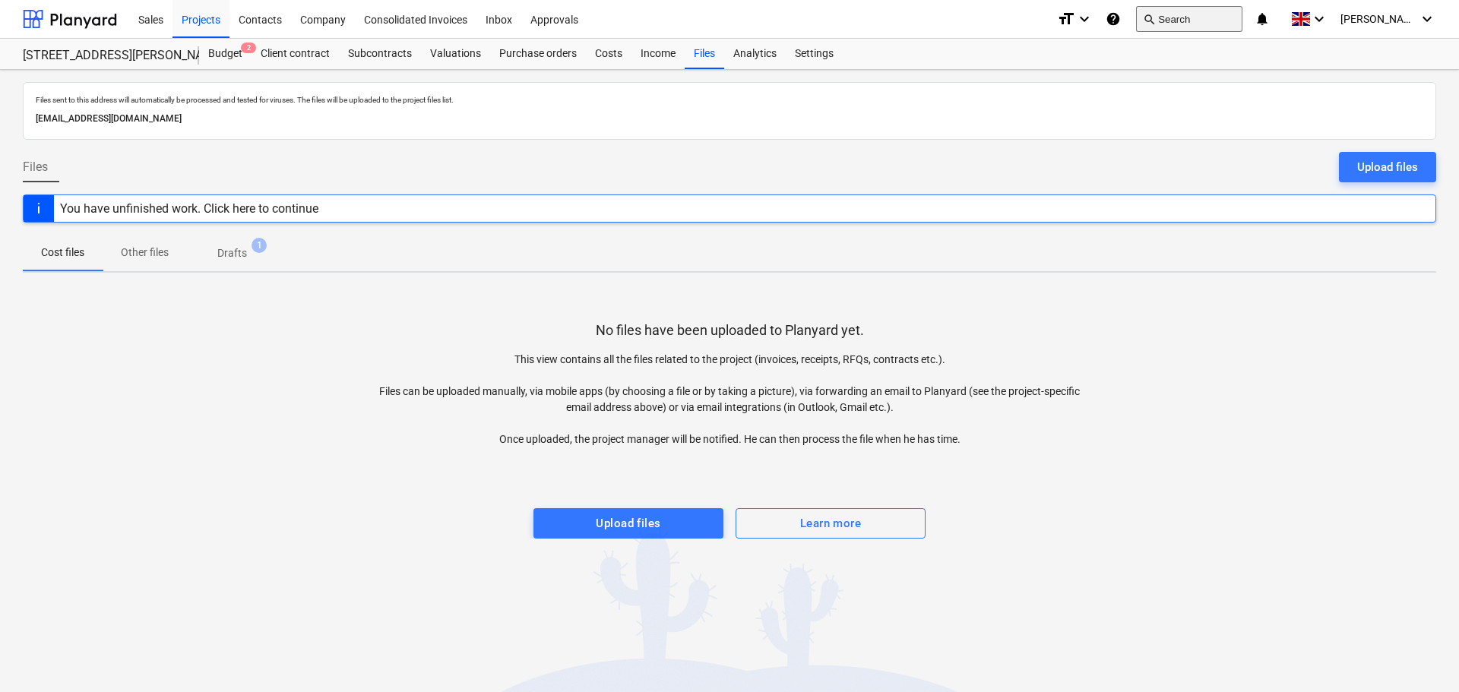
click at [1210, 21] on button "search Search" at bounding box center [1189, 19] width 106 height 26
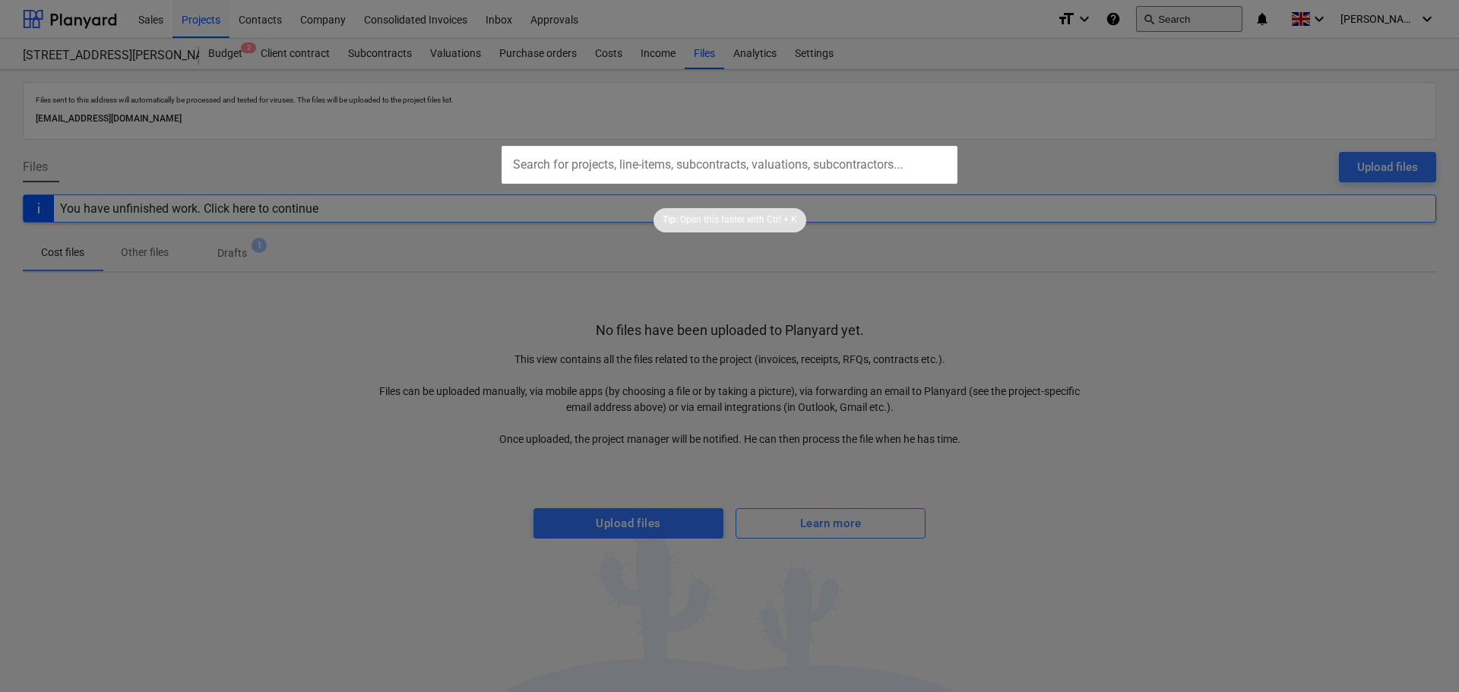
type input "7003745752"
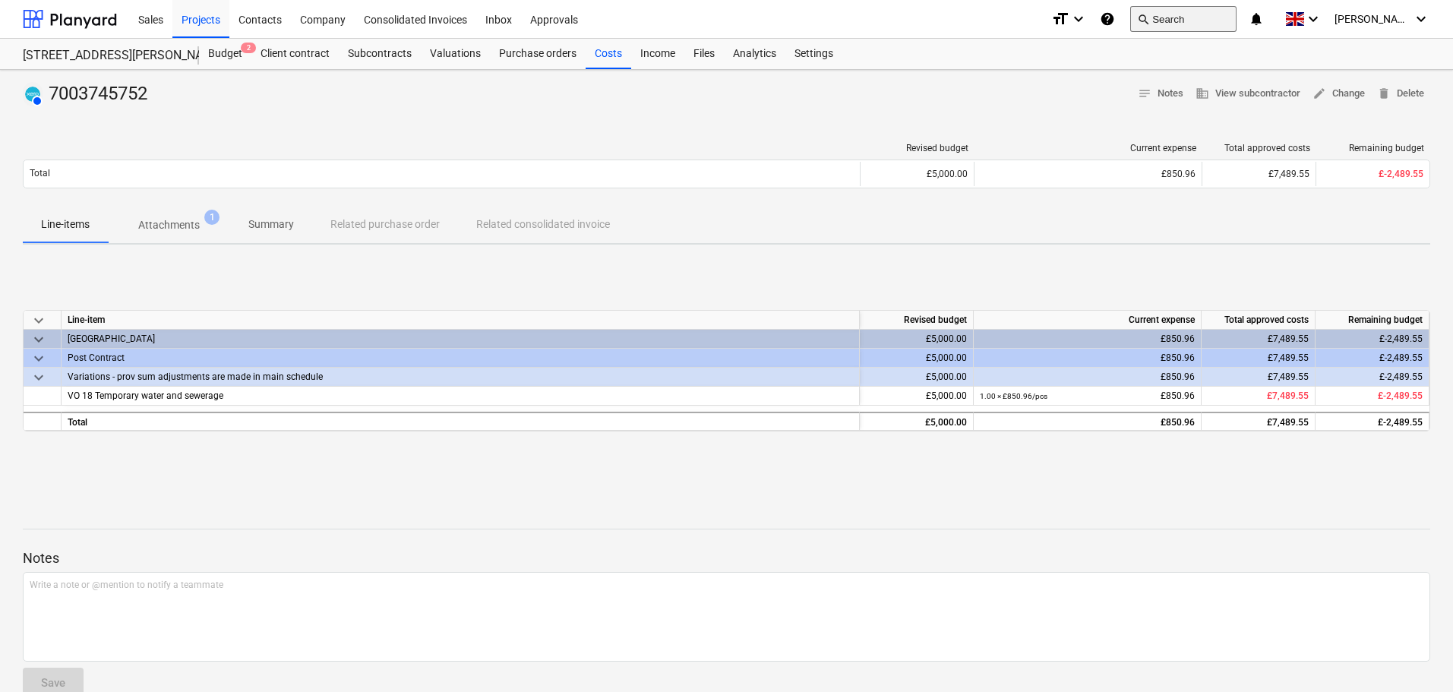
click at [1203, 13] on button "search Search" at bounding box center [1184, 19] width 106 height 26
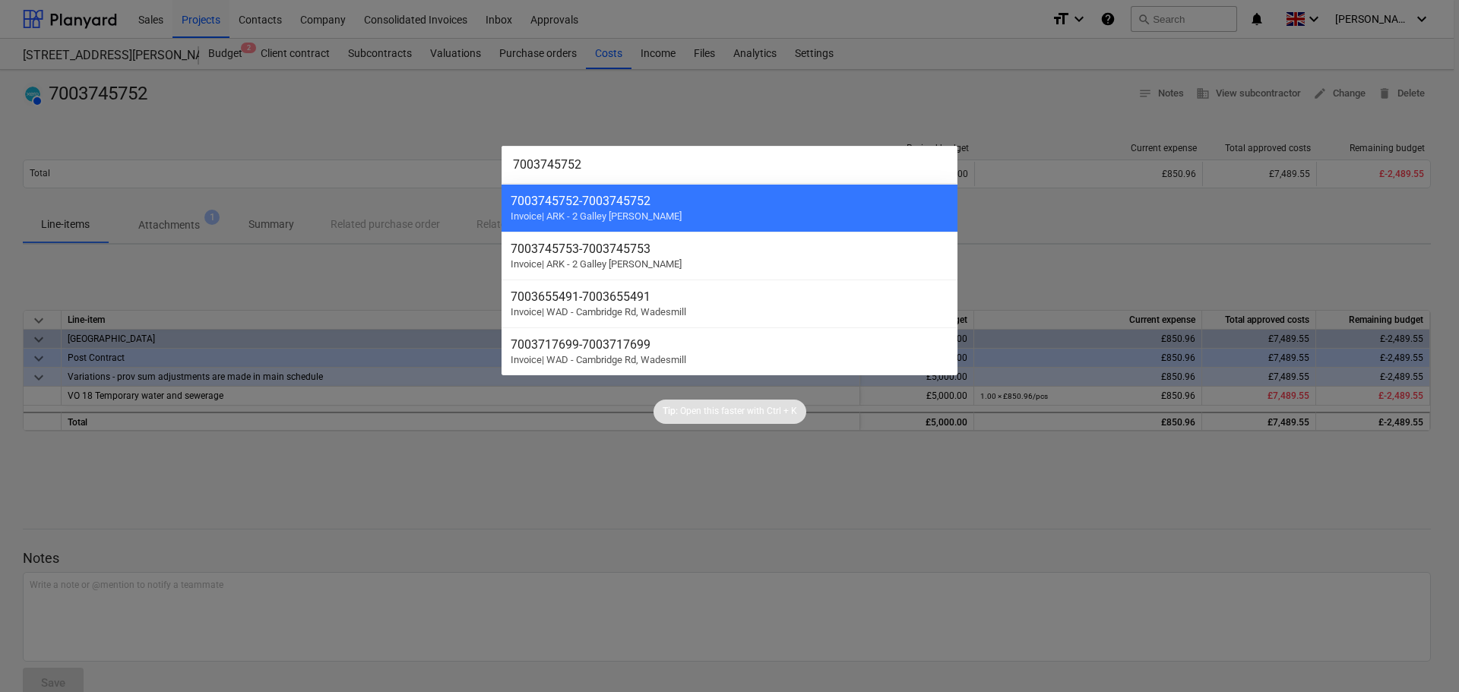
type input "7003745752"
click at [363, 470] on div at bounding box center [729, 346] width 1459 height 692
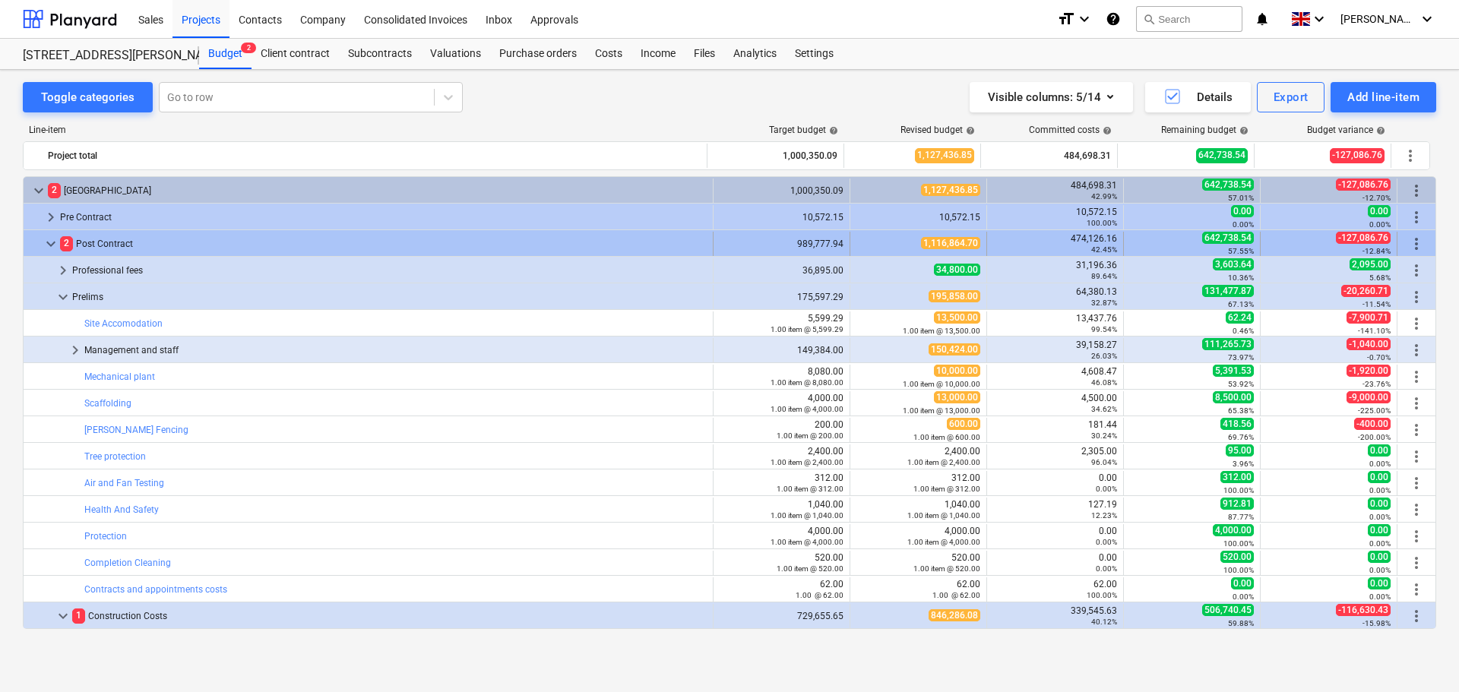
click at [46, 245] on span "keyboard_arrow_down" at bounding box center [51, 244] width 18 height 18
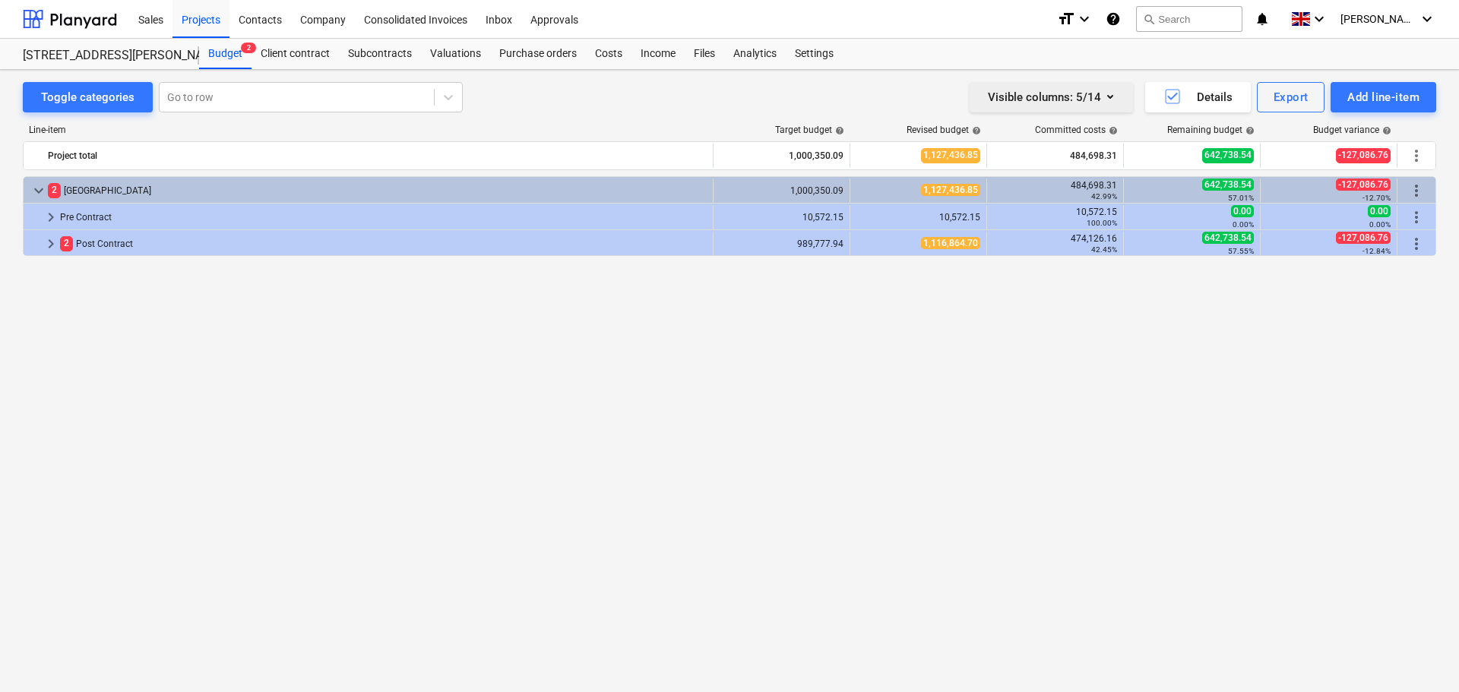
click at [1114, 99] on icon "button" at bounding box center [1110, 96] width 18 height 18
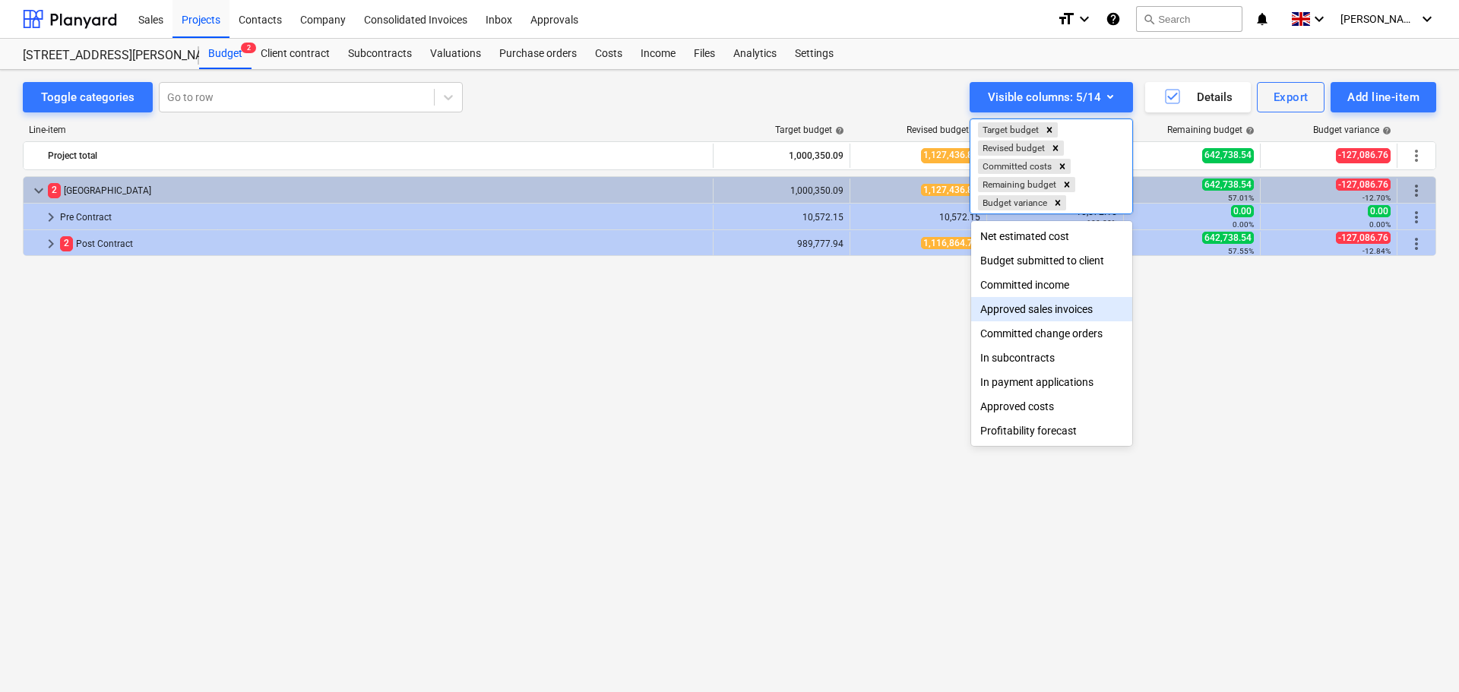
click at [1033, 308] on div "Approved sales invoices" at bounding box center [1051, 309] width 161 height 24
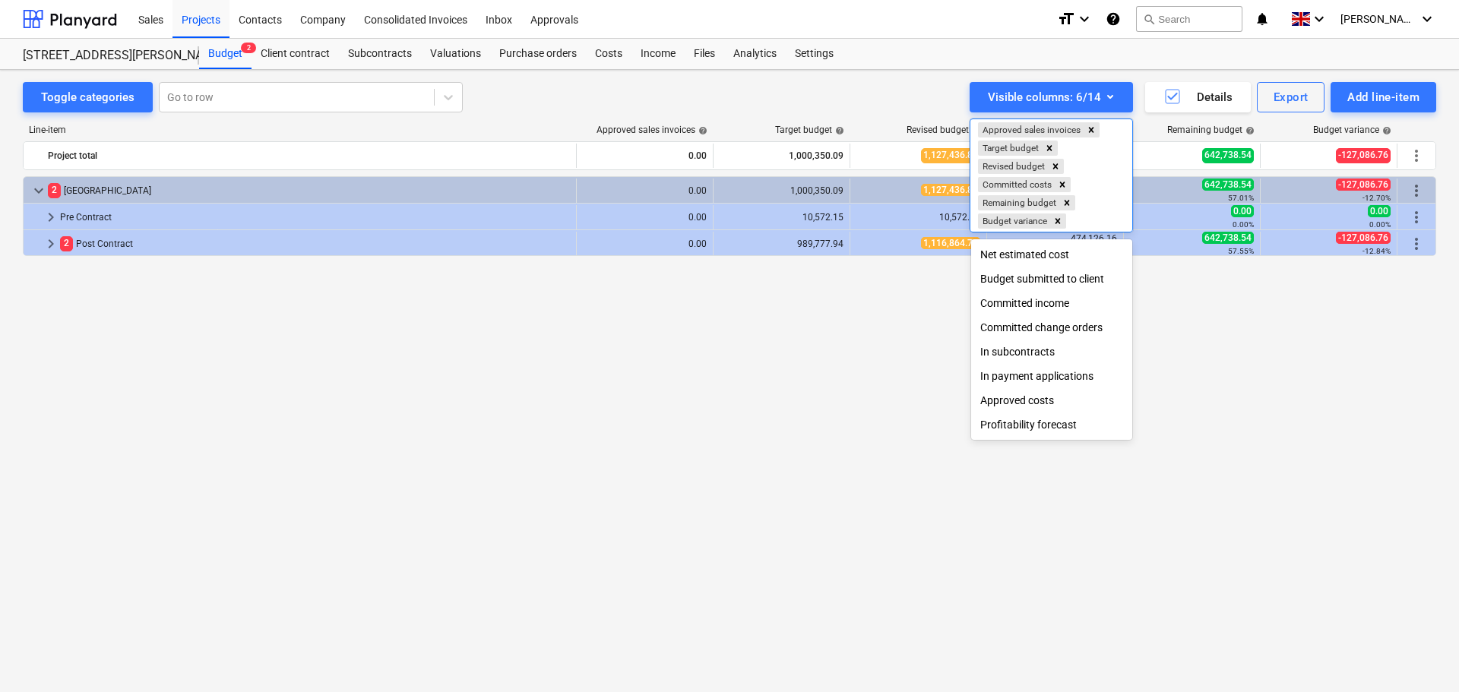
click at [853, 364] on div at bounding box center [729, 346] width 1459 height 692
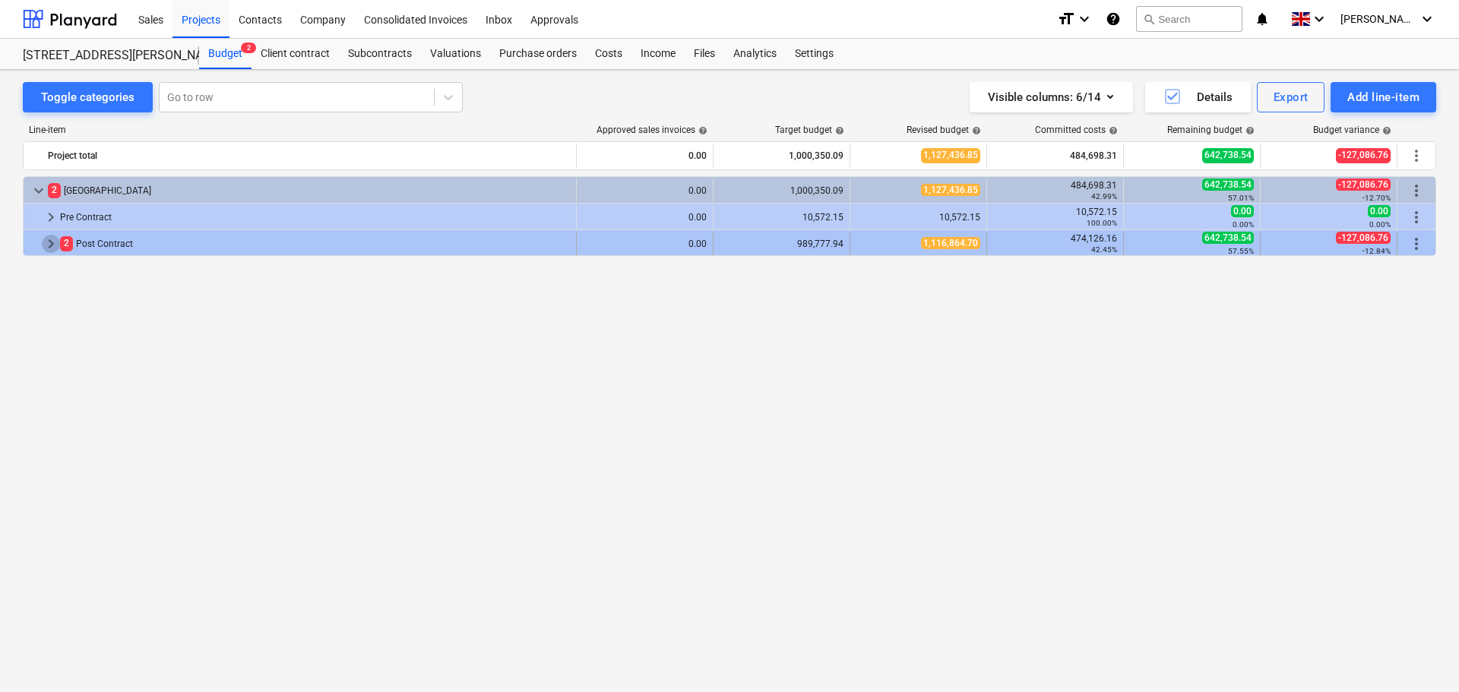
click at [51, 248] on span "keyboard_arrow_right" at bounding box center [51, 244] width 18 height 18
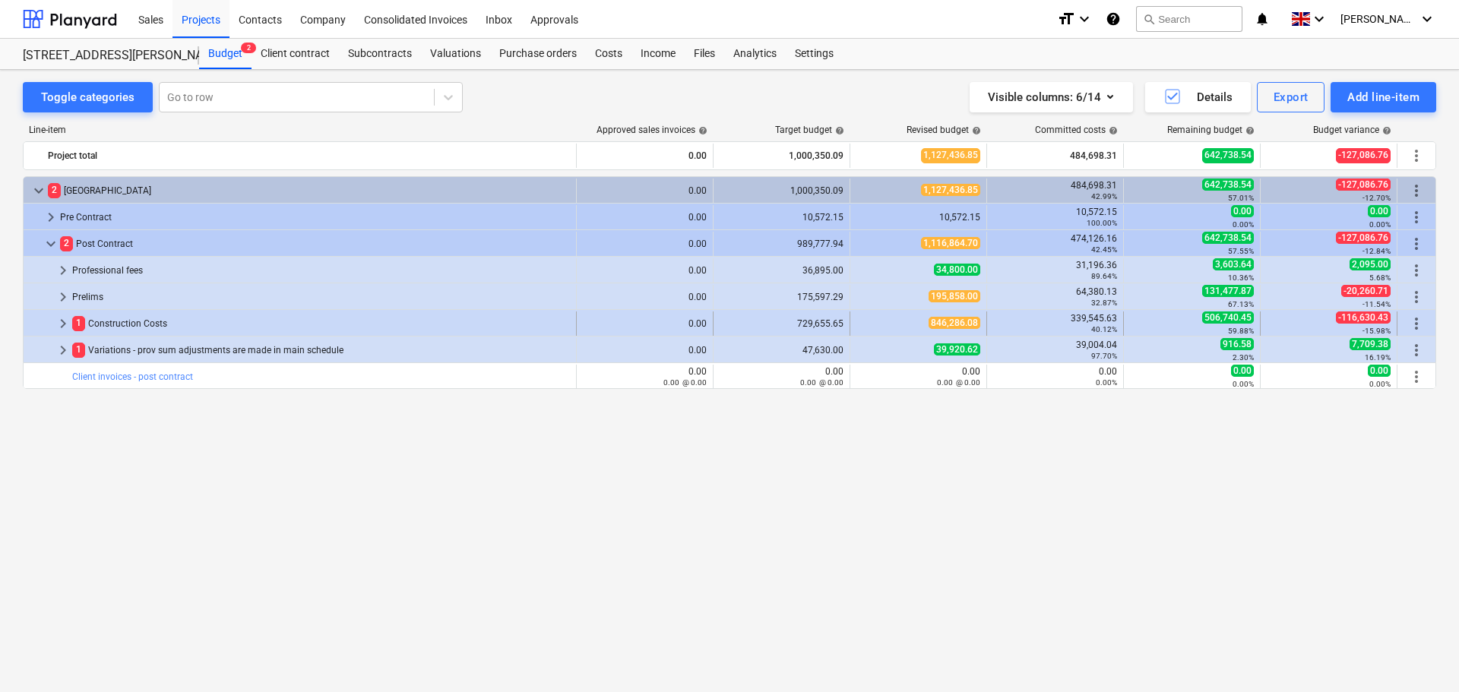
click at [62, 328] on span "keyboard_arrow_right" at bounding box center [63, 324] width 18 height 18
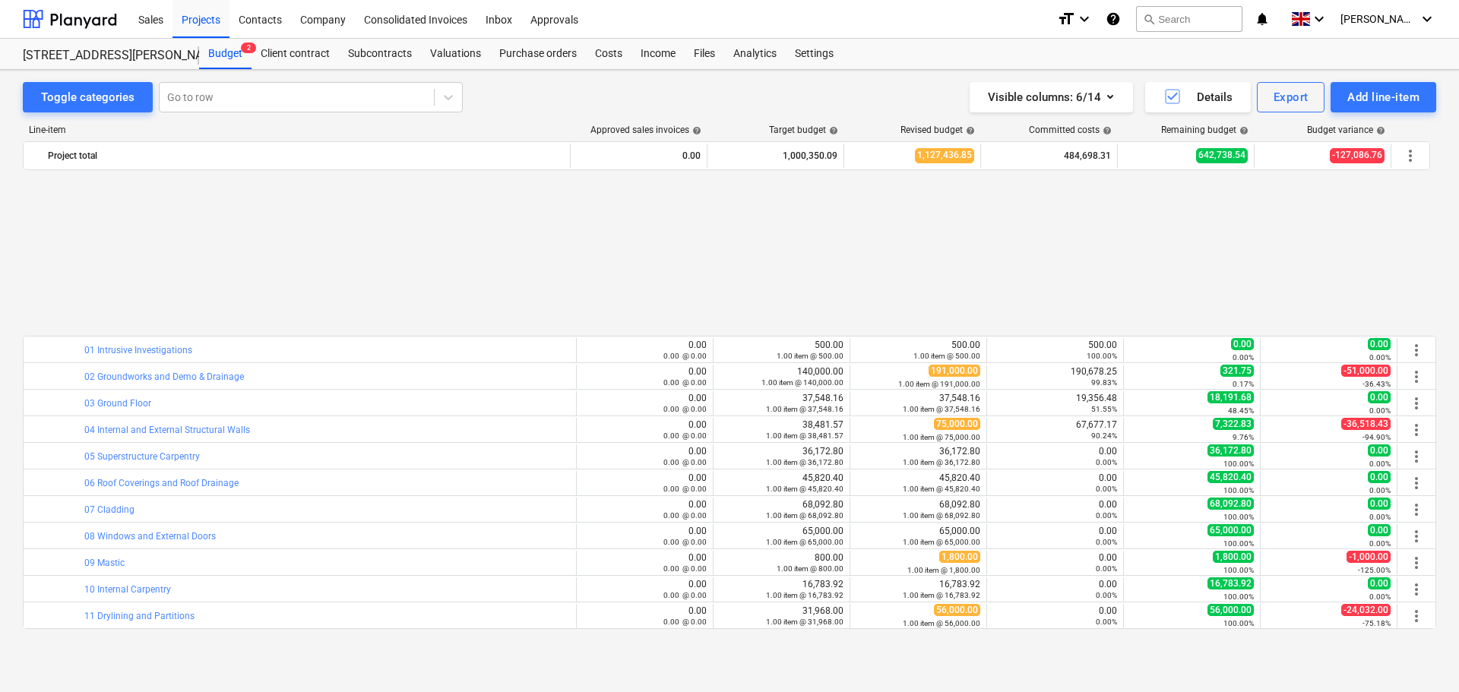
scroll to position [212, 0]
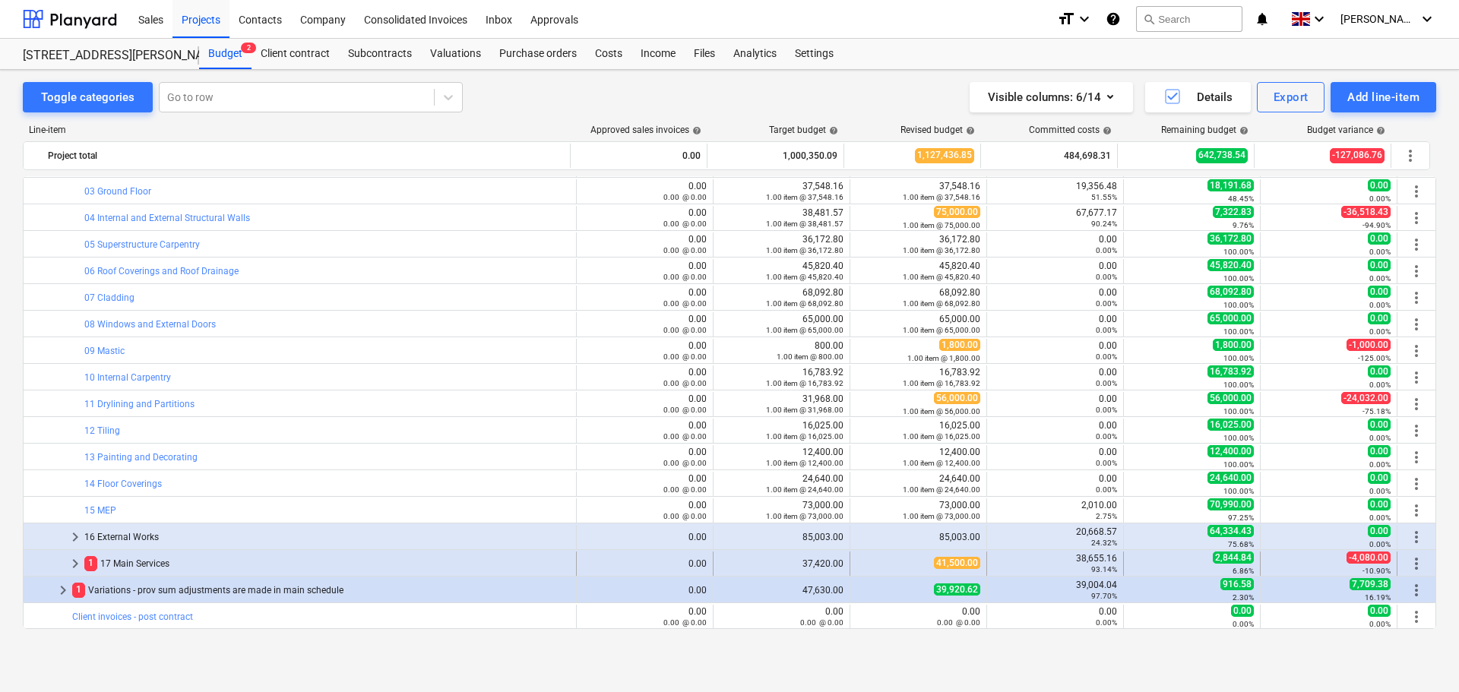
click at [75, 565] on span "keyboard_arrow_right" at bounding box center [75, 564] width 18 height 18
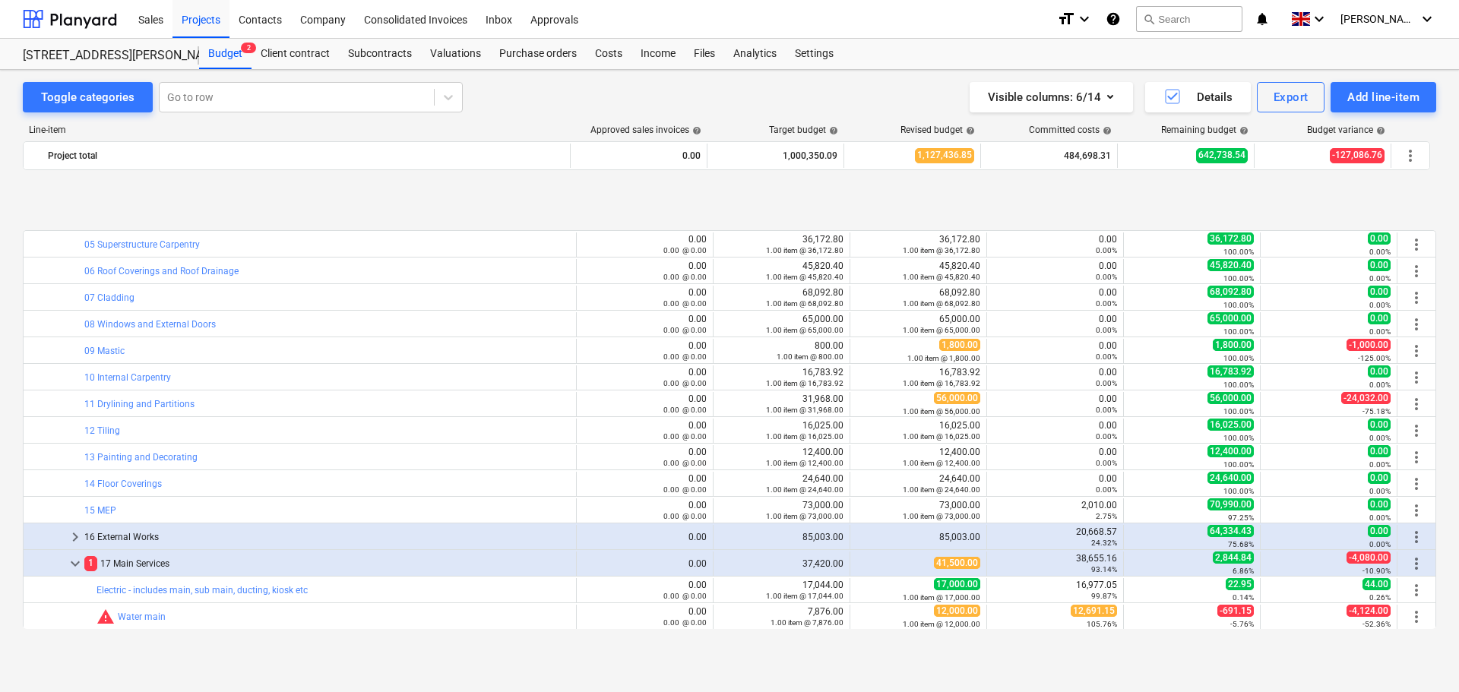
scroll to position [318, 0]
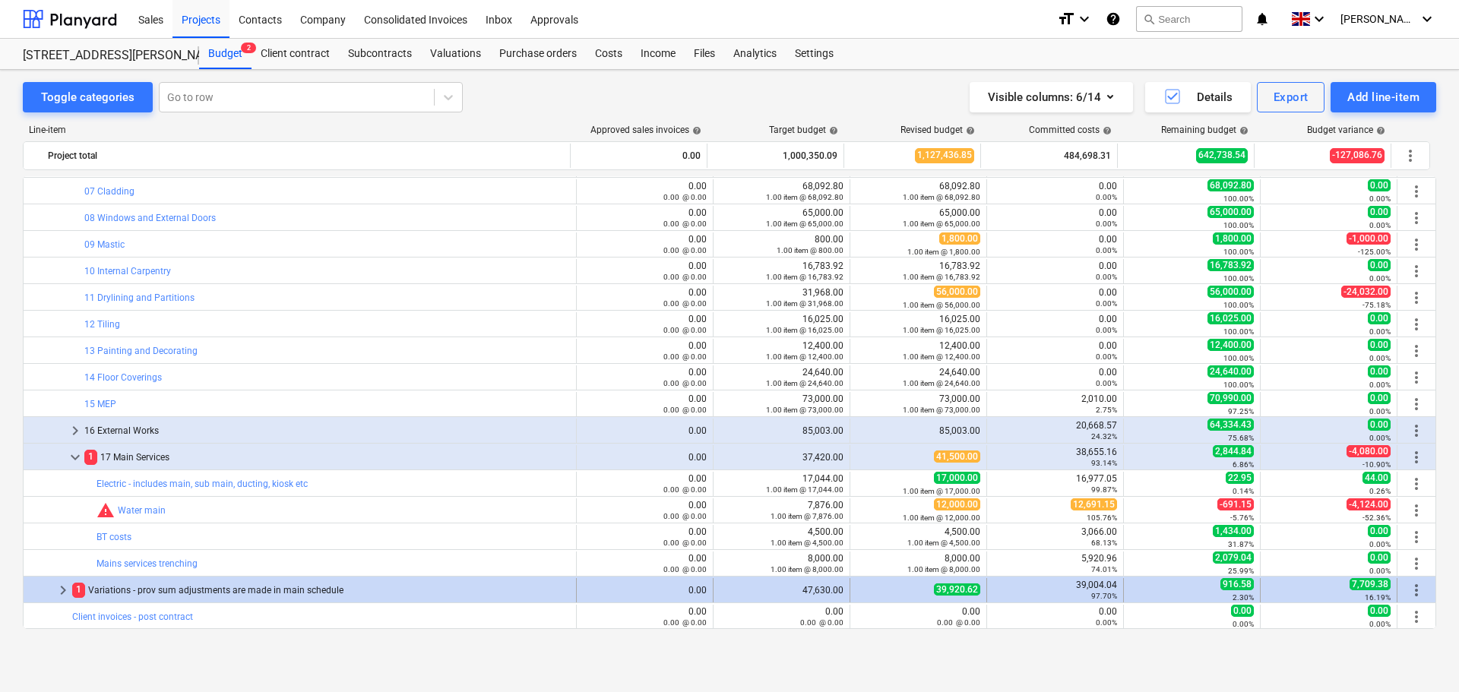
click at [62, 594] on span "keyboard_arrow_right" at bounding box center [63, 590] width 18 height 18
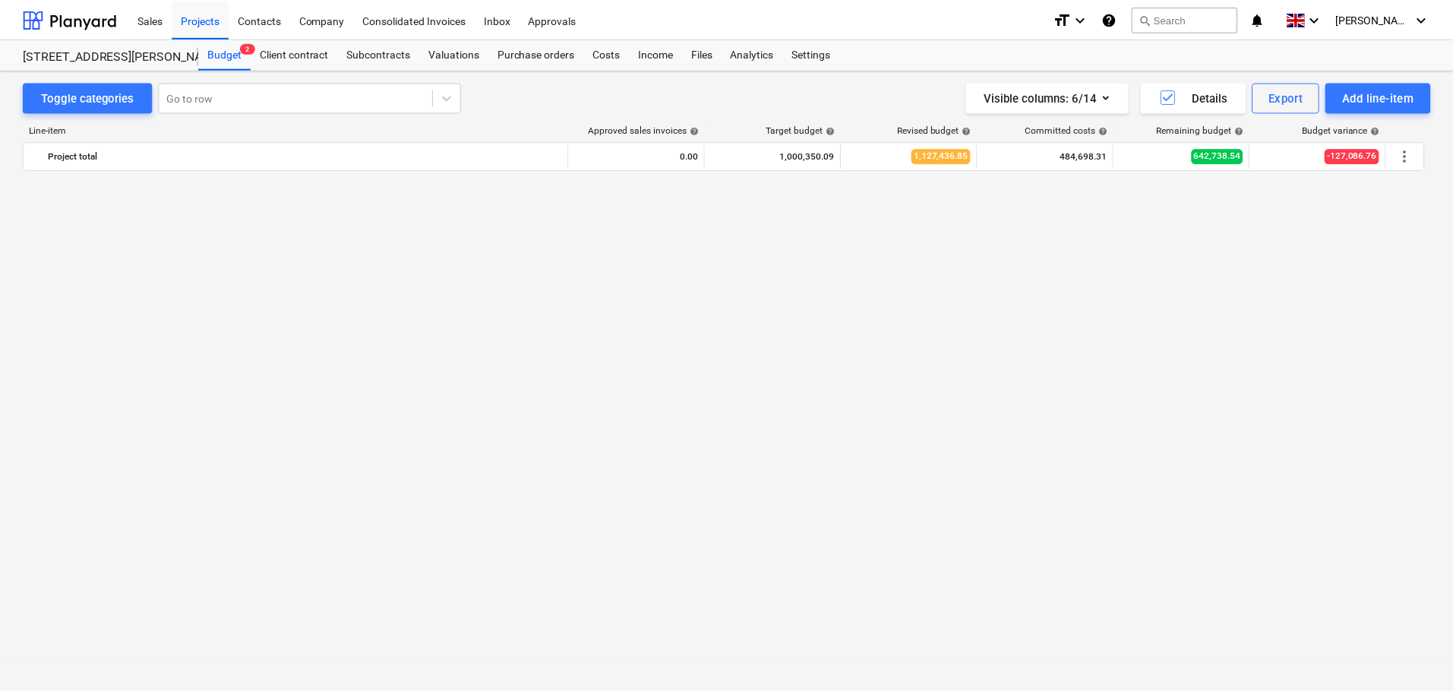
scroll to position [0, 0]
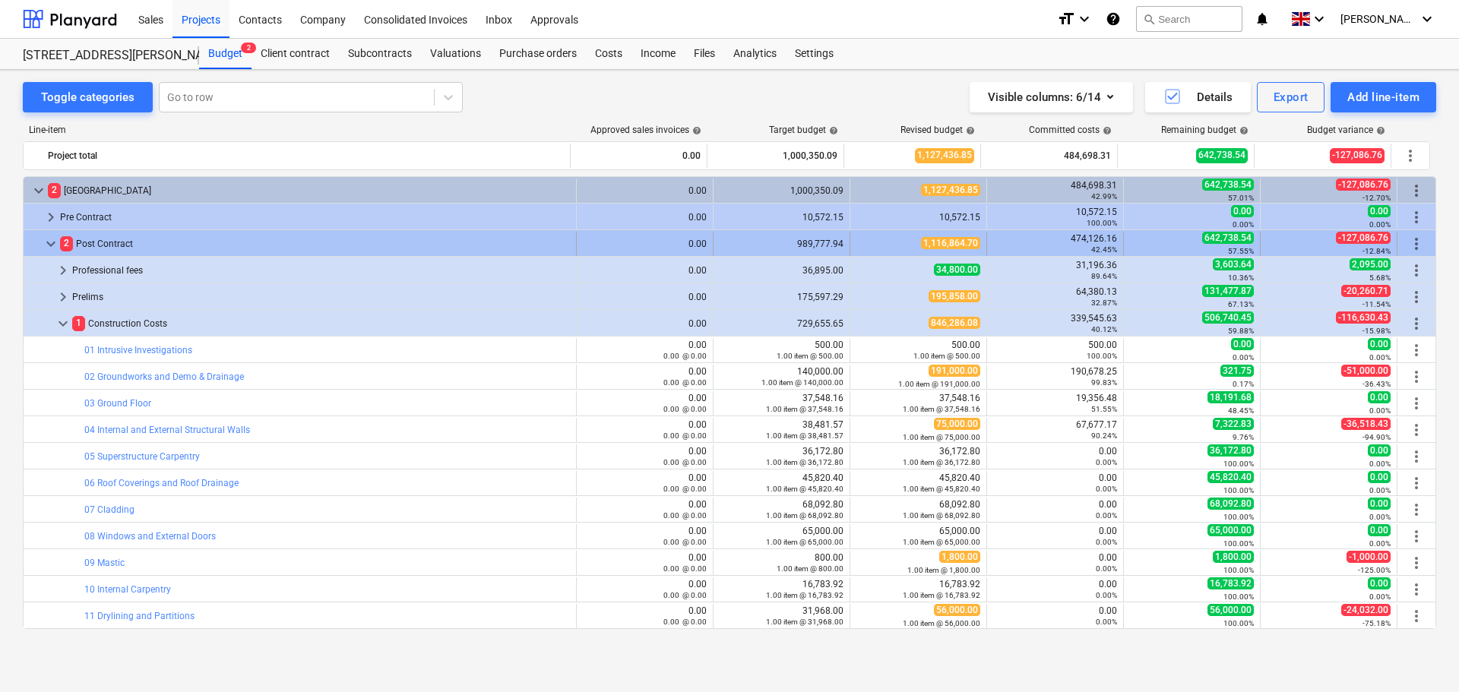
click at [46, 245] on span "keyboard_arrow_down" at bounding box center [51, 244] width 18 height 18
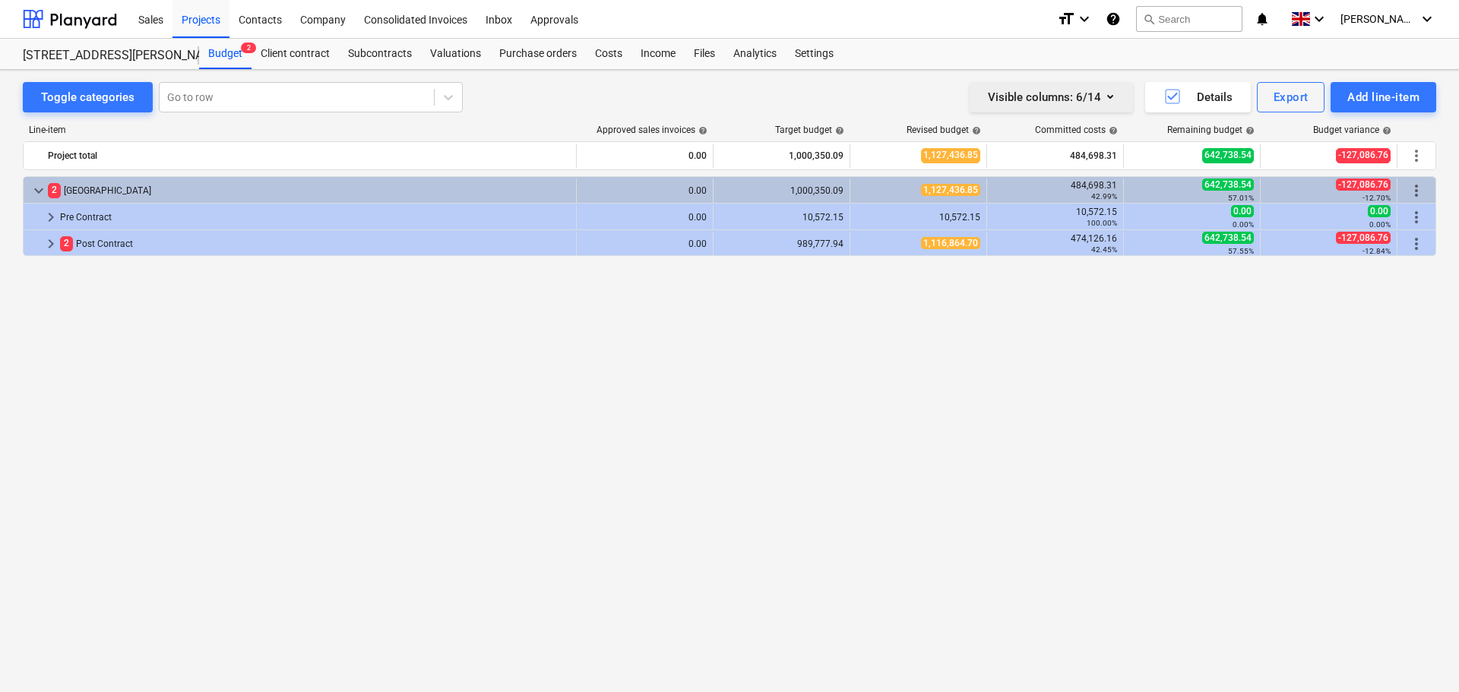
click at [1113, 98] on icon "button" at bounding box center [1110, 96] width 18 height 18
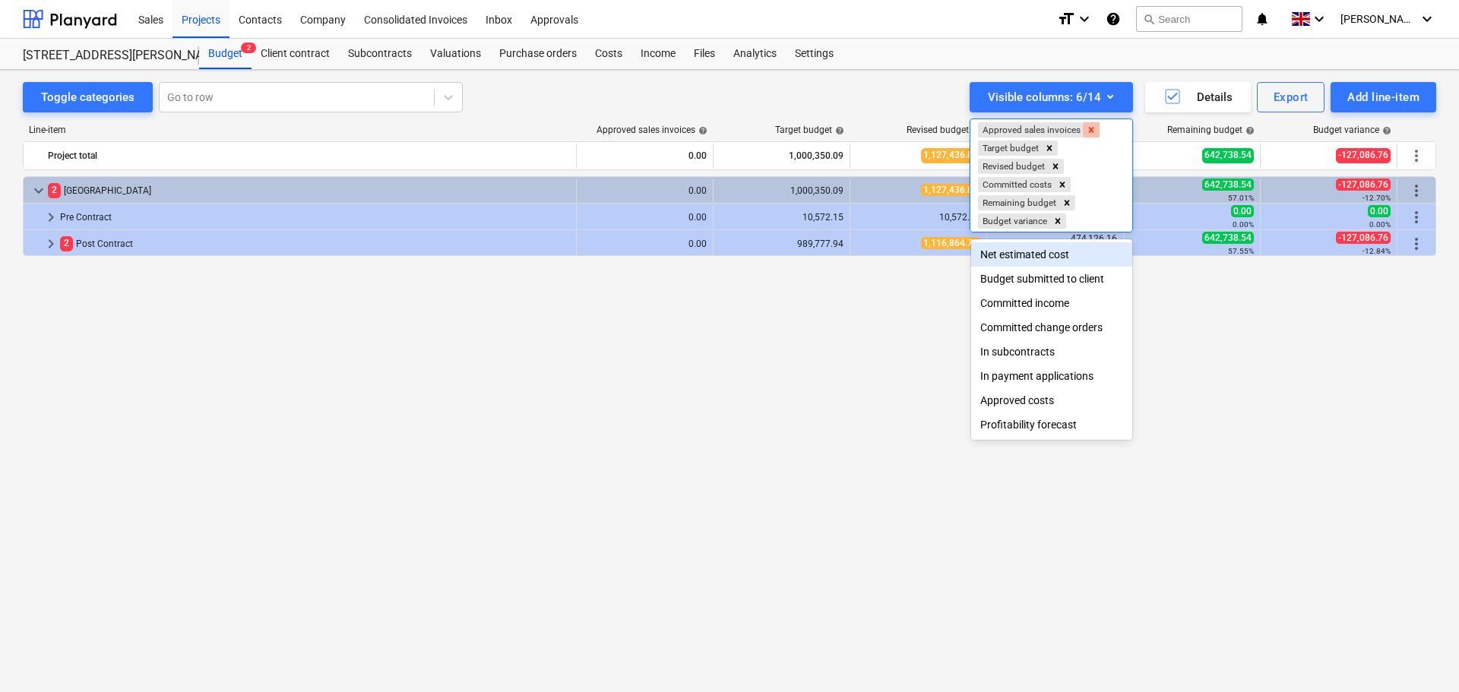
click at [1090, 130] on icon "Remove Approved sales invoices" at bounding box center [1091, 130] width 11 height 11
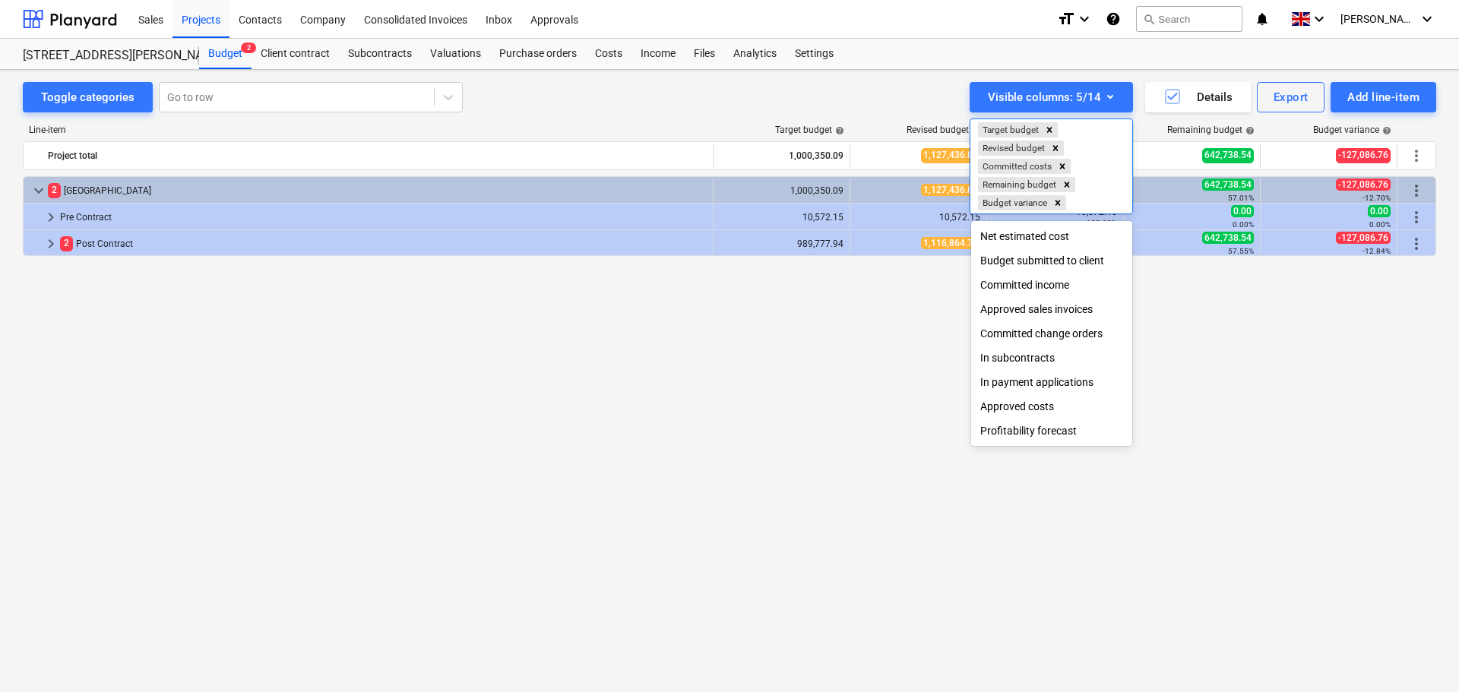
click at [1024, 412] on div "Approved costs" at bounding box center [1051, 406] width 161 height 24
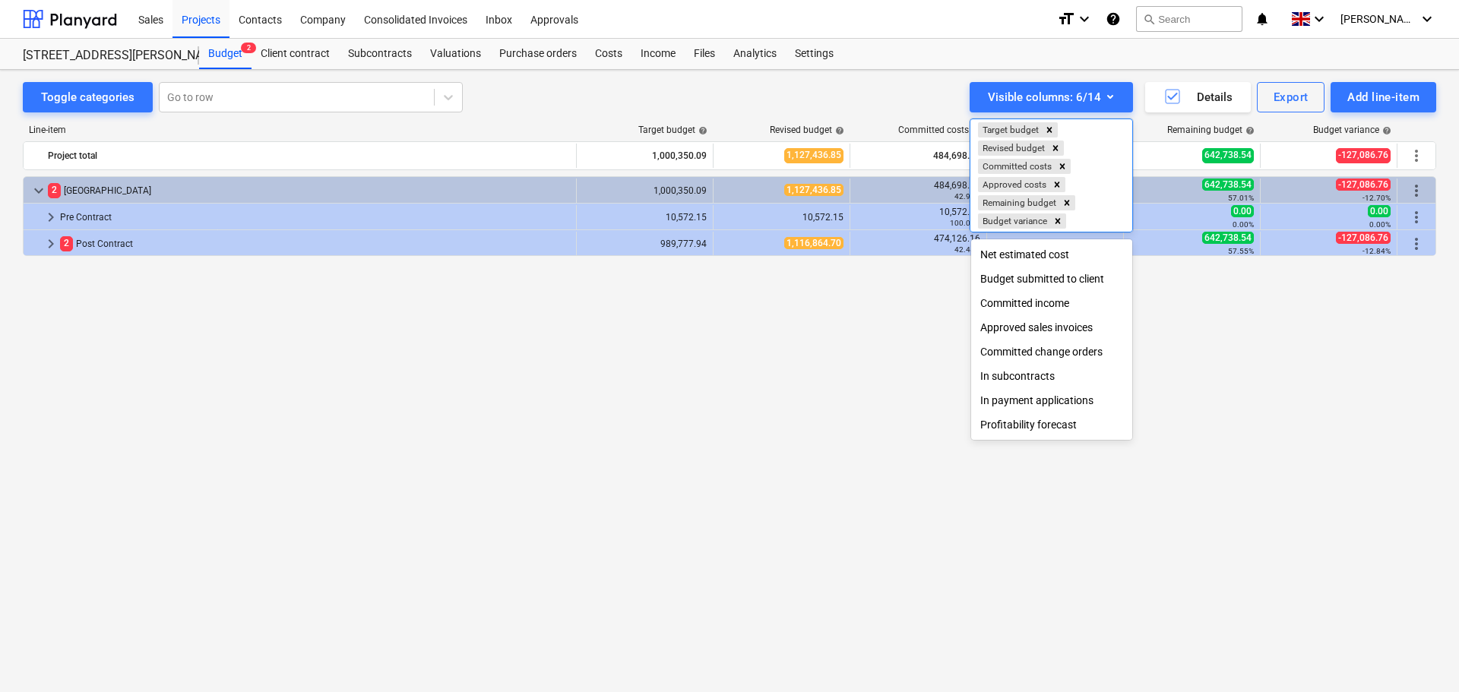
click at [804, 431] on div at bounding box center [729, 346] width 1459 height 692
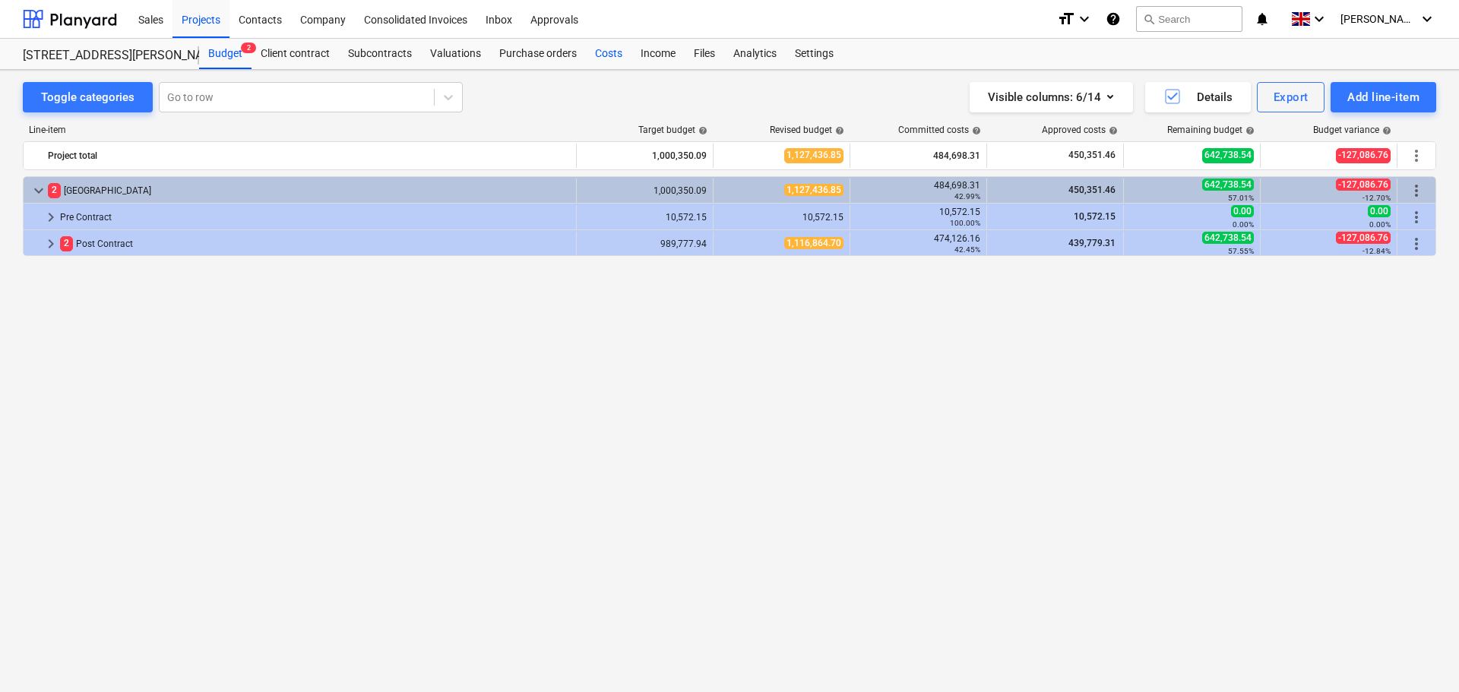
click at [606, 55] on div "Costs" at bounding box center [609, 54] width 46 height 30
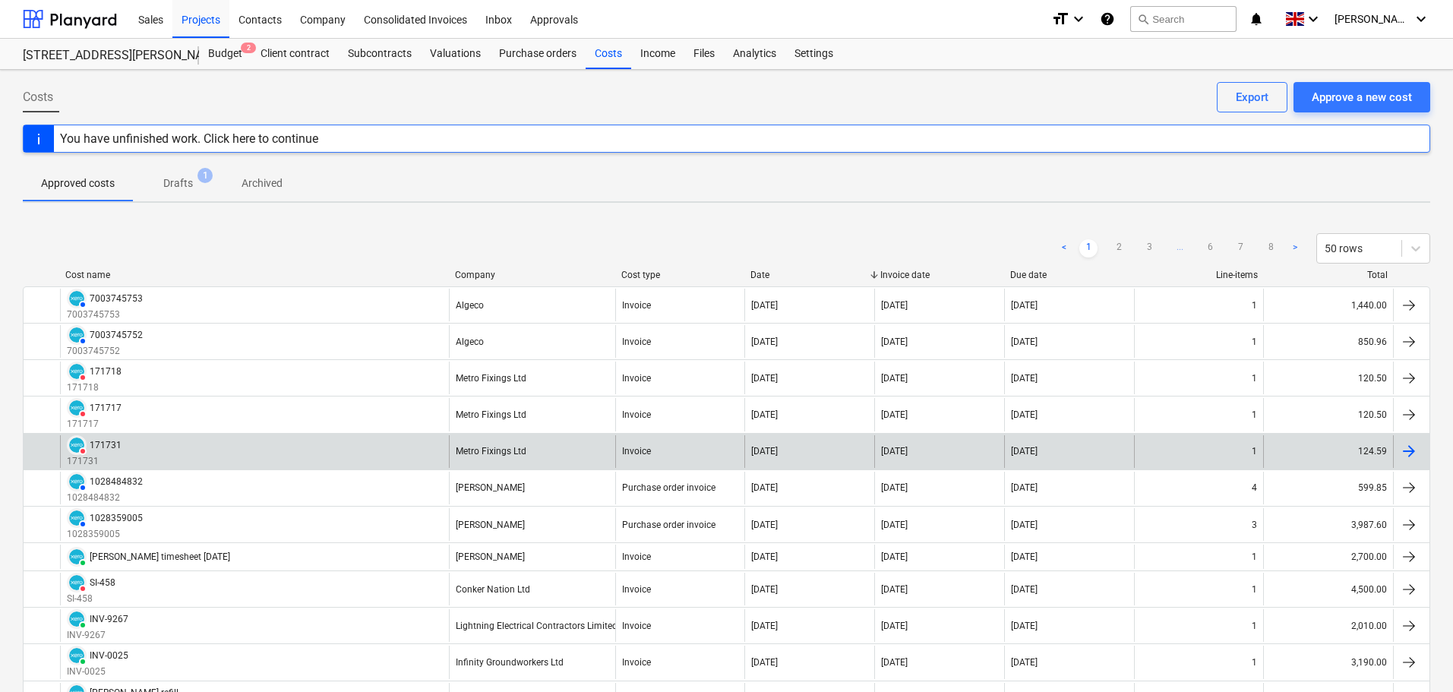
click at [413, 451] on div "DELETED 171731 171731" at bounding box center [254, 451] width 389 height 33
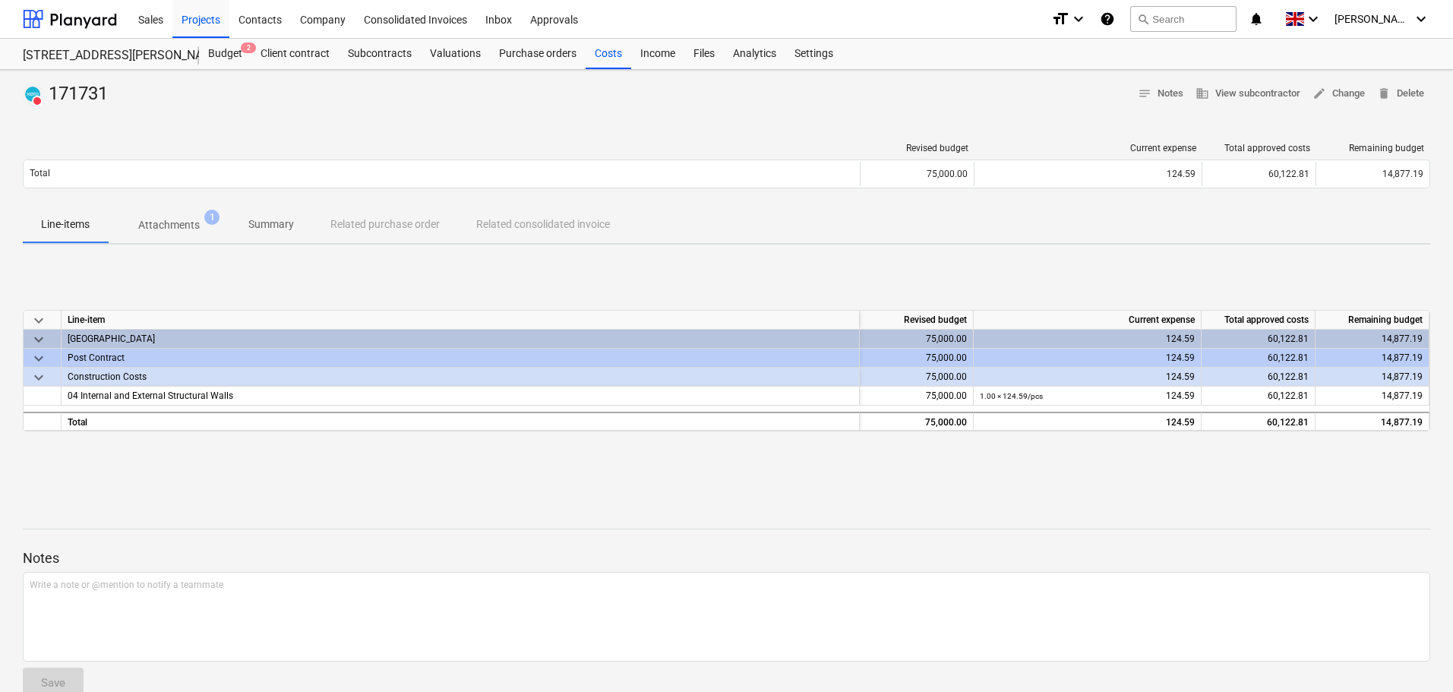
drag, startPoint x: 160, startPoint y: 229, endPoint x: 308, endPoint y: 229, distance: 148.2
click at [163, 229] on p "Attachments" at bounding box center [169, 225] width 62 height 16
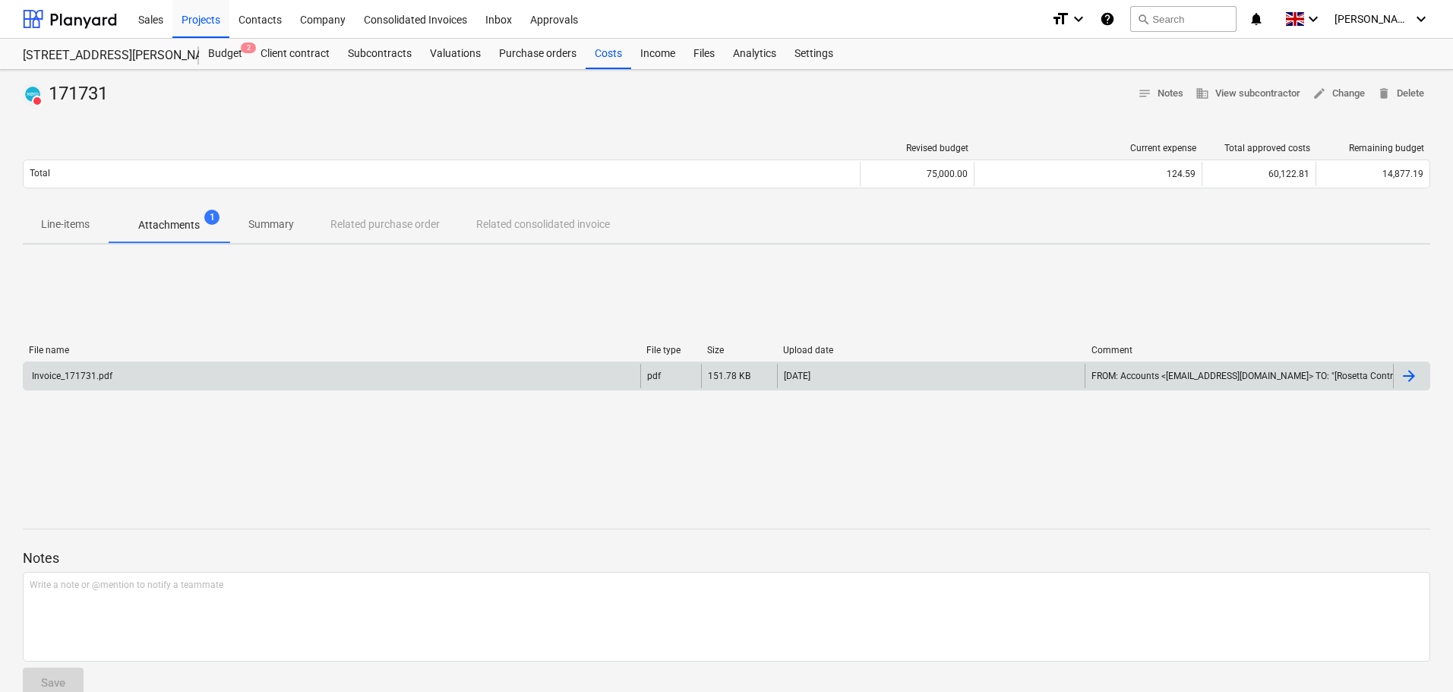
click at [441, 376] on div "Invoice_171731.pdf" at bounding box center [332, 376] width 617 height 24
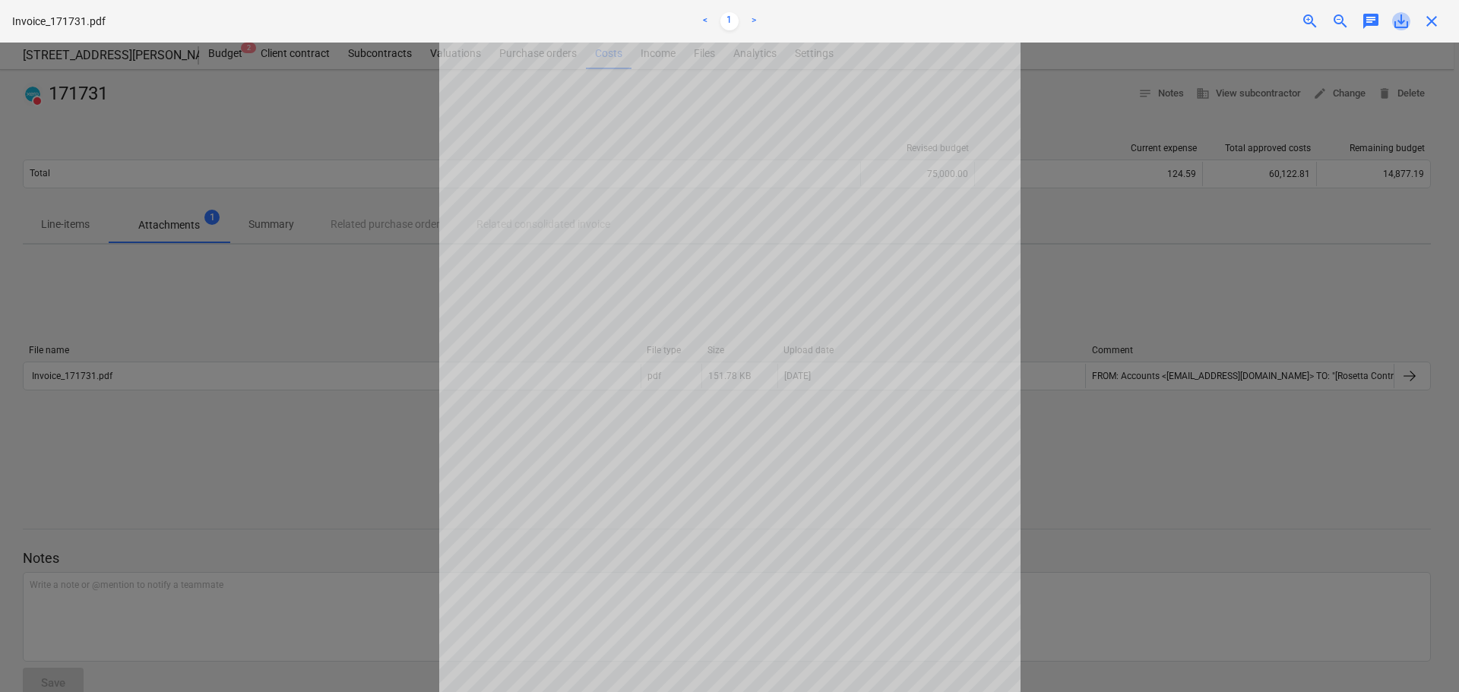
click at [1405, 26] on span "save_alt" at bounding box center [1401, 21] width 18 height 18
click at [1441, 17] on div "close" at bounding box center [1431, 21] width 30 height 18
click at [1430, 20] on span "close" at bounding box center [1431, 21] width 18 height 18
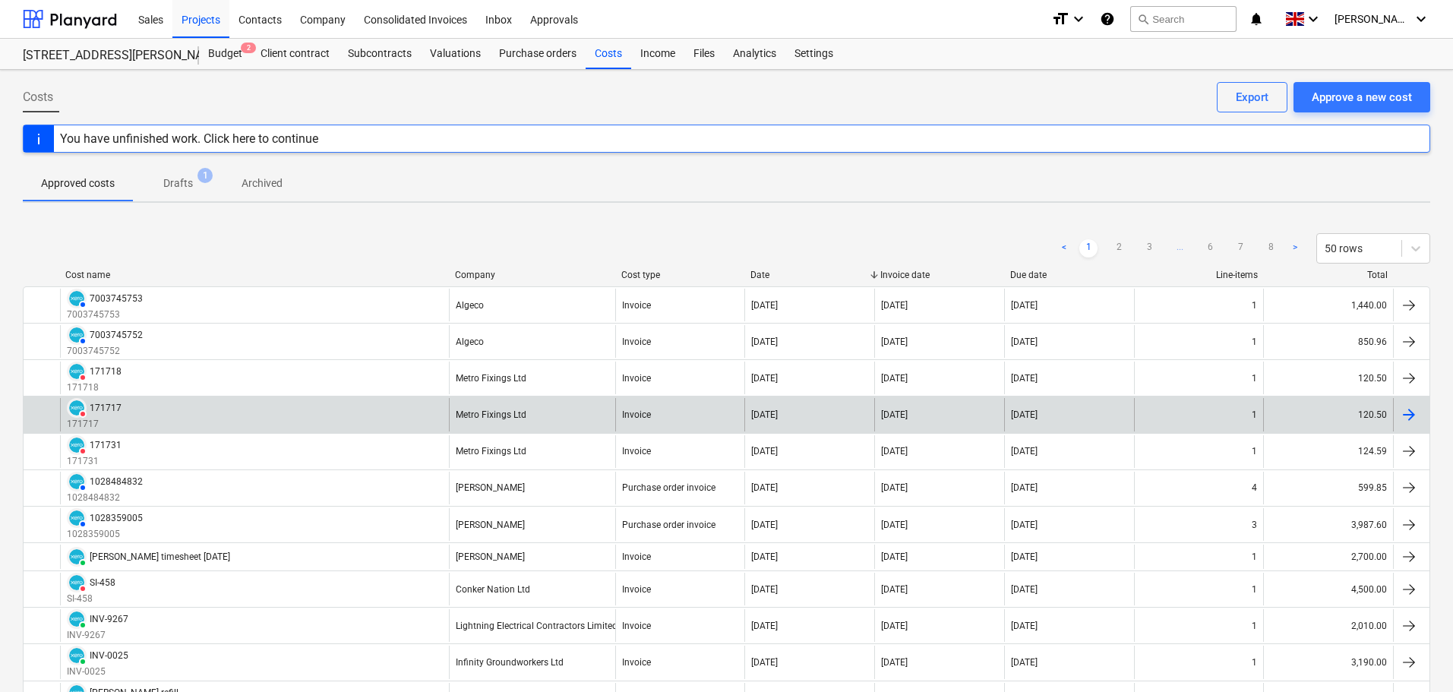
click at [156, 410] on div "DELETED 171717 171717" at bounding box center [254, 414] width 389 height 33
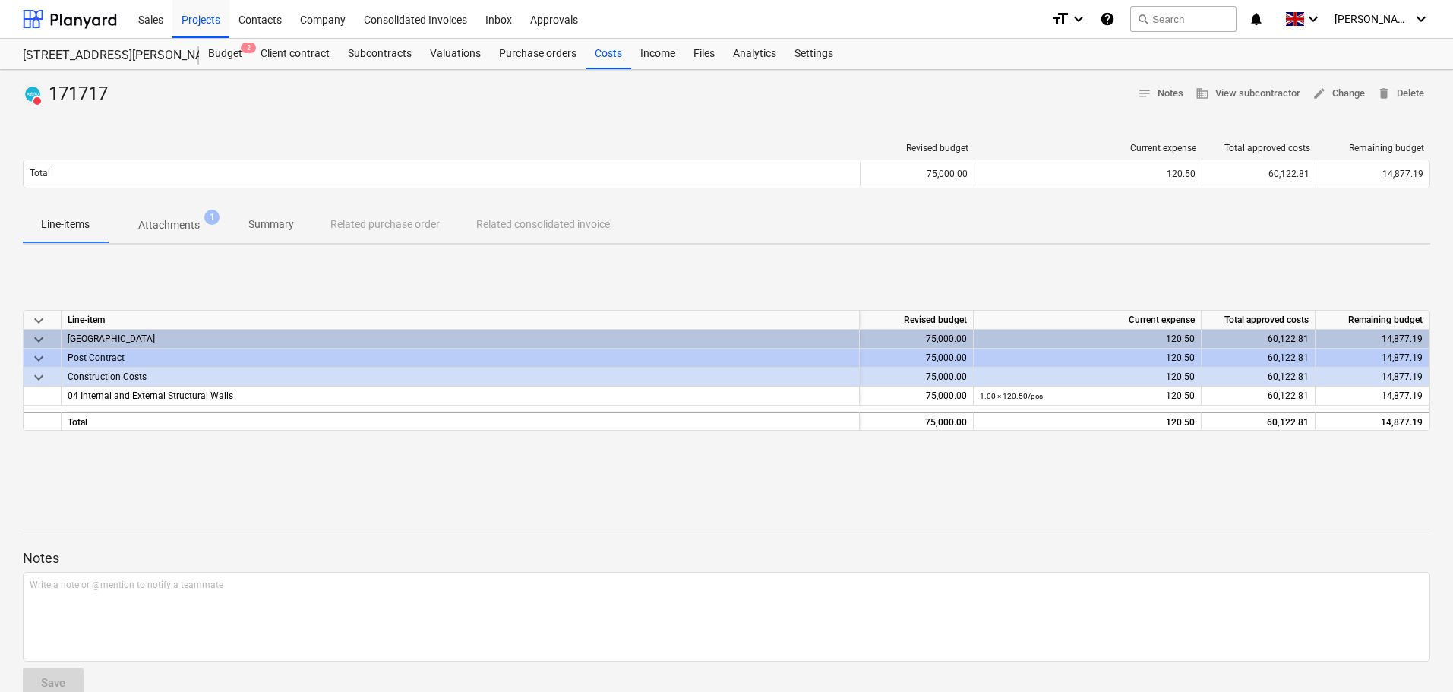
click at [167, 225] on p "Attachments" at bounding box center [169, 225] width 62 height 16
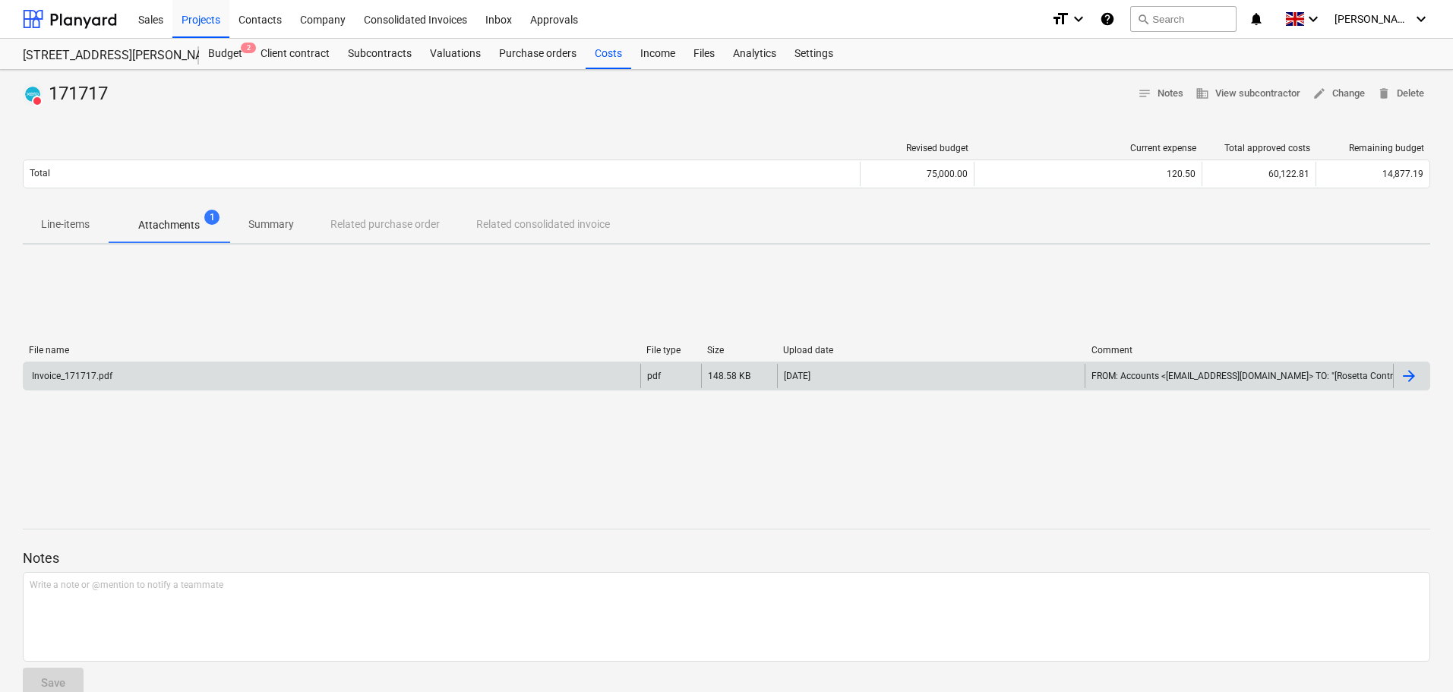
click at [220, 384] on div "Invoice_171717.pdf" at bounding box center [332, 376] width 617 height 24
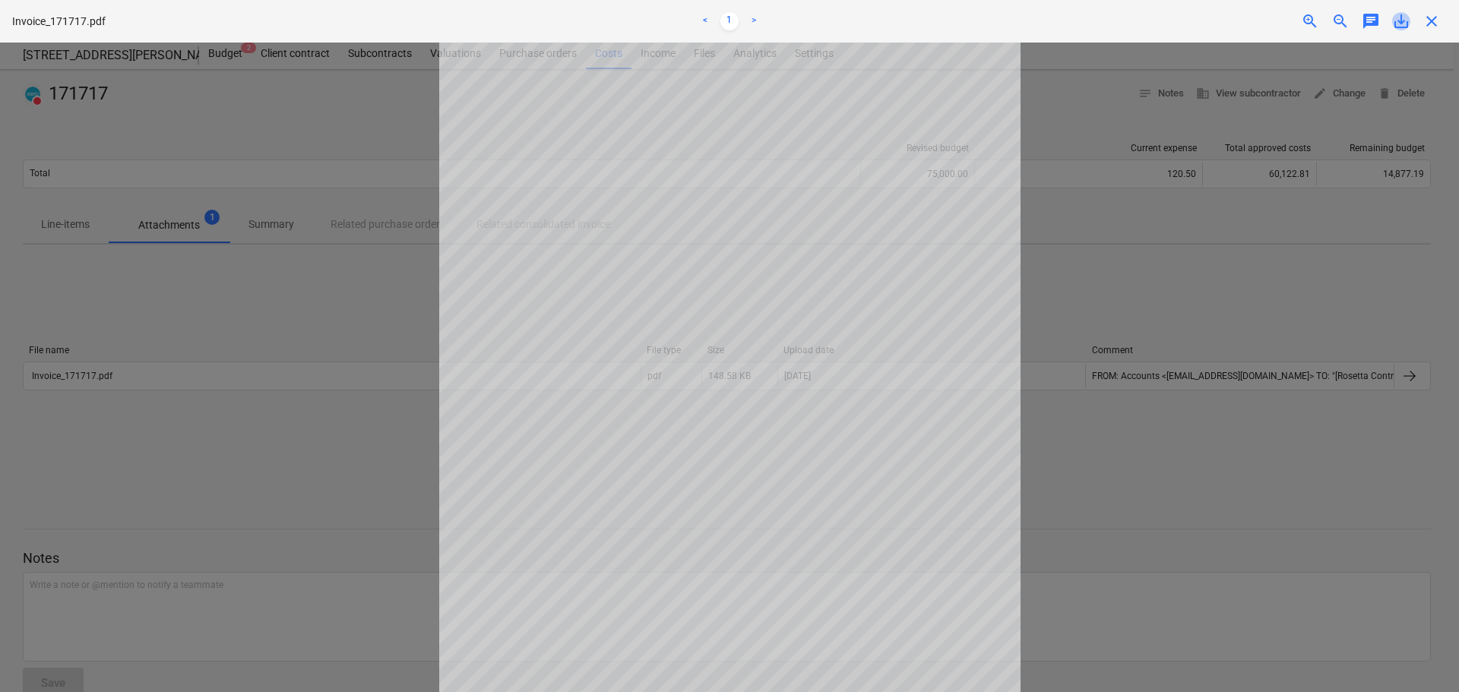
click at [1404, 26] on span "save_alt" at bounding box center [1401, 21] width 18 height 18
drag, startPoint x: 1433, startPoint y: 23, endPoint x: 1403, endPoint y: 30, distance: 30.4
click at [1433, 23] on span "close" at bounding box center [1431, 21] width 18 height 18
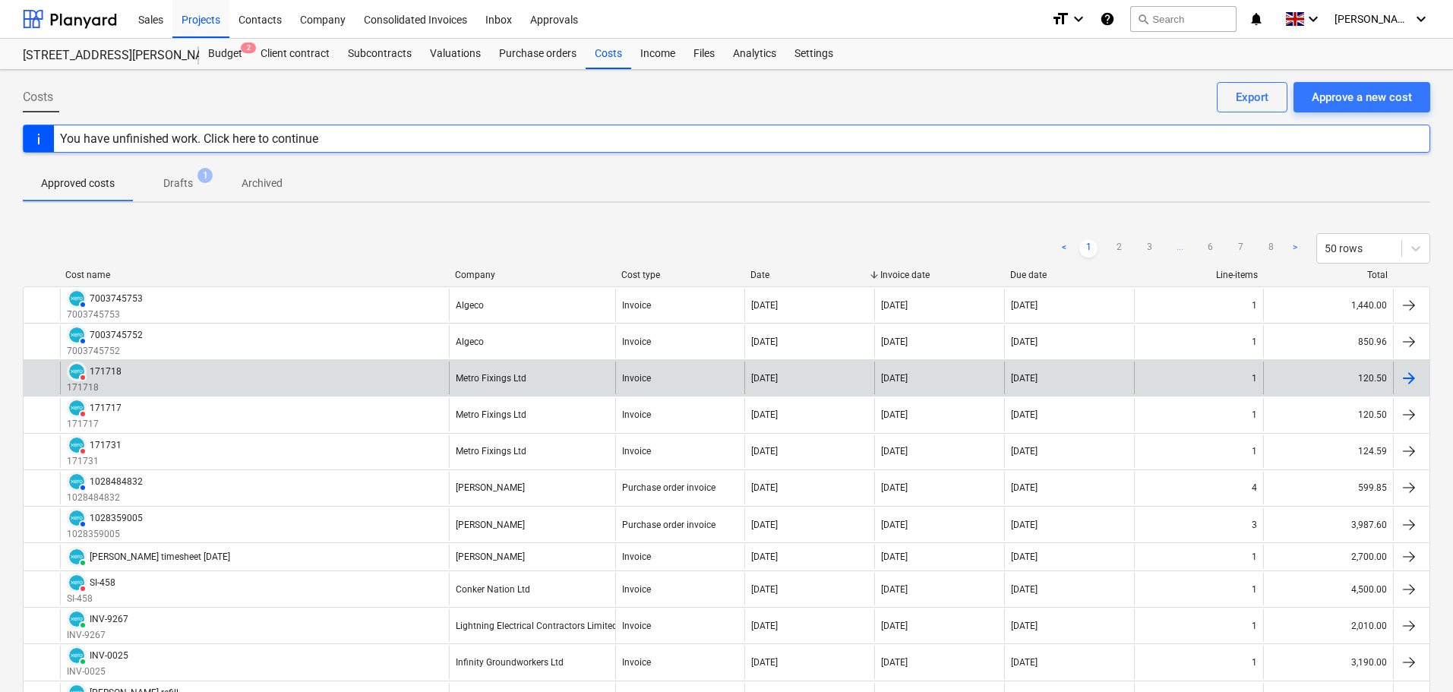
click at [113, 378] on div "DELETED 171718" at bounding box center [94, 372] width 55 height 20
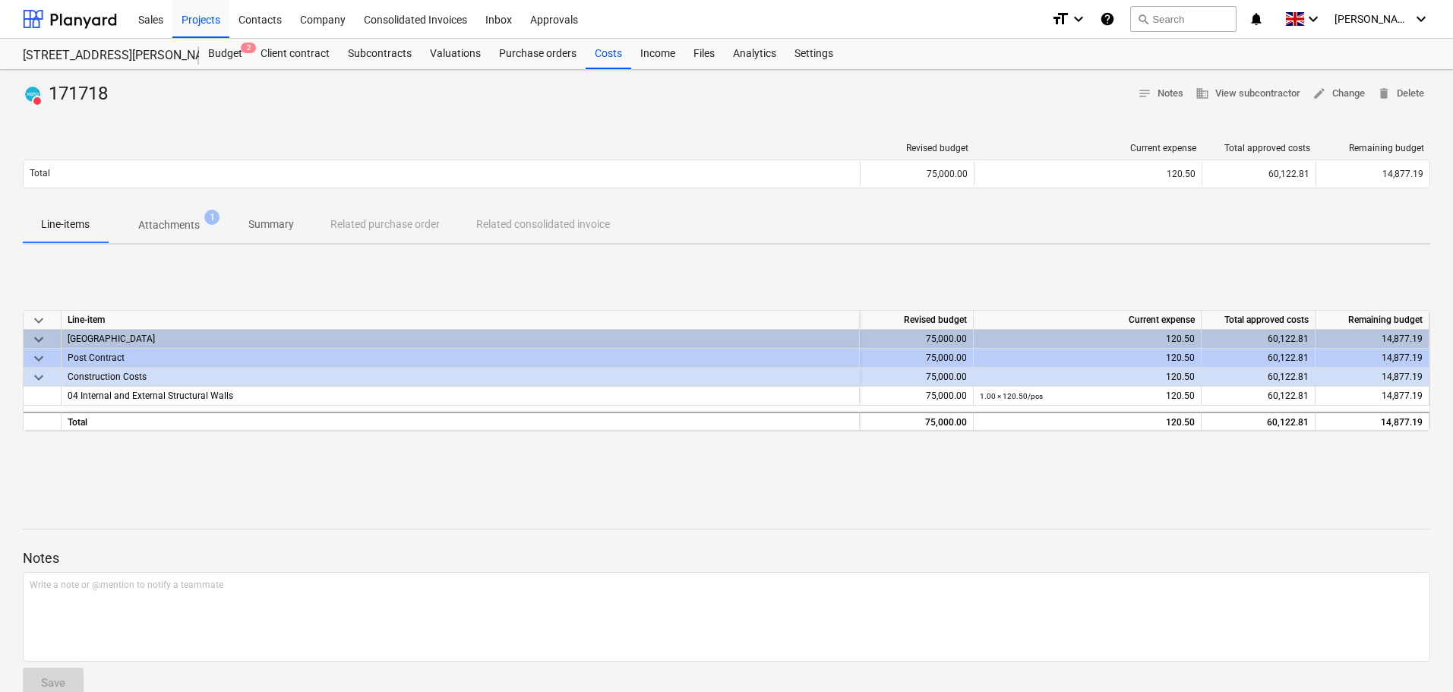
click at [163, 218] on p "Attachments" at bounding box center [169, 225] width 62 height 16
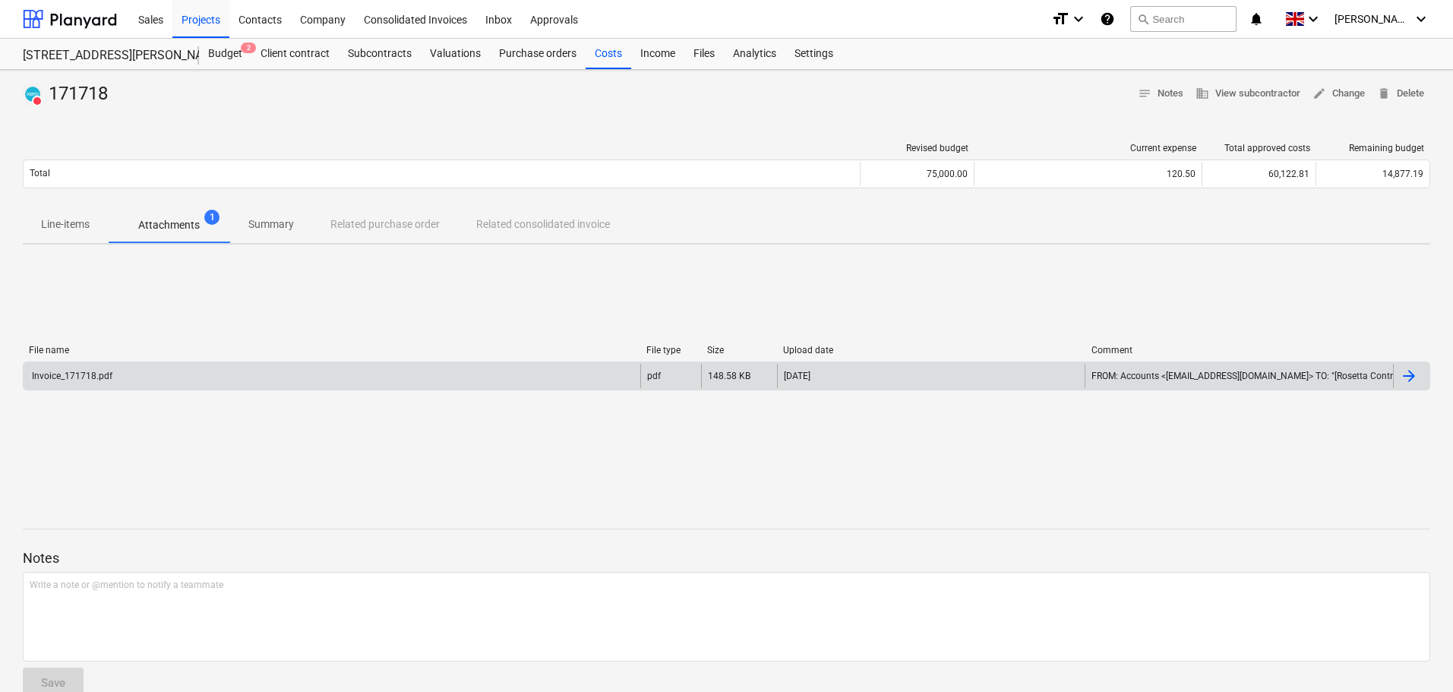
click at [209, 378] on div "Invoice_171718.pdf" at bounding box center [332, 376] width 617 height 24
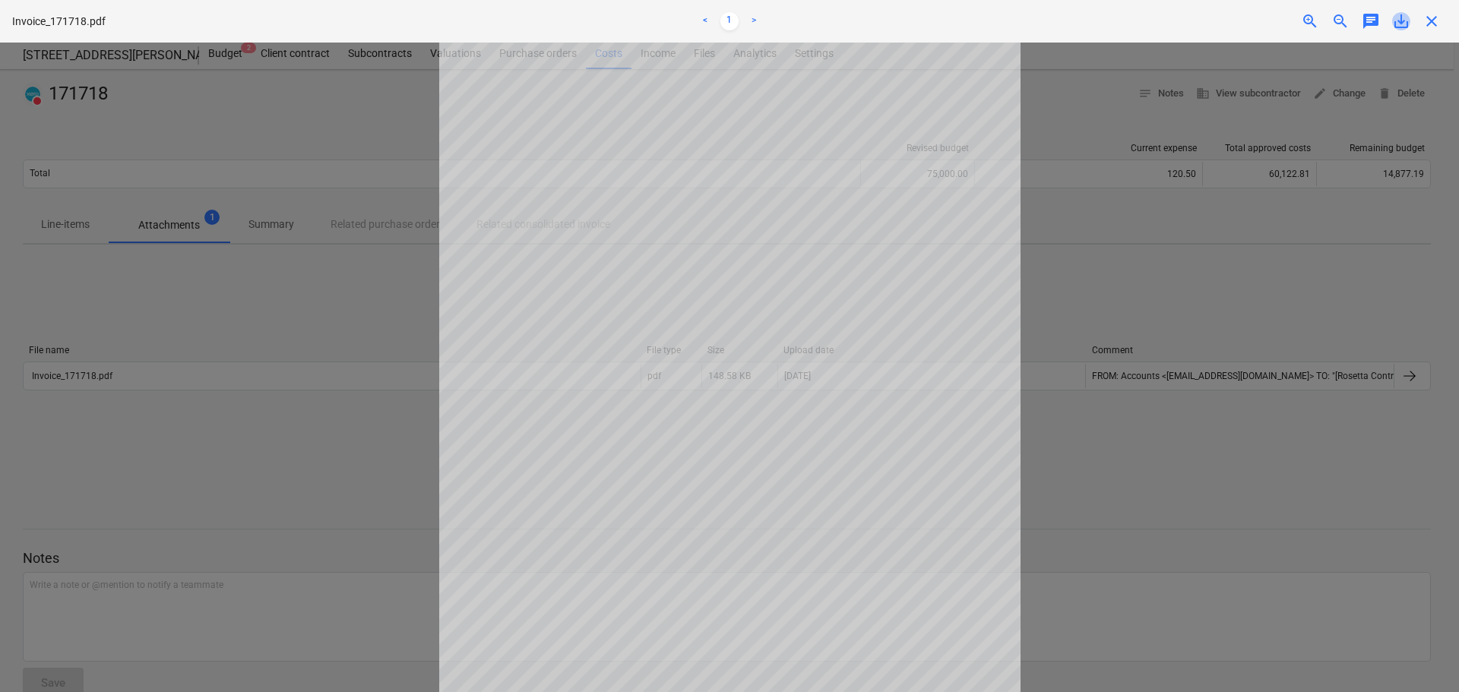
click at [1403, 17] on span "save_alt" at bounding box center [1401, 21] width 18 height 18
click at [1436, 20] on span "close" at bounding box center [1431, 21] width 18 height 18
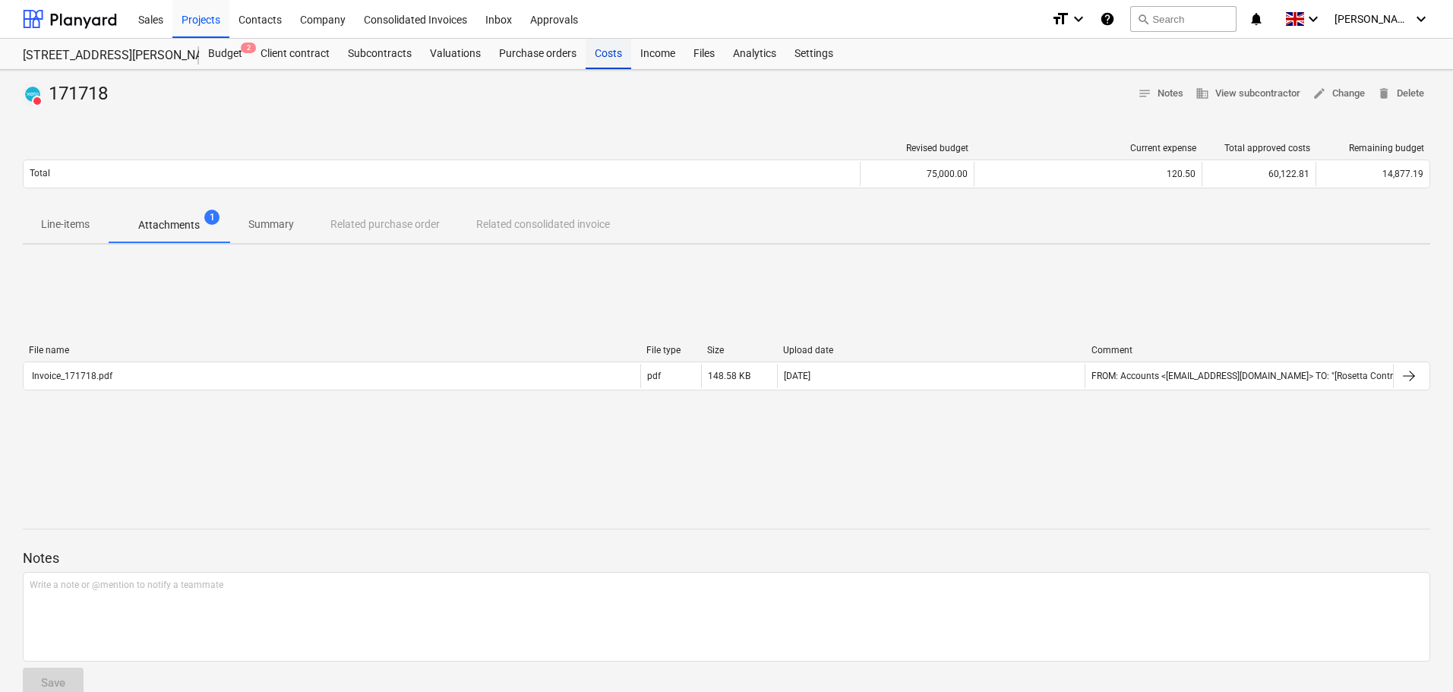
click at [615, 57] on div "Costs" at bounding box center [609, 54] width 46 height 30
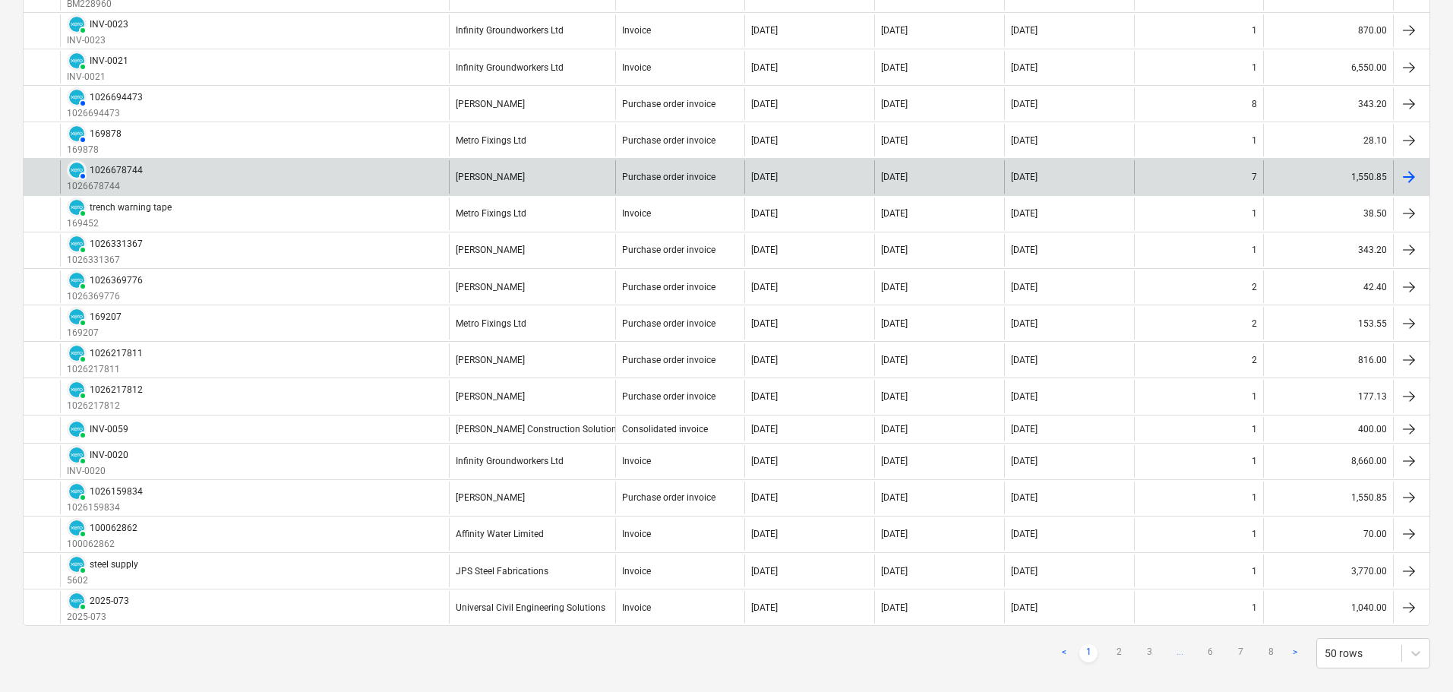
scroll to position [1484, 0]
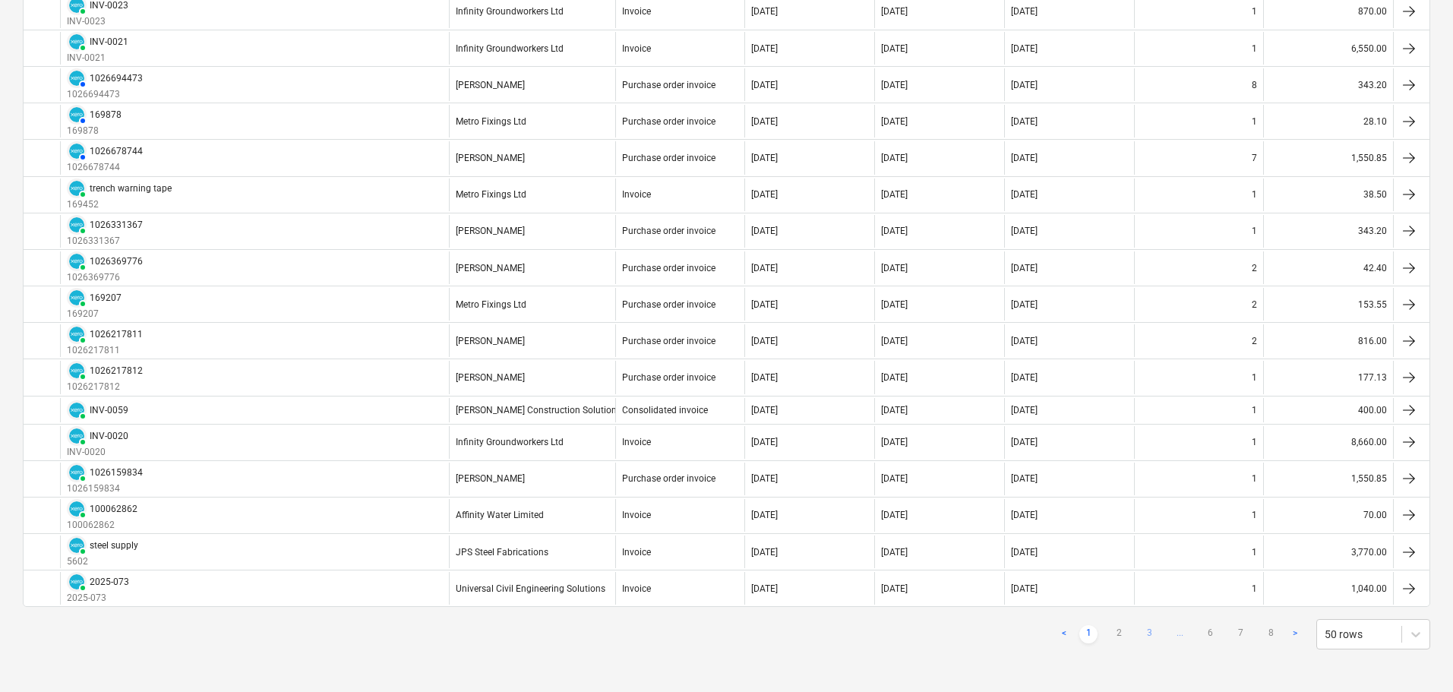
click at [1150, 634] on link "3" at bounding box center [1149, 634] width 18 height 18
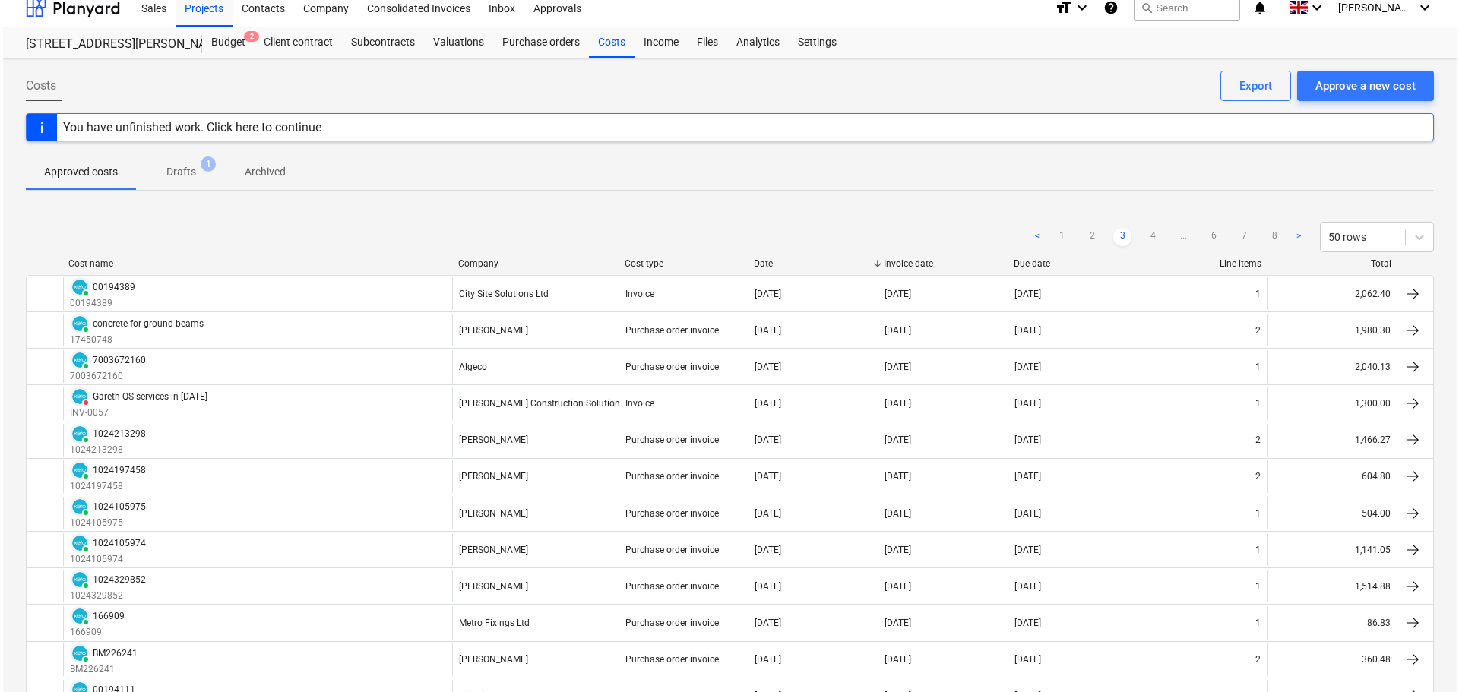
scroll to position [0, 0]
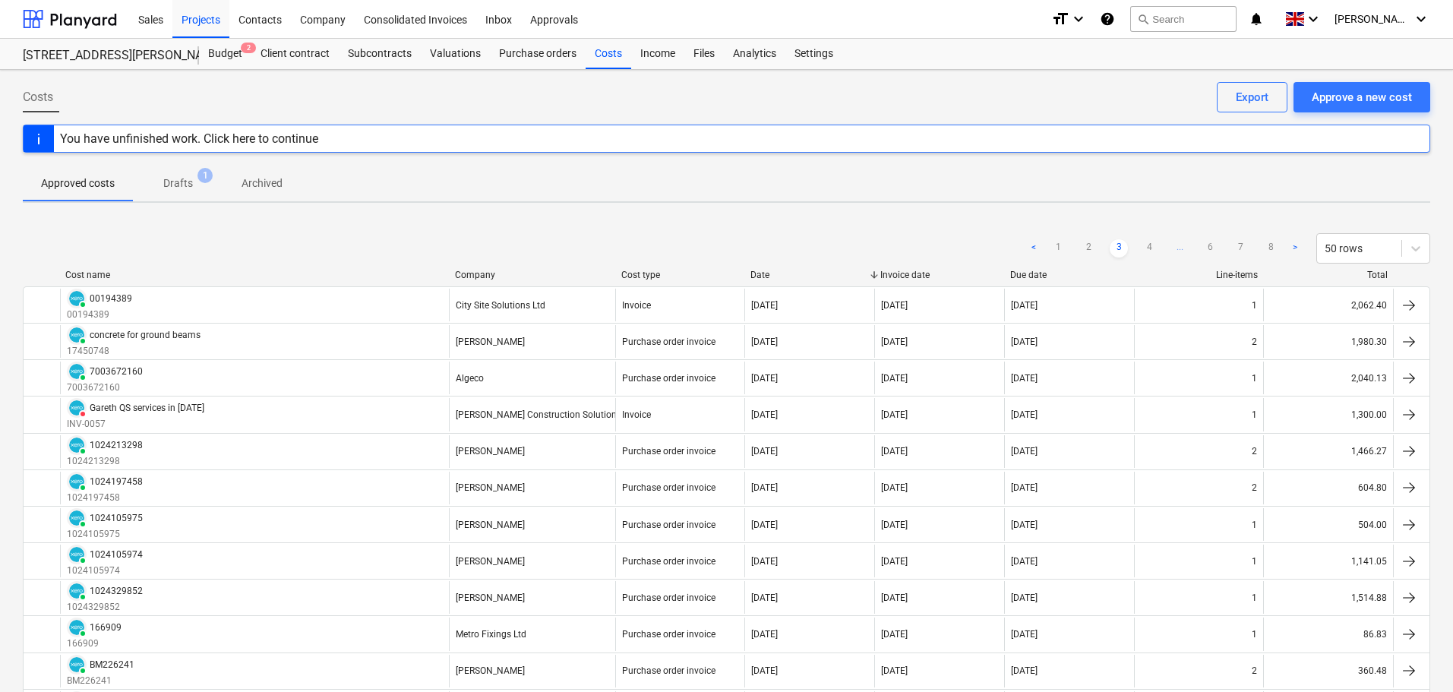
click at [199, 188] on span "Drafts 1" at bounding box center [178, 184] width 54 height 16
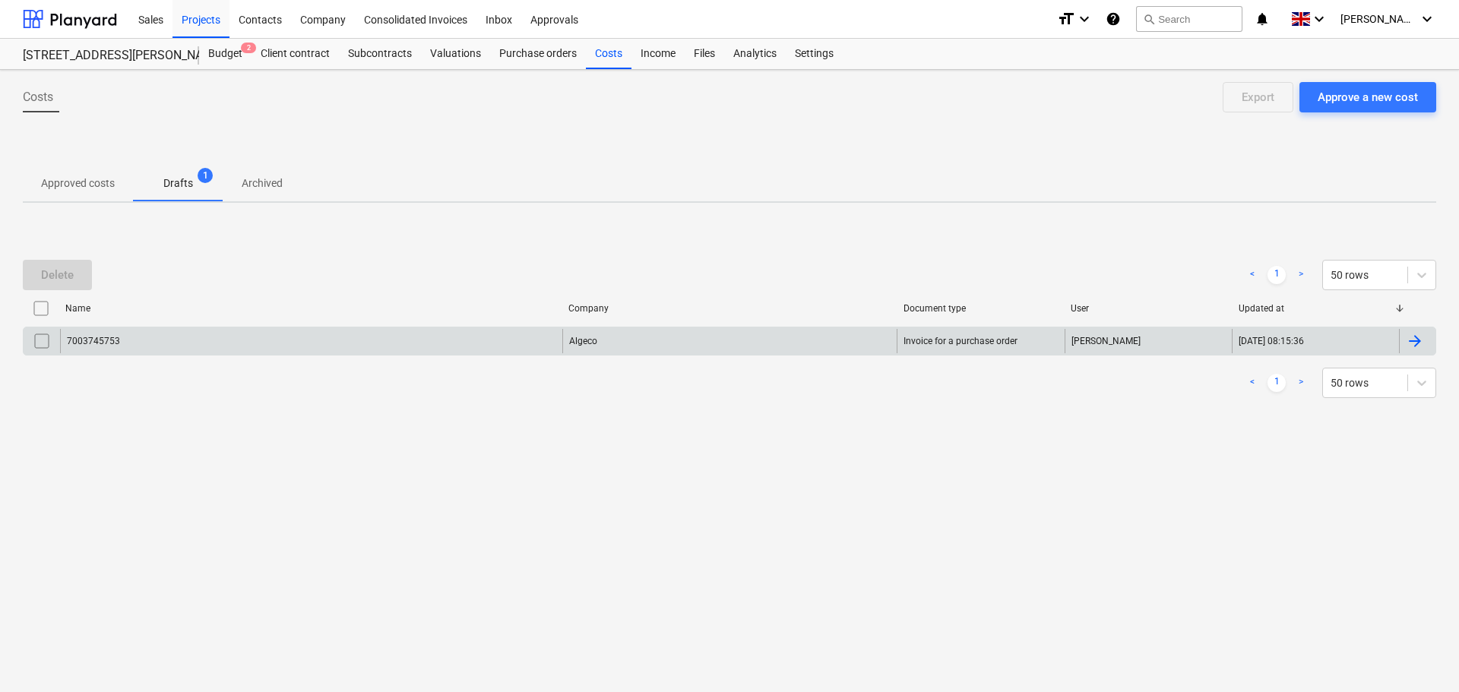
click at [119, 346] on div "7003745753" at bounding box center [311, 341] width 502 height 24
click at [38, 345] on input "checkbox" at bounding box center [42, 341] width 24 height 24
click at [59, 278] on div "Delete" at bounding box center [57, 275] width 33 height 20
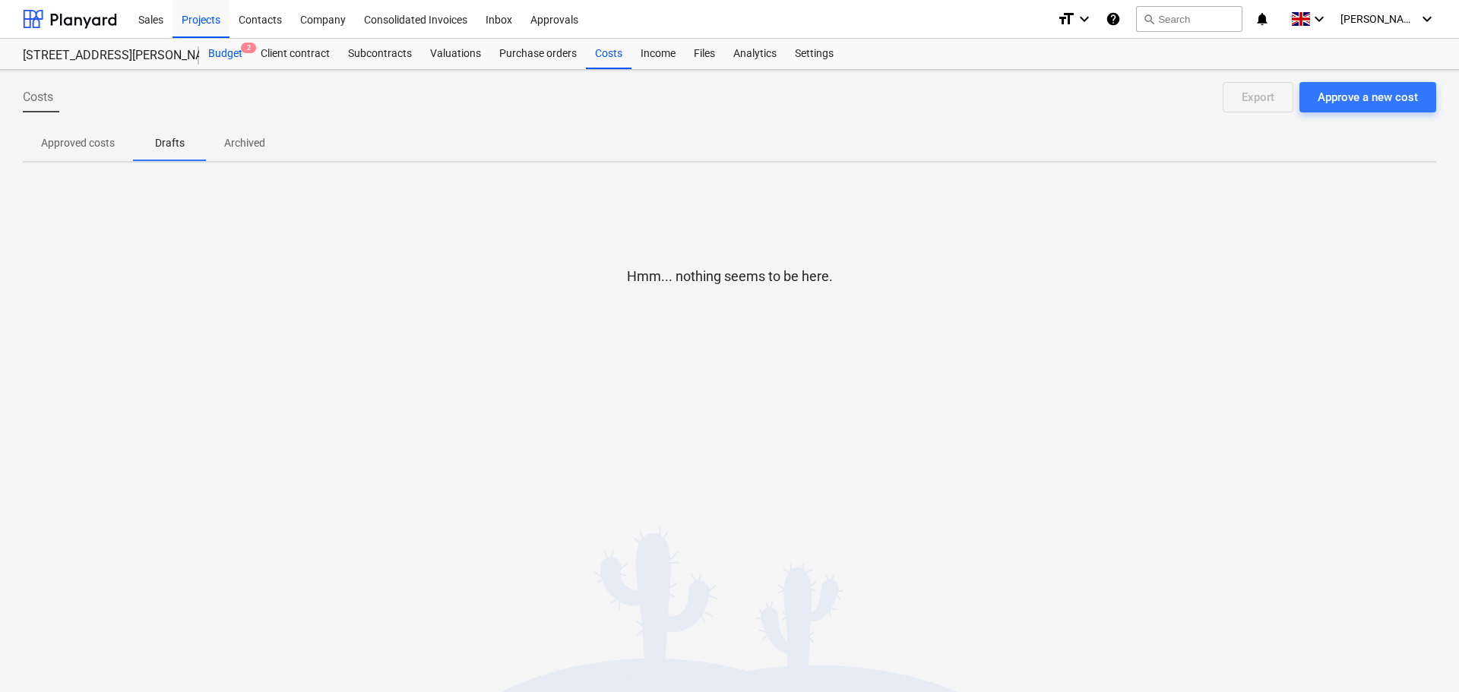
click at [232, 56] on div "Budget 2" at bounding box center [225, 54] width 52 height 30
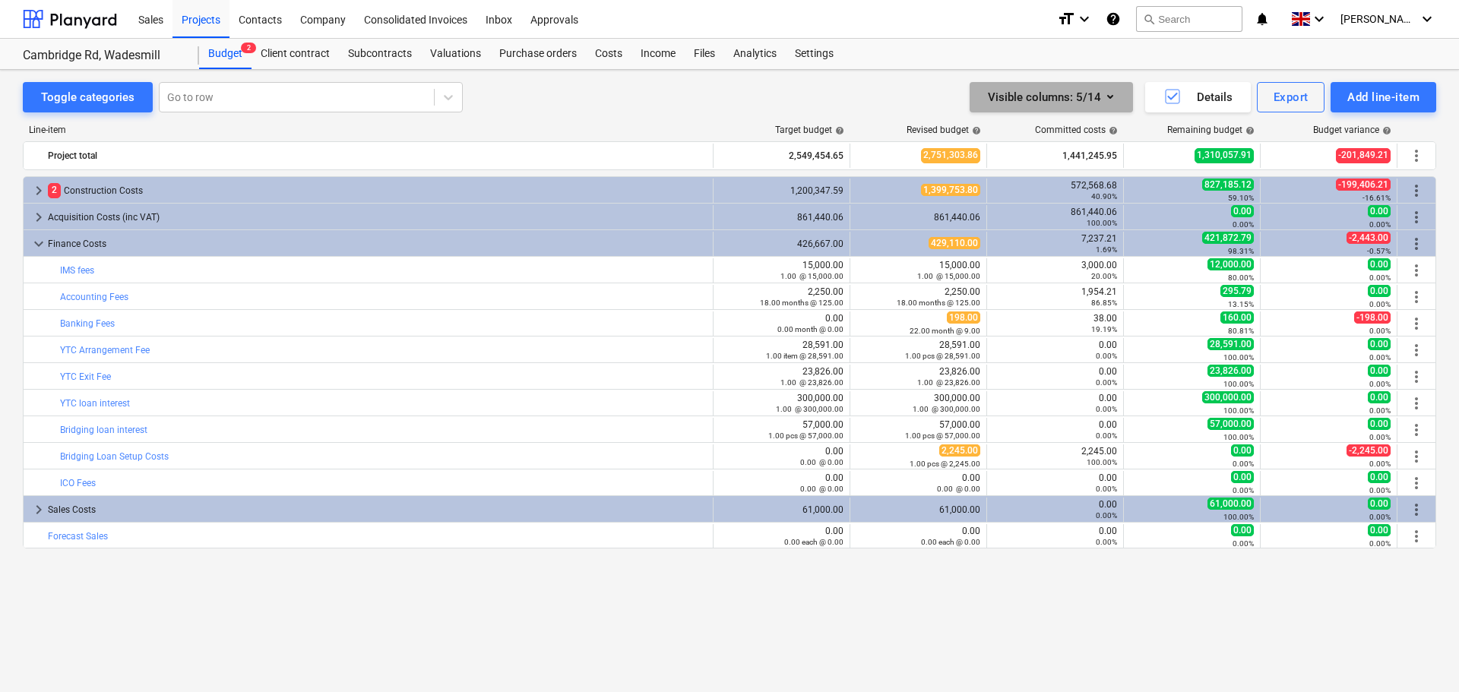
click at [1115, 96] on icon "button" at bounding box center [1110, 96] width 18 height 18
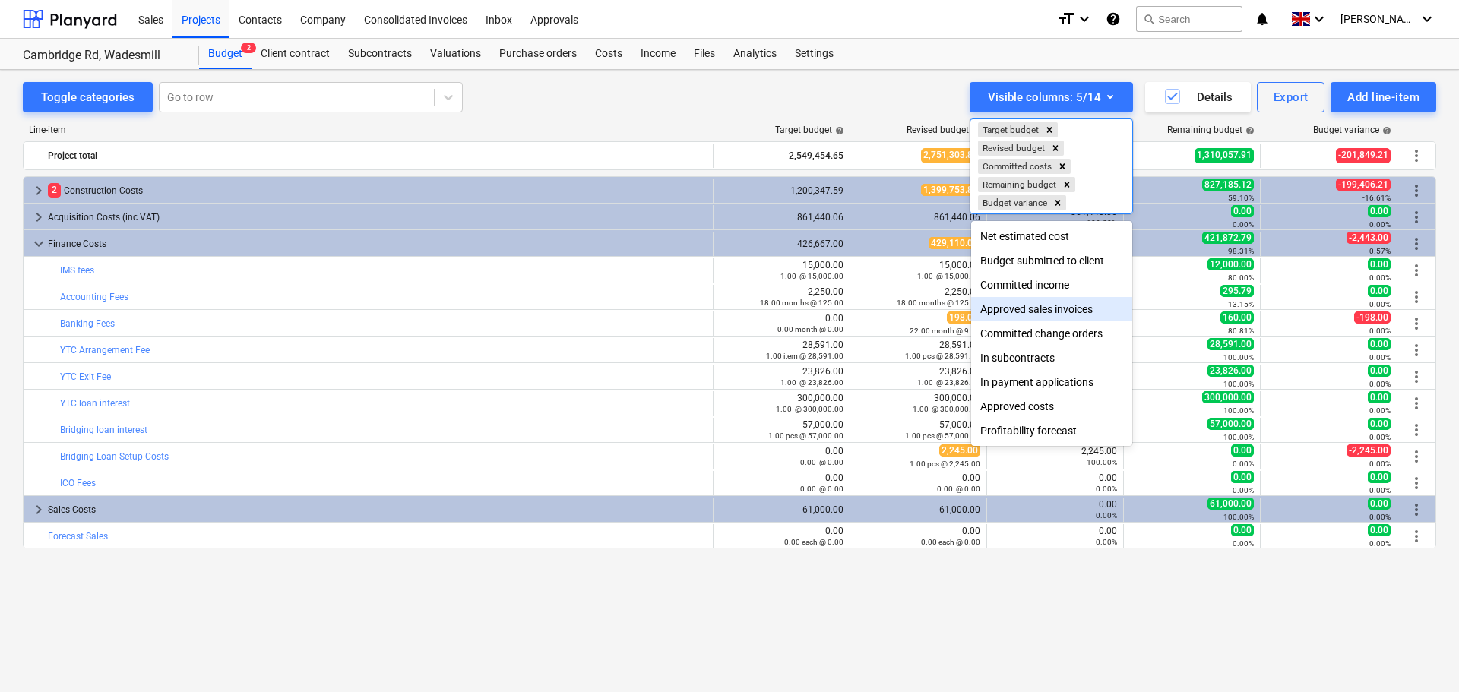
click at [1033, 312] on div "Approved sales invoices" at bounding box center [1051, 309] width 161 height 24
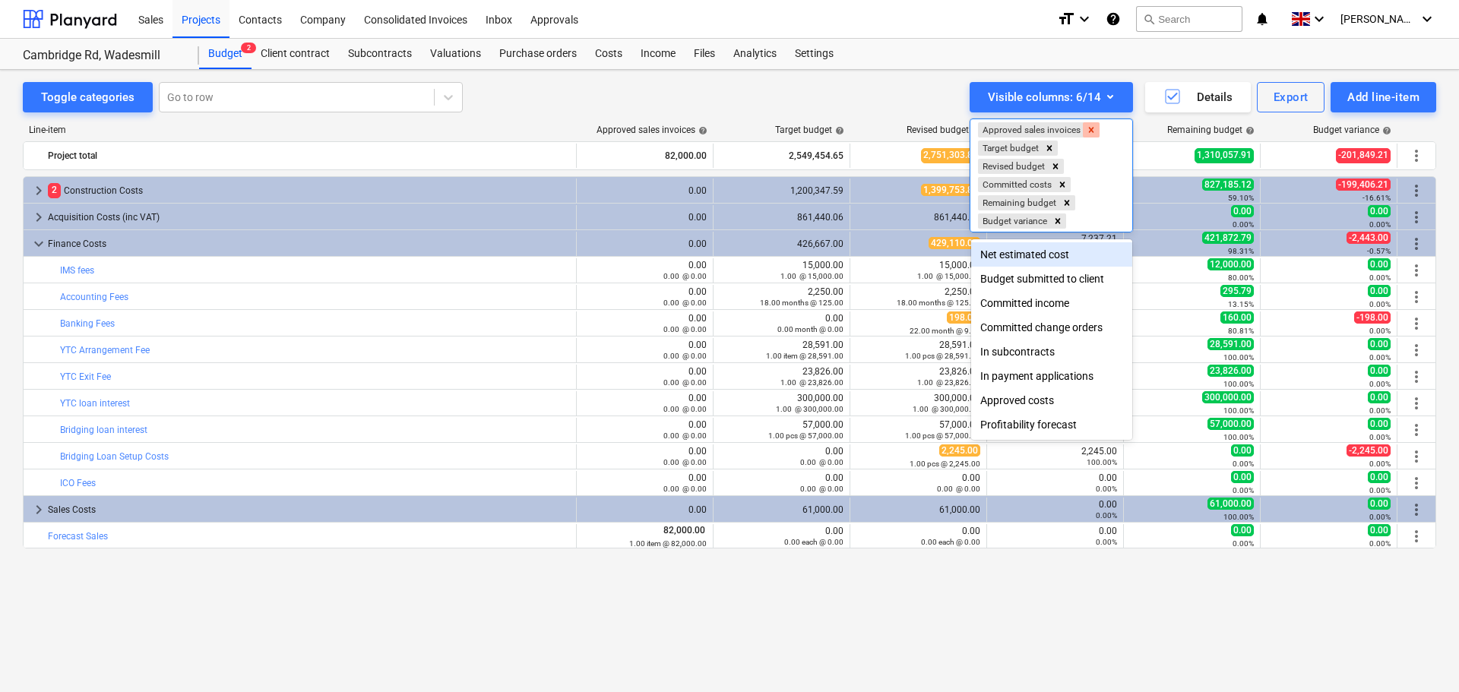
click at [1090, 130] on icon "Remove Approved sales invoices" at bounding box center [1091, 130] width 11 height 11
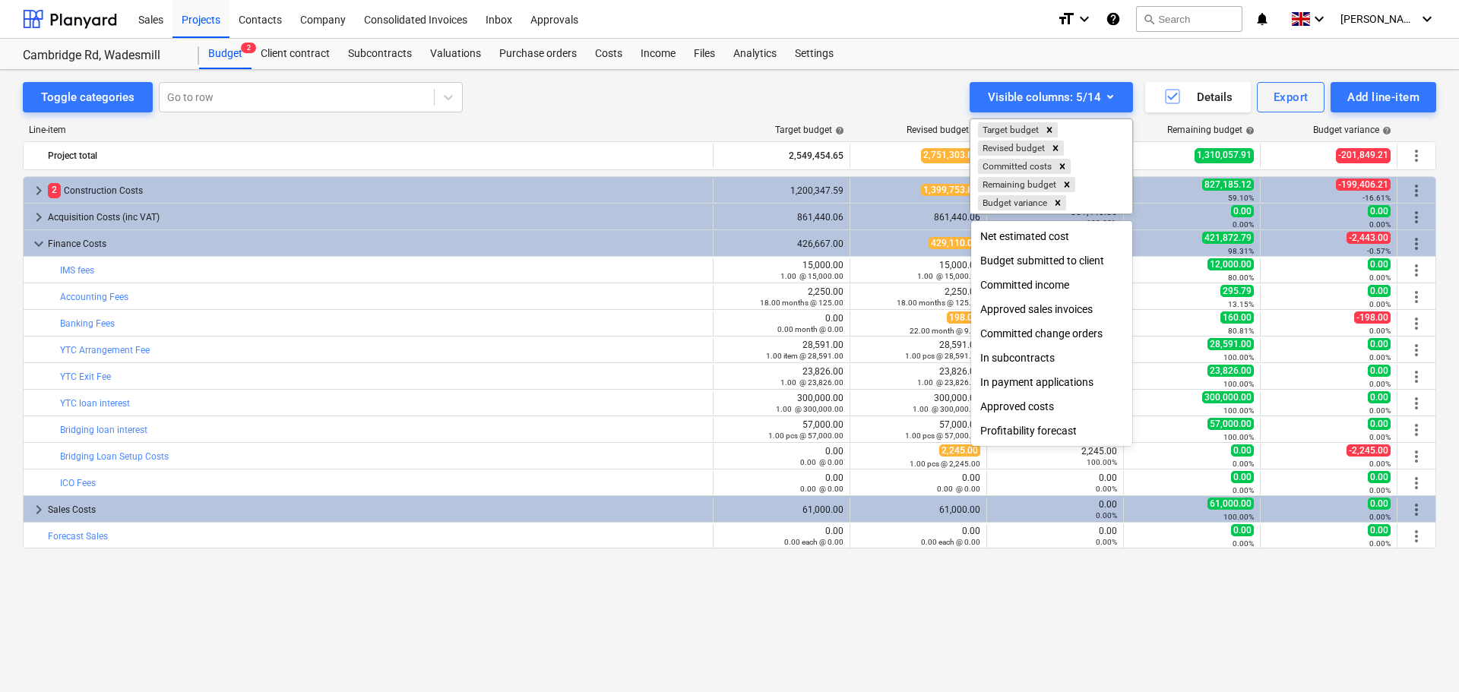
click at [1007, 595] on div at bounding box center [729, 346] width 1459 height 692
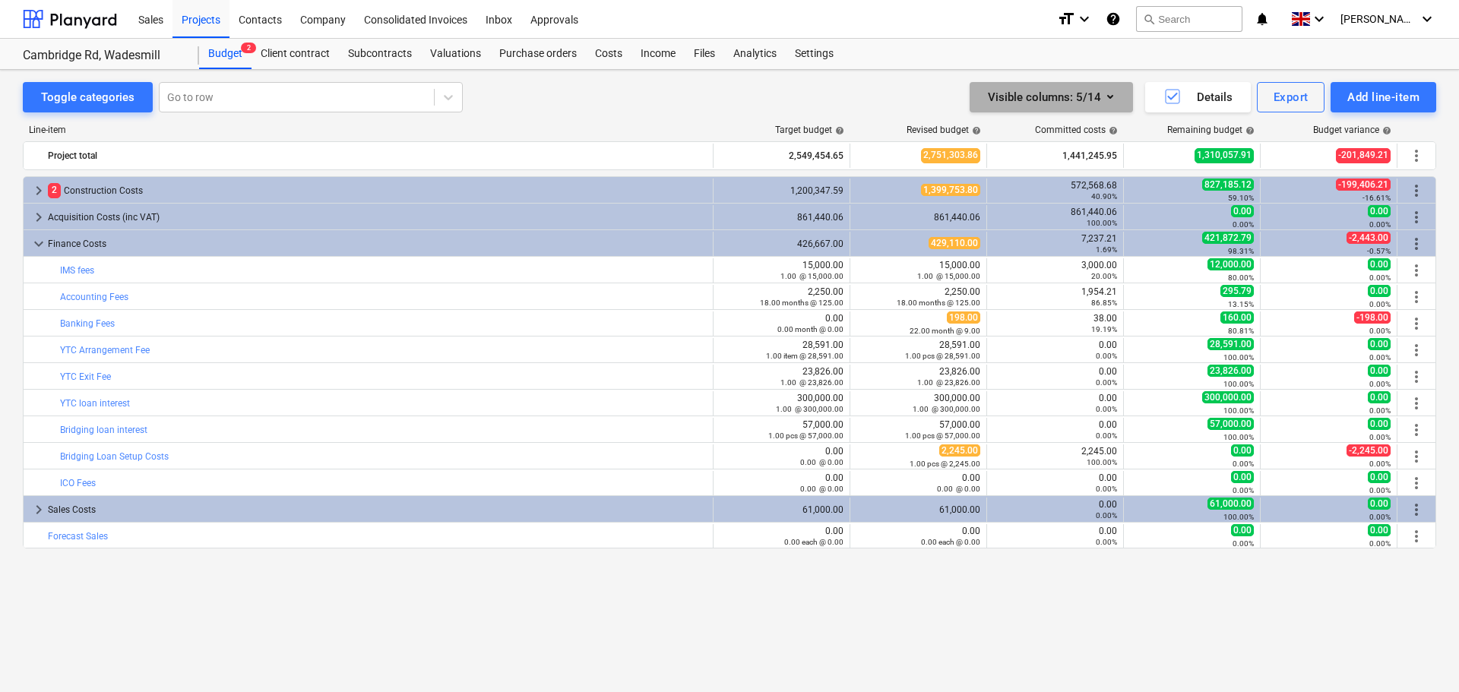
click at [1109, 99] on icon "button" at bounding box center [1110, 96] width 18 height 18
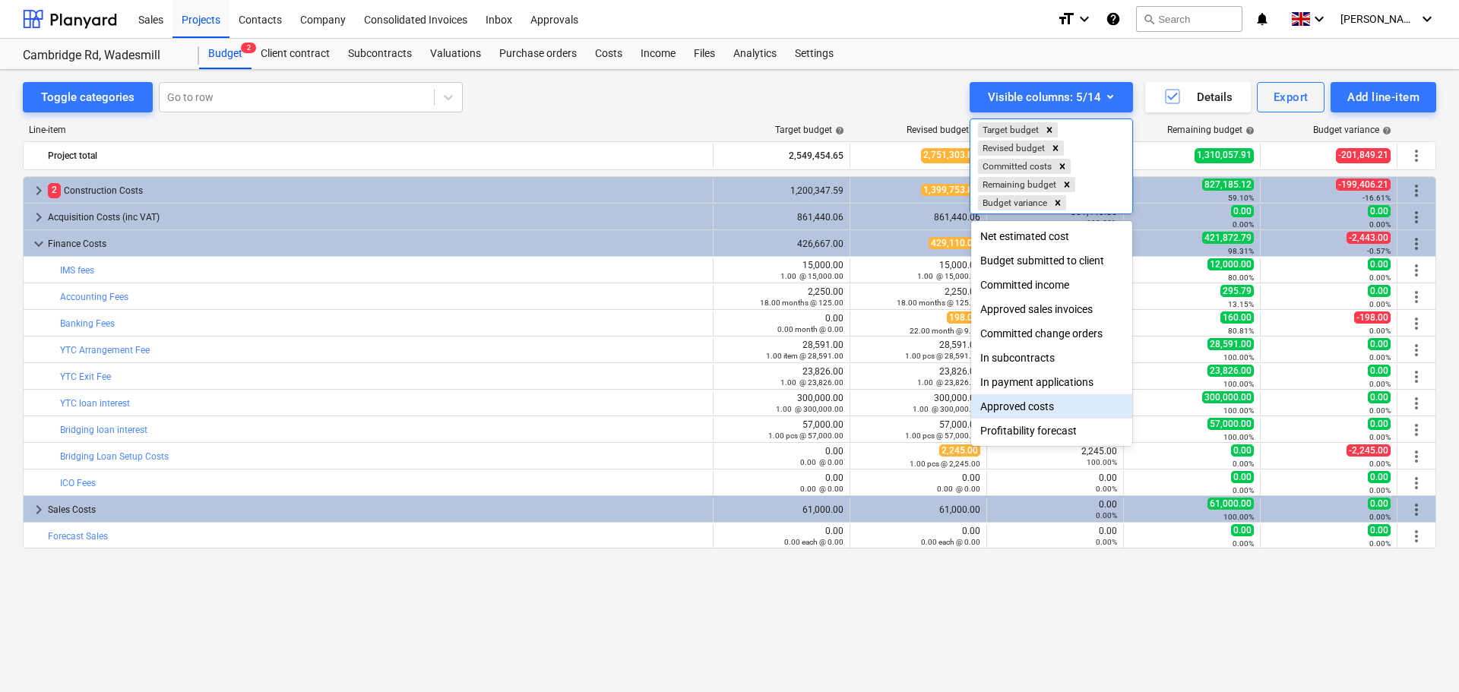
click at [1039, 419] on div "Approved costs" at bounding box center [1051, 406] width 161 height 24
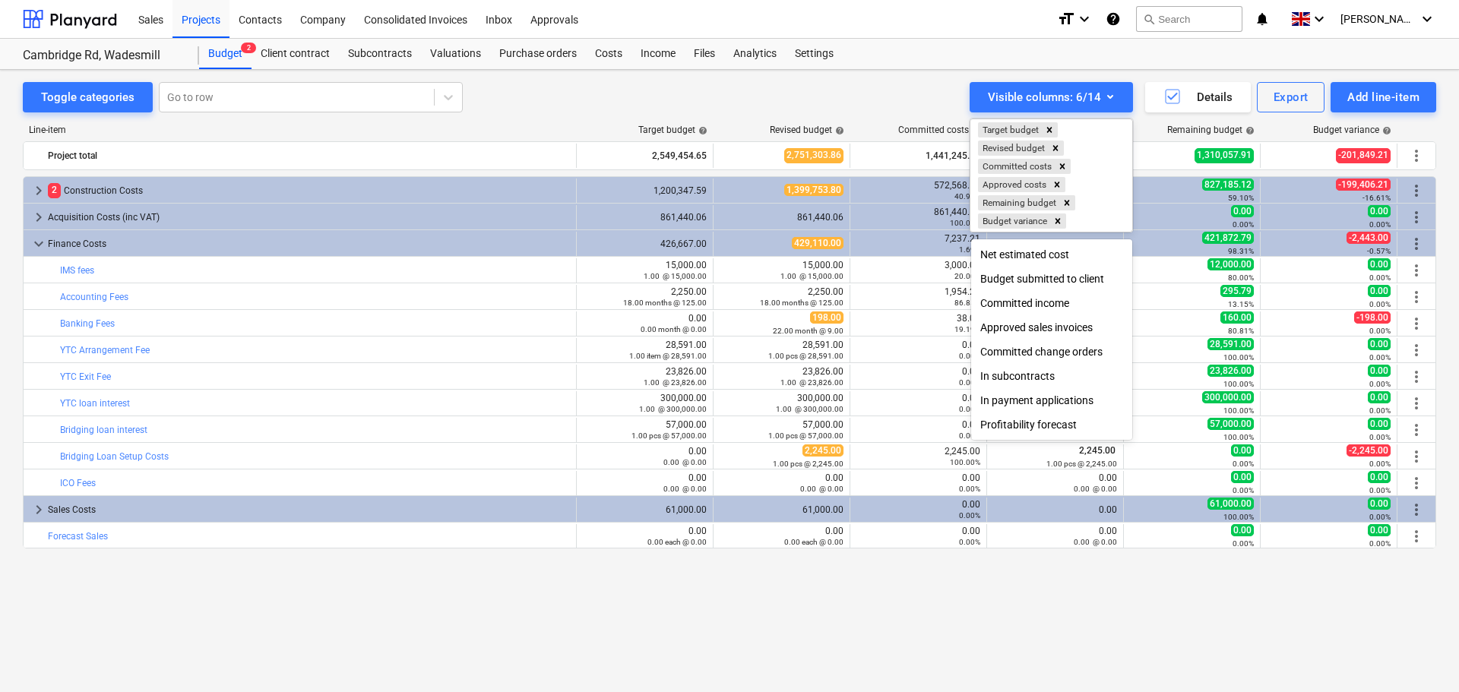
click at [1108, 584] on div at bounding box center [729, 346] width 1459 height 692
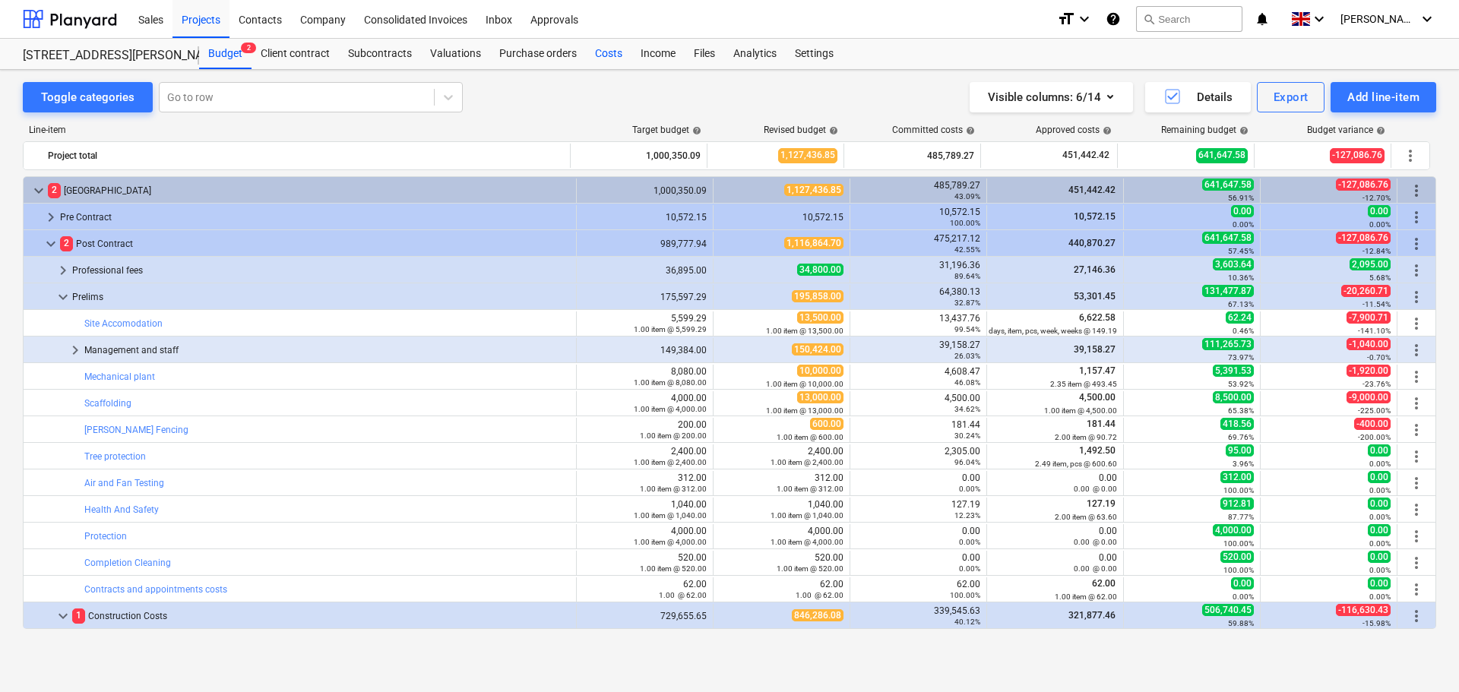
click at [599, 56] on div "Costs" at bounding box center [609, 54] width 46 height 30
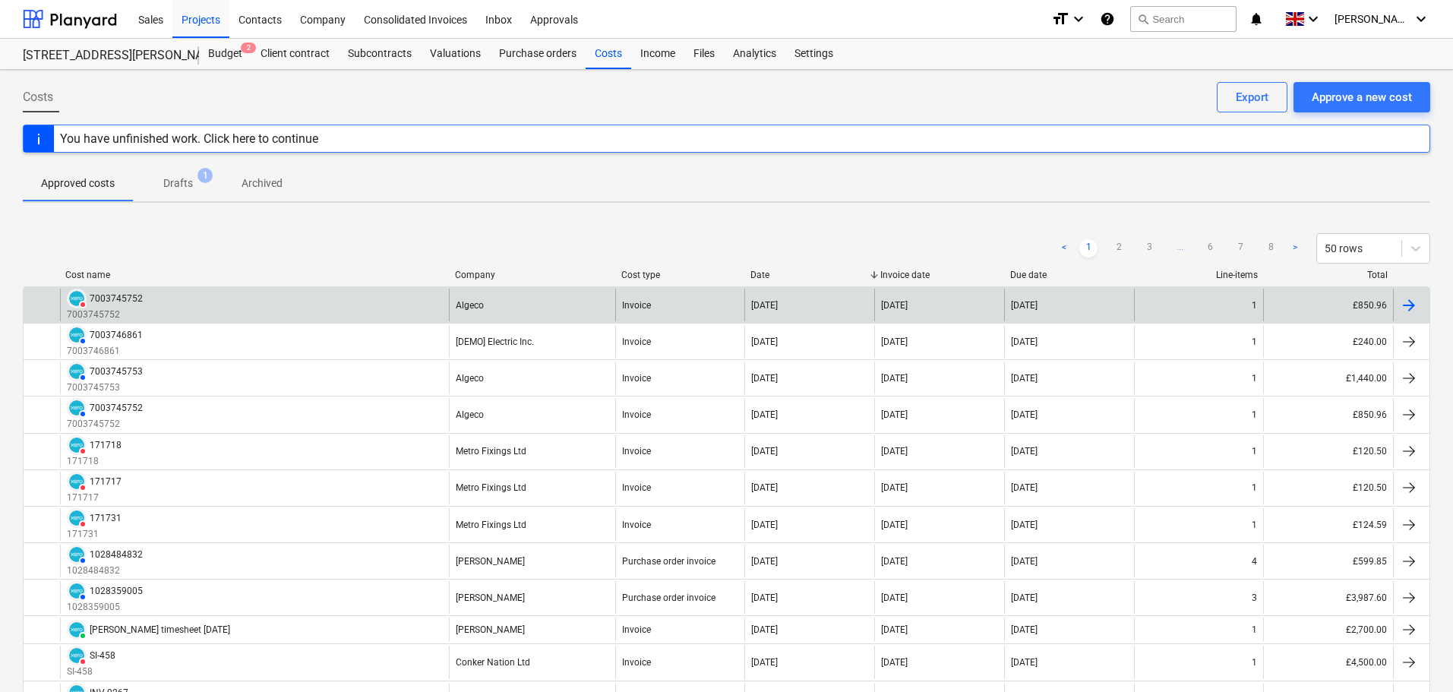
click at [504, 304] on div "Algeco" at bounding box center [532, 305] width 166 height 33
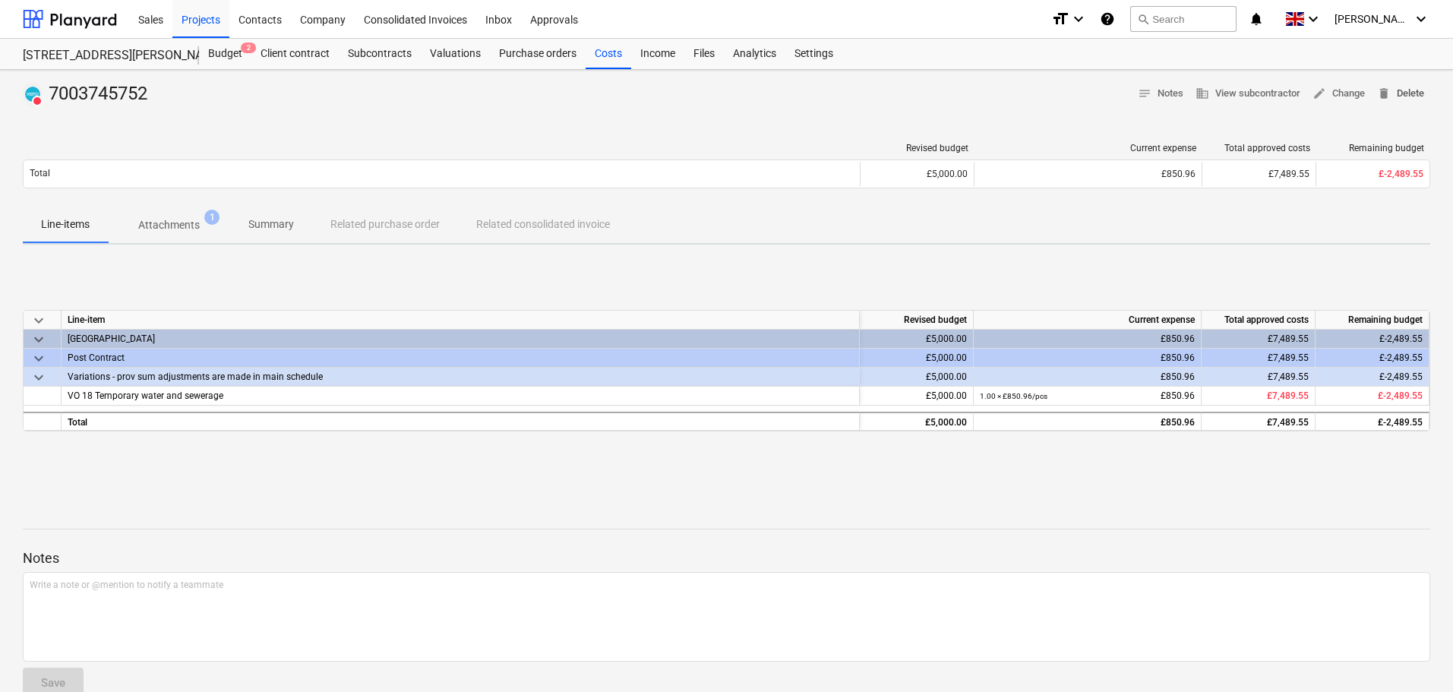
click at [1401, 90] on span "delete Delete" at bounding box center [1400, 93] width 47 height 17
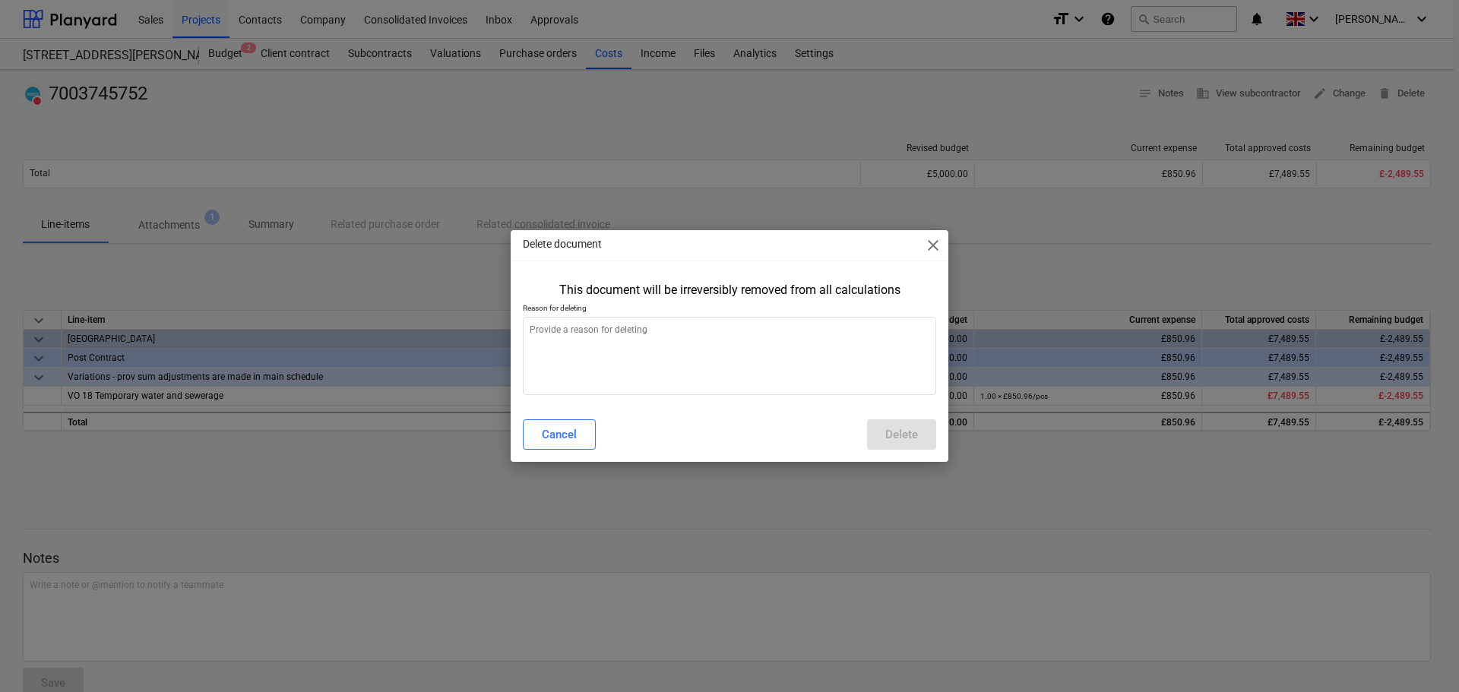
type textarea "x"
click at [673, 327] on textarea at bounding box center [729, 356] width 413 height 78
type textarea "d"
type textarea "x"
type textarea "du"
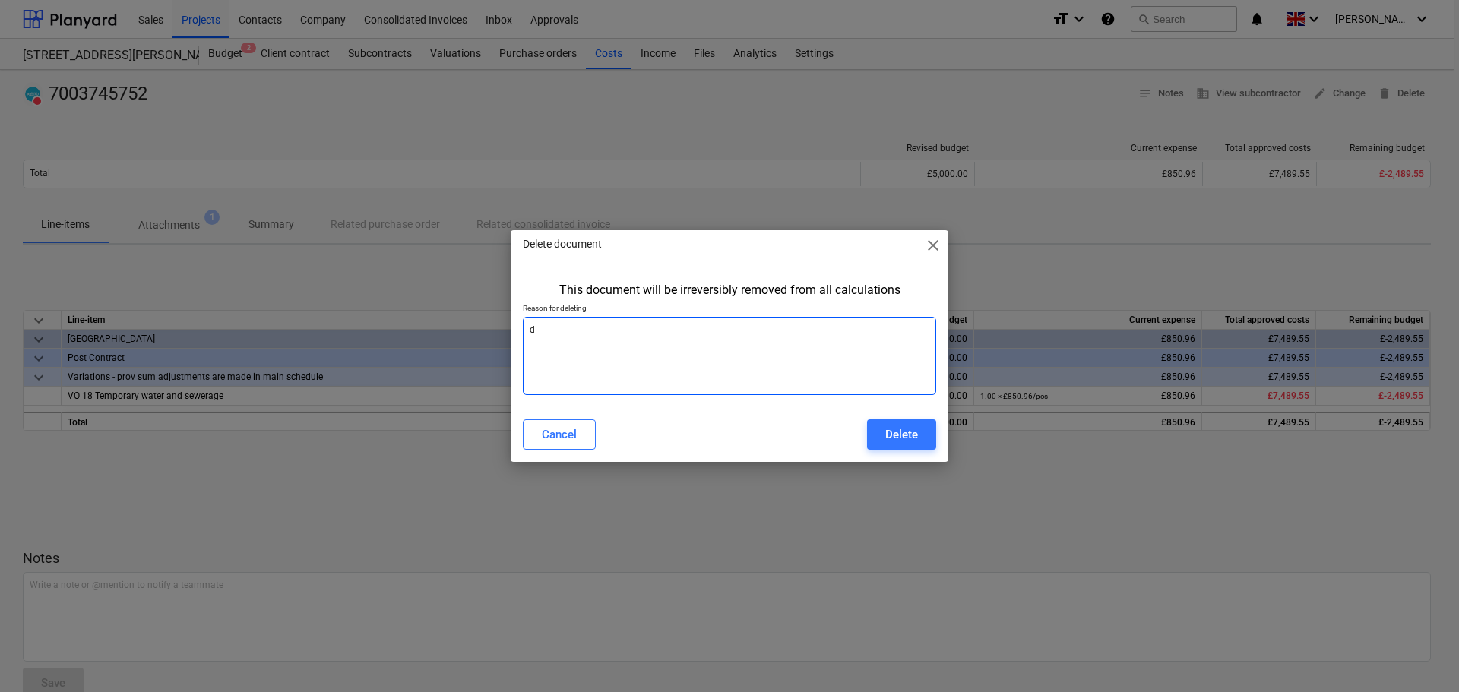
type textarea "x"
type textarea "dup"
type textarea "x"
type textarea "dupl"
type textarea "x"
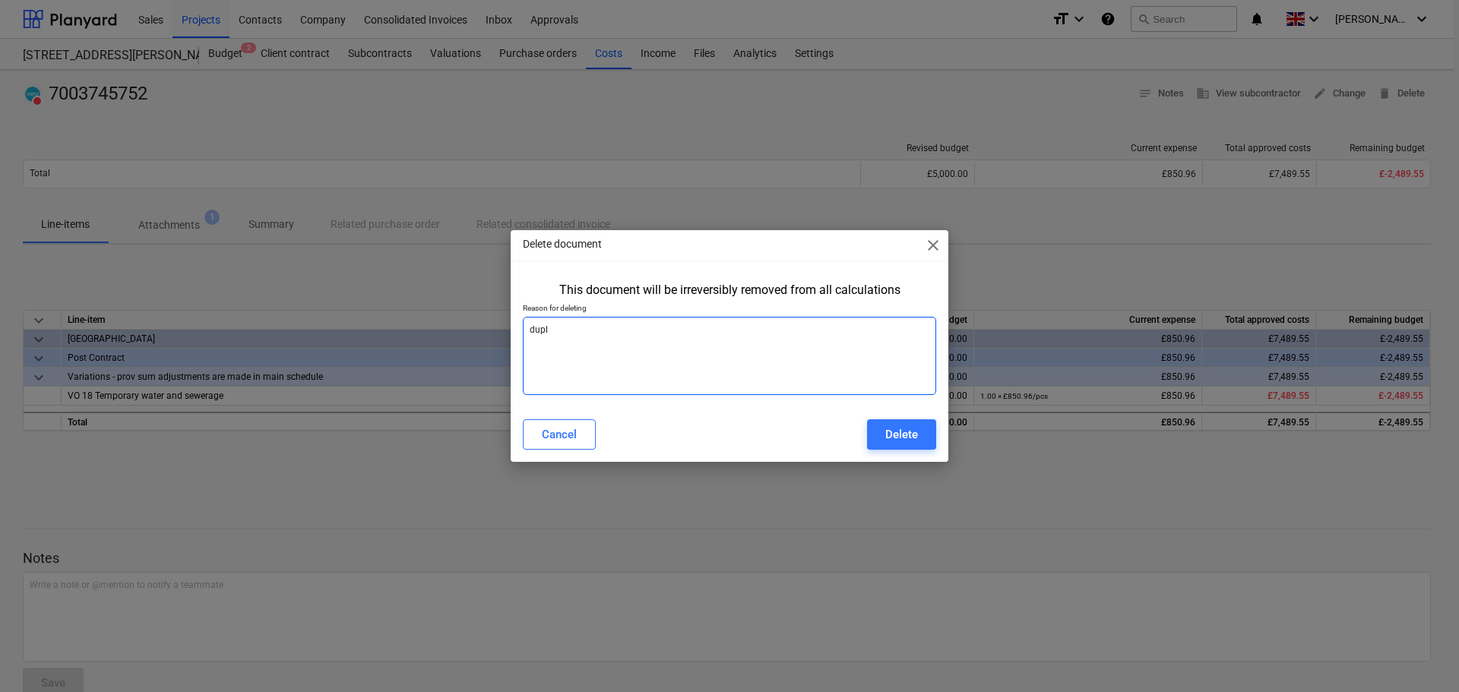
type textarea "dupli"
type textarea "x"
type textarea "duplic"
type textarea "x"
type textarea "duplica"
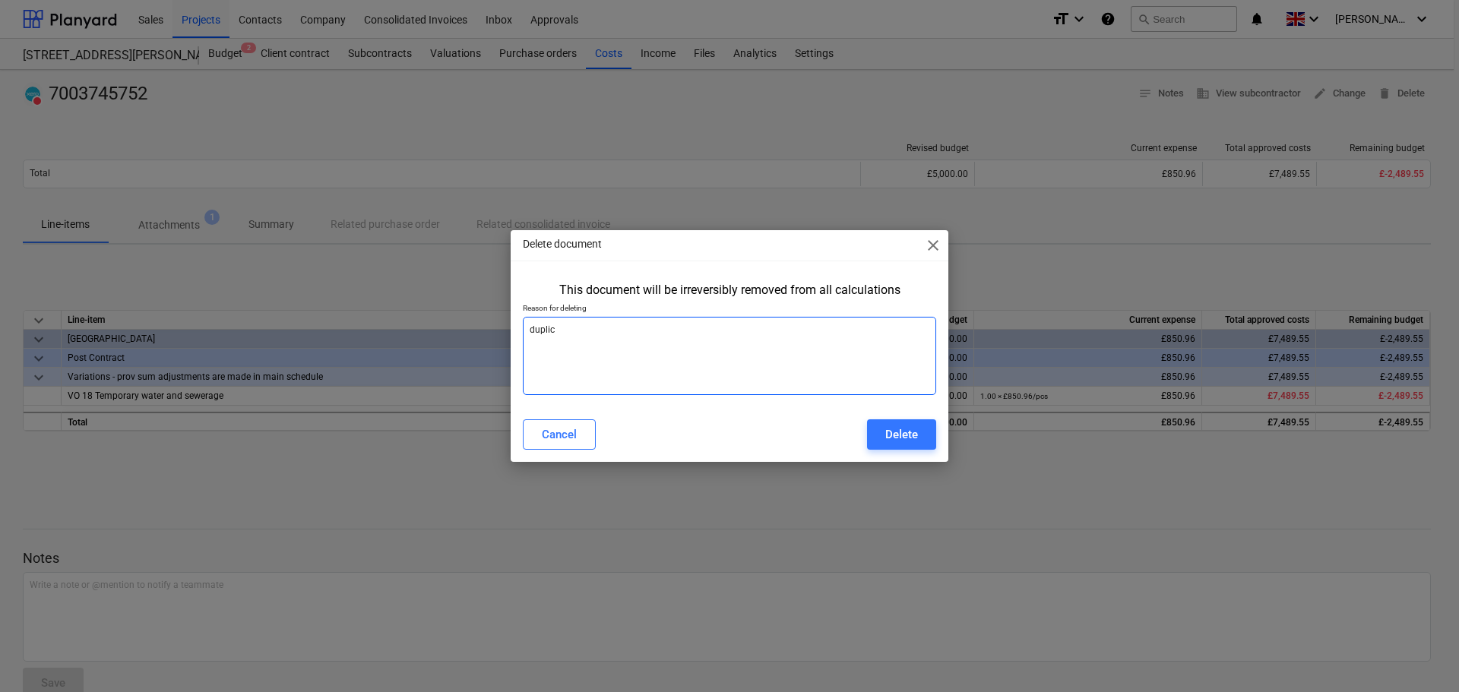
type textarea "x"
type textarea "duplicat"
type textarea "x"
type textarea "duplicati"
type textarea "x"
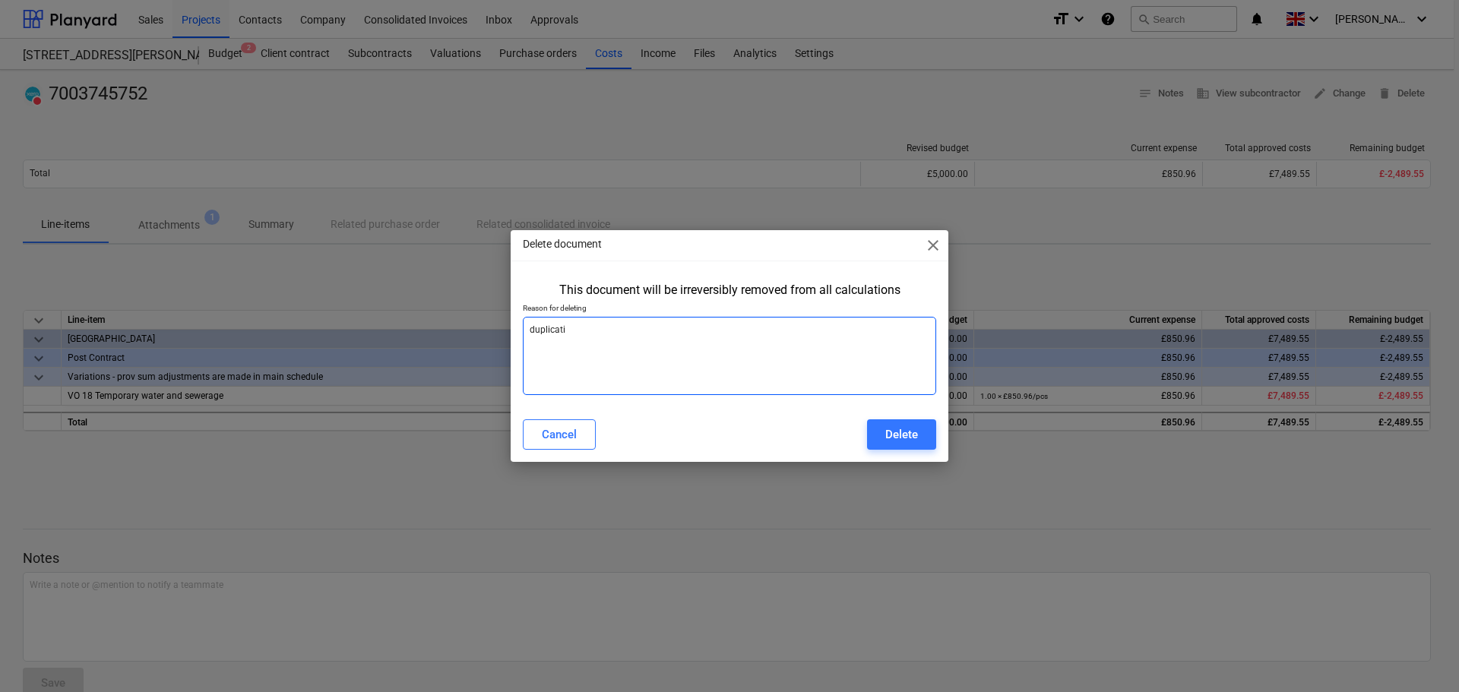
type textarea "duplicatio"
type textarea "x"
type textarea "duplication"
type textarea "x"
type textarea "duplication"
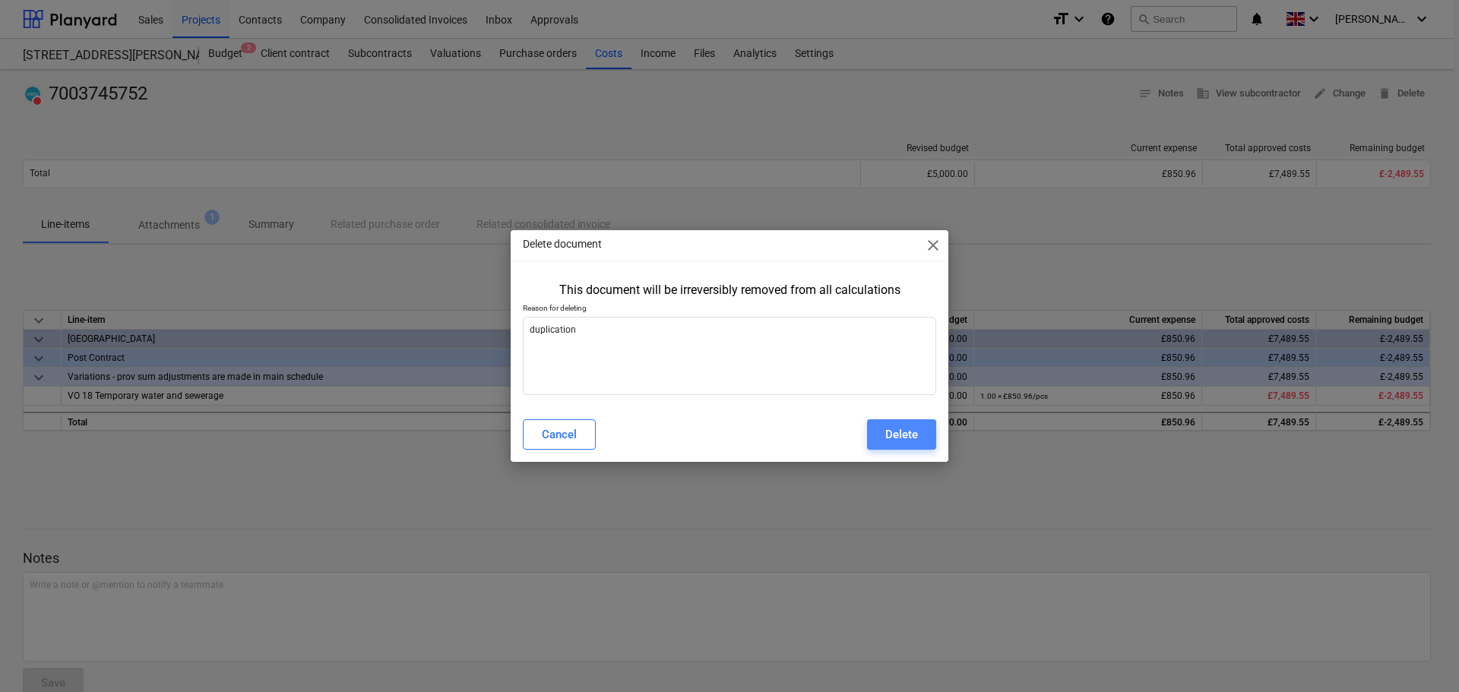
click at [888, 436] on div "Delete" at bounding box center [901, 435] width 33 height 20
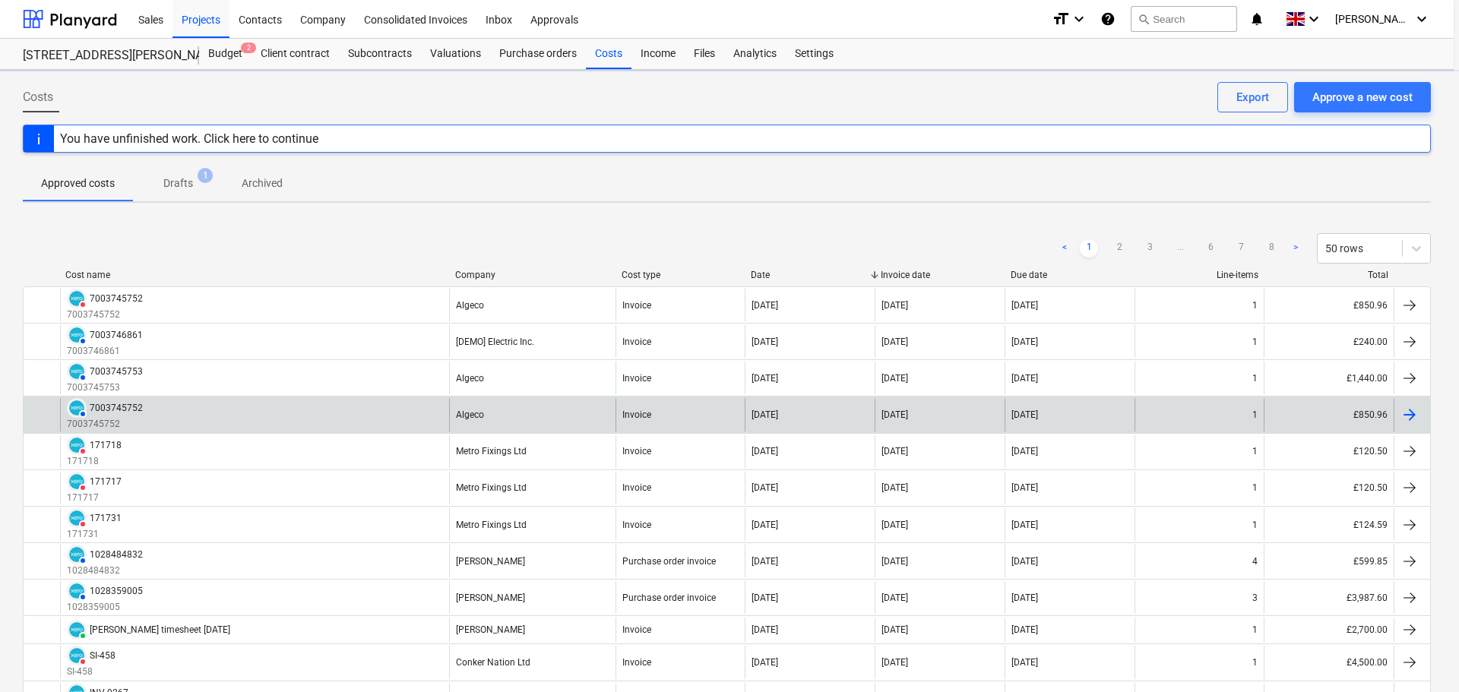
type textarea "x"
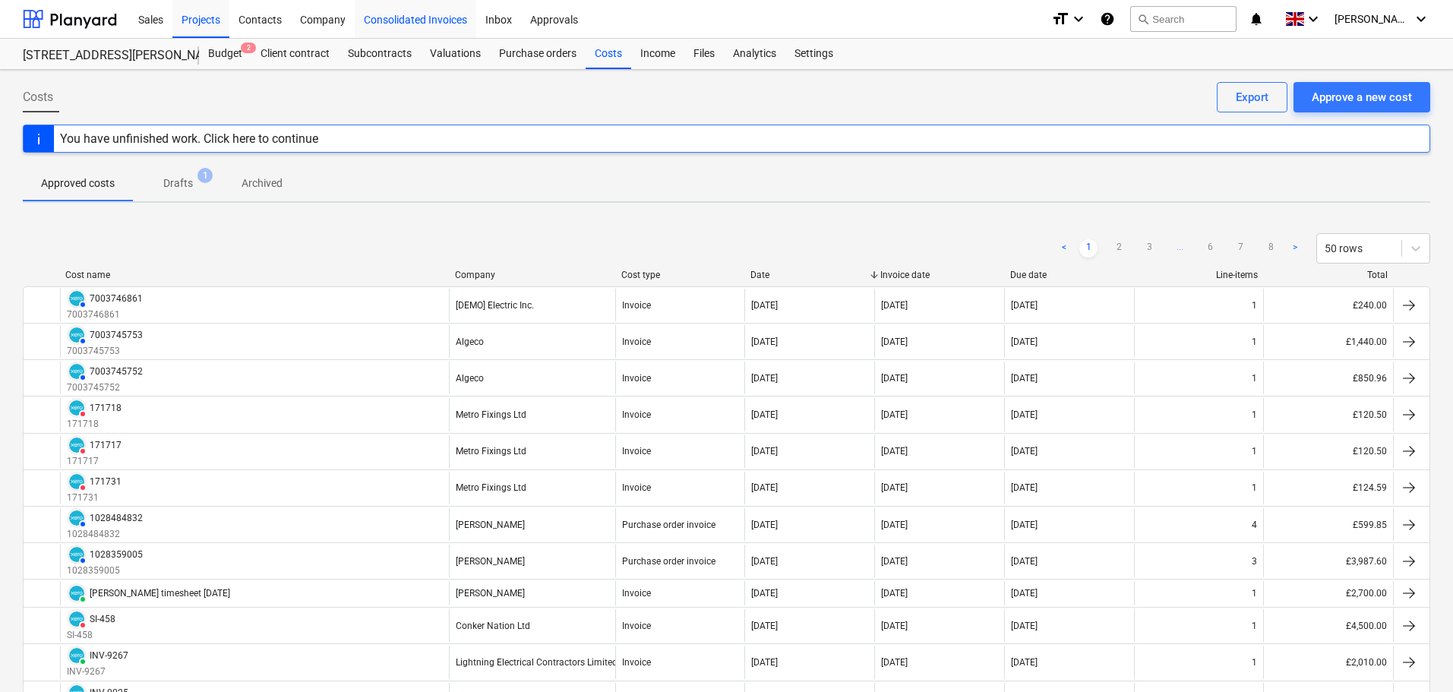
drag, startPoint x: 230, startPoint y: 57, endPoint x: 434, endPoint y: 23, distance: 206.5
click at [230, 57] on div "Budget 2" at bounding box center [225, 54] width 52 height 30
